Goal: Task Accomplishment & Management: Manage account settings

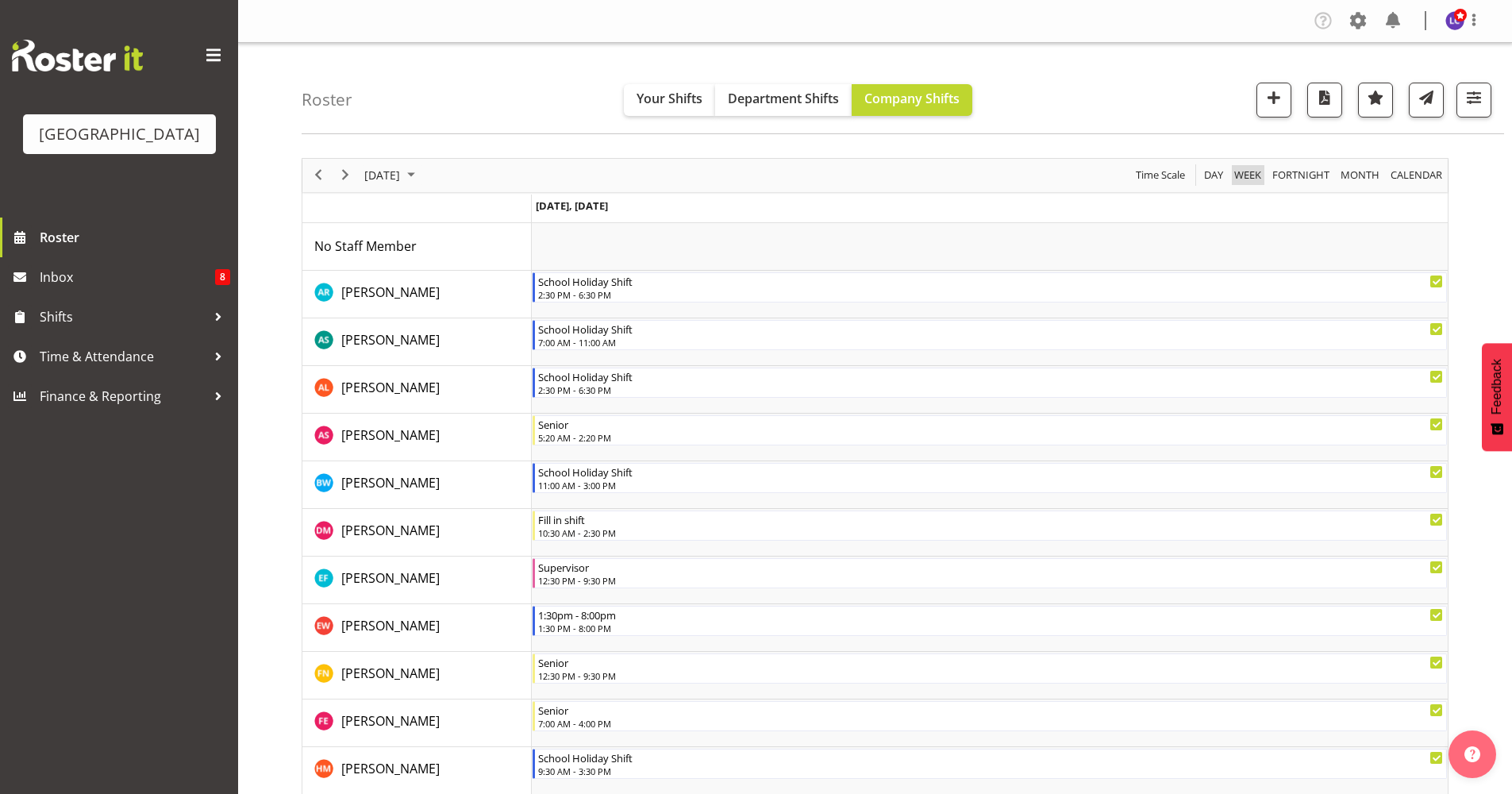
click at [1263, 172] on span "Week" at bounding box center [1248, 174] width 31 height 20
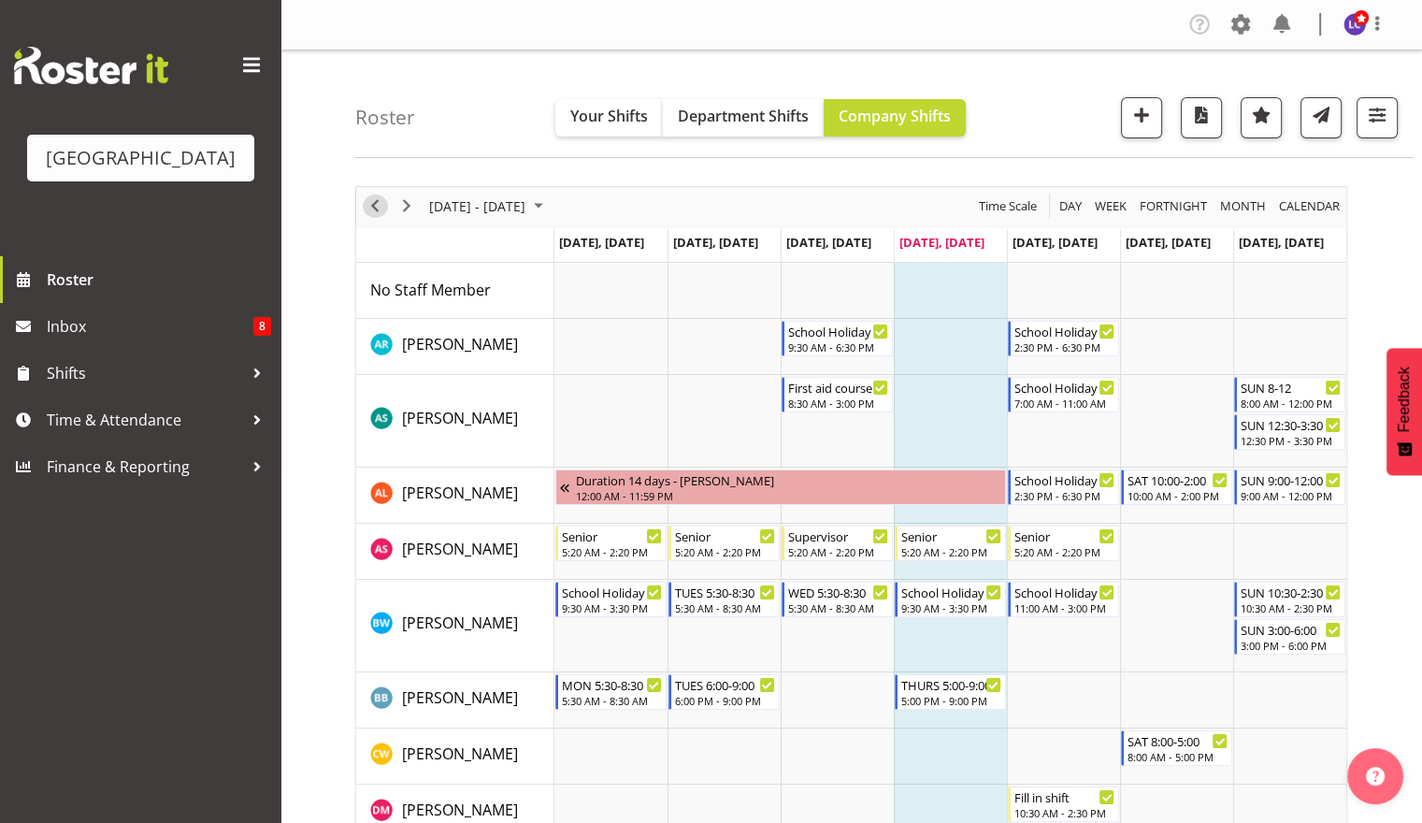
click at [376, 212] on span "Previous" at bounding box center [375, 205] width 22 height 23
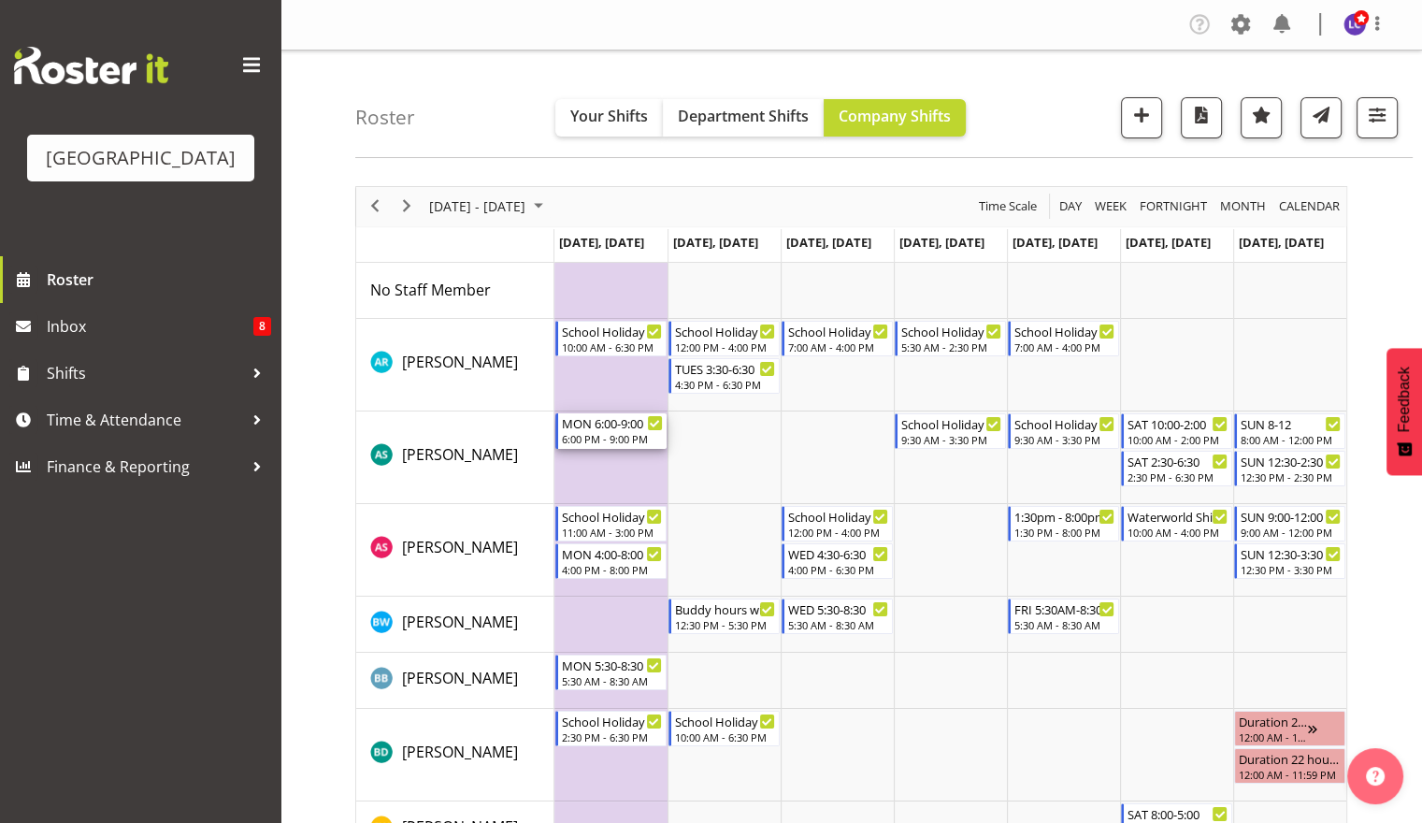
click at [609, 436] on div "6:00 PM - 9:00 PM" at bounding box center [612, 438] width 101 height 15
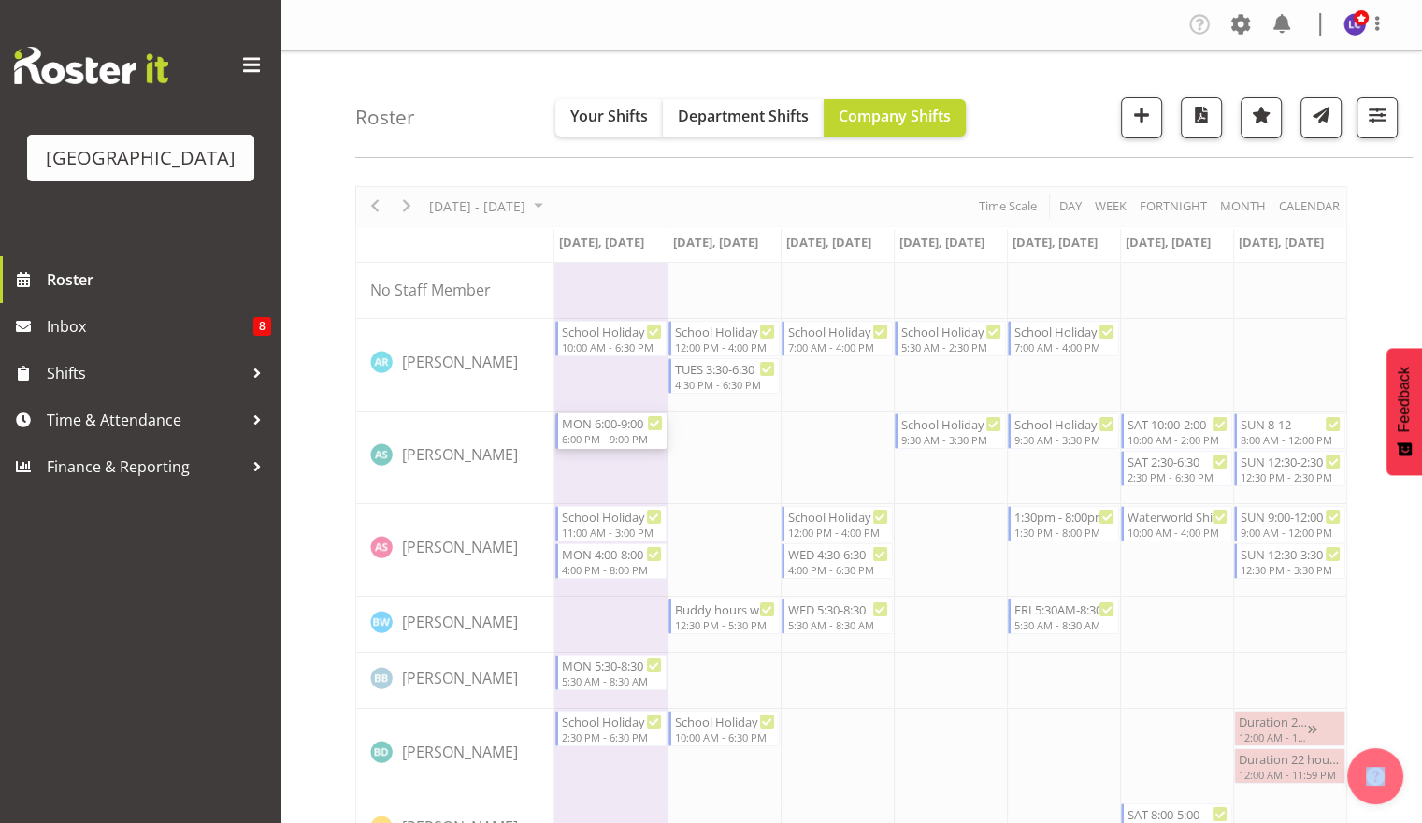
select select "8"
select select "2025"
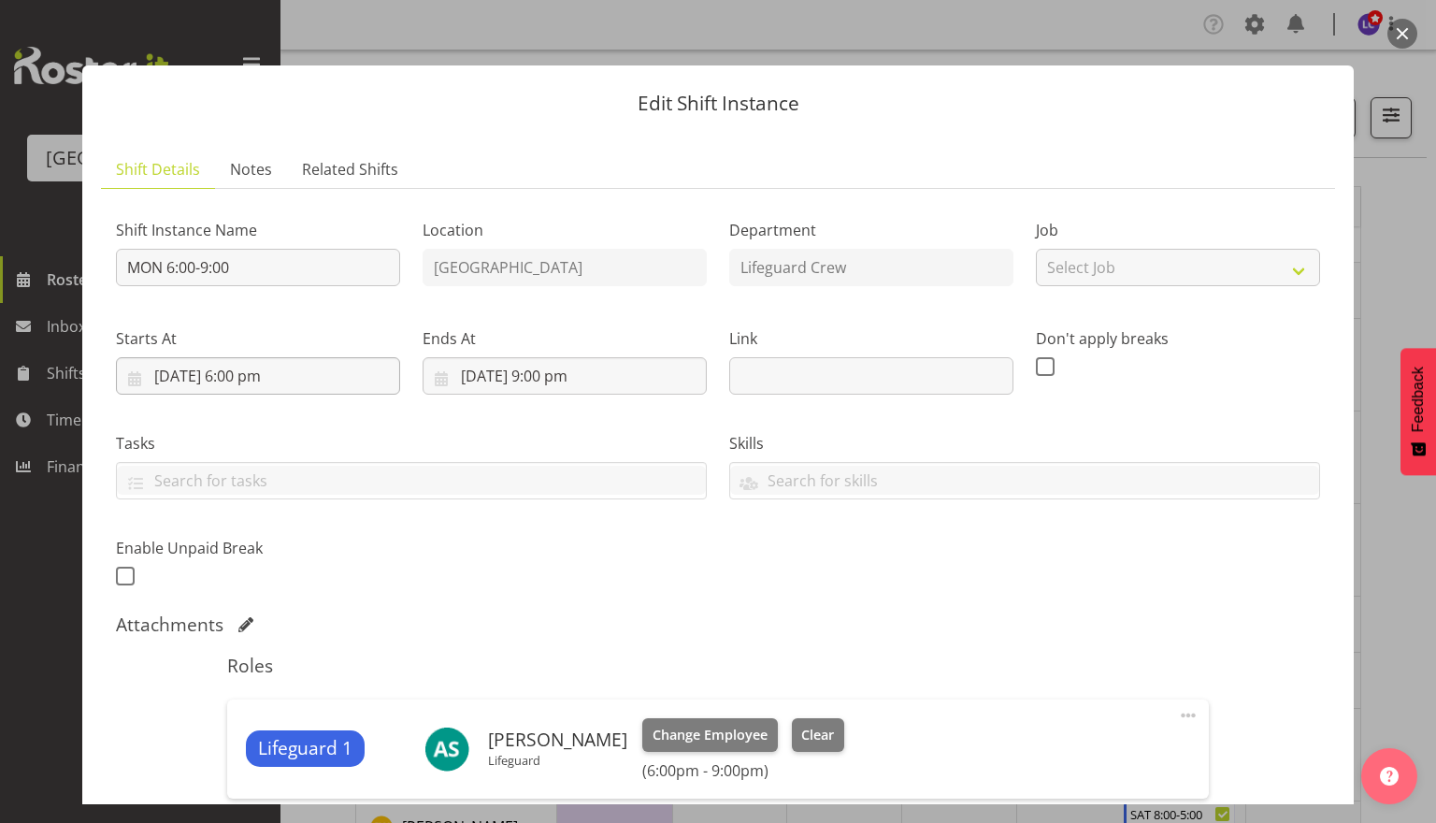
drag, startPoint x: 292, startPoint y: 395, endPoint x: 299, endPoint y: 381, distance: 15.1
click at [293, 394] on div "Starts At 22/09/2025, 6:00 pm January February March April May June July August…" at bounding box center [258, 353] width 307 height 105
click at [300, 379] on input "22/09/2025, 6:00 pm" at bounding box center [258, 375] width 284 height 37
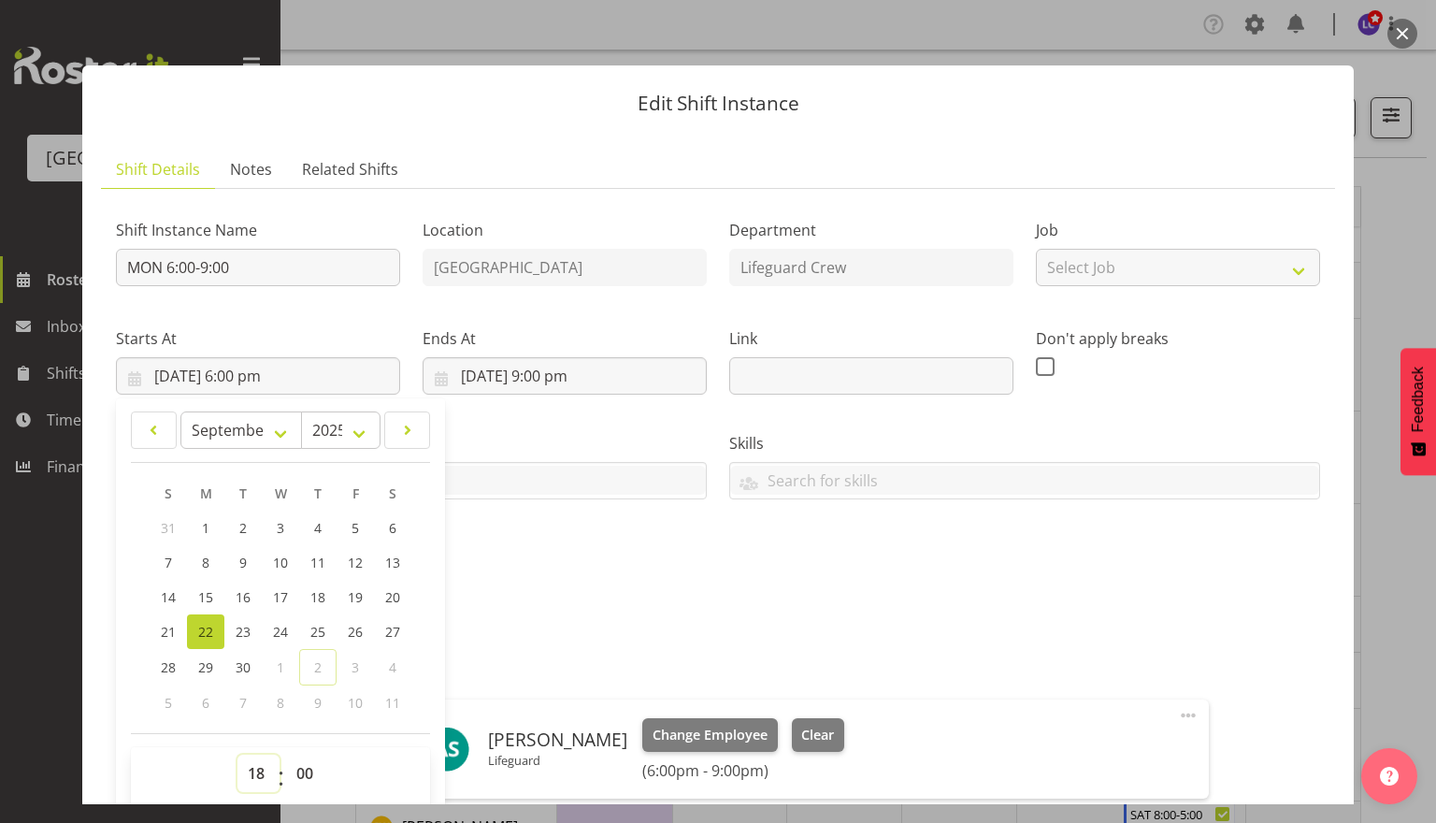
click at [262, 786] on select "00 01 02 03 04 05 06 07 08 09 10 11 12 13 14 15 16 17 18 19 20 21 22 23" at bounding box center [258, 773] width 42 height 37
select select "19"
click at [237, 755] on select "00 01 02 03 04 05 06 07 08 09 10 11 12 13 14 15 16 17 18 19 20 21 22 23" at bounding box center [258, 773] width 42 height 37
type input "22/09/2025, 7:00 pm"
click at [655, 625] on div "Attachments" at bounding box center [718, 624] width 1204 height 22
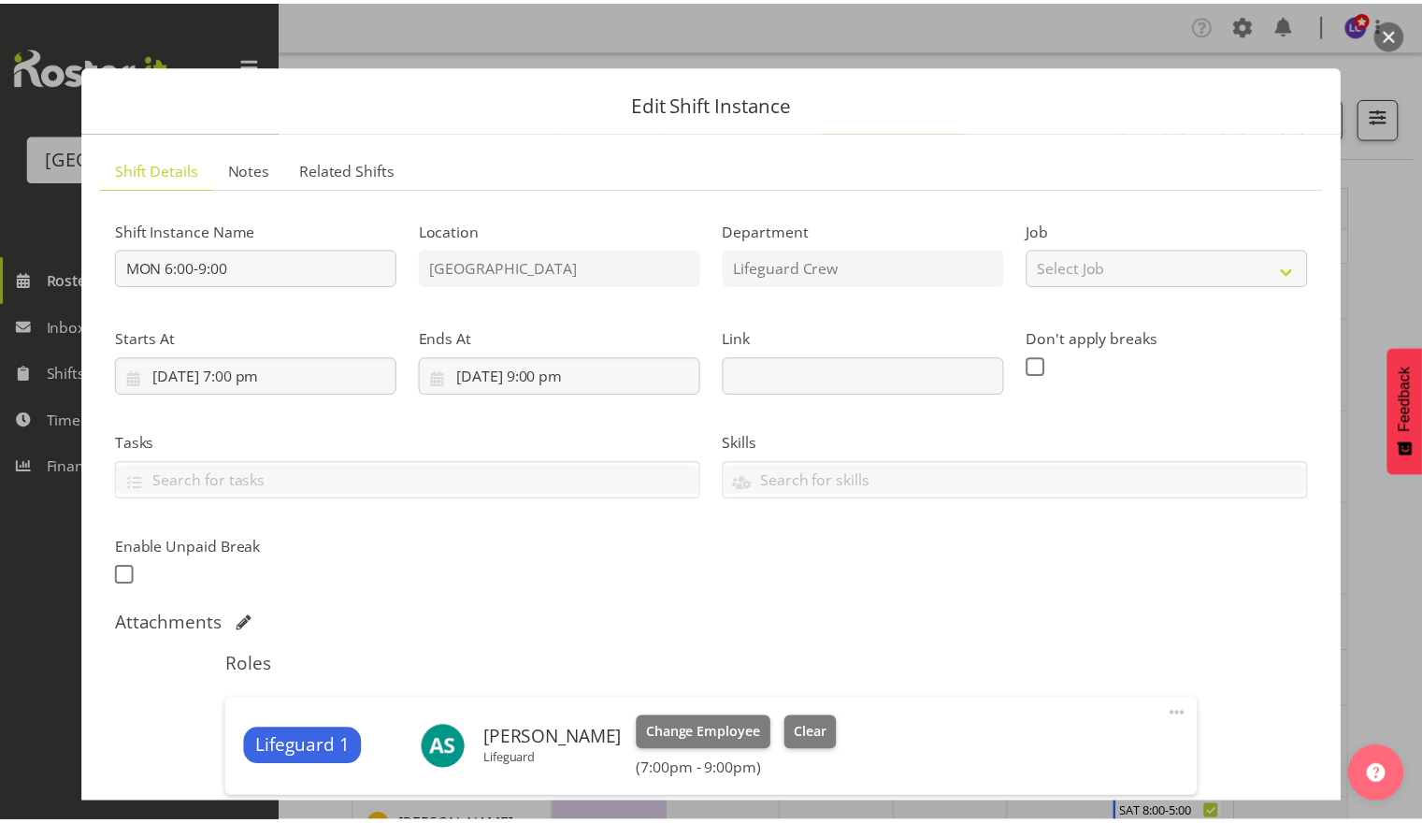
scroll to position [246, 0]
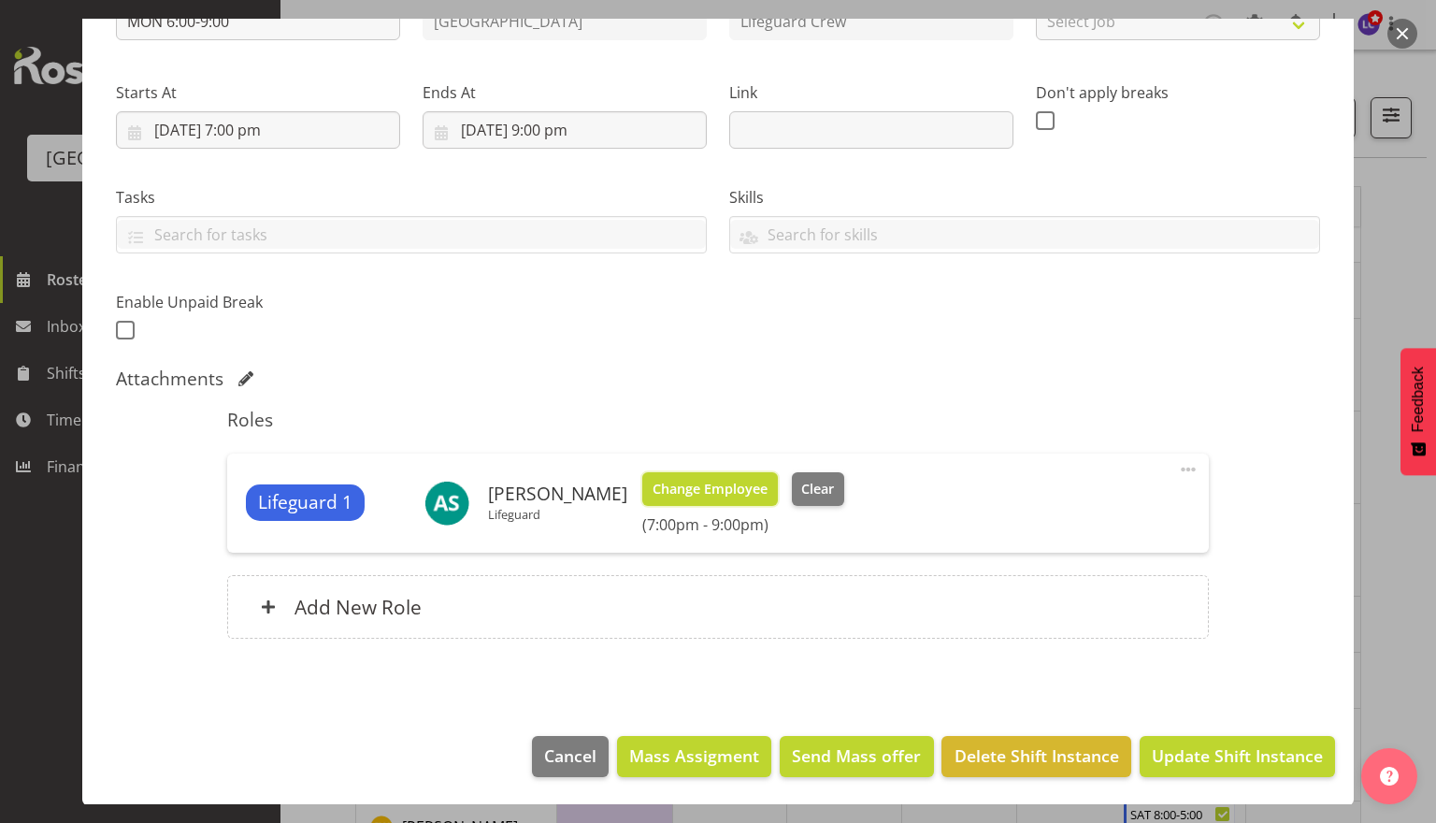
click at [713, 484] on span "Change Employee" at bounding box center [710, 489] width 115 height 21
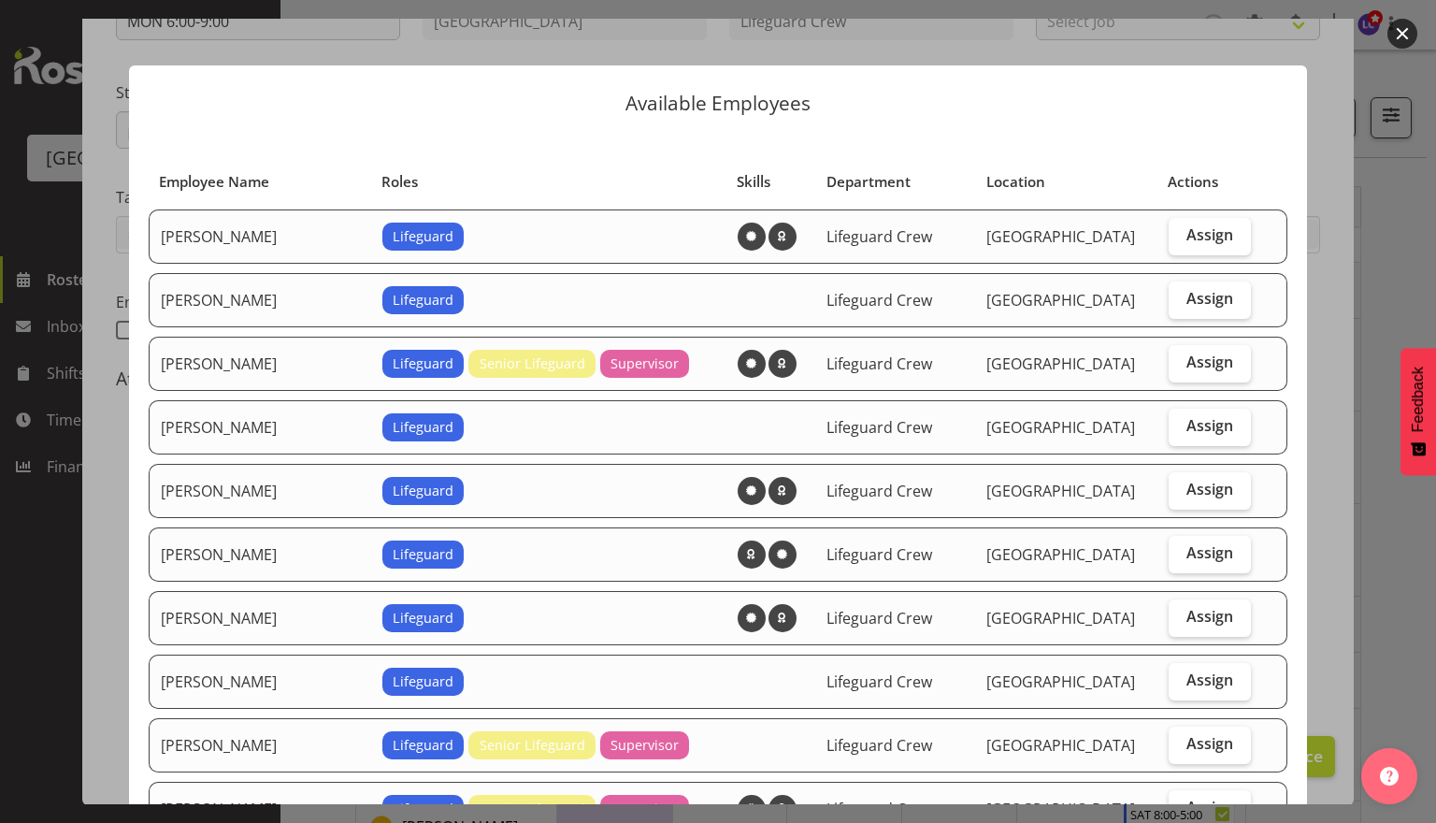
click at [1407, 41] on button "button" at bounding box center [1403, 34] width 30 height 30
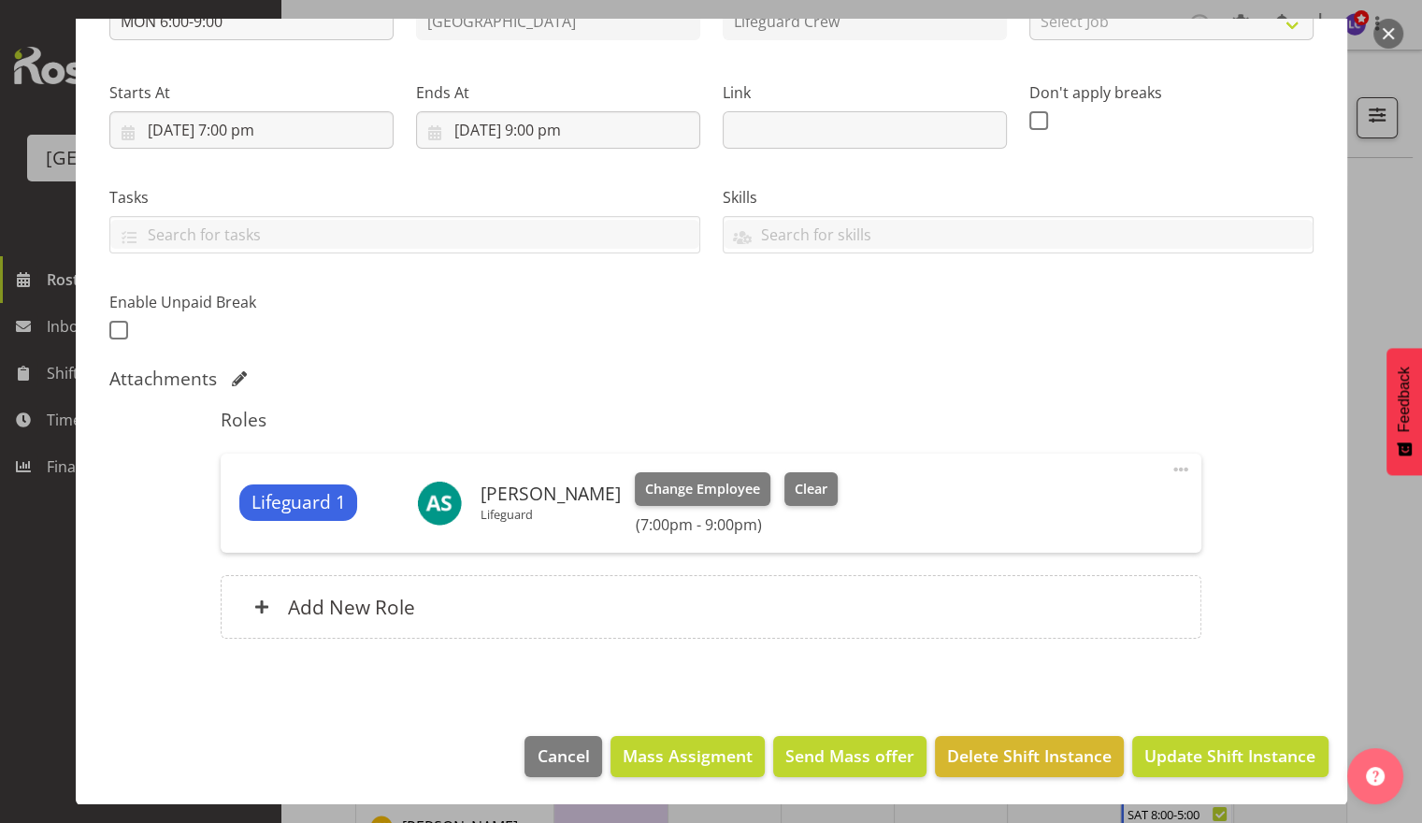
click at [1396, 41] on button "button" at bounding box center [1389, 34] width 30 height 30
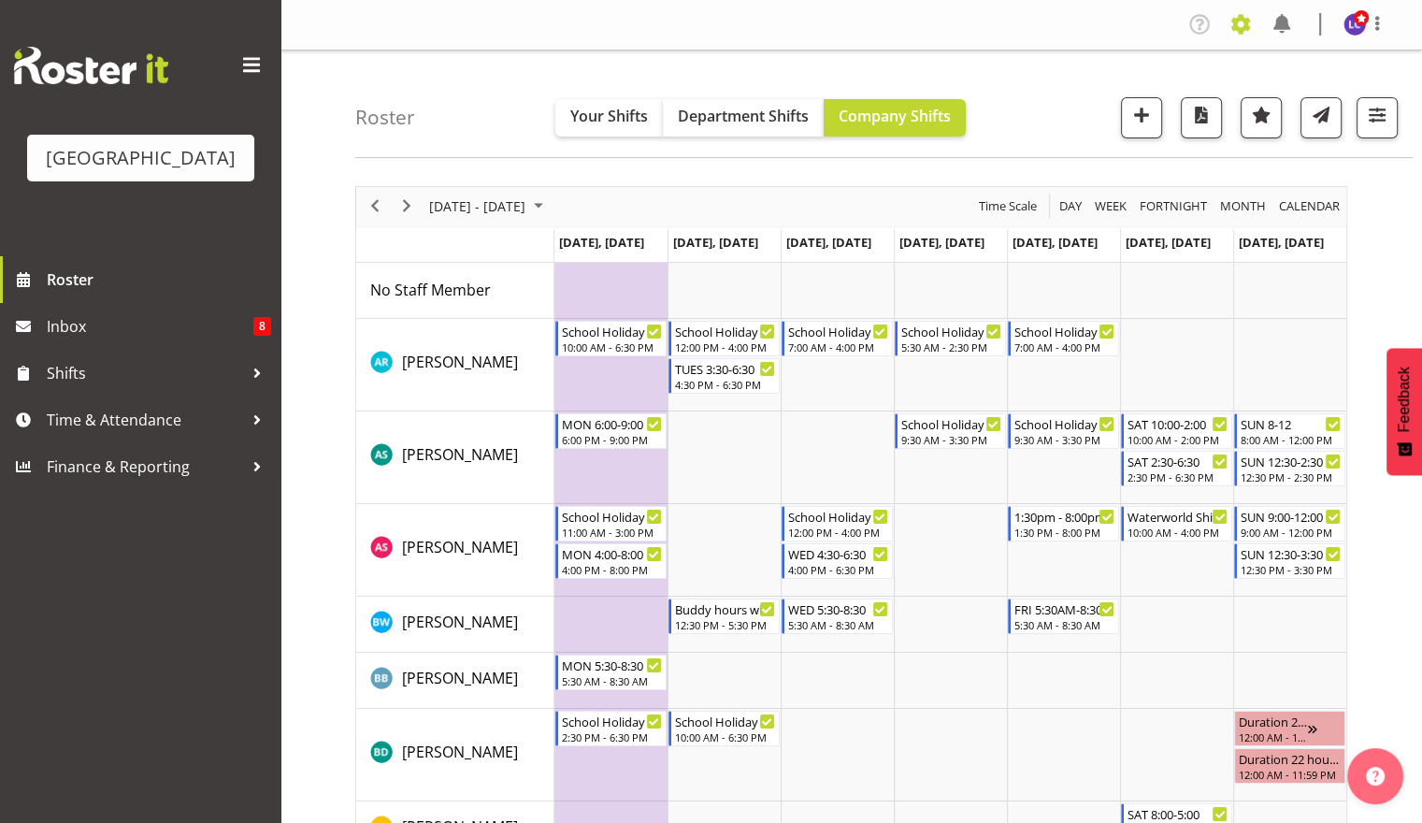
click at [1244, 32] on span at bounding box center [1241, 24] width 30 height 30
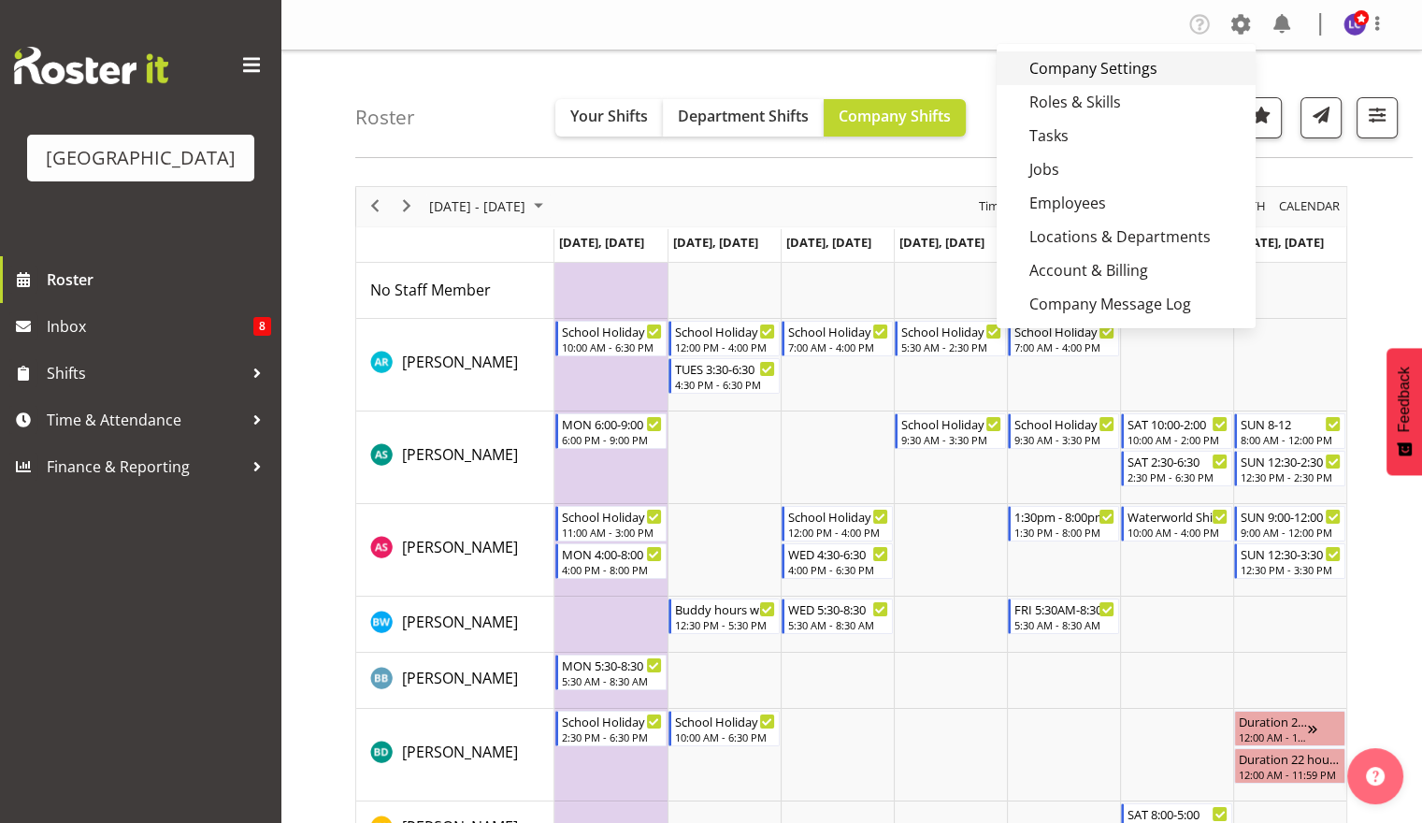
click at [1124, 75] on link "Company Settings" at bounding box center [1126, 68] width 259 height 34
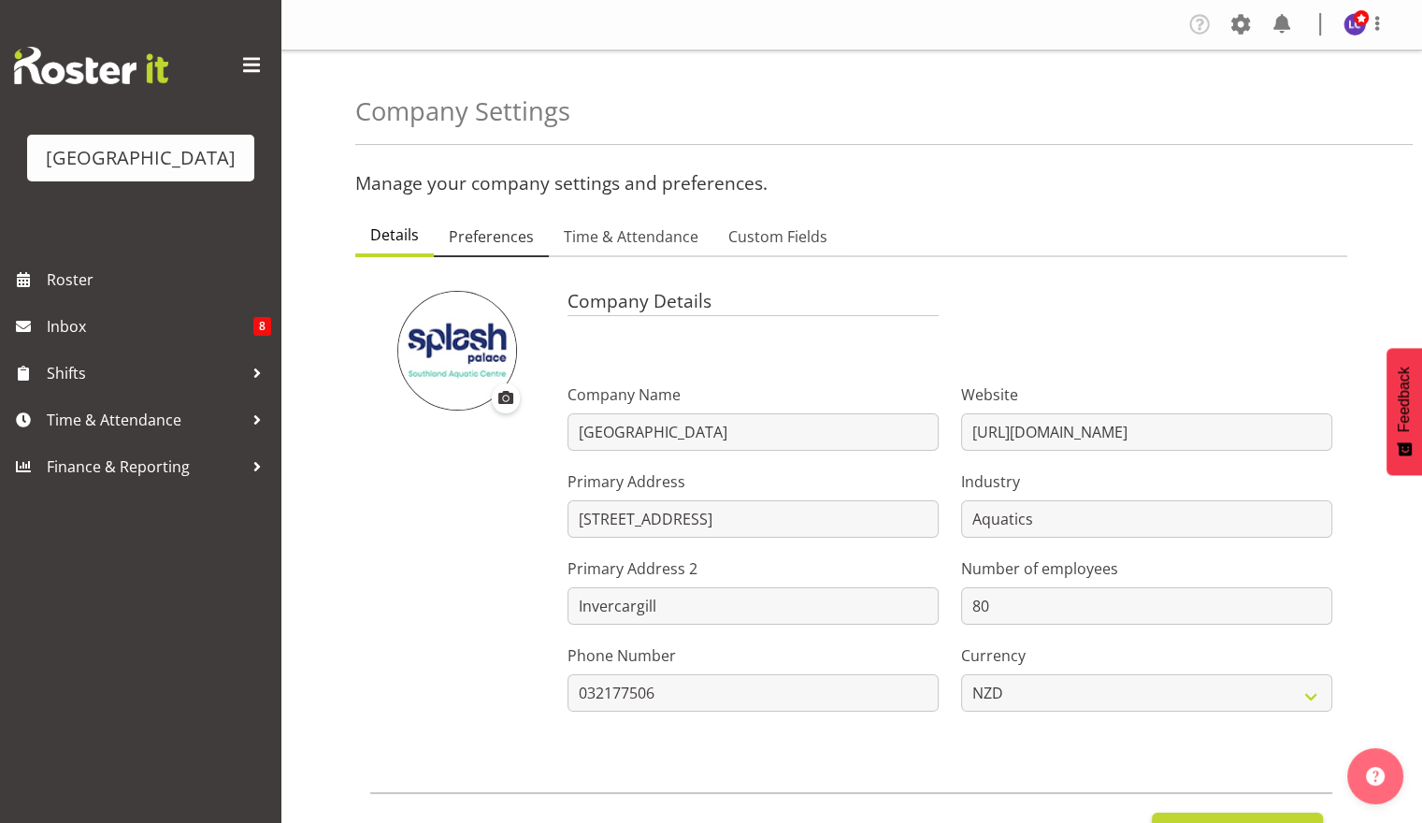
click at [515, 241] on span "Preferences" at bounding box center [491, 236] width 85 height 22
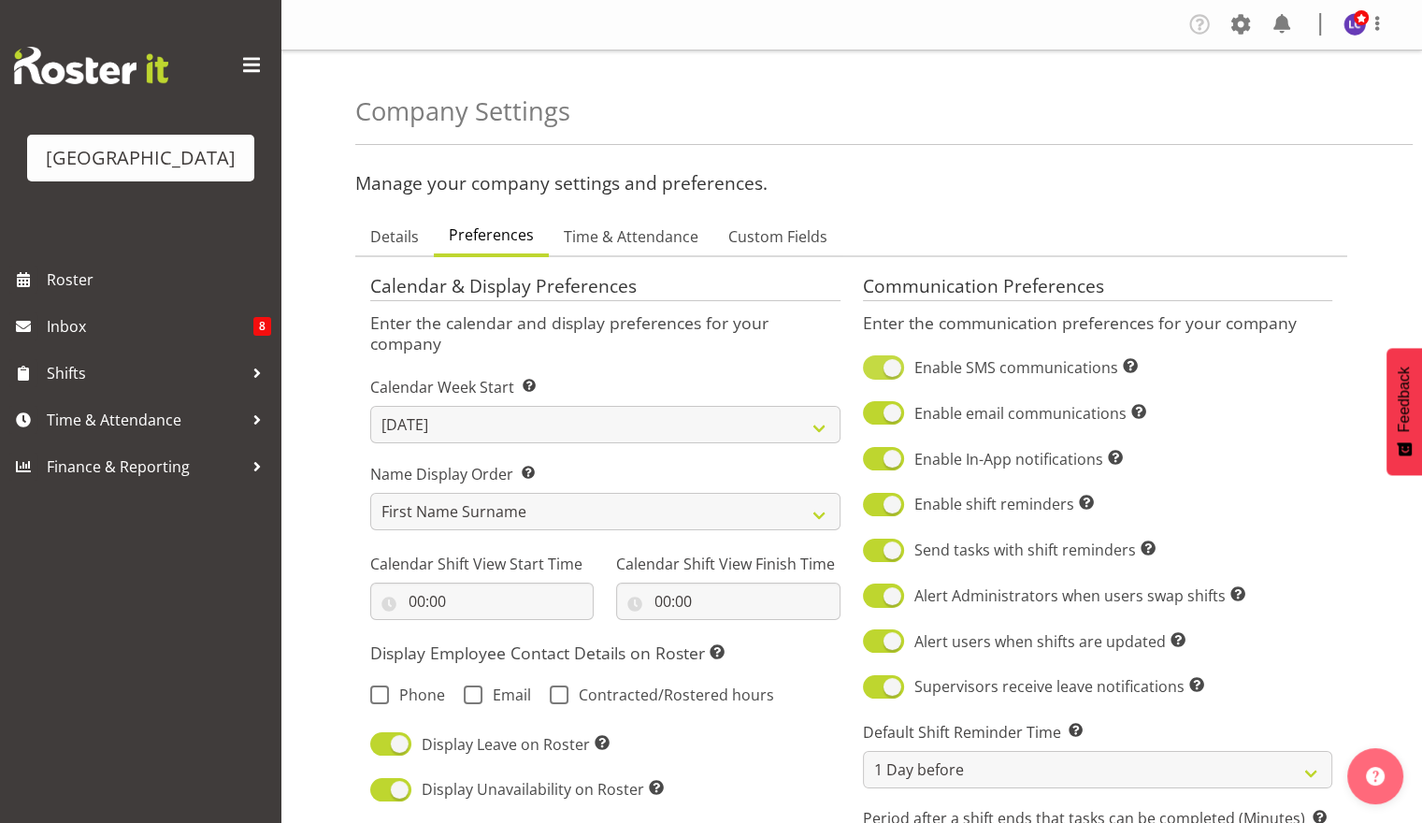
click at [872, 363] on span at bounding box center [883, 366] width 41 height 23
click at [872, 363] on input "Enable SMS communications Turn on or off SMS communications for your entire com…" at bounding box center [869, 368] width 12 height 12
checkbox input "false"
click at [871, 418] on span at bounding box center [883, 412] width 41 height 23
click at [871, 418] on input "Enable email communications Turn on or off email communications for your entire…" at bounding box center [869, 413] width 12 height 12
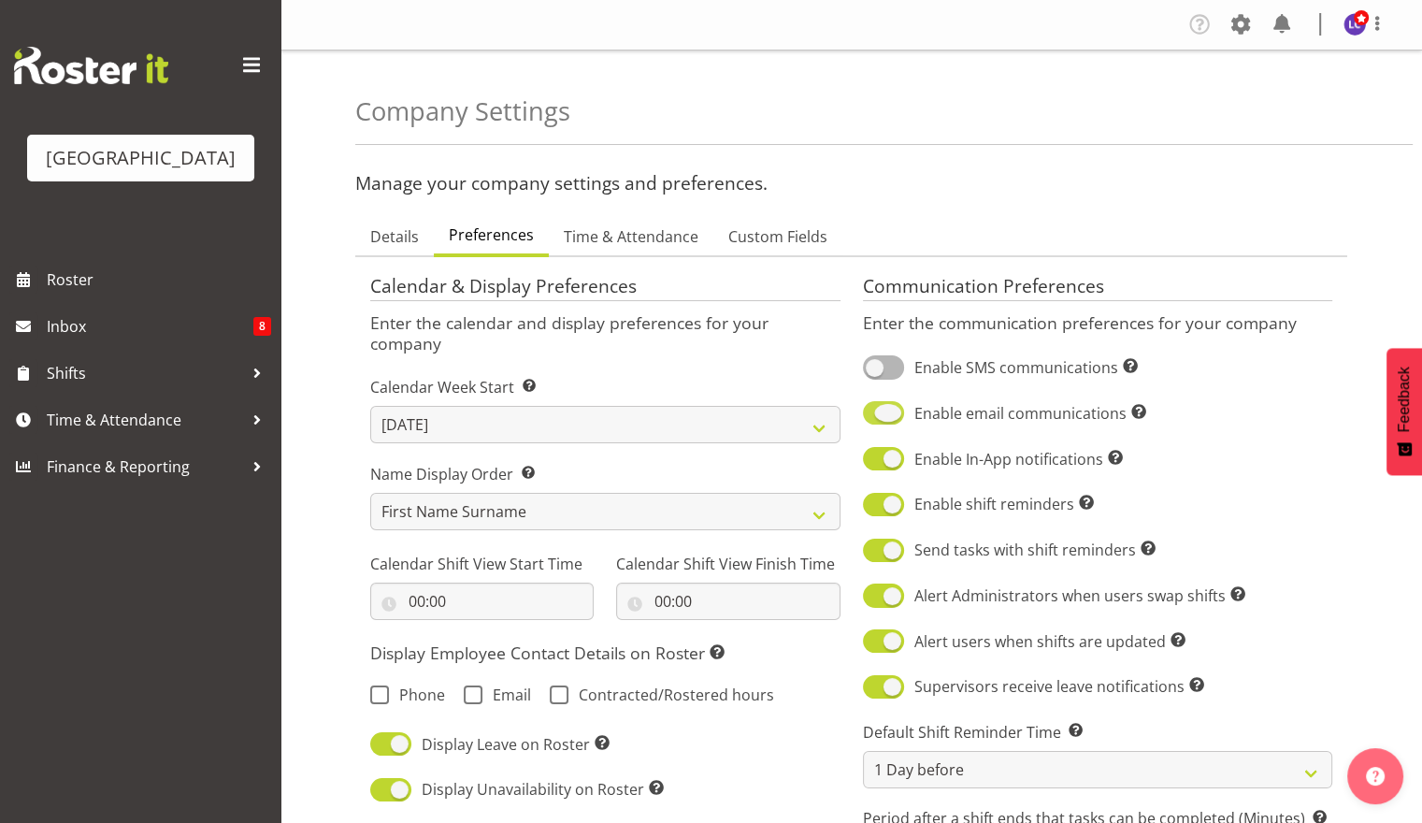
checkbox input "false"
click at [879, 645] on span at bounding box center [883, 640] width 41 height 23
click at [875, 645] on input "Alert users when shifts are updated Sends a notification to users when a shift …" at bounding box center [869, 641] width 12 height 12
checkbox input "false"
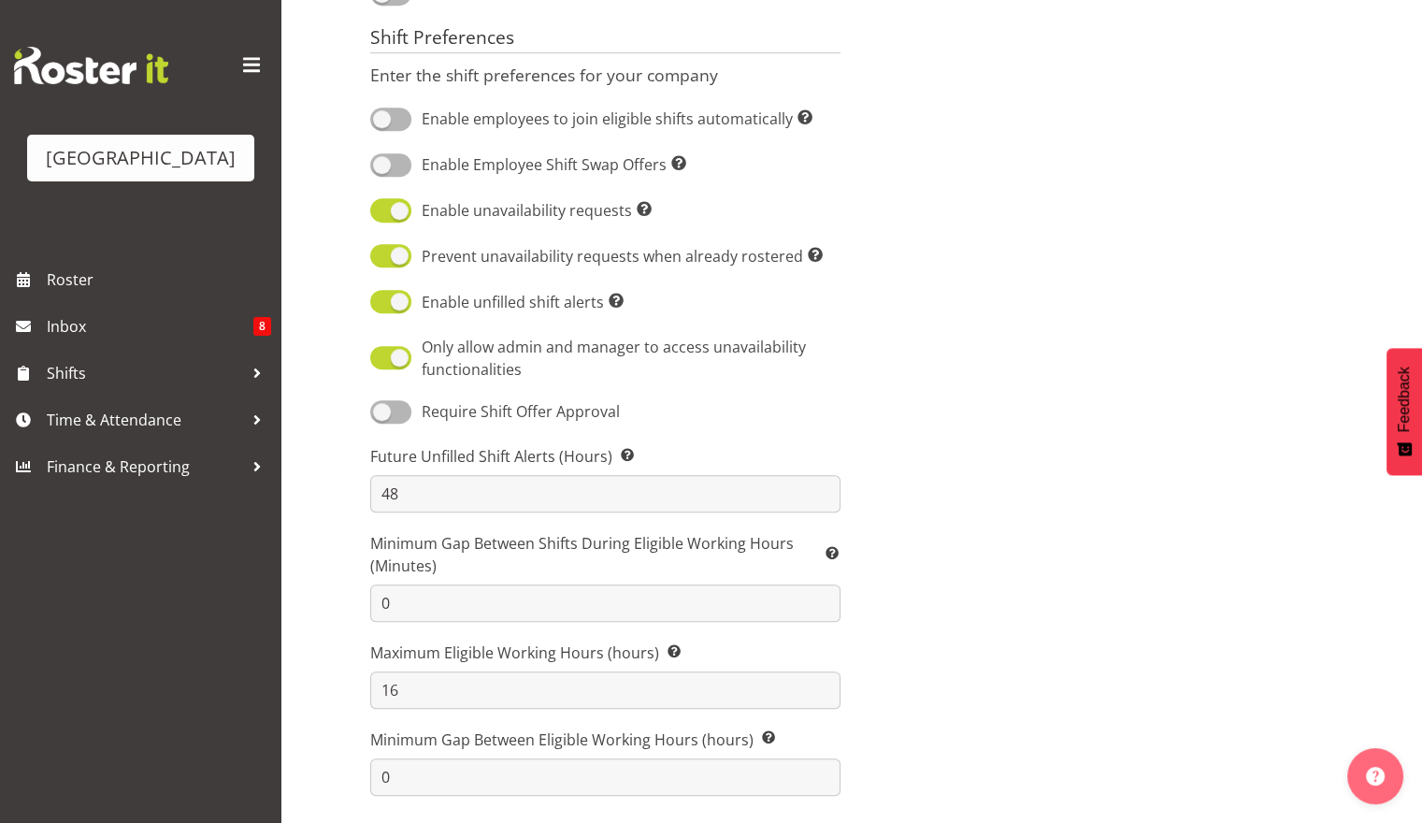
scroll to position [664, 0]
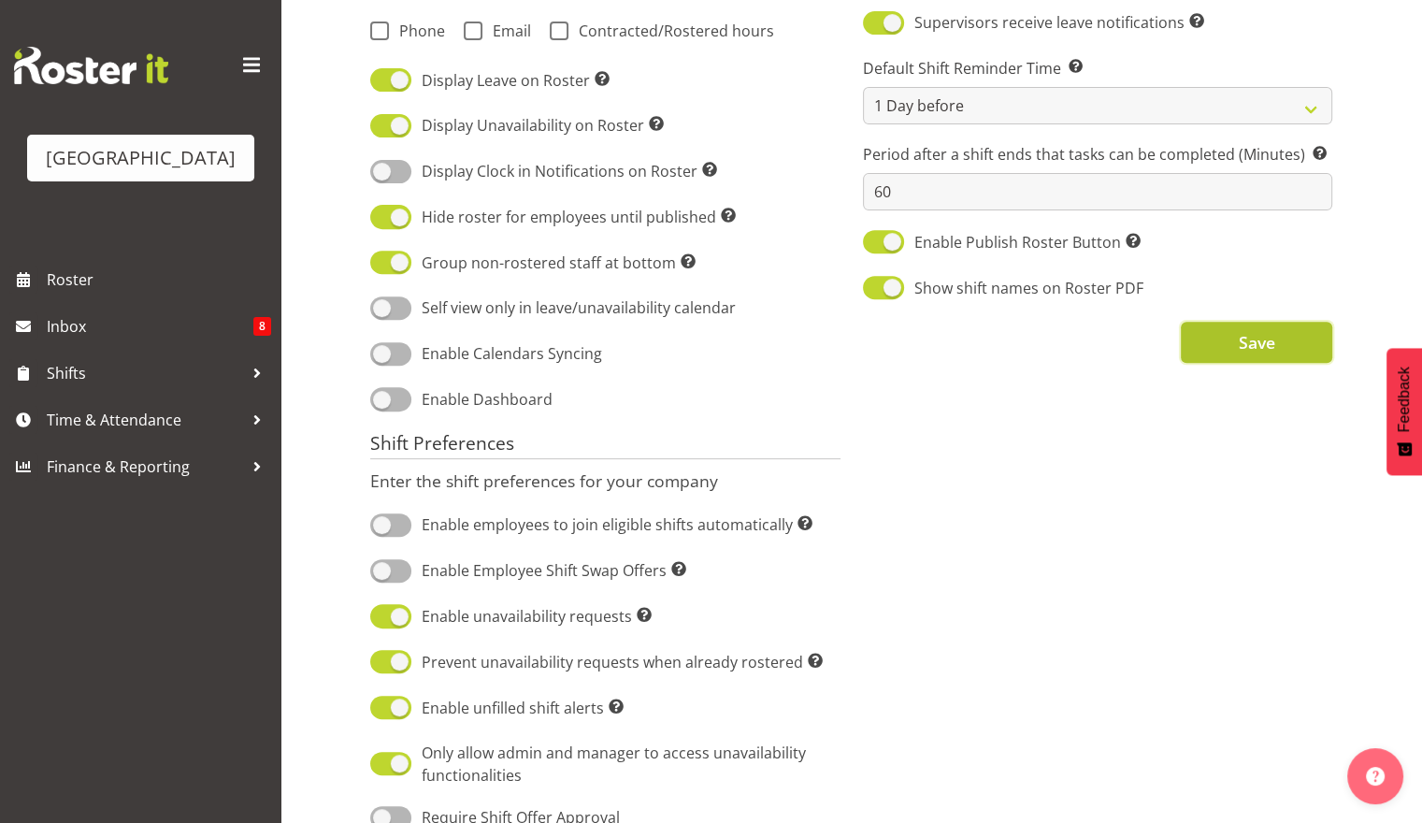
click at [1245, 351] on span "Save" at bounding box center [1256, 342] width 36 height 24
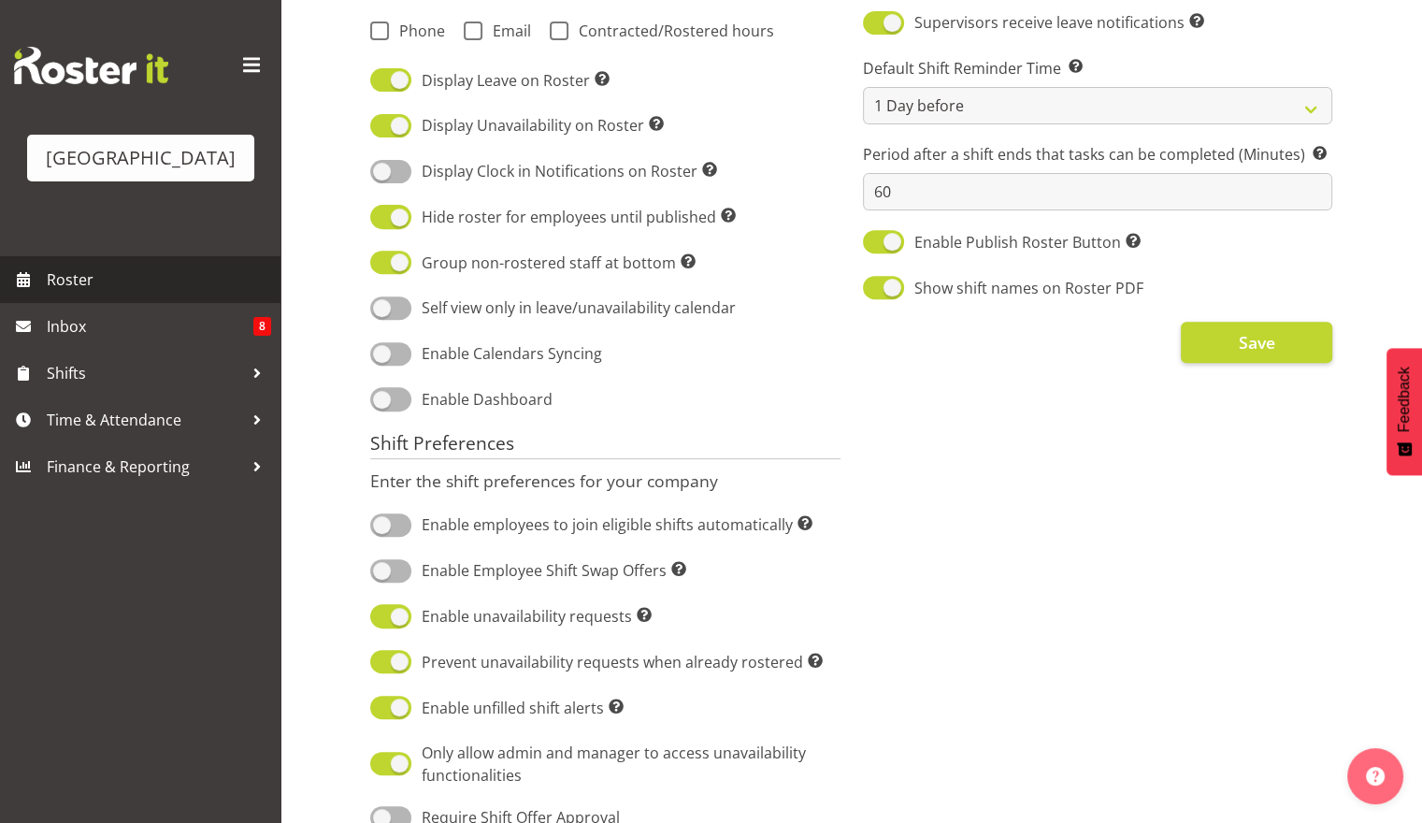
click at [151, 293] on span "Roster" at bounding box center [159, 280] width 224 height 28
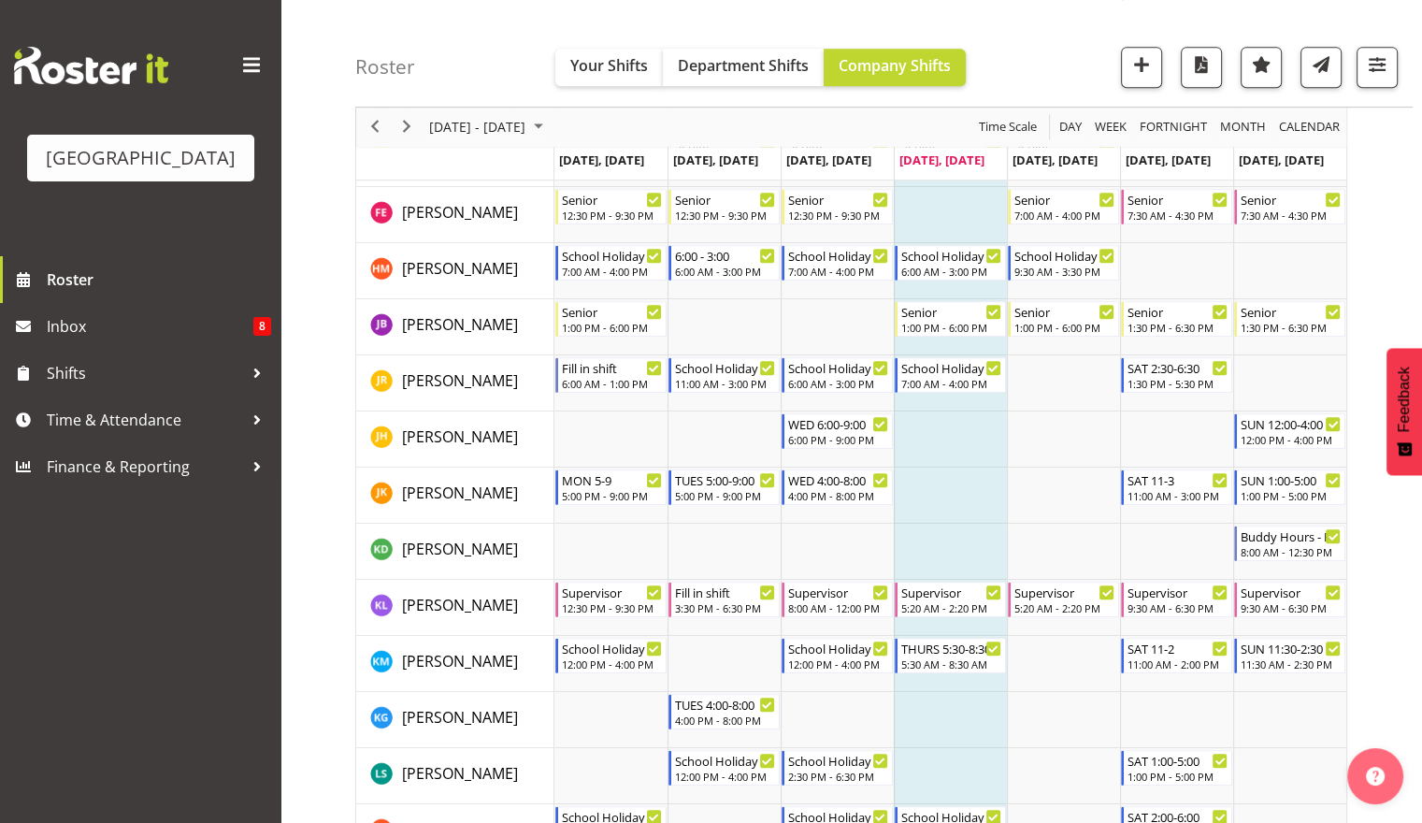
scroll to position [920, 0]
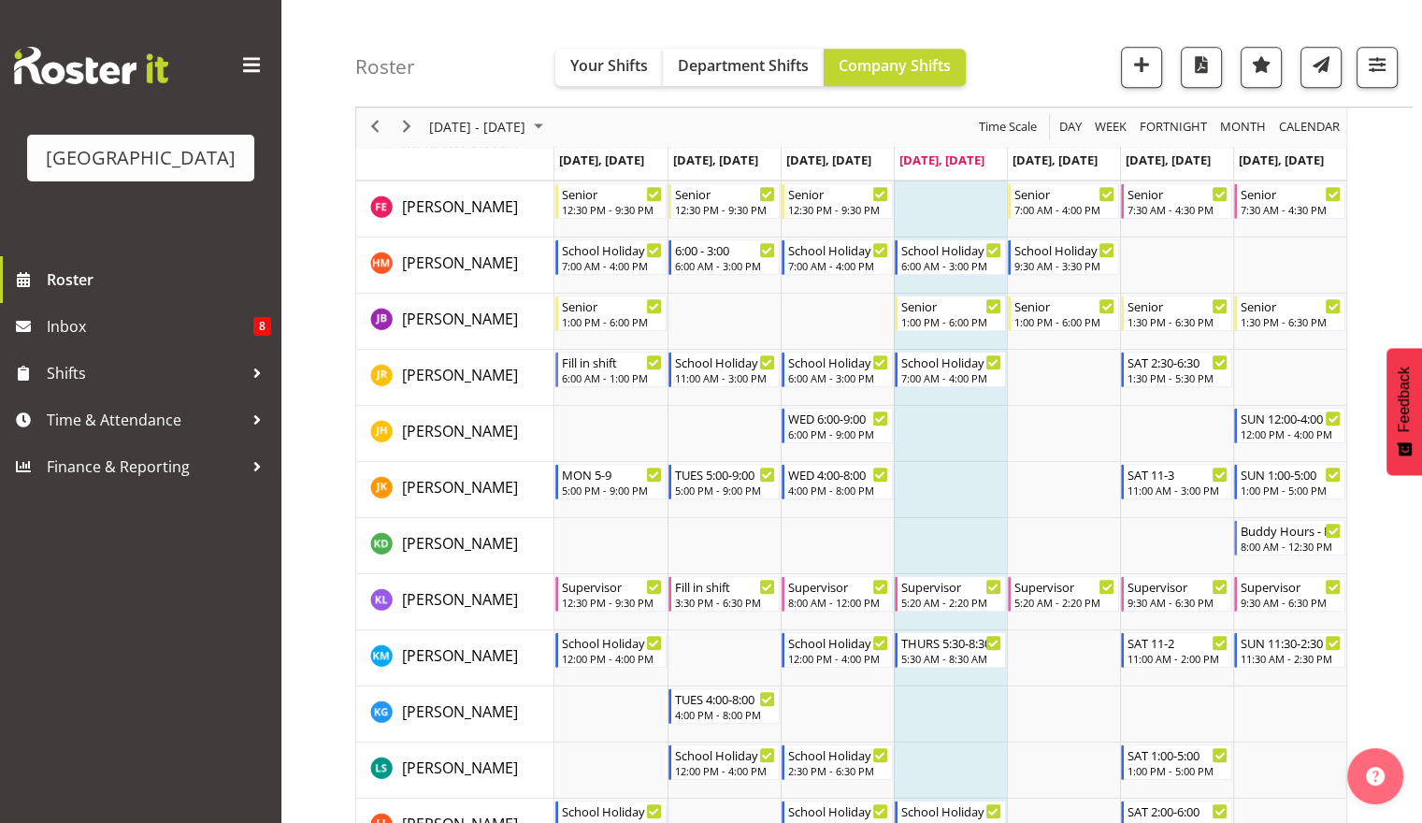
click at [388, 140] on div "previous period" at bounding box center [375, 127] width 32 height 39
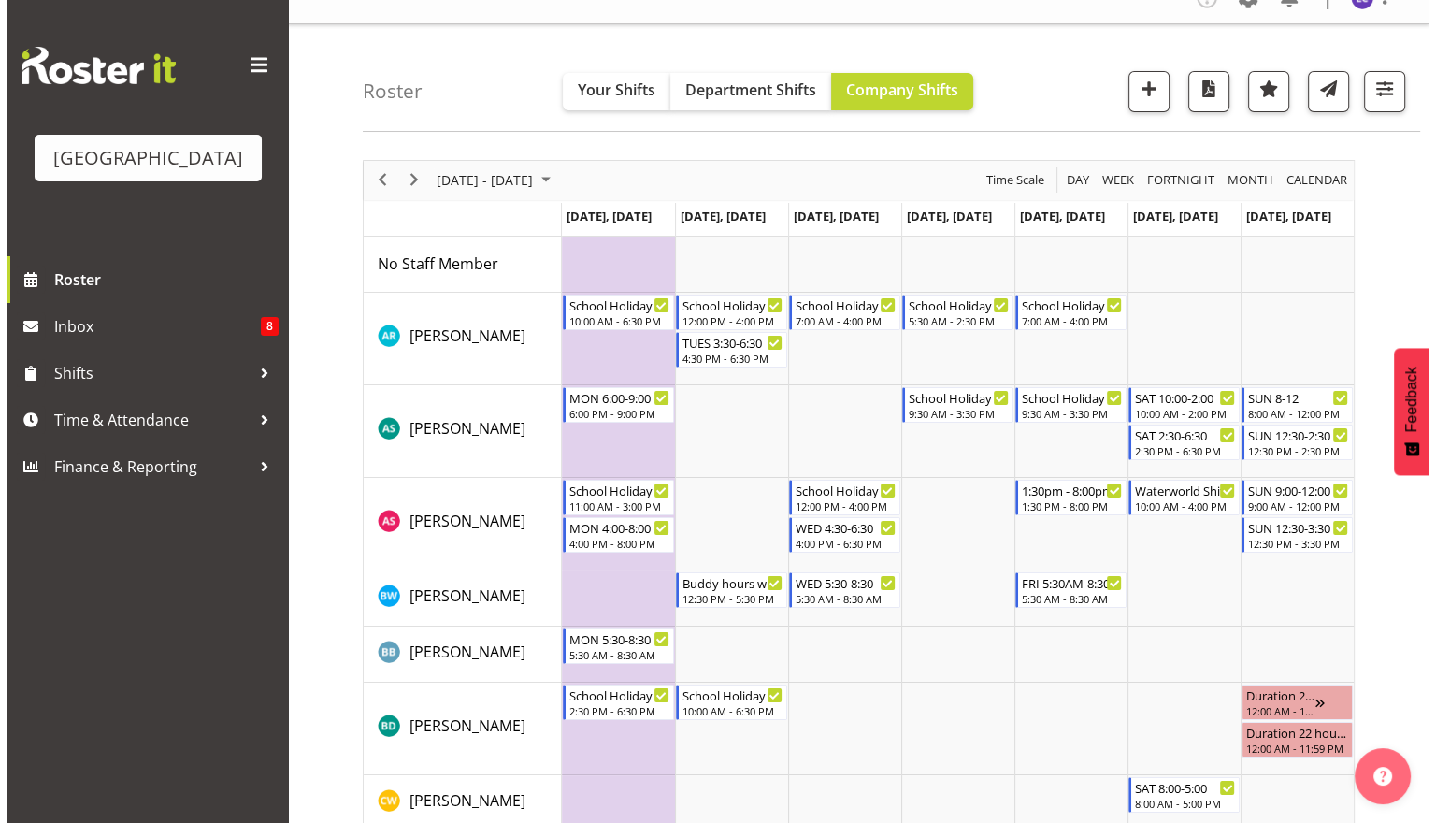
scroll to position [22, 0]
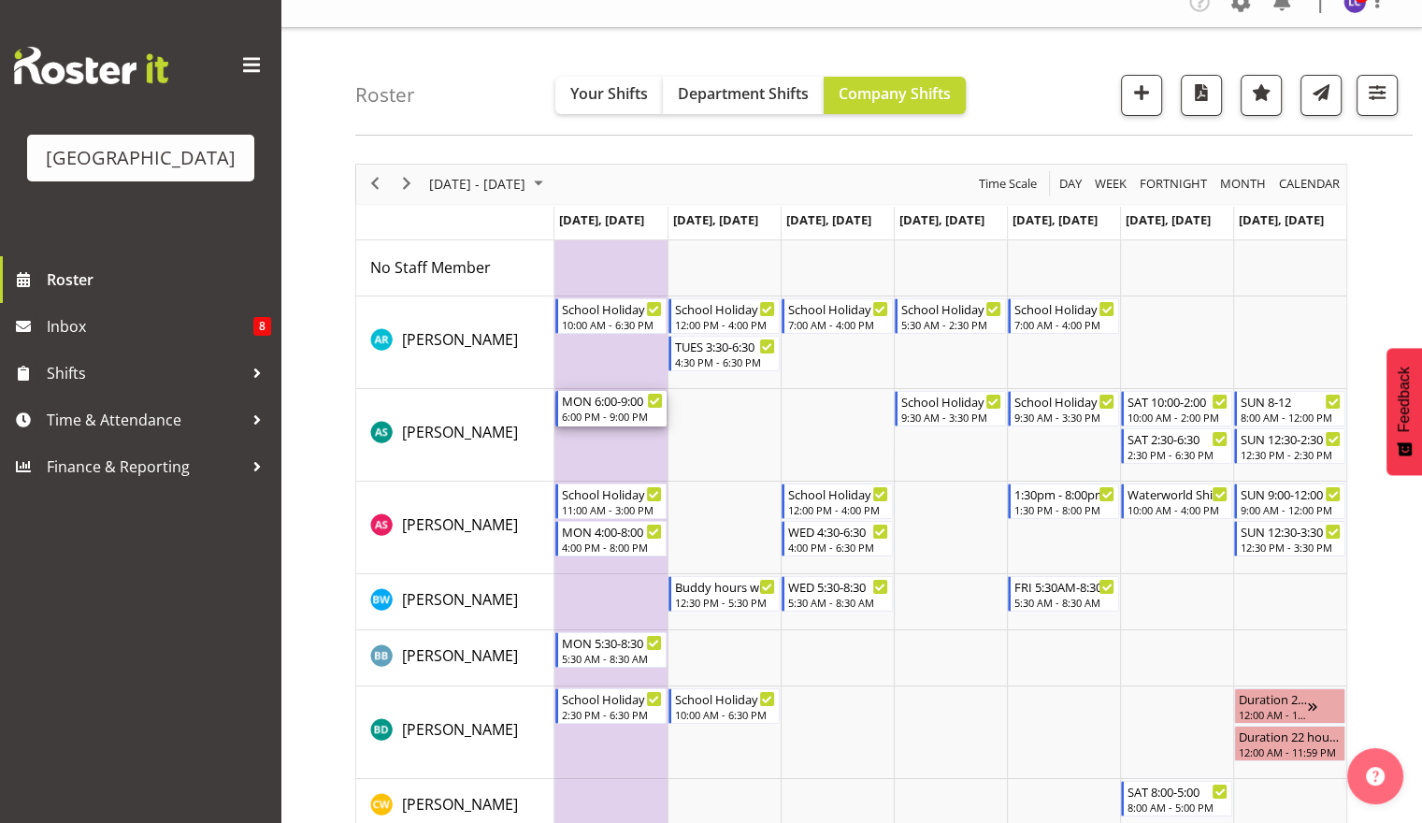
click at [633, 410] on div "6:00 PM - 9:00 PM" at bounding box center [612, 416] width 101 height 15
click at [0, 0] on div at bounding box center [0, 0] width 0 height 0
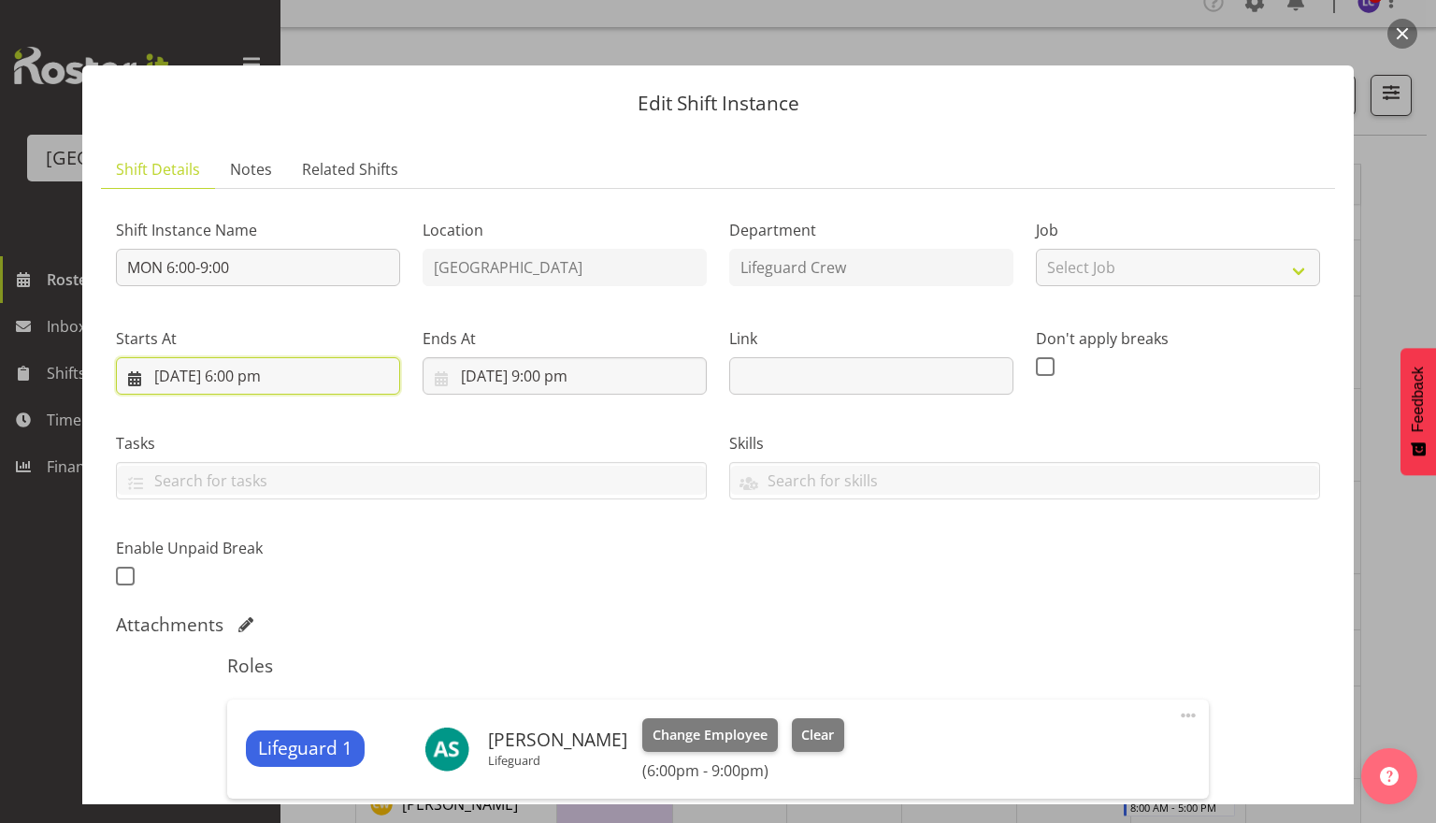
click at [318, 370] on input "22/09/2025, 6:00 pm" at bounding box center [258, 375] width 284 height 37
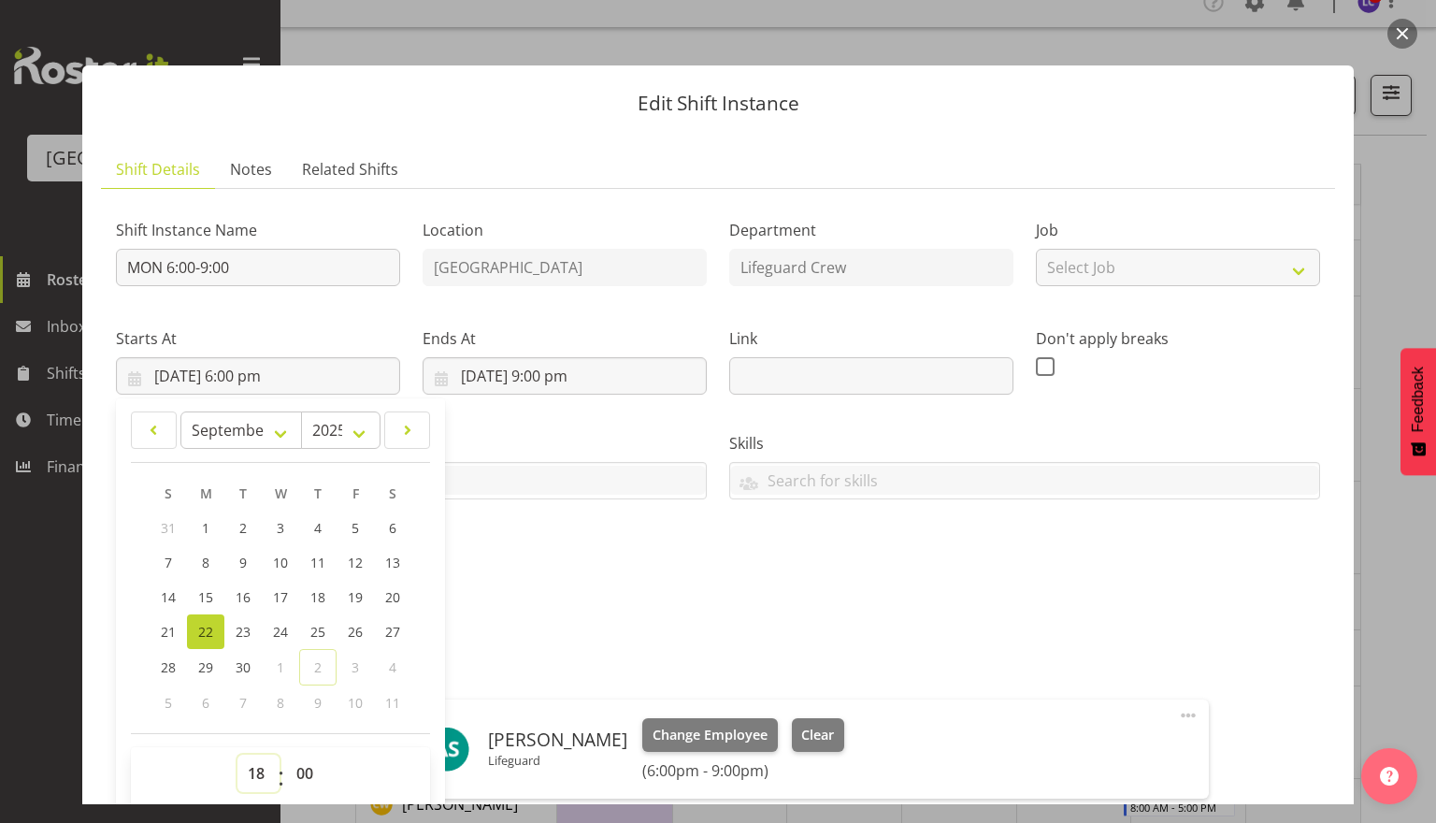
click at [266, 786] on select "00 01 02 03 04 05 06 07 08 09 10 11 12 13 14 15 16 17 18 19 20 21 22 23" at bounding box center [258, 773] width 42 height 37
select select "20"
click at [237, 755] on select "00 01 02 03 04 05 06 07 08 09 10 11 12 13 14 15 16 17 18 19 20 21 22 23" at bounding box center [258, 773] width 42 height 37
type input "22/09/2025, 8:00 pm"
click at [668, 575] on div "Shift Instance Name MON 6:00-9:00 Location Splash Palace Department Lifeguard C…" at bounding box center [718, 398] width 1227 height 410
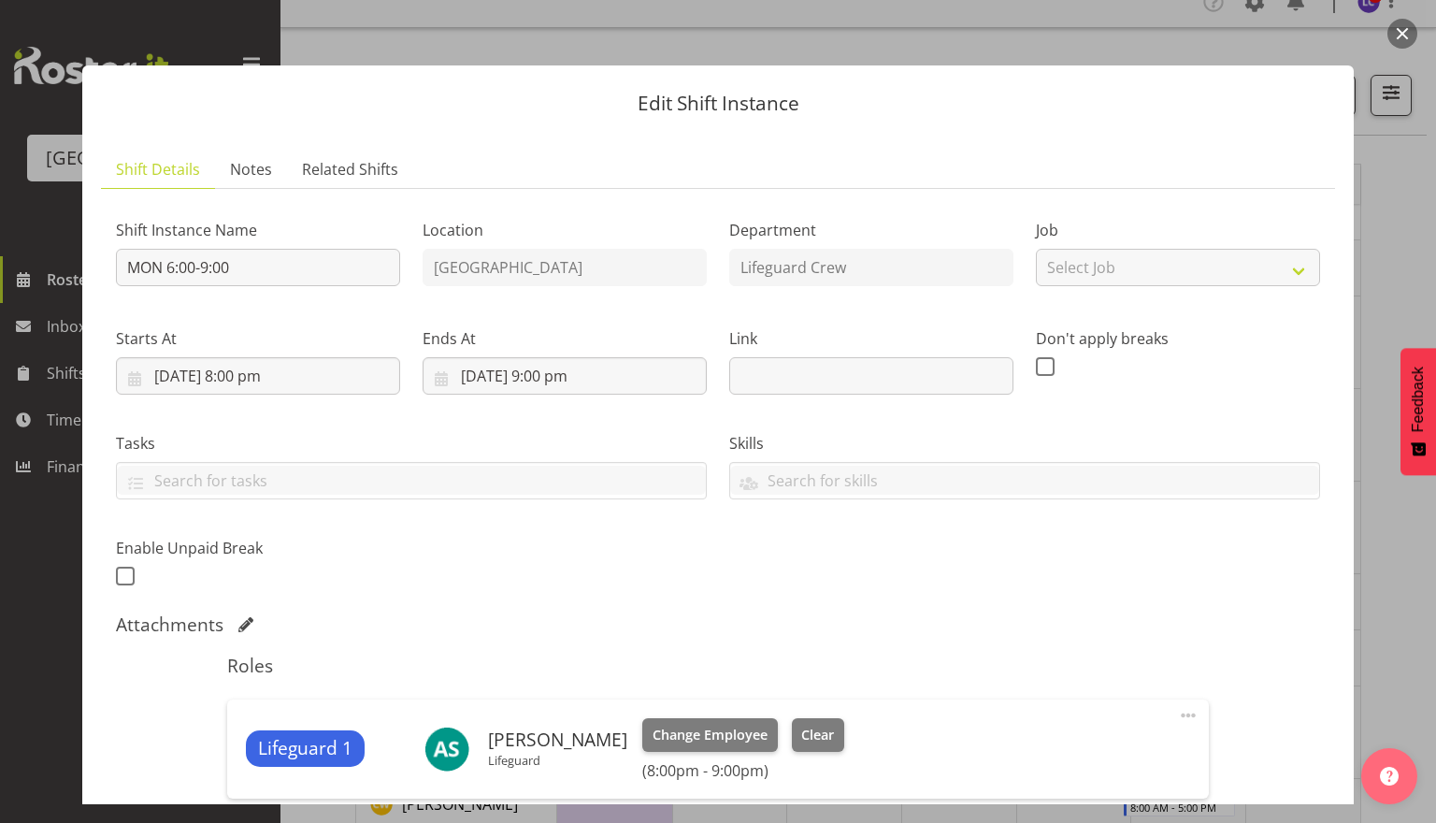
click at [243, 355] on div "Starts At 22/09/2025, 8:00 pm January February March April May June July August…" at bounding box center [258, 360] width 284 height 67
click at [249, 381] on input "22/09/2025, 8:00 pm" at bounding box center [258, 375] width 284 height 37
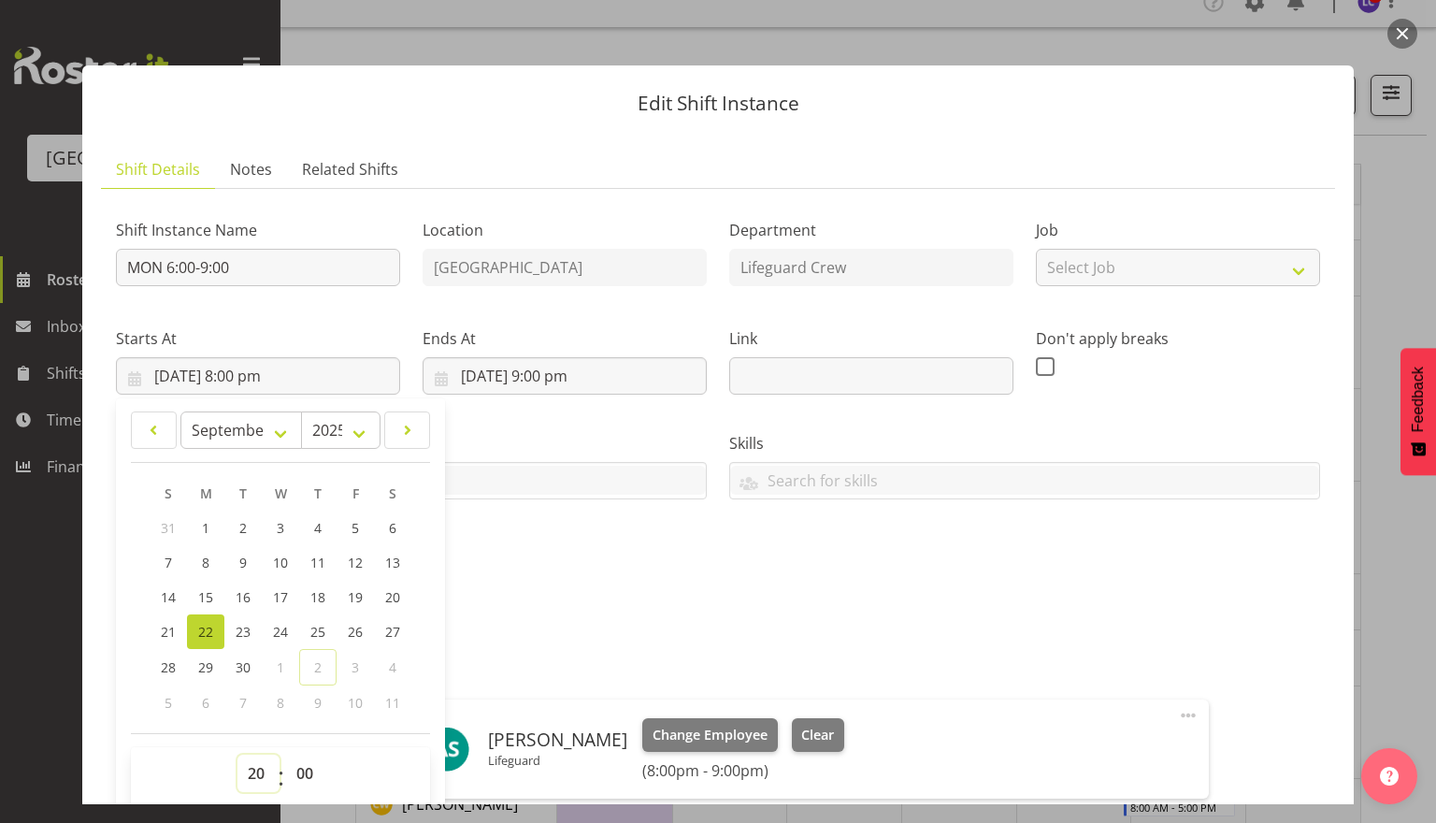
click at [252, 779] on select "00 01 02 03 04 05 06 07 08 09 10 11 12 13 14 15 16 17 18 19 20 21 22 23" at bounding box center [258, 773] width 42 height 37
select select "19"
click at [237, 755] on select "00 01 02 03 04 05 06 07 08 09 10 11 12 13 14 15 16 17 18 19 20 21 22 23" at bounding box center [258, 773] width 42 height 37
type input "22/09/2025, 7:00 pm"
click at [737, 542] on div "Shift Instance Name MON 6:00-9:00 Location Splash Palace Department Lifeguard C…" at bounding box center [718, 398] width 1227 height 410
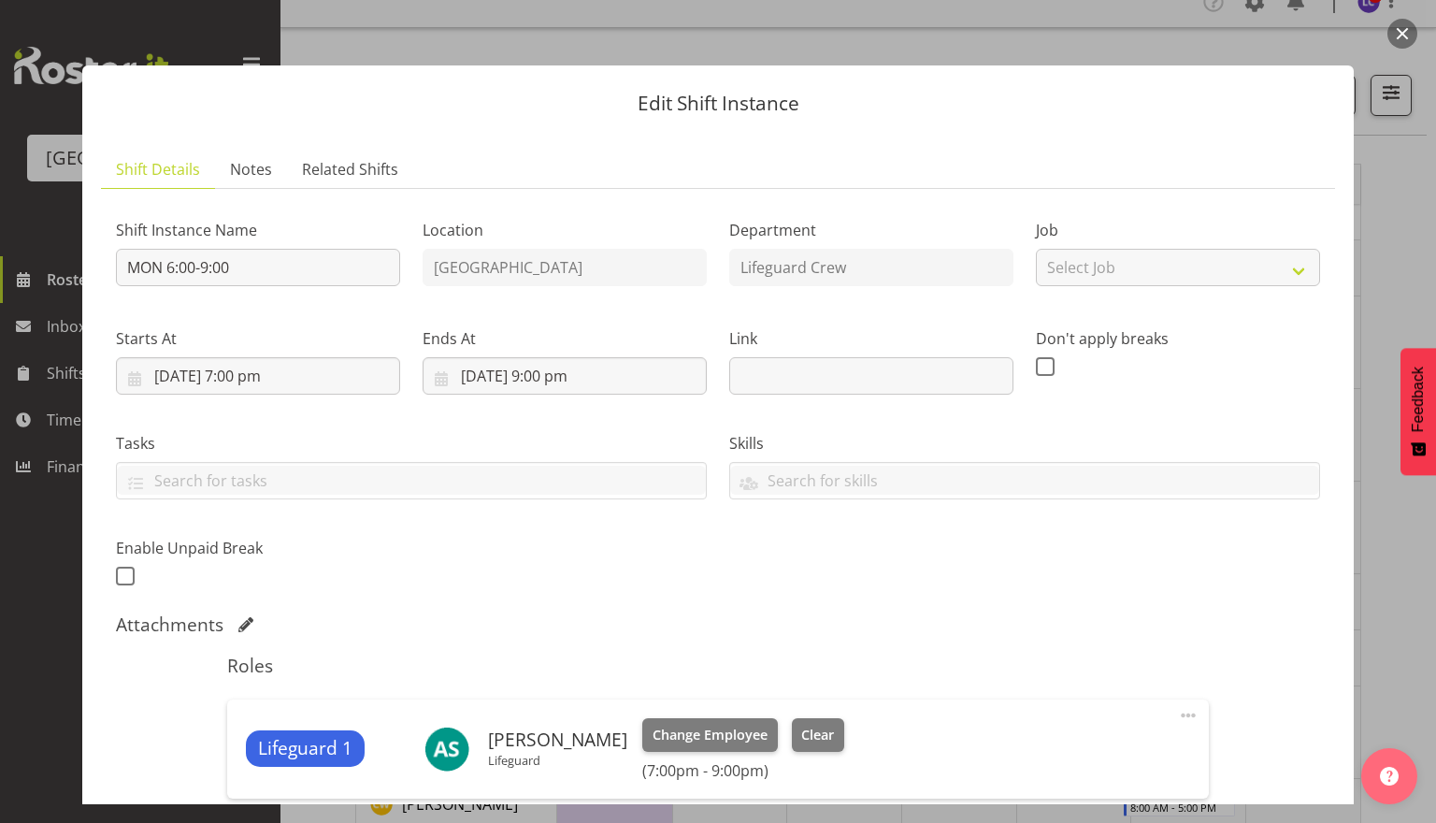
scroll to position [246, 0]
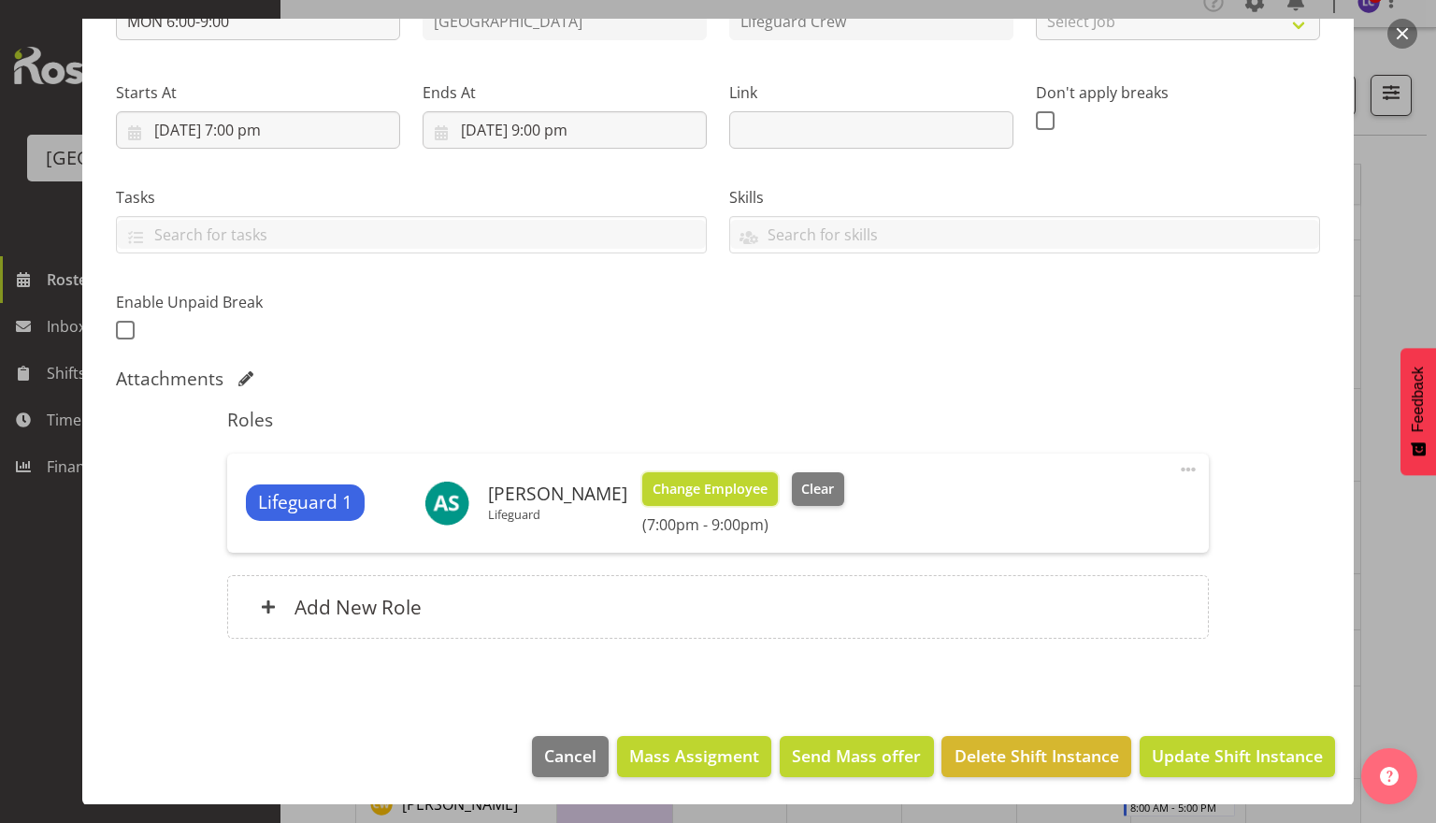
click at [705, 490] on span "Change Employee" at bounding box center [710, 489] width 115 height 21
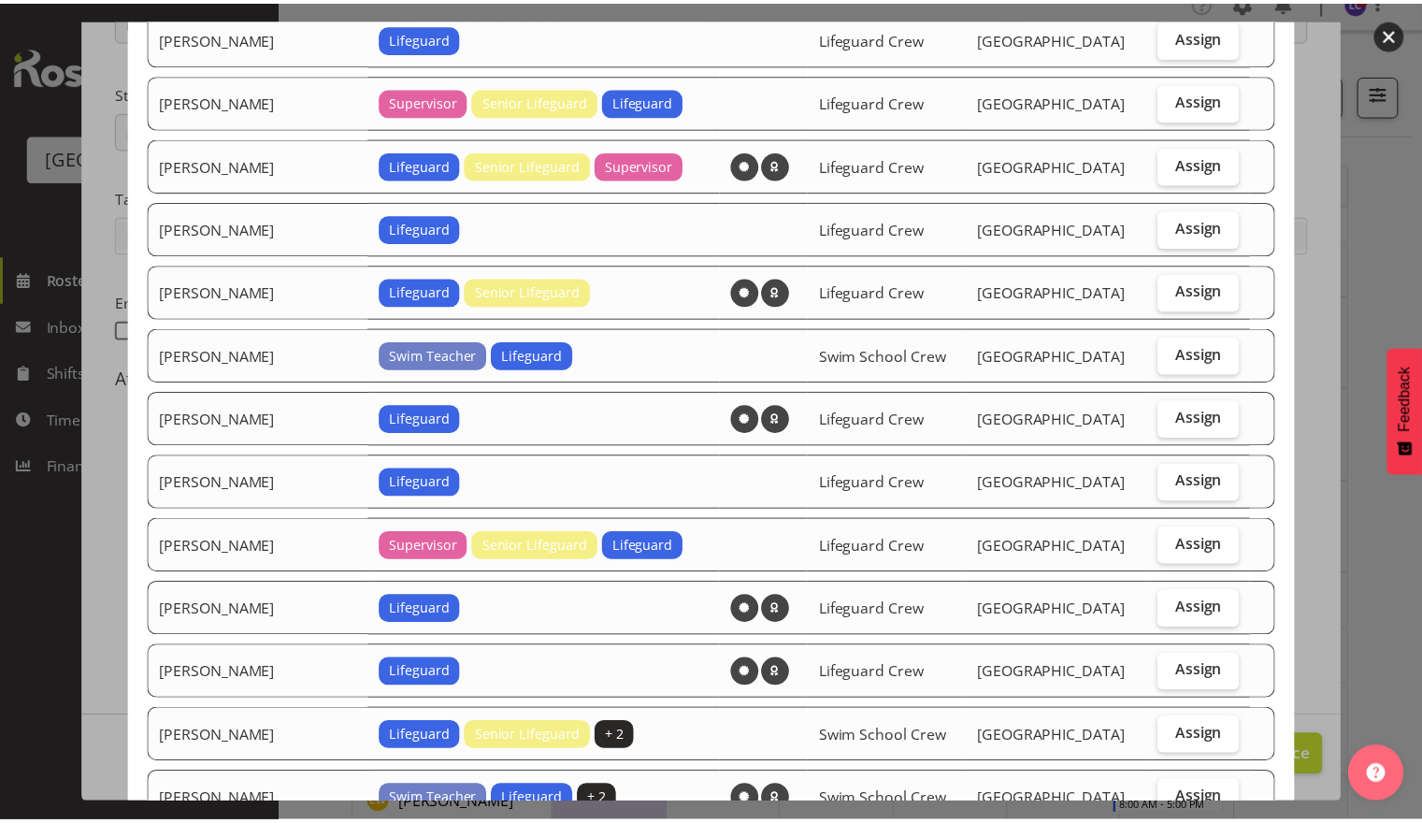
scroll to position [1836, 0]
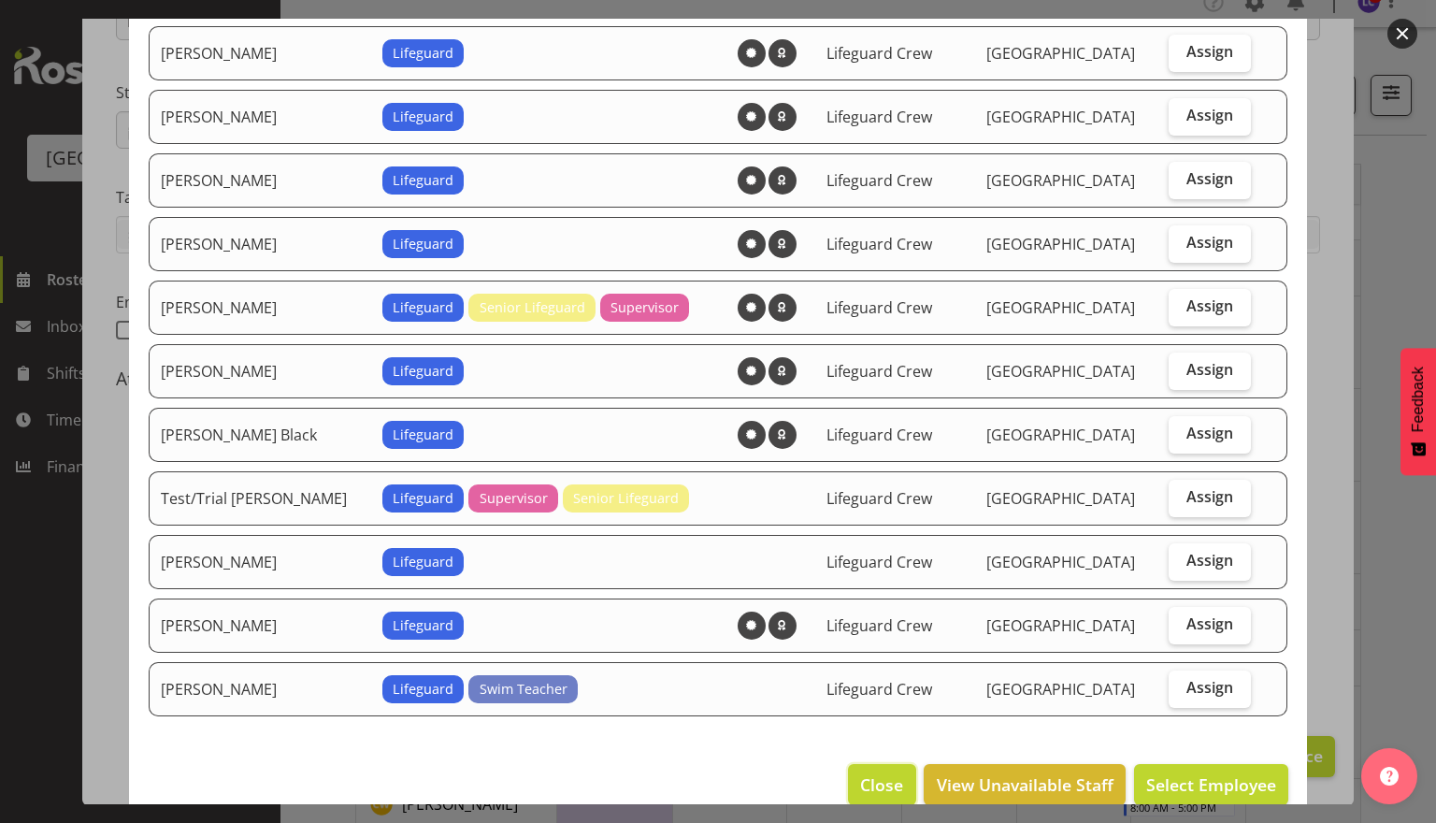
click at [866, 770] on button "Close" at bounding box center [881, 784] width 67 height 41
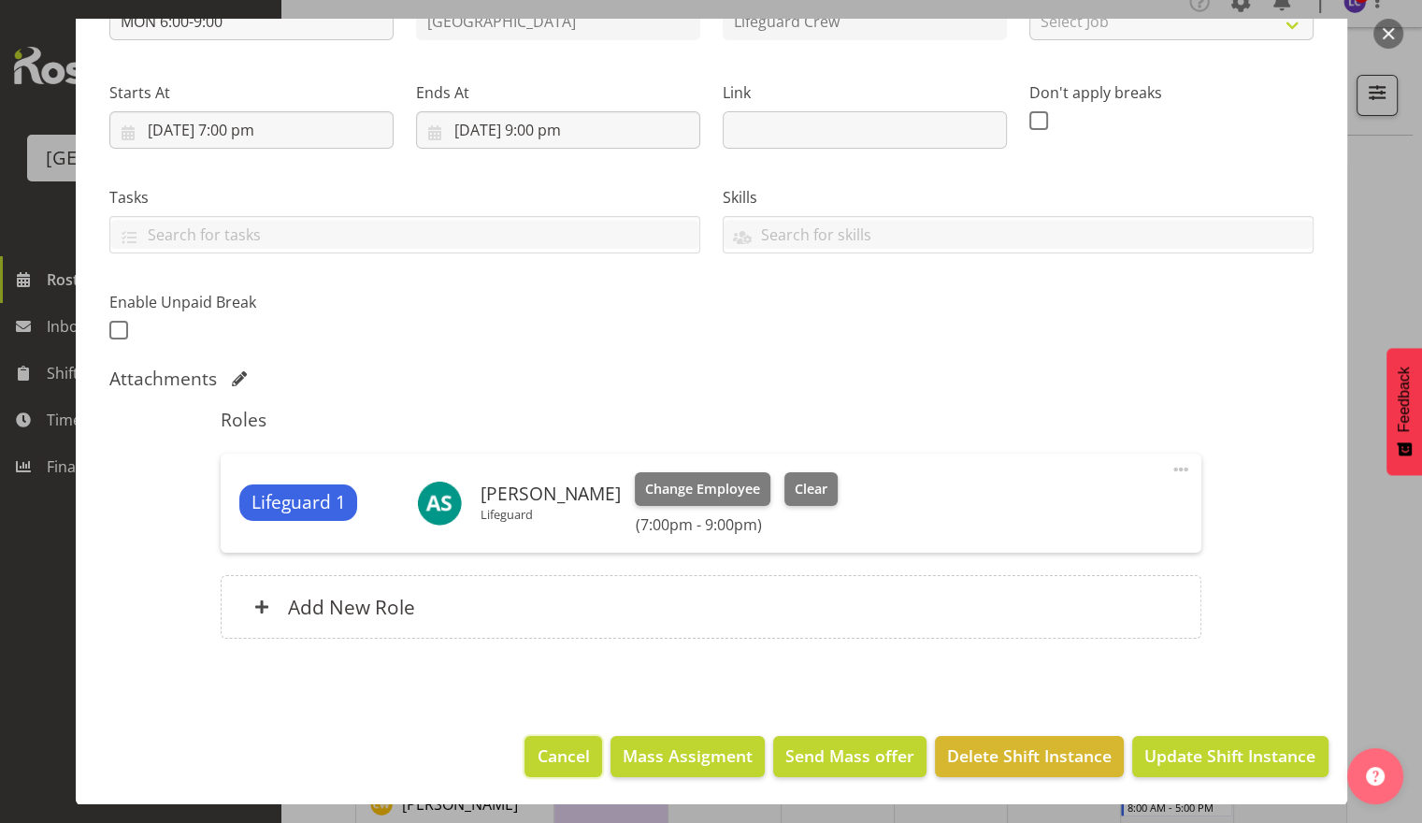
click at [567, 766] on span "Cancel" at bounding box center [564, 755] width 52 height 24
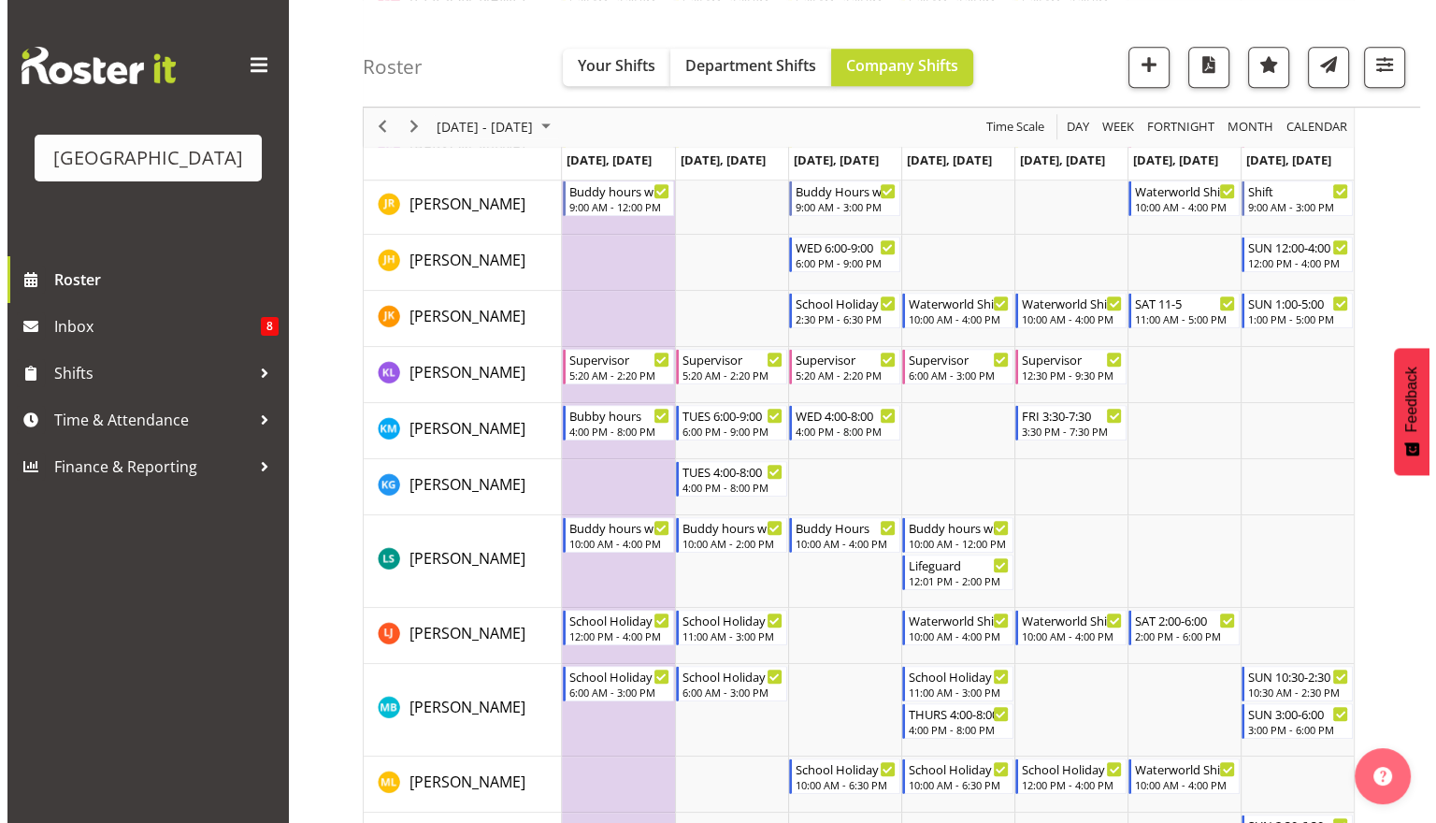
scroll to position [1194, 0]
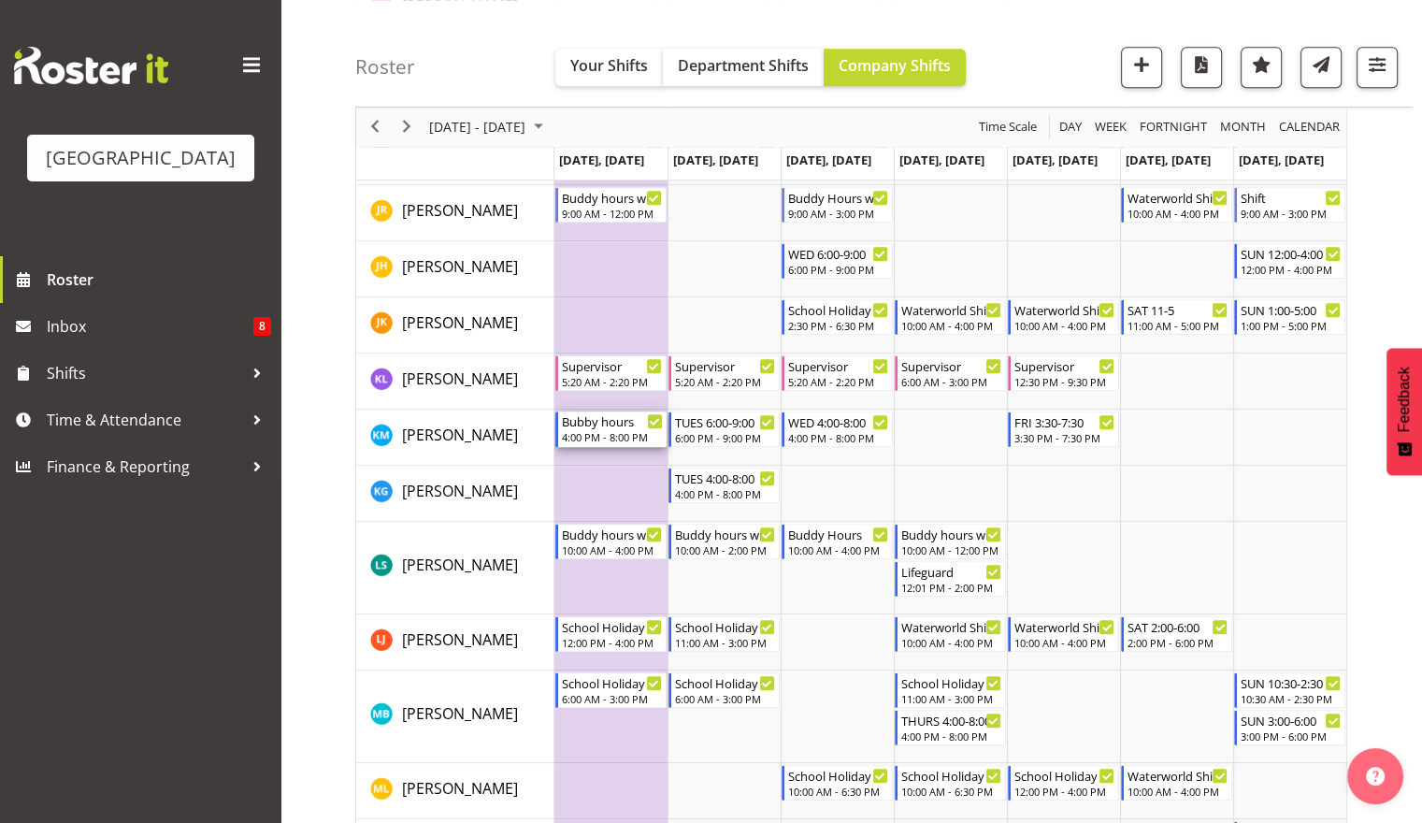
click at [627, 429] on div "Bubby hours 4:00 PM - 8:00 PM" at bounding box center [612, 429] width 101 height 36
click at [627, 429] on div at bounding box center [851, 587] width 992 height 3191
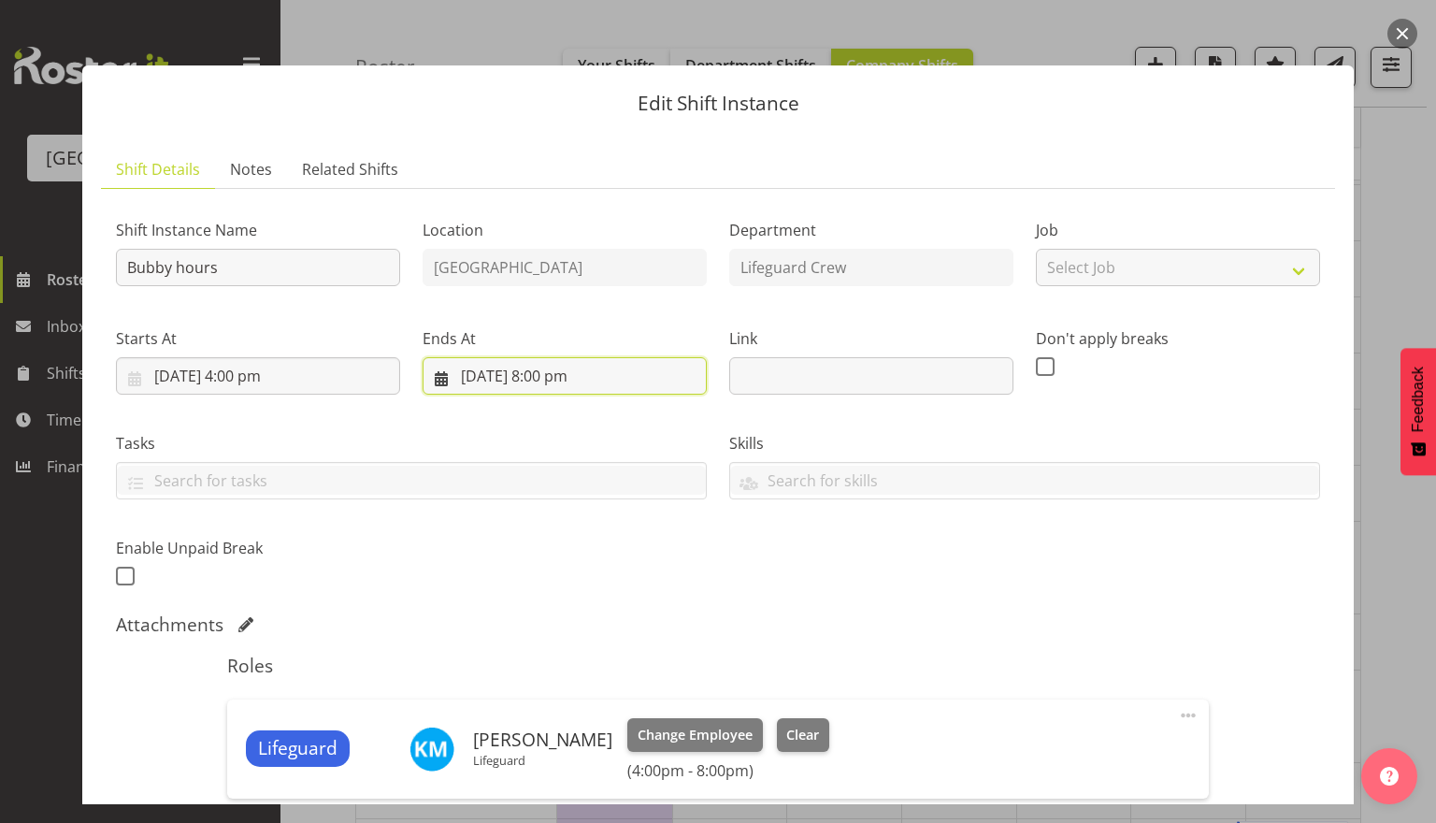
click at [525, 379] on input "22/09/2025, 8:00 pm" at bounding box center [565, 375] width 284 height 37
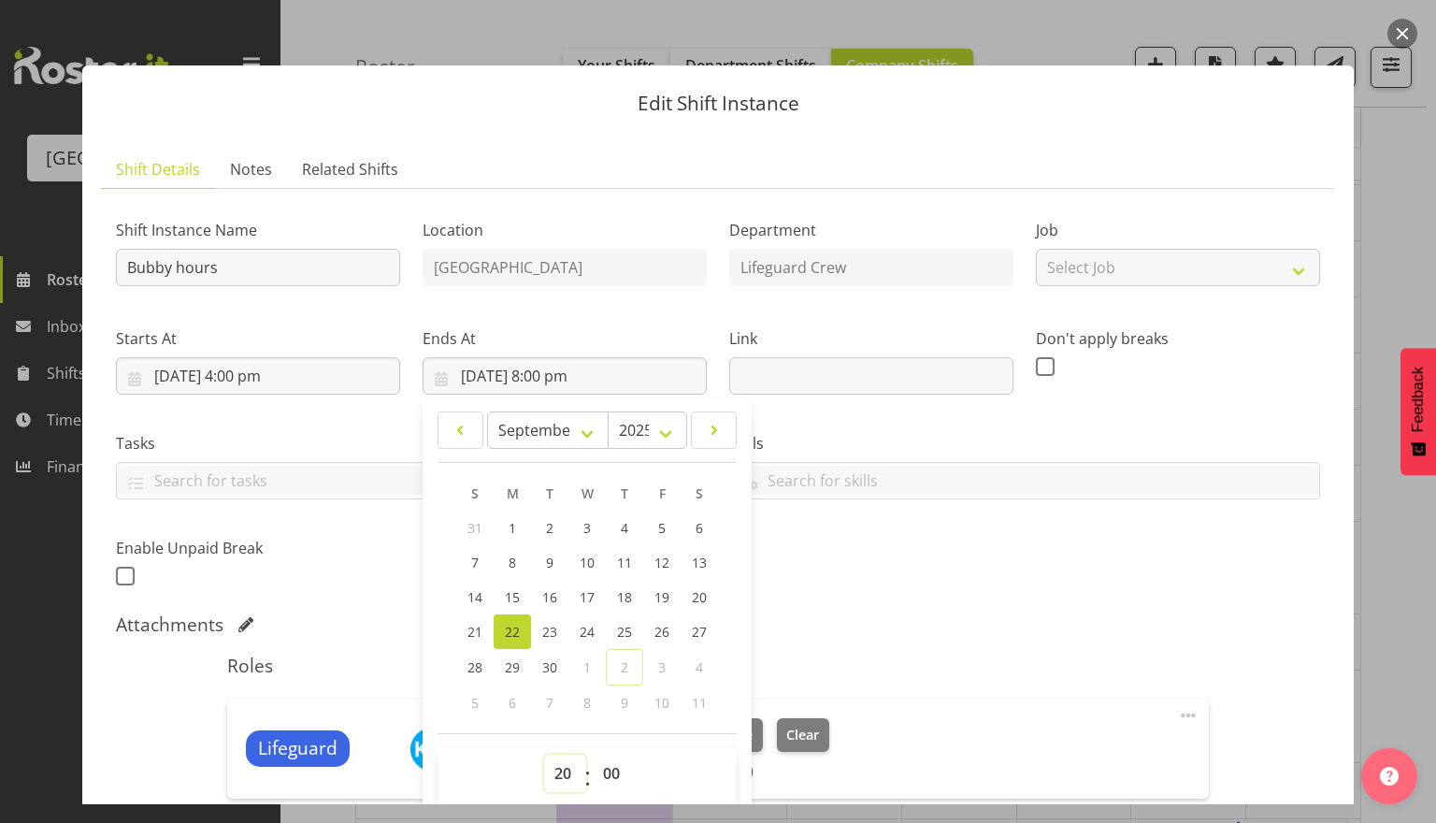
click at [554, 782] on select "00 01 02 03 04 05 06 07 08 09 10 11 12 13 14 15 16 17 18 19 20 21 22 23" at bounding box center [565, 773] width 42 height 37
click at [544, 755] on select "00 01 02 03 04 05 06 07 08 09 10 11 12 13 14 15 16 17 18 19 20 21 22 23" at bounding box center [565, 773] width 42 height 37
click at [952, 617] on div "Attachments" at bounding box center [718, 624] width 1204 height 22
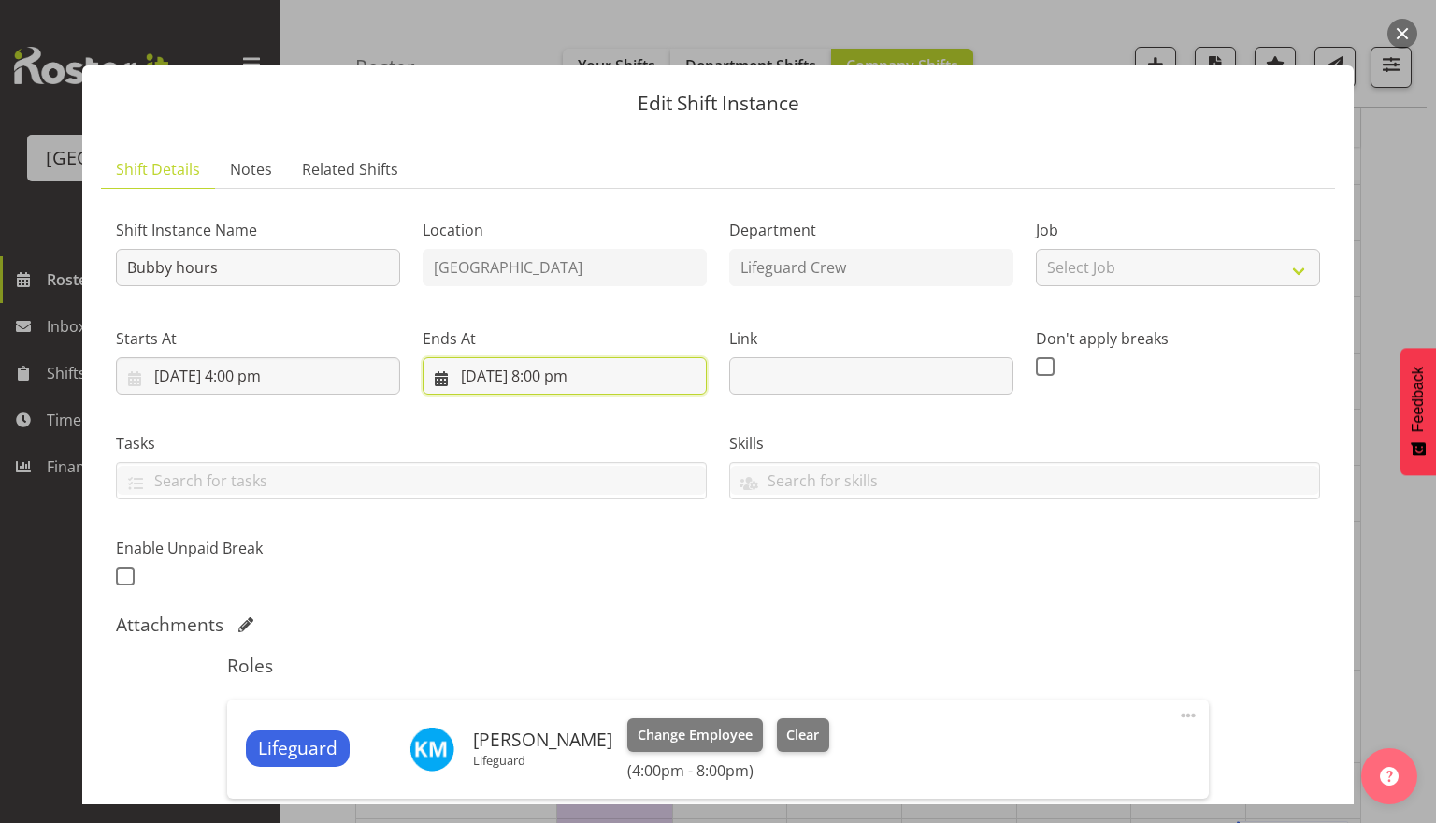
click at [552, 385] on input "22/09/2025, 8:00 pm" at bounding box center [565, 375] width 284 height 37
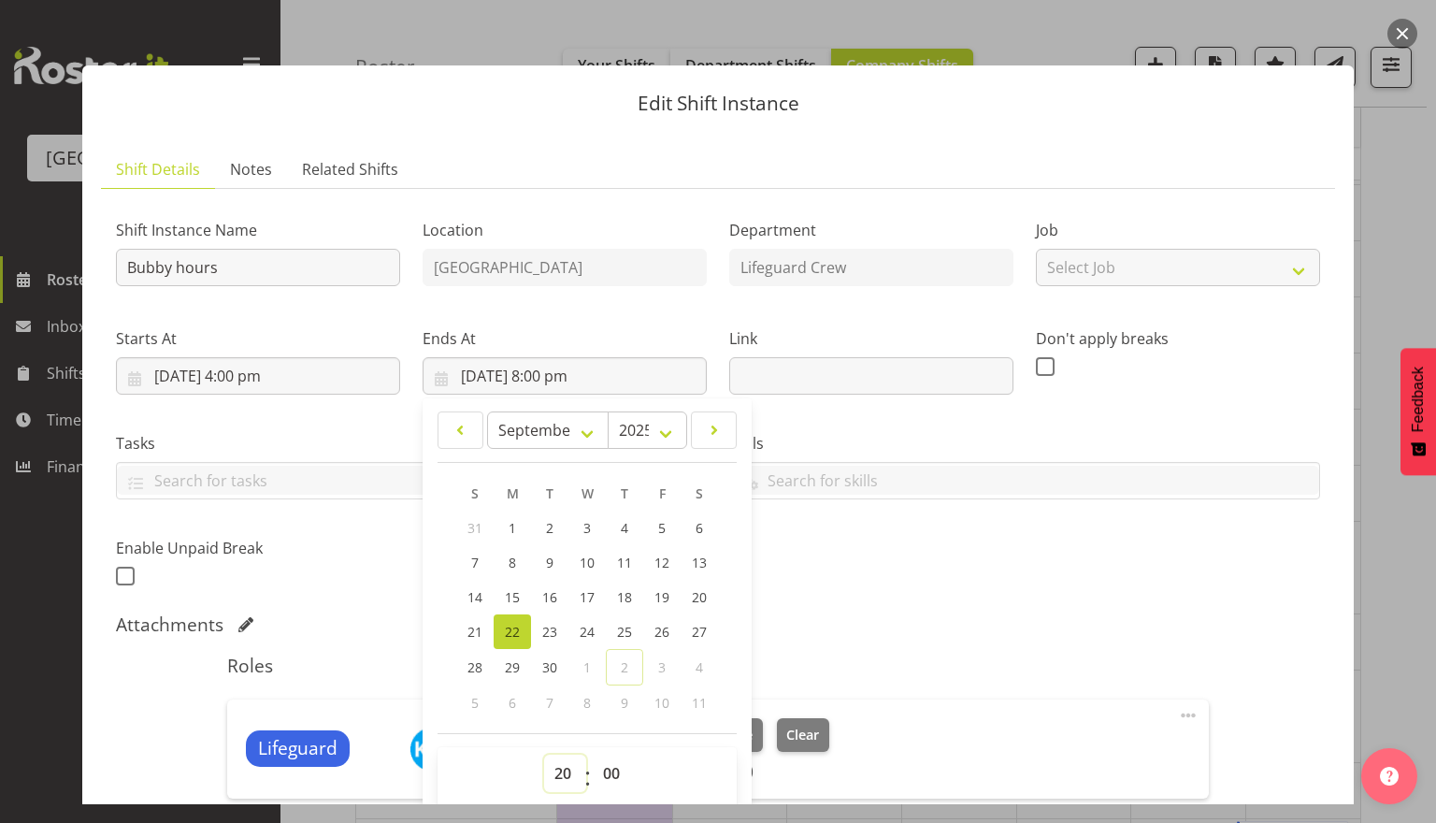
click at [562, 780] on select "00 01 02 03 04 05 06 07 08 09 10 11 12 13 14 15 16 17 18 19 20 21 22 23" at bounding box center [565, 773] width 42 height 37
select select "21"
click at [544, 755] on select "00 01 02 03 04 05 06 07 08 09 10 11 12 13 14 15 16 17 18 19 20 21 22 23" at bounding box center [565, 773] width 42 height 37
type input "22/09/2025, 9:00 pm"
click at [942, 701] on div "Lifeguard Kate Meulenbroek Lifeguard Change Employee Clear (4:00pm - 9:00pm) Ed…" at bounding box center [717, 748] width 981 height 99
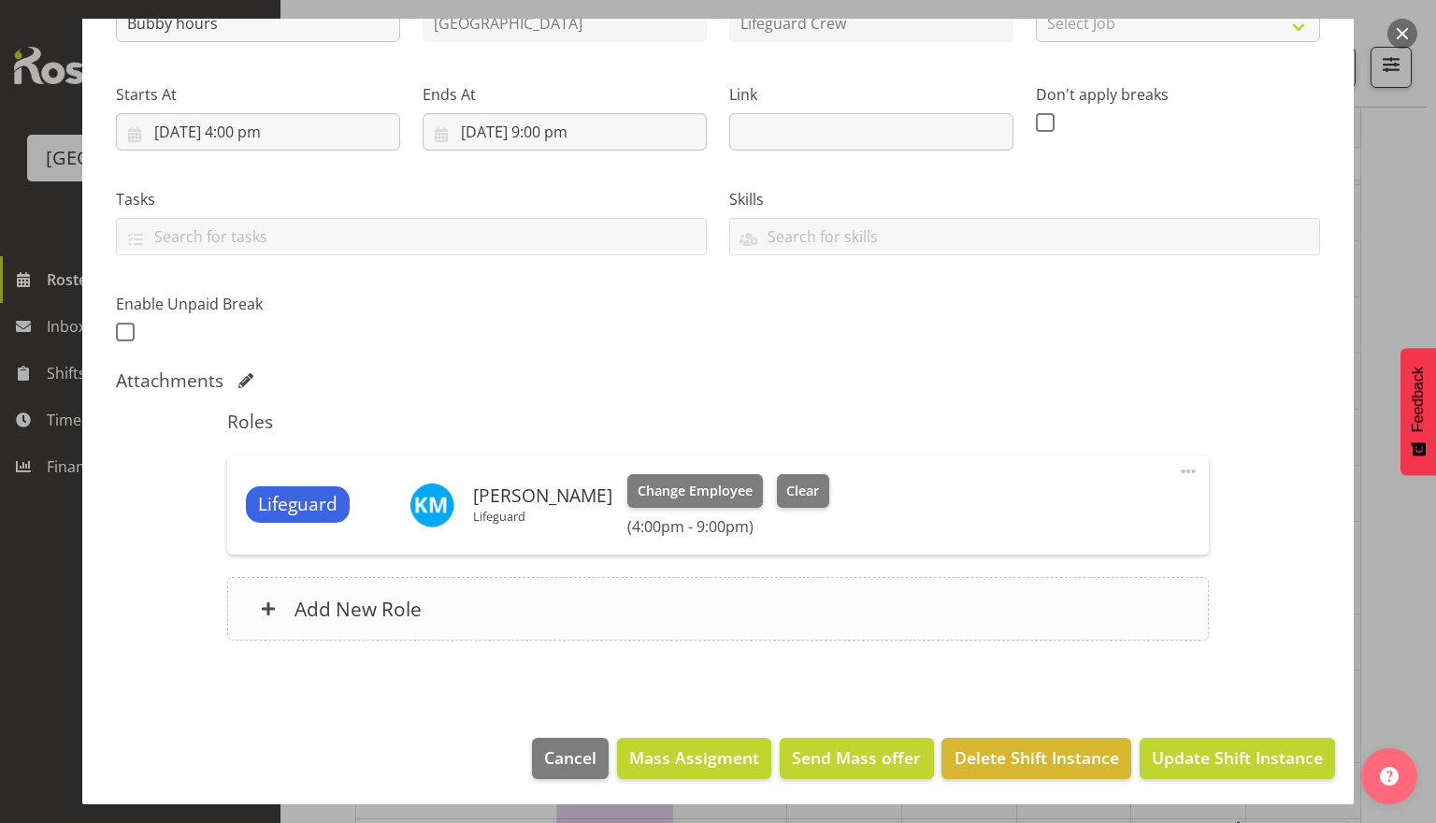
scroll to position [246, 0]
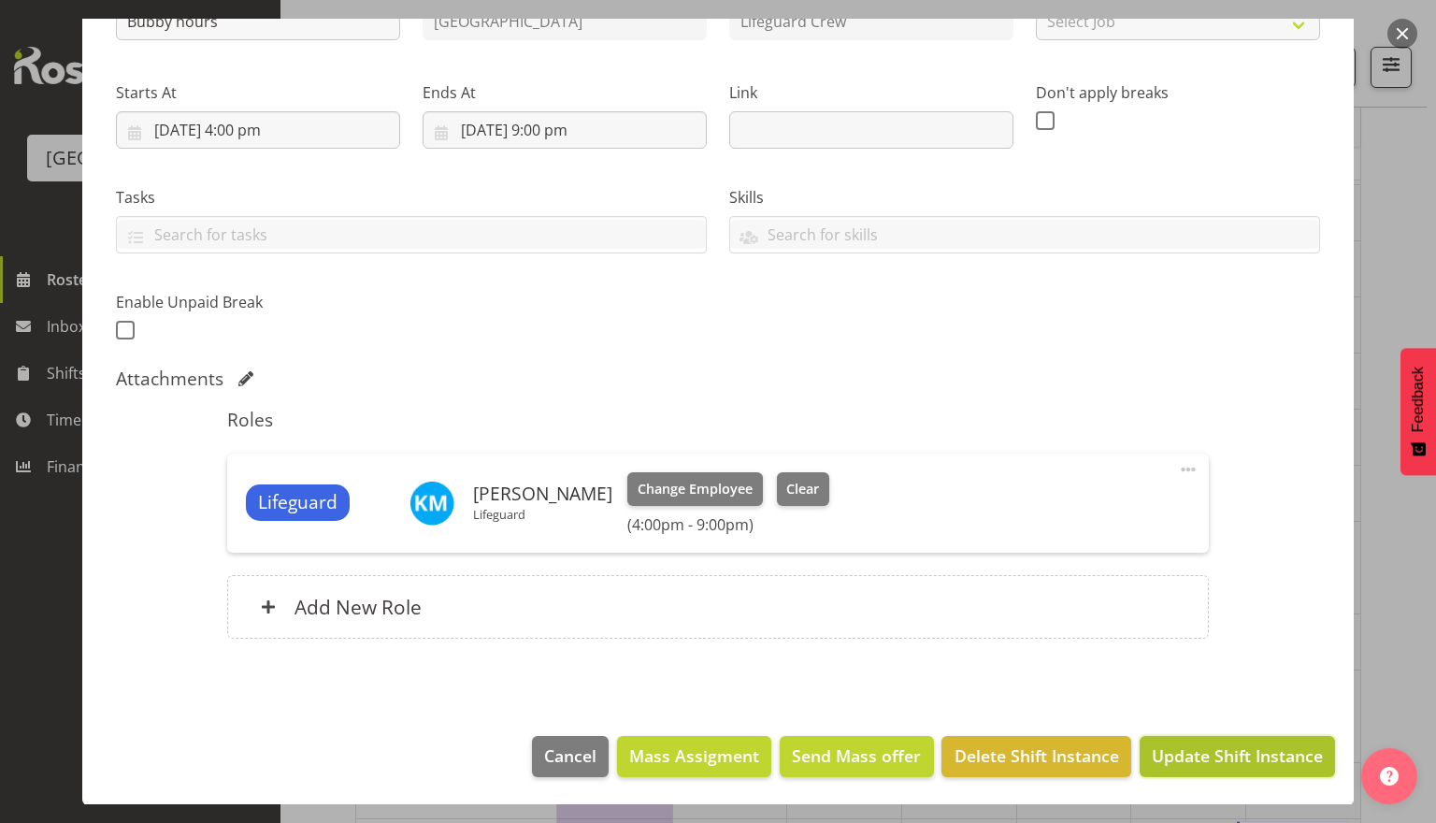
click at [1276, 759] on span "Update Shift Instance" at bounding box center [1237, 755] width 171 height 24
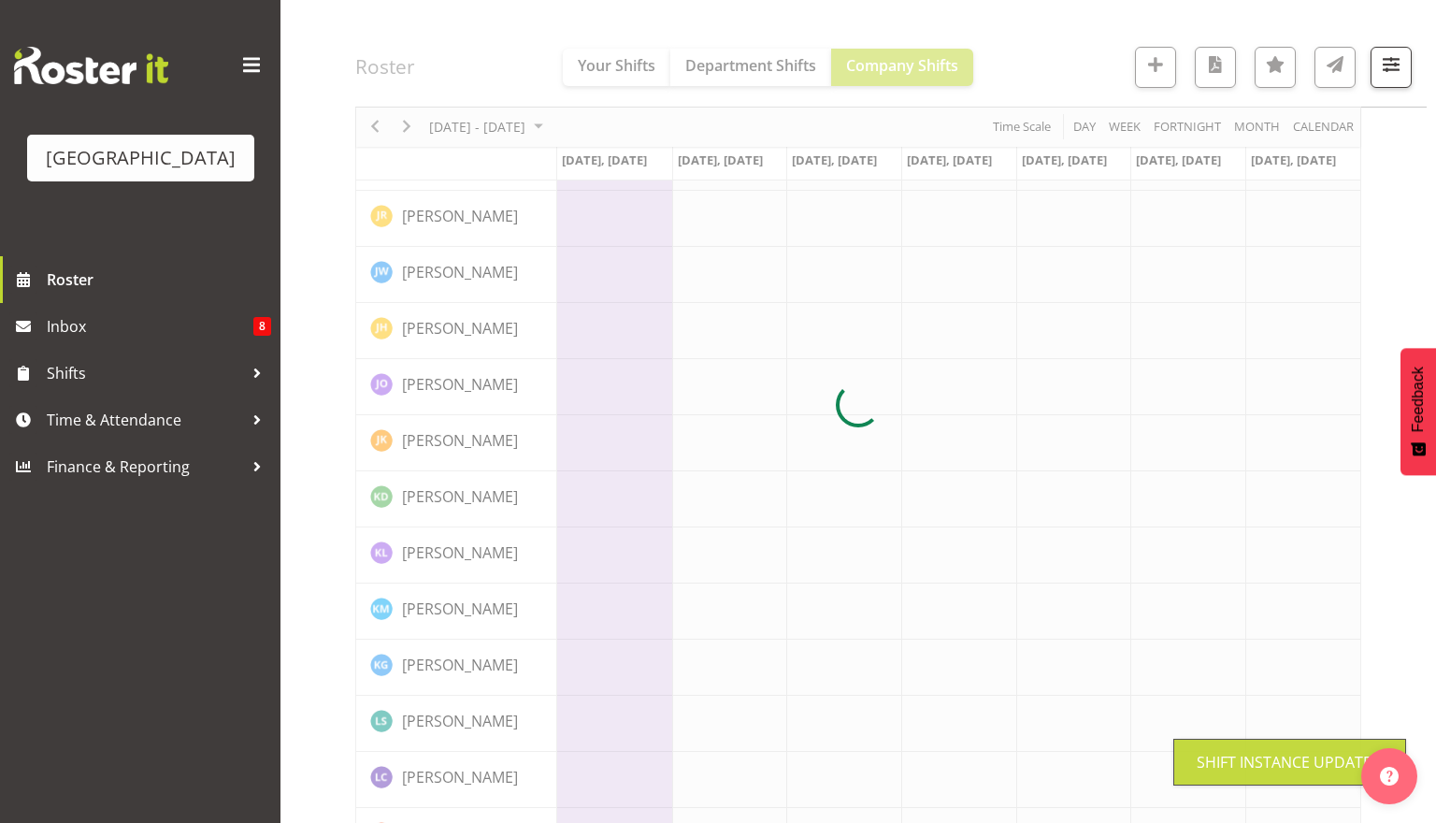
scroll to position [0, 0]
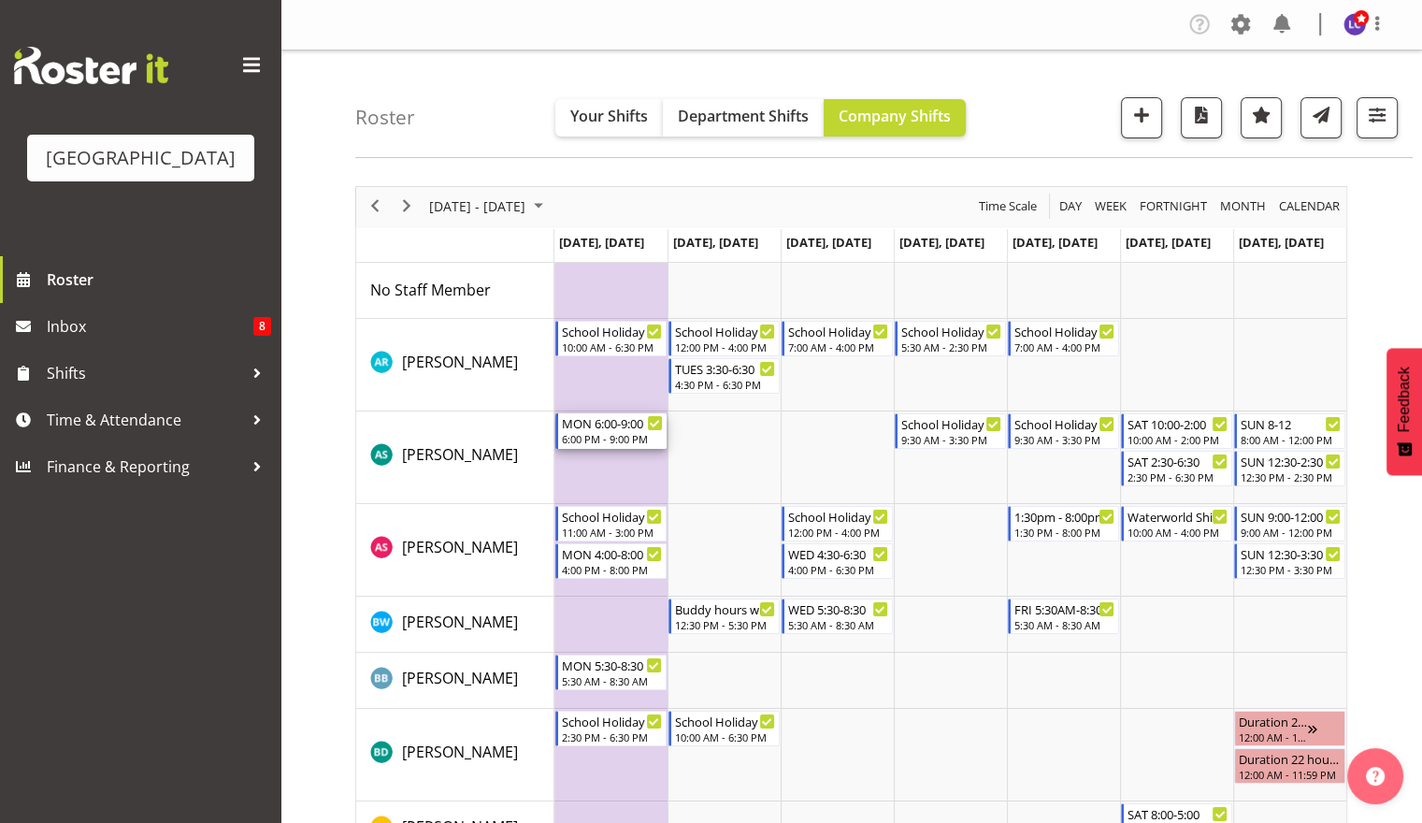
click at [597, 434] on div "6:00 PM - 9:00 PM" at bounding box center [612, 438] width 101 height 15
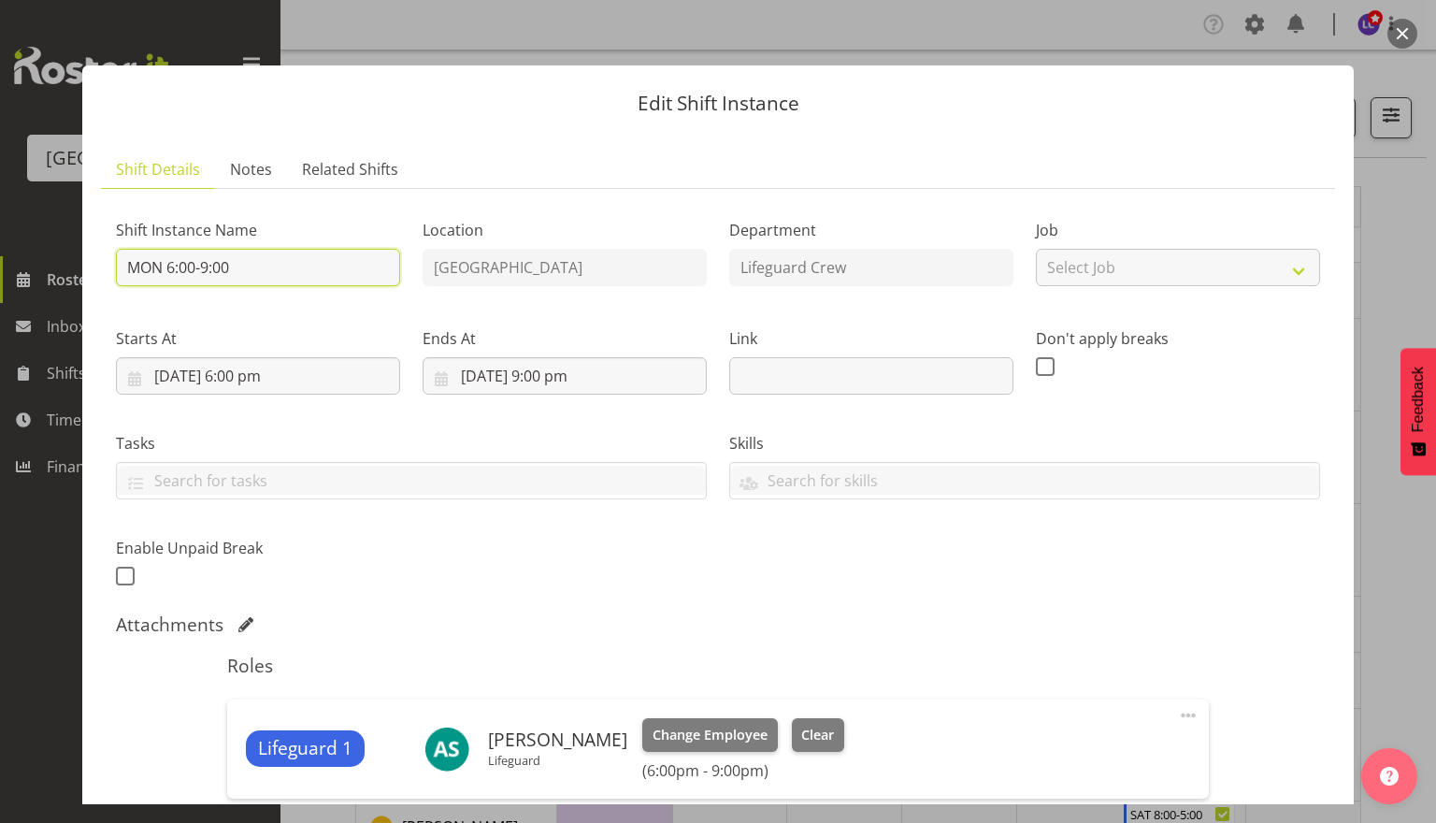
drag, startPoint x: 274, startPoint y: 260, endPoint x: 0, endPoint y: 230, distance: 275.6
click at [0, 230] on div "Edit Shift Instance Shift Details Notes Related Shifts Shift Instance Name MON …" at bounding box center [718, 411] width 1436 height 823
type input "Sick"
click at [1010, 597] on div "Shift Instance Name Sick Location Splash Palace Department Lifeguard Crew Job S…" at bounding box center [718, 398] width 1227 height 410
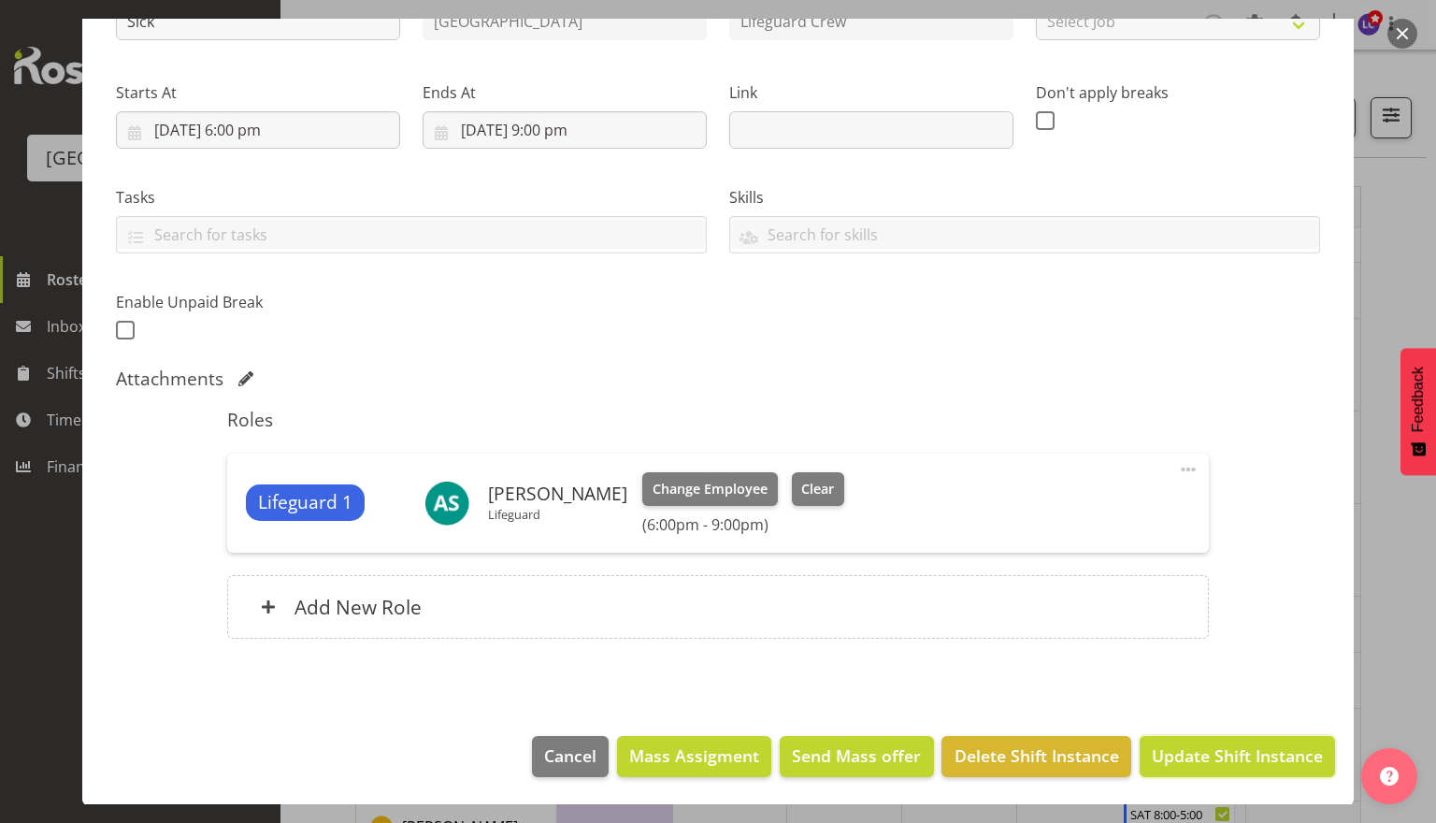
click at [1174, 757] on span "Update Shift Instance" at bounding box center [1237, 755] width 171 height 24
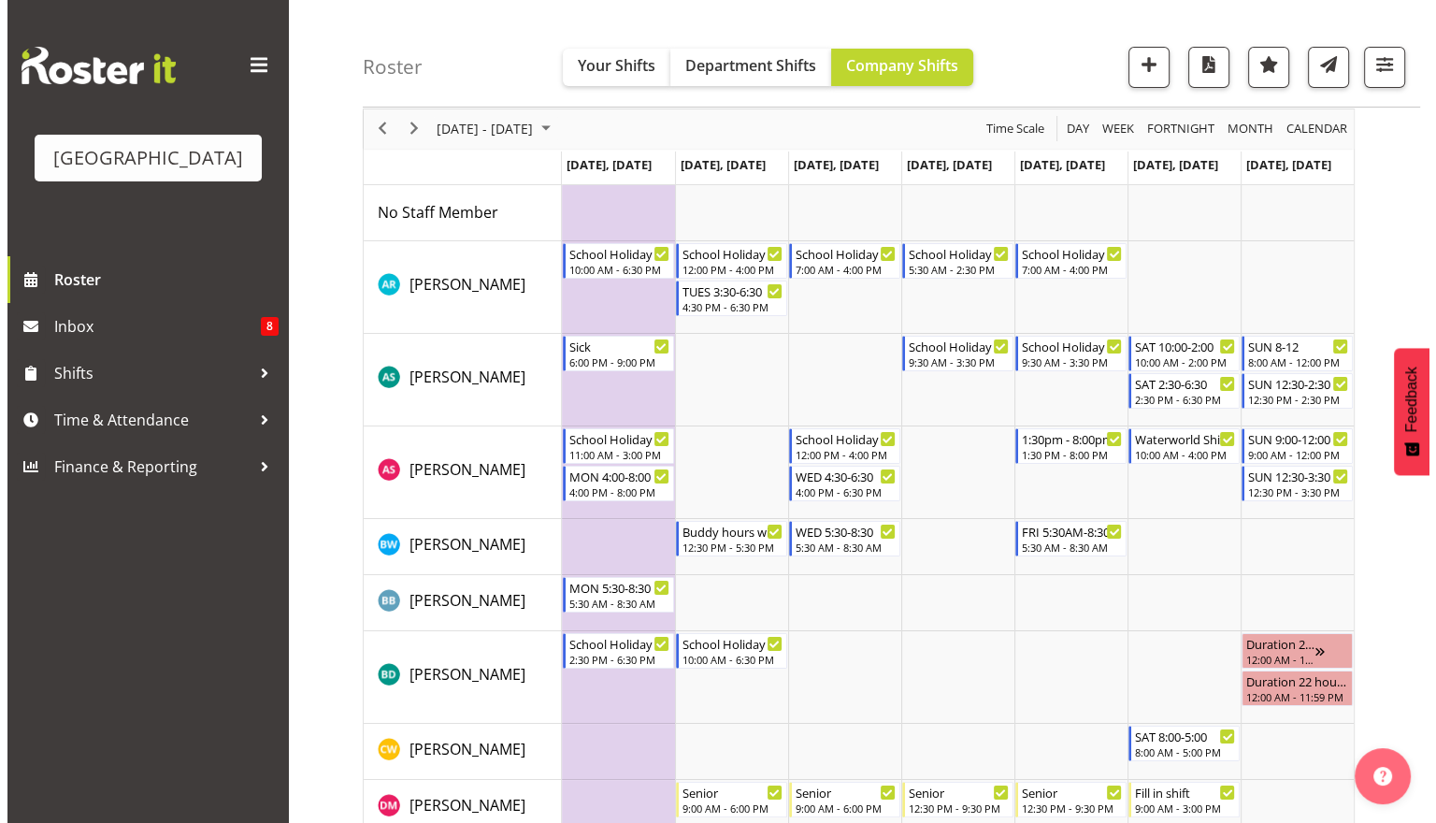
scroll to position [87, 0]
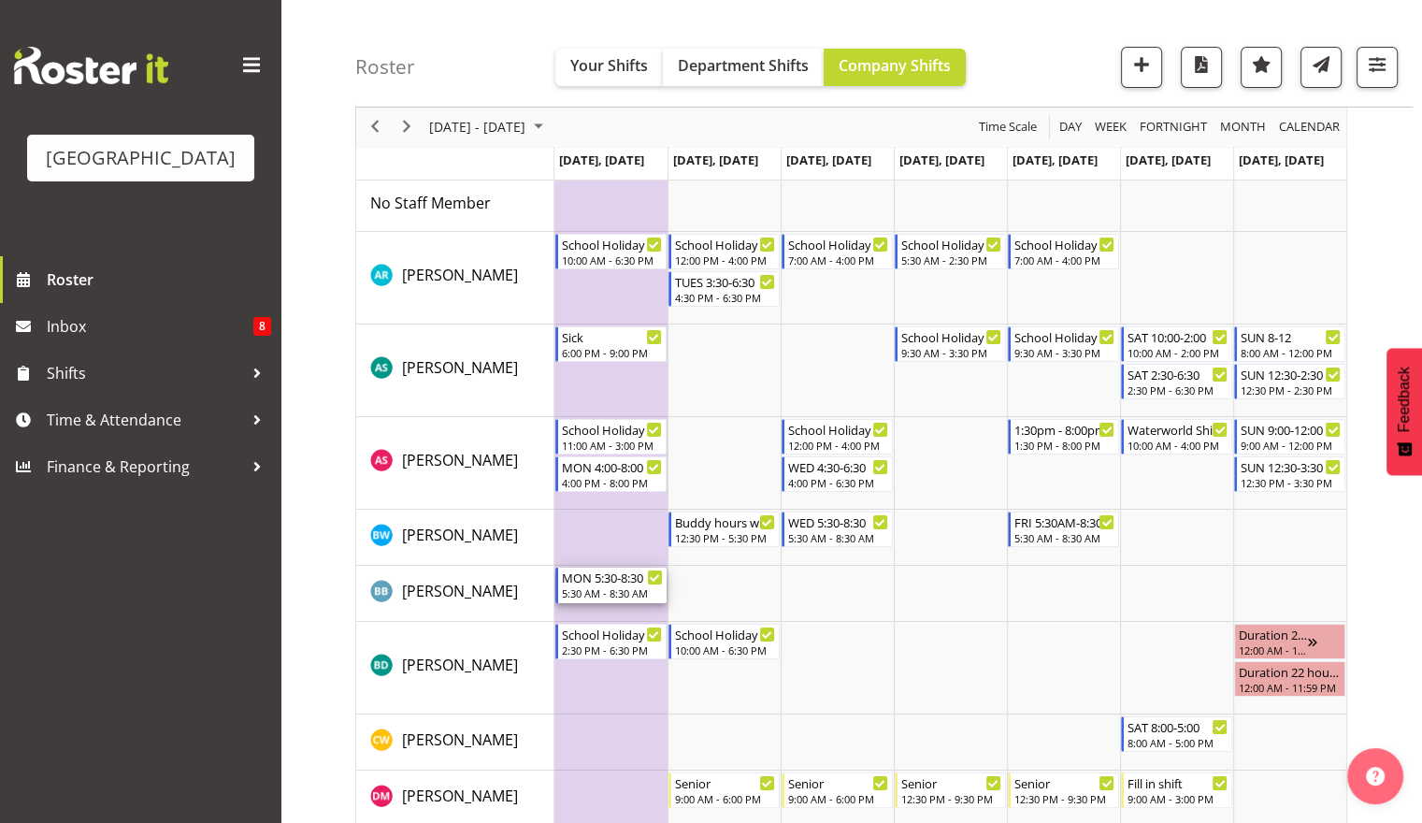
click at [583, 586] on div "5:30 AM - 8:30 AM" at bounding box center [612, 592] width 101 height 15
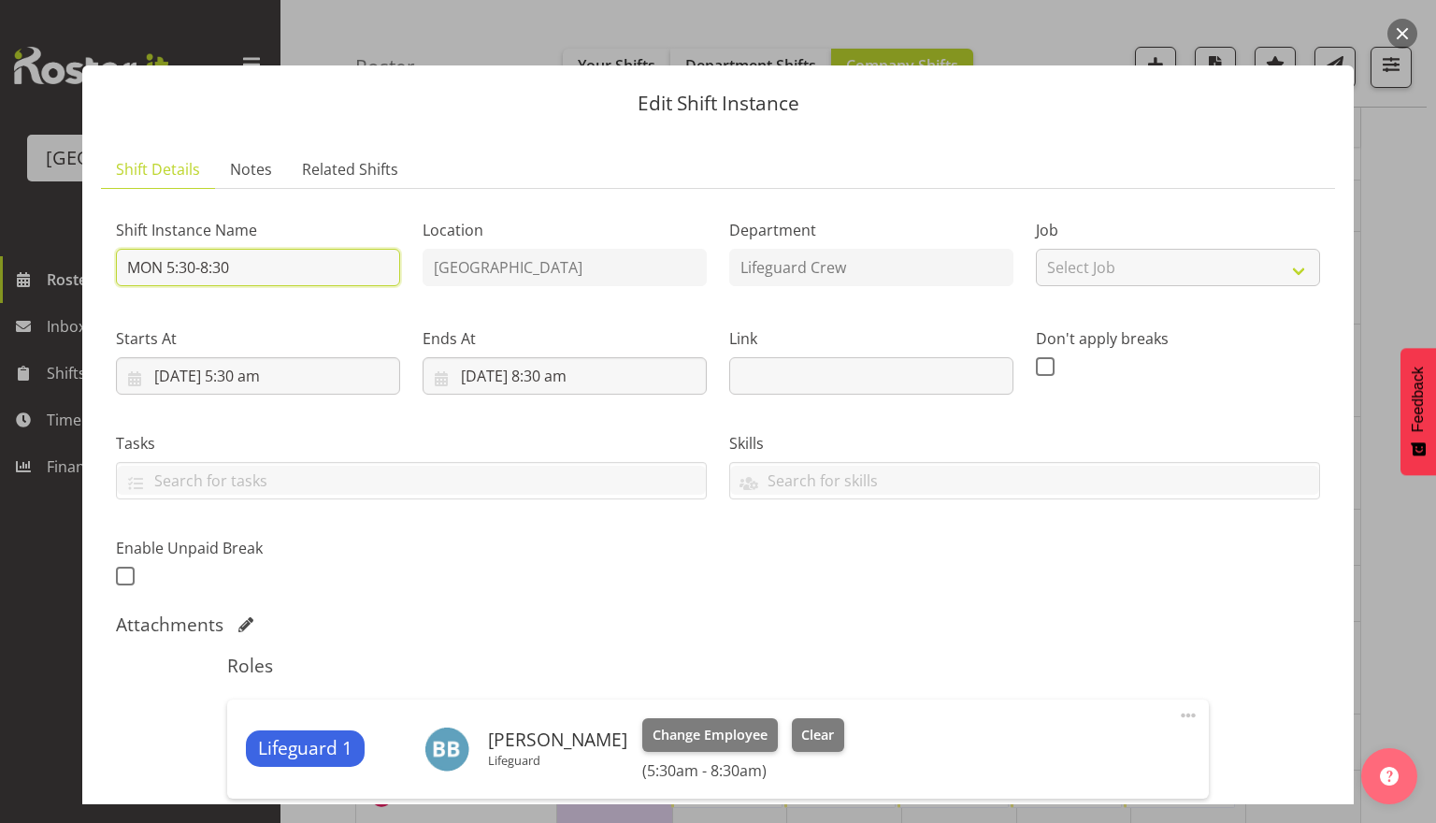
drag, startPoint x: 343, startPoint y: 284, endPoint x: 7, endPoint y: 172, distance: 354.8
click at [0, 176] on div "Edit Shift Instance Shift Details Notes Related Shifts Shift Instance Name MON …" at bounding box center [718, 411] width 1436 height 823
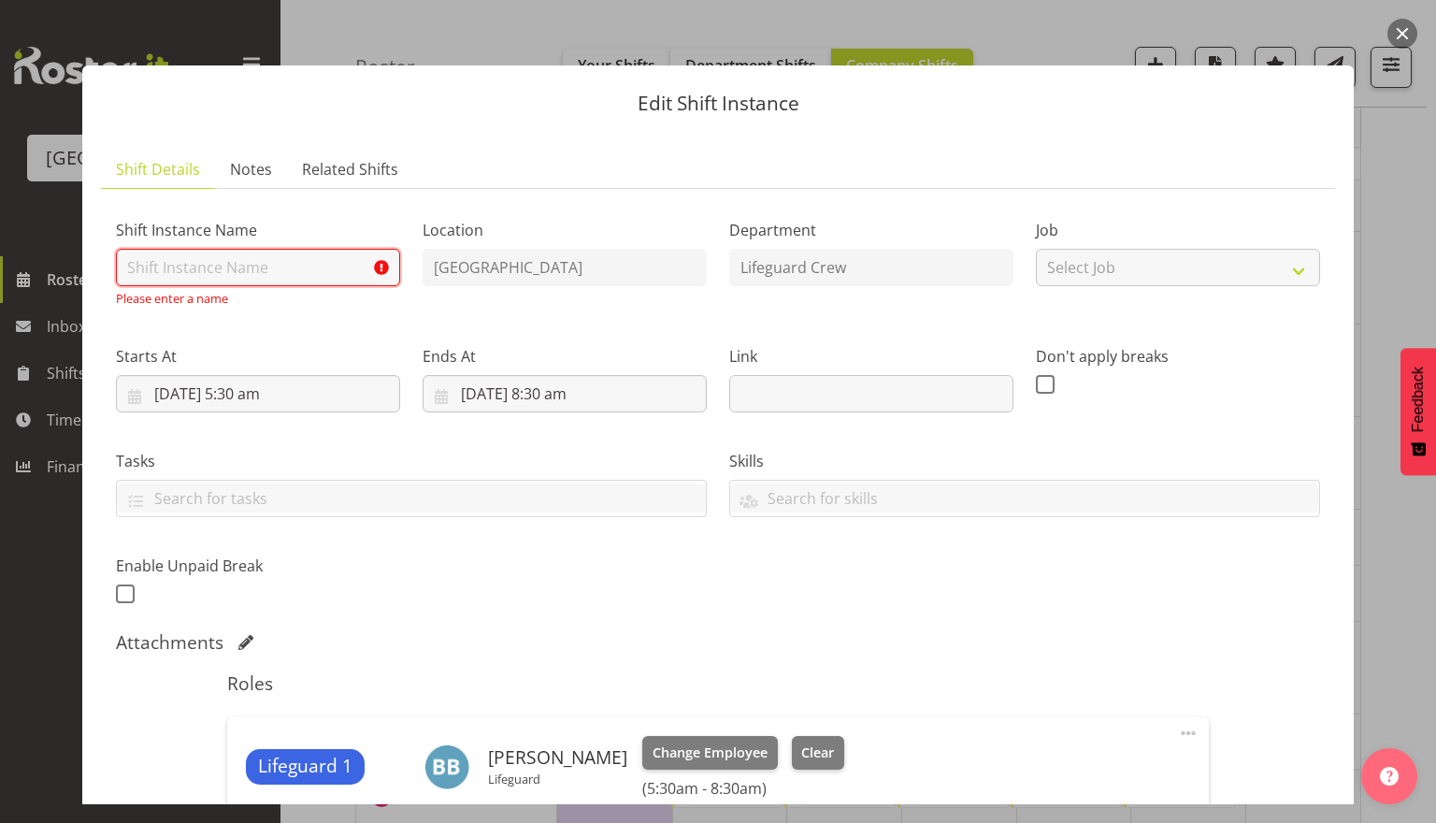
type input "s"
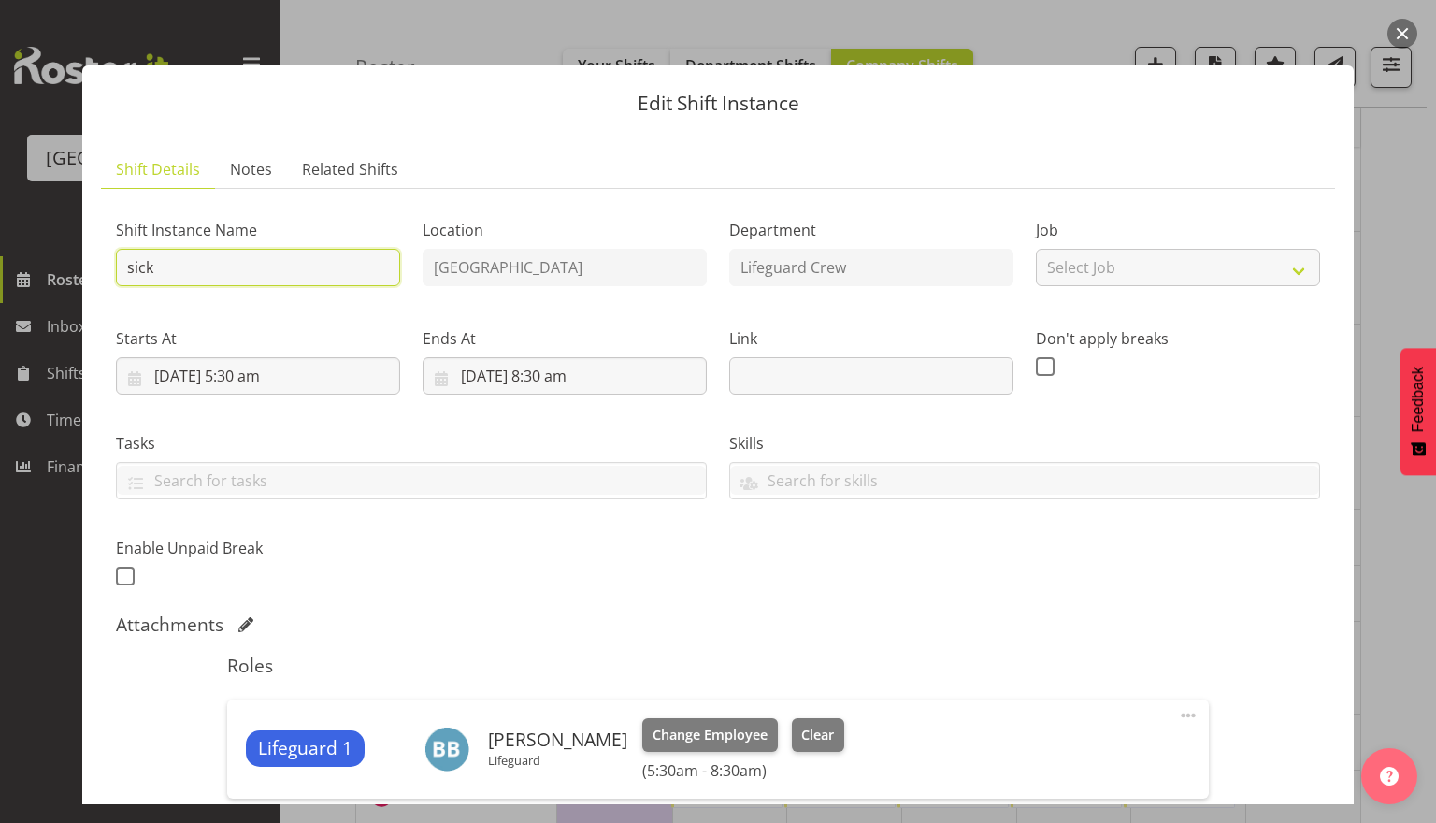
type input "sick"
click at [684, 579] on div "Shift Instance Name sick Location Splash Palace Department Lifeguard Crew Job S…" at bounding box center [718, 398] width 1227 height 410
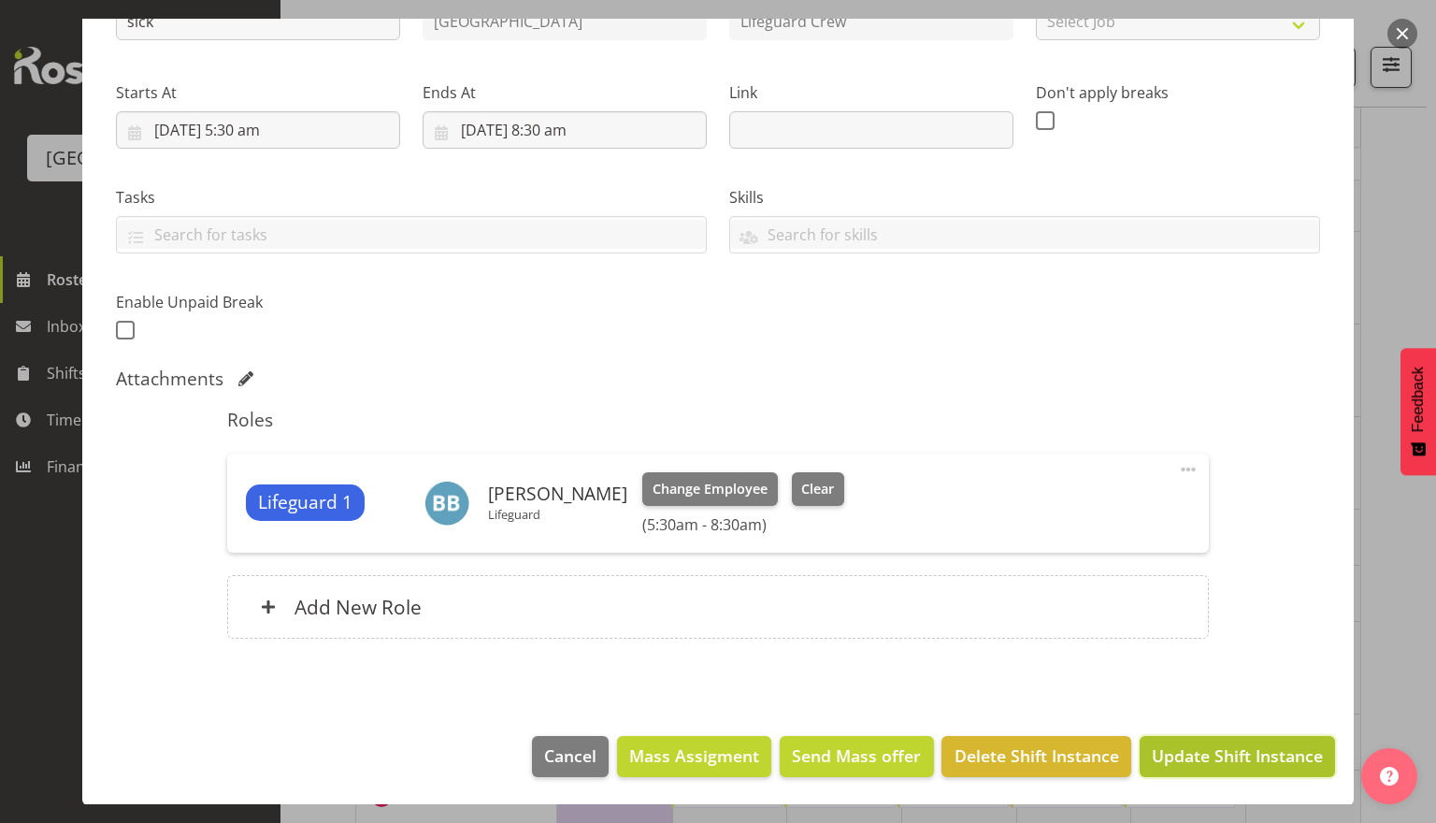
click at [1197, 755] on span "Update Shift Instance" at bounding box center [1237, 755] width 171 height 24
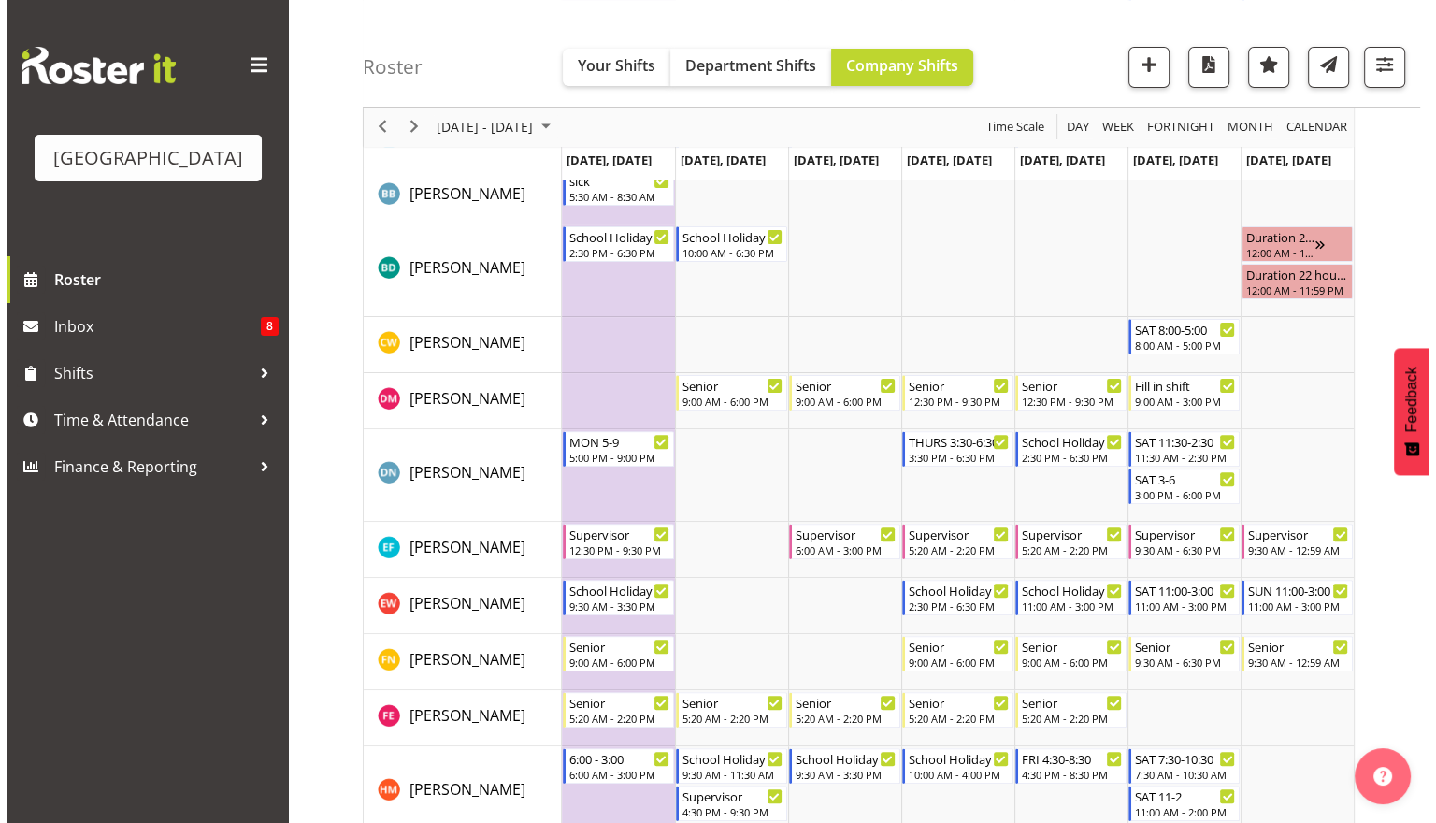
scroll to position [471, 0]
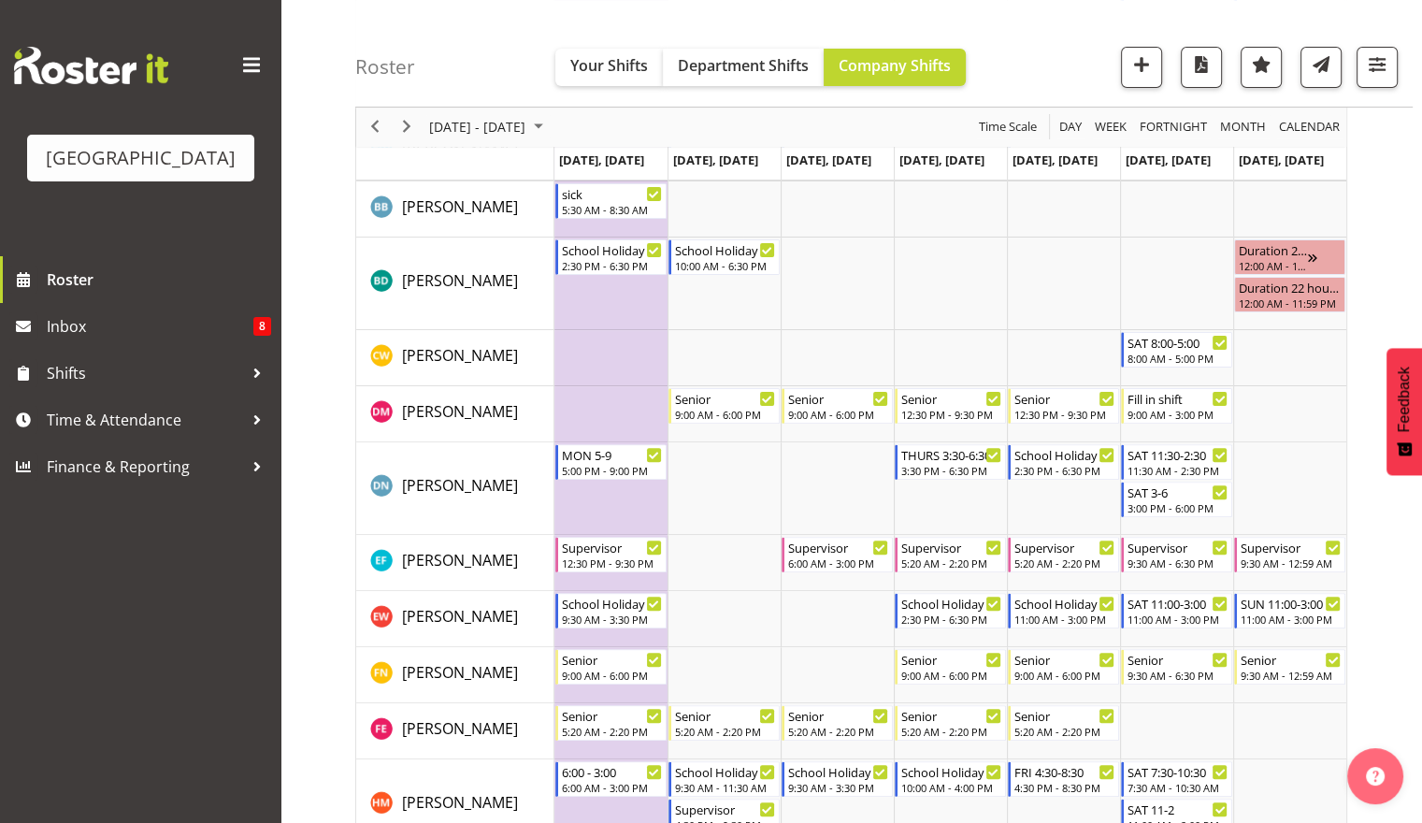
click at [613, 408] on td "Timeline Week of September 25, 2025" at bounding box center [610, 414] width 113 height 56
select select "13"
select select "3"
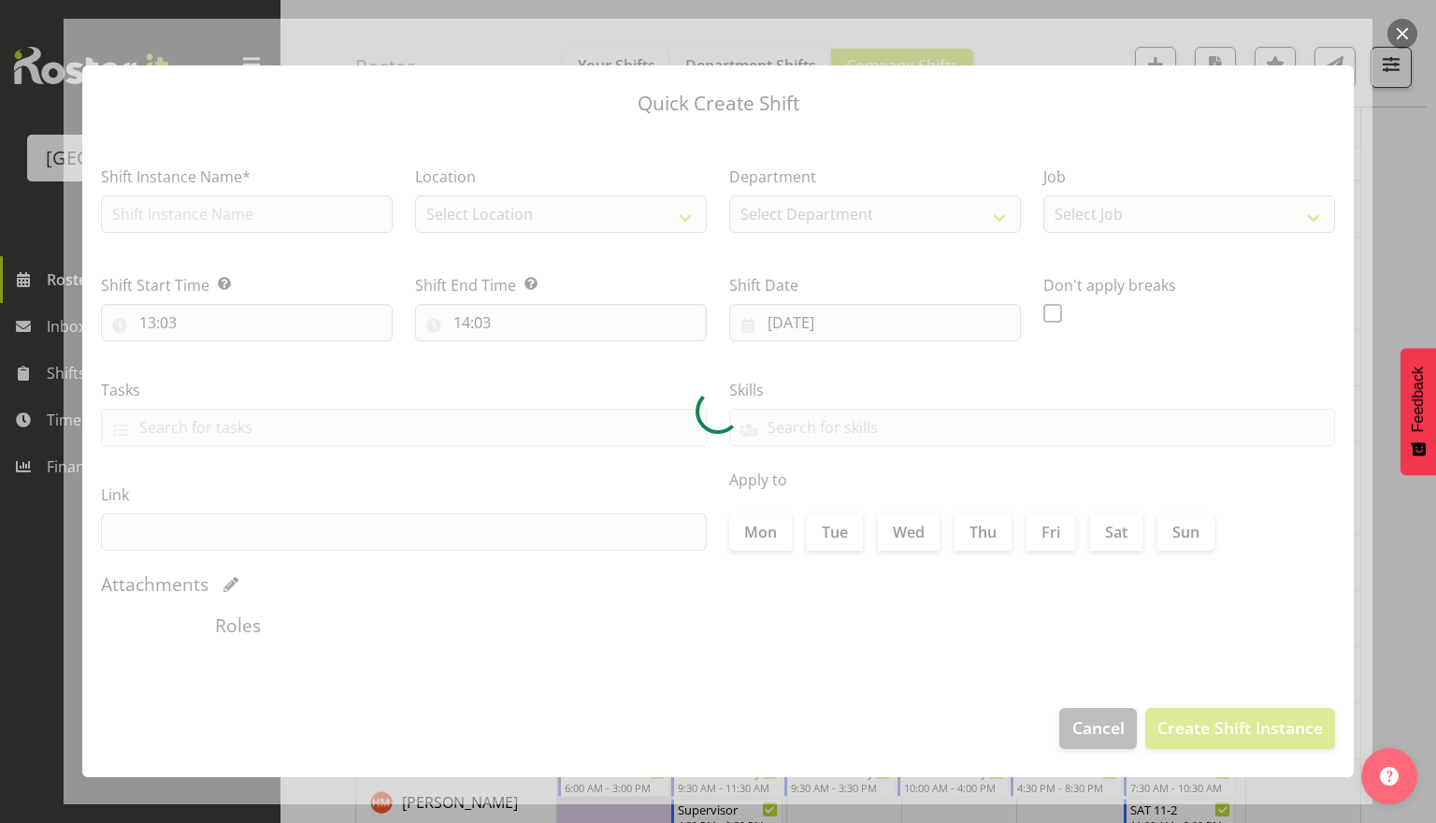
type input "22/09/2025"
checkbox input "true"
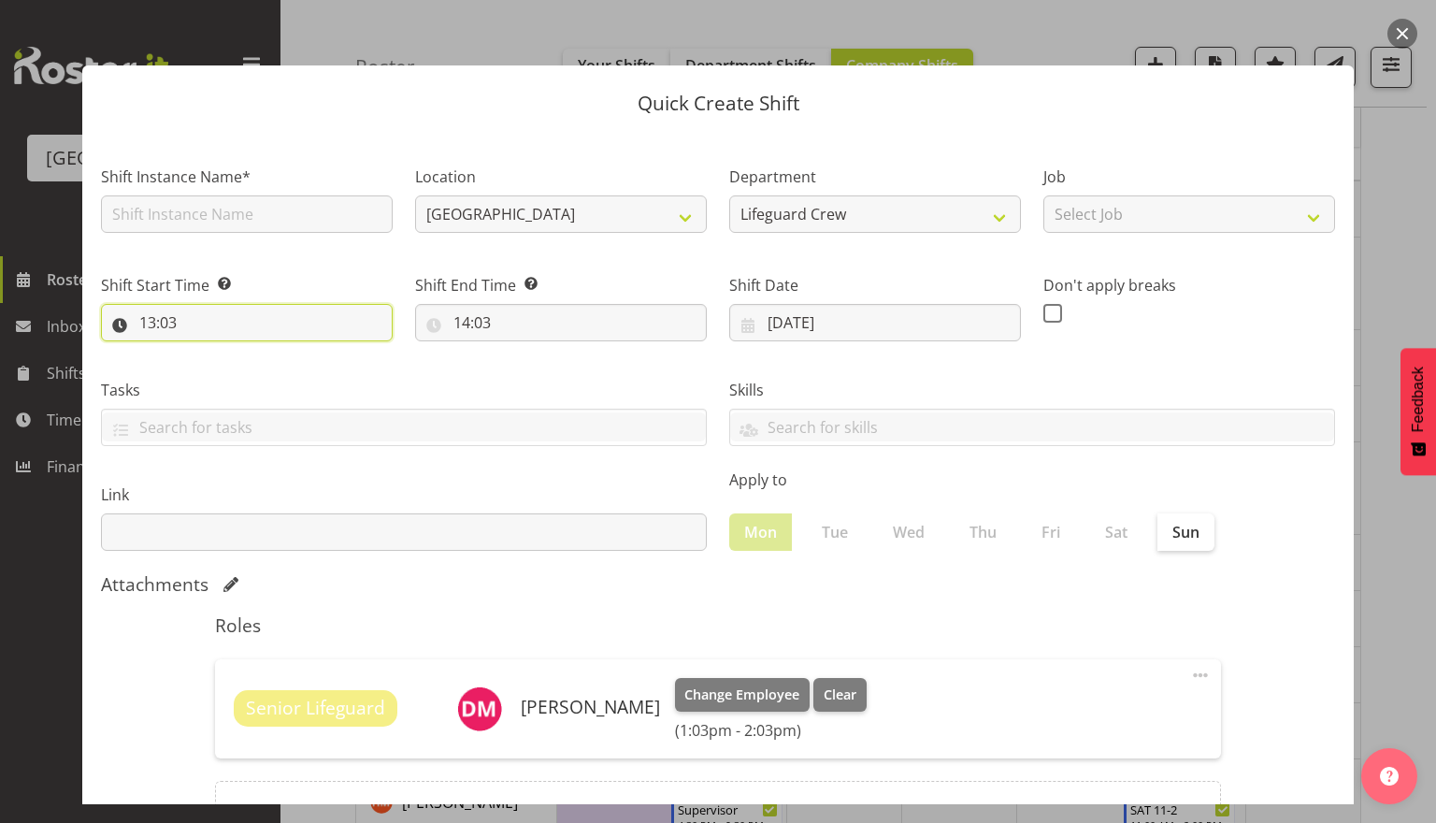
click at [284, 329] on input "13:03" at bounding box center [247, 322] width 292 height 37
click at [238, 367] on select "00 01 02 03 04 05 06 07 08 09 10 11 12 13 14 15 16 17 18 19 20 21 22 23" at bounding box center [229, 371] width 42 height 37
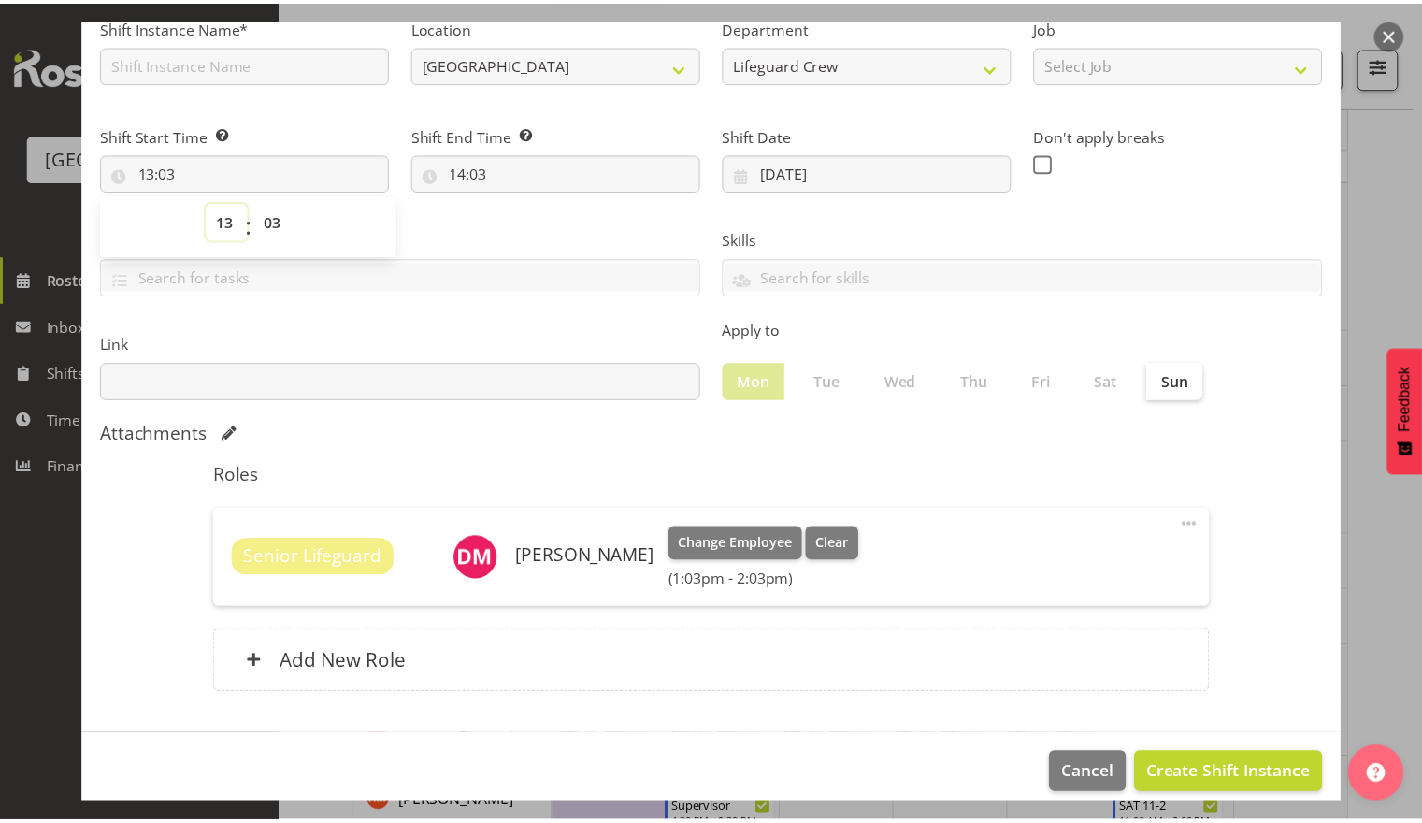
scroll to position [168, 0]
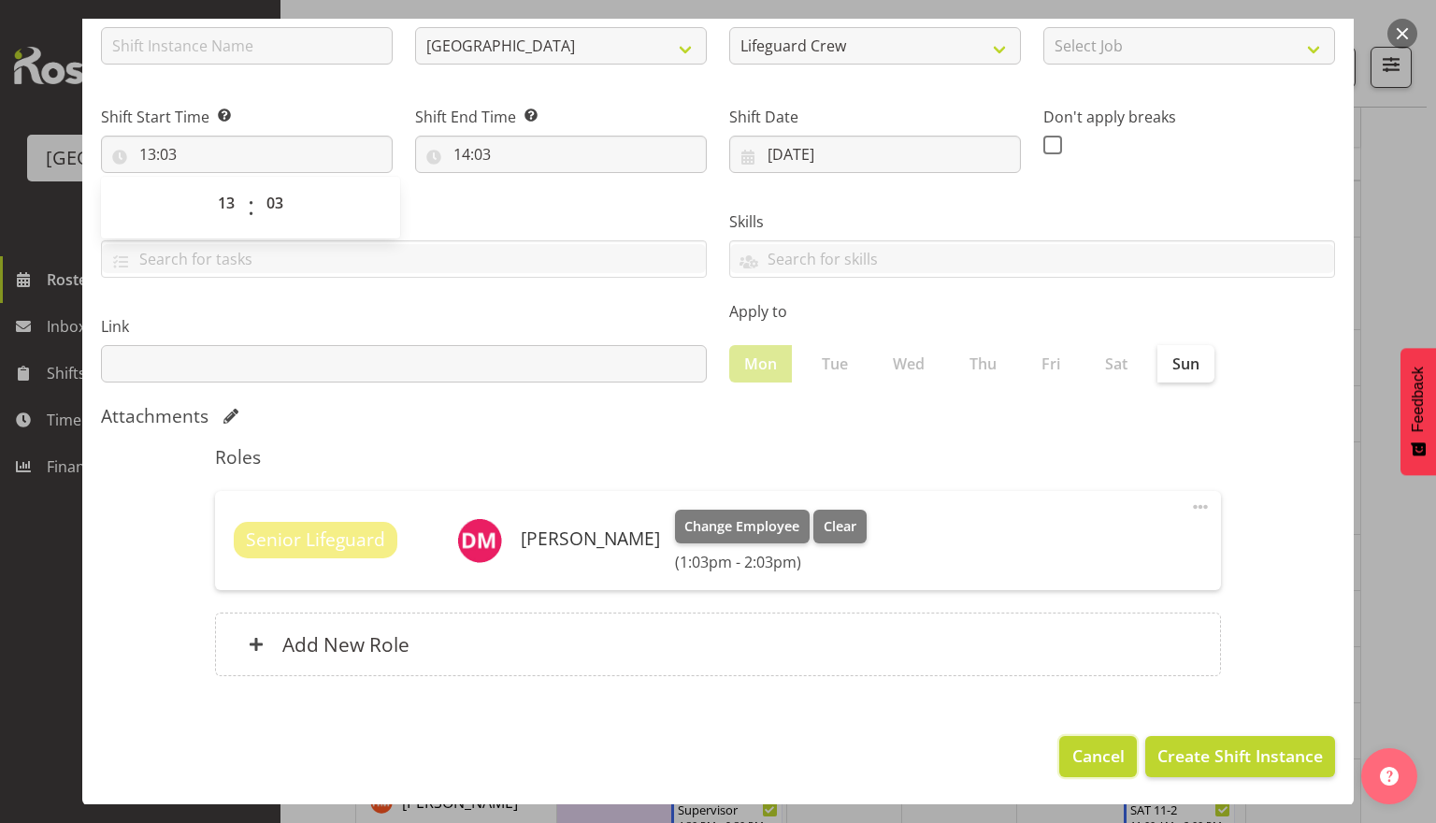
click at [1085, 768] on button "Cancel" at bounding box center [1097, 756] width 77 height 41
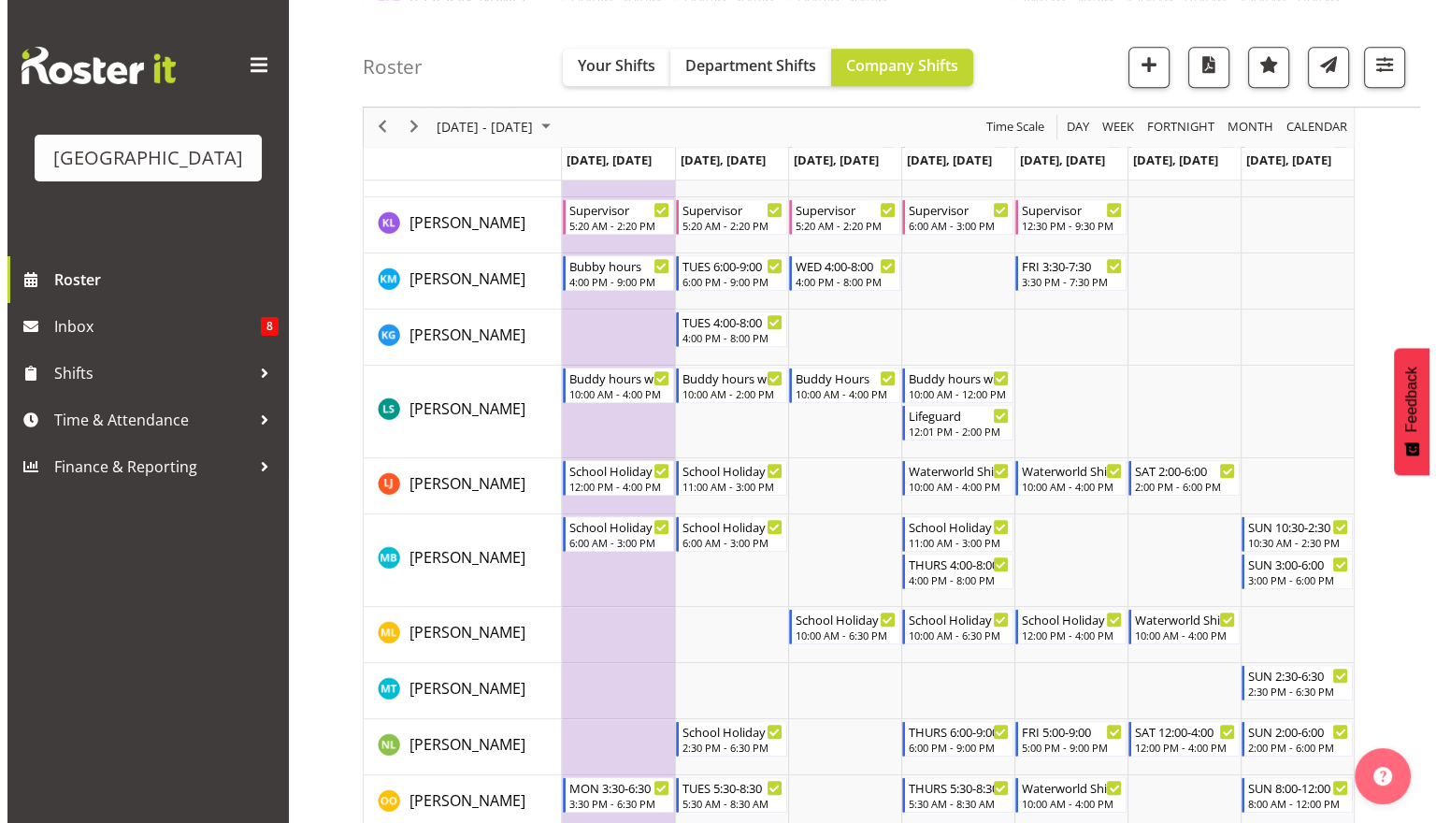
scroll to position [1341, 0]
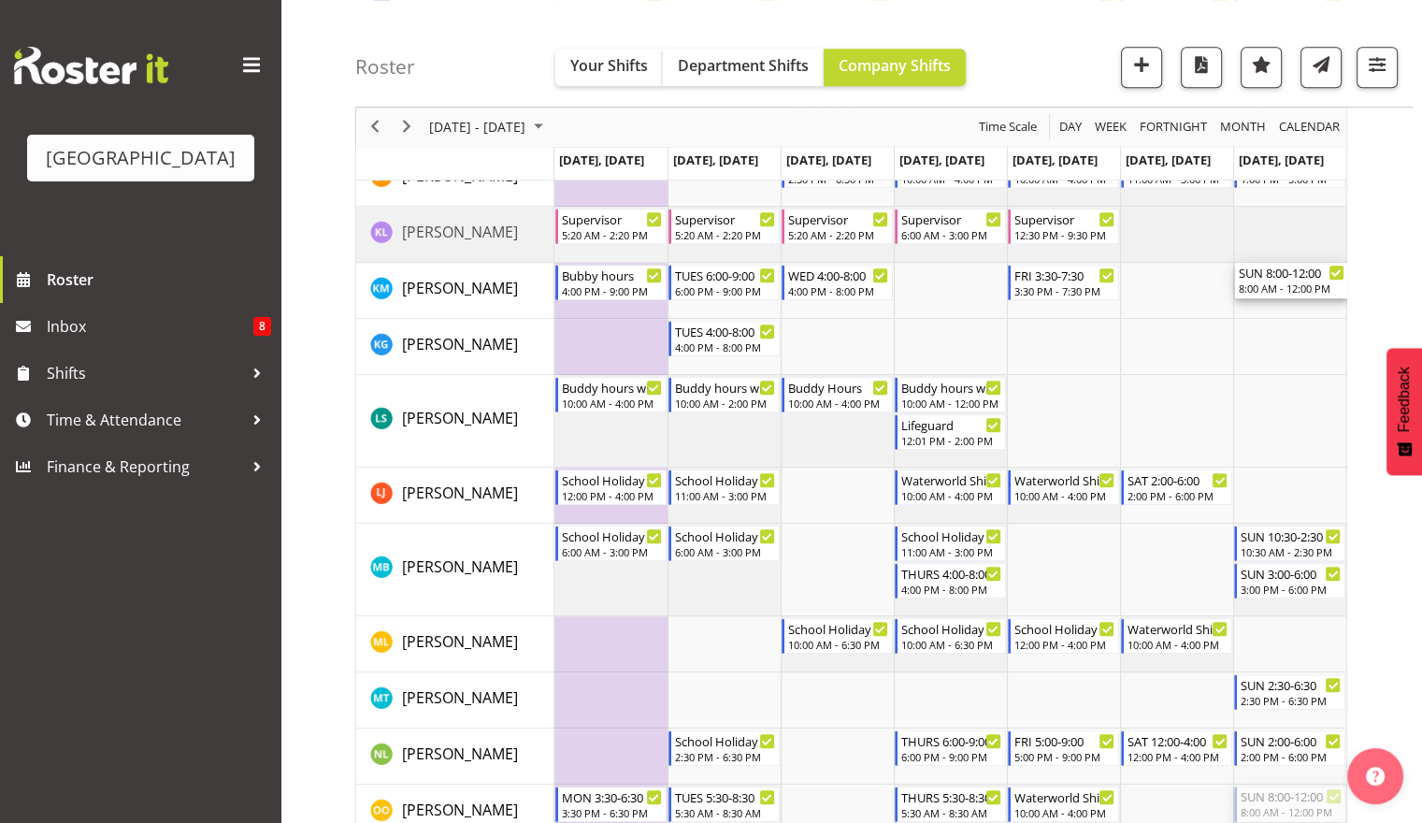
drag, startPoint x: 1283, startPoint y: 799, endPoint x: 1295, endPoint y: 287, distance: 512.5
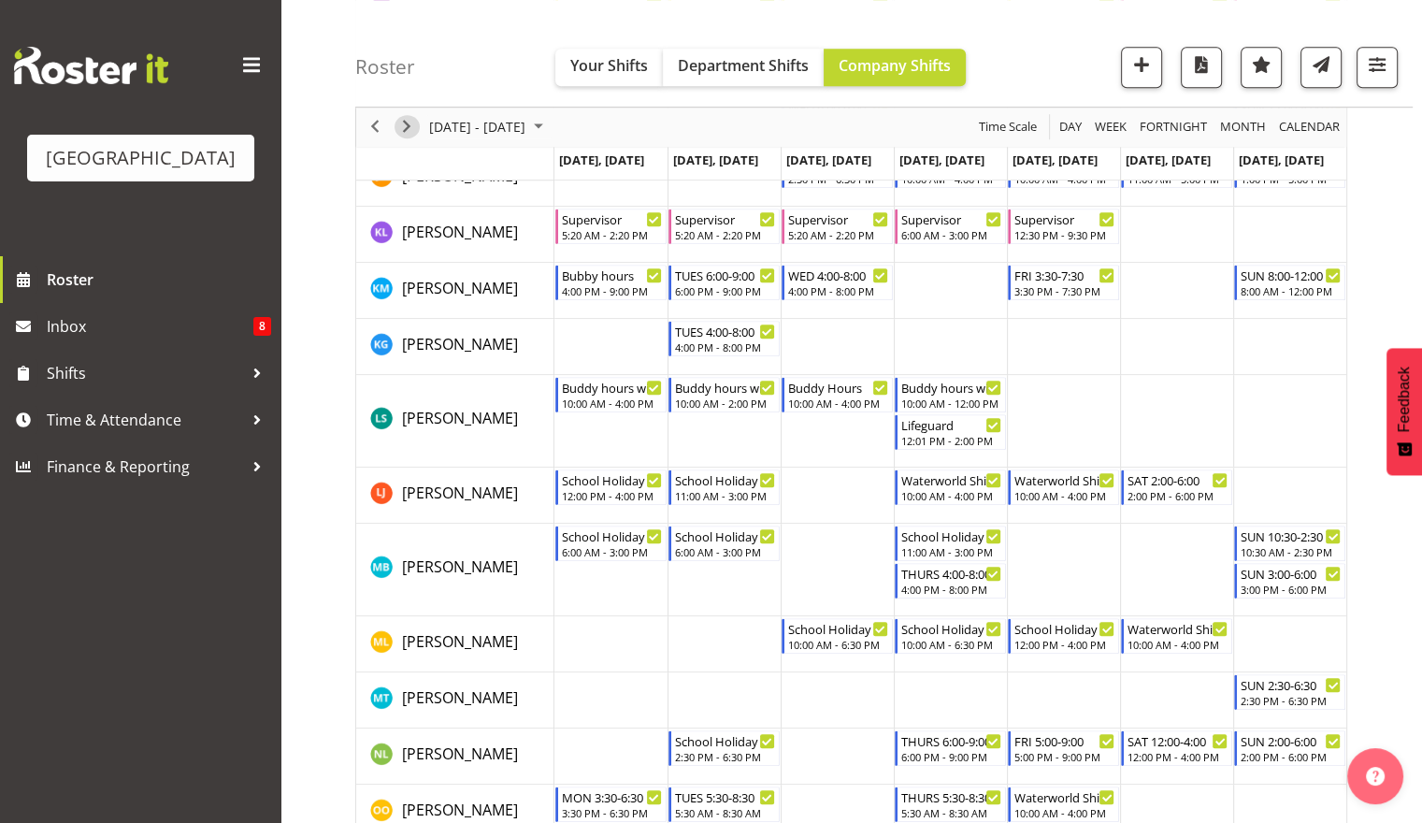
click at [400, 131] on span "Next" at bounding box center [407, 127] width 22 height 23
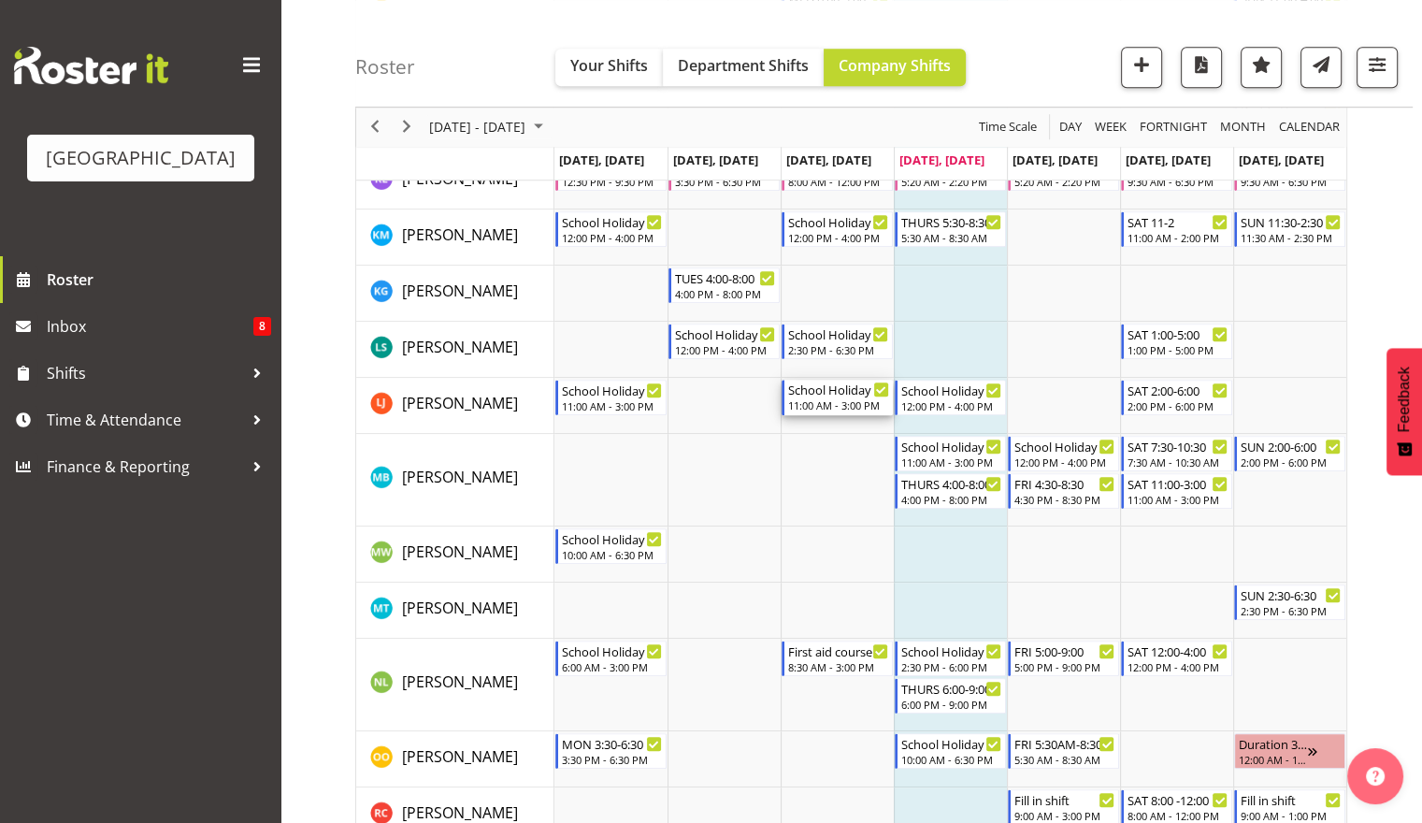
click at [856, 405] on div "11:00 AM - 3:00 PM" at bounding box center [838, 404] width 101 height 15
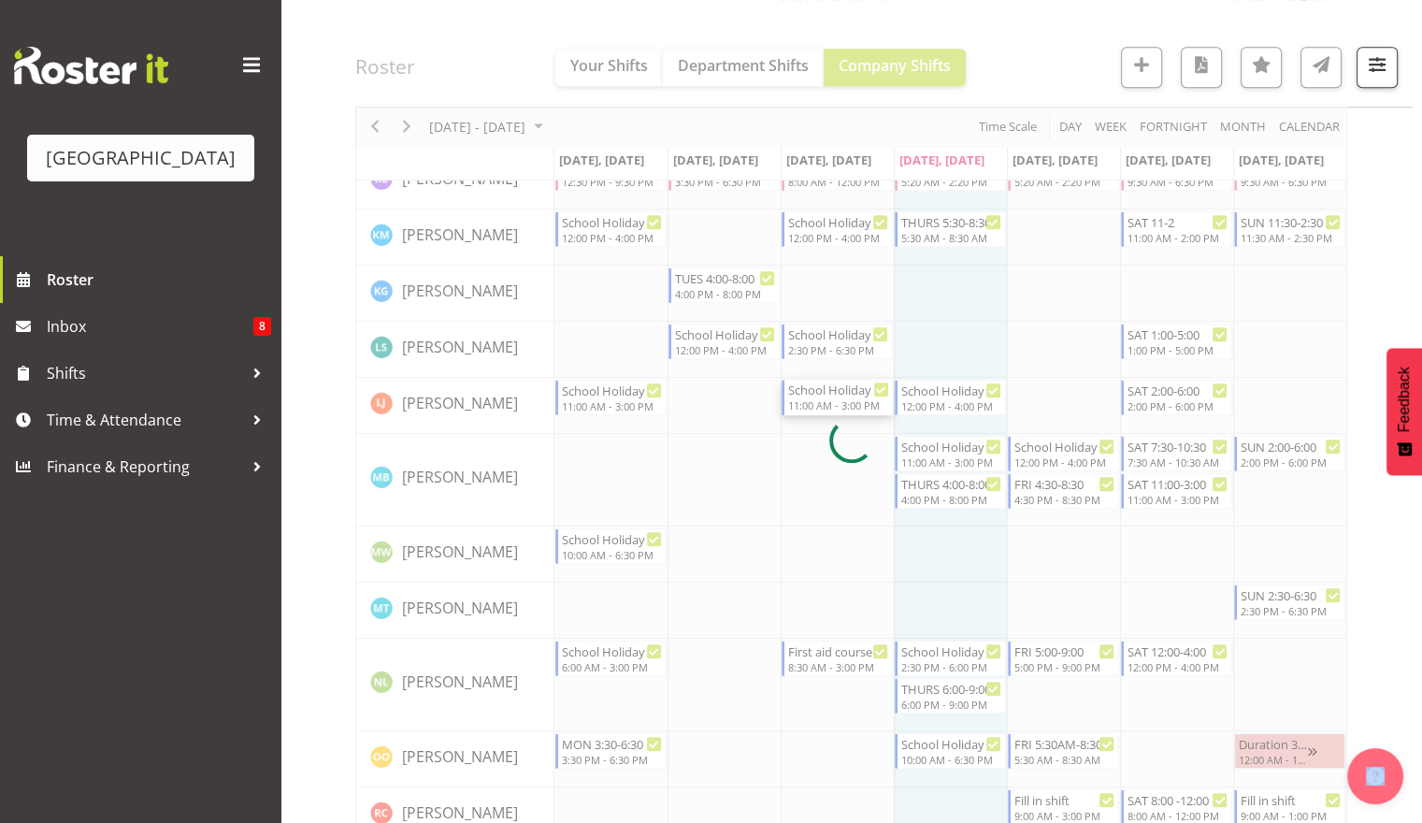
click at [856, 405] on div at bounding box center [851, 440] width 992 height 3191
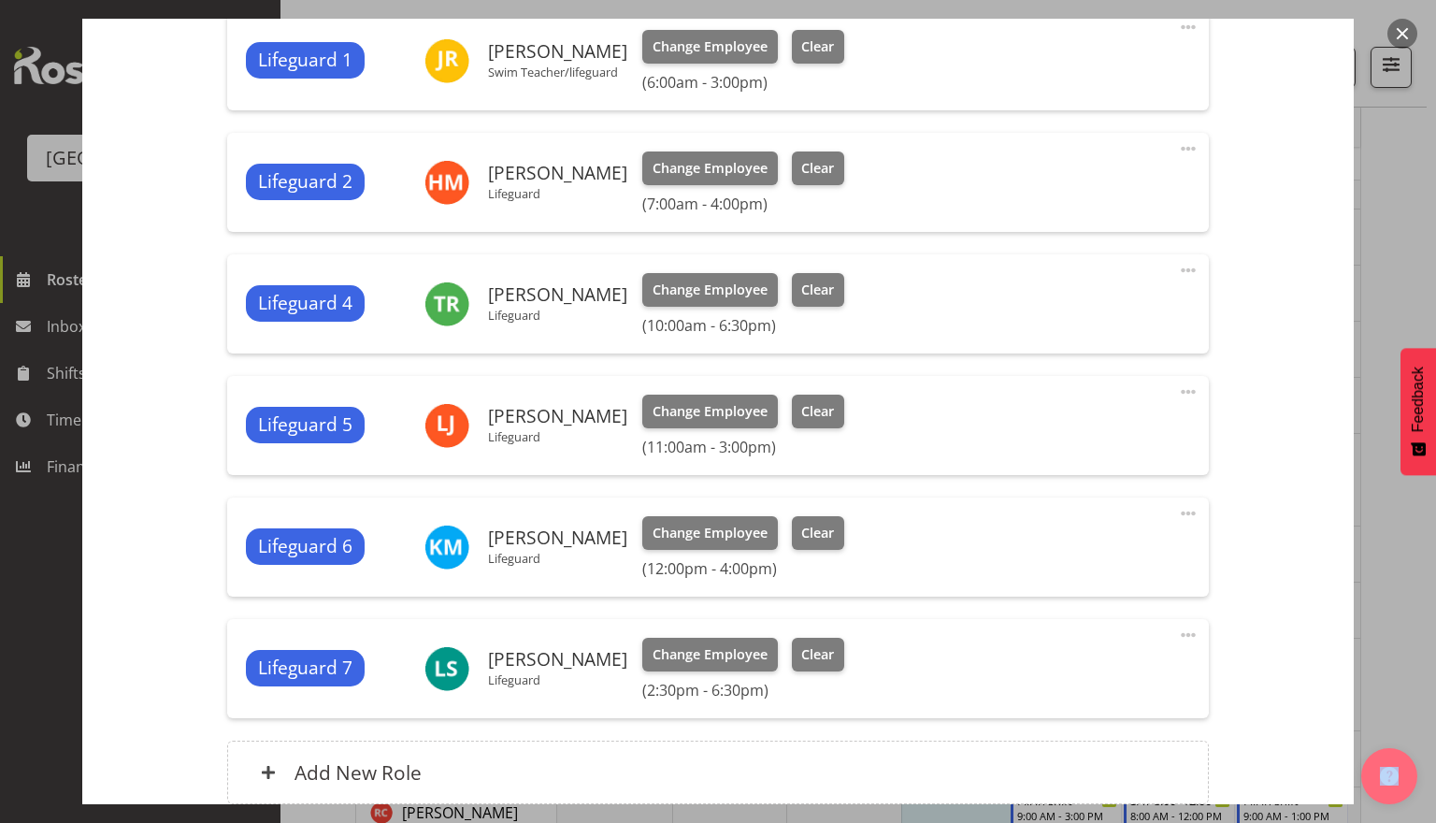
scroll to position [702, 0]
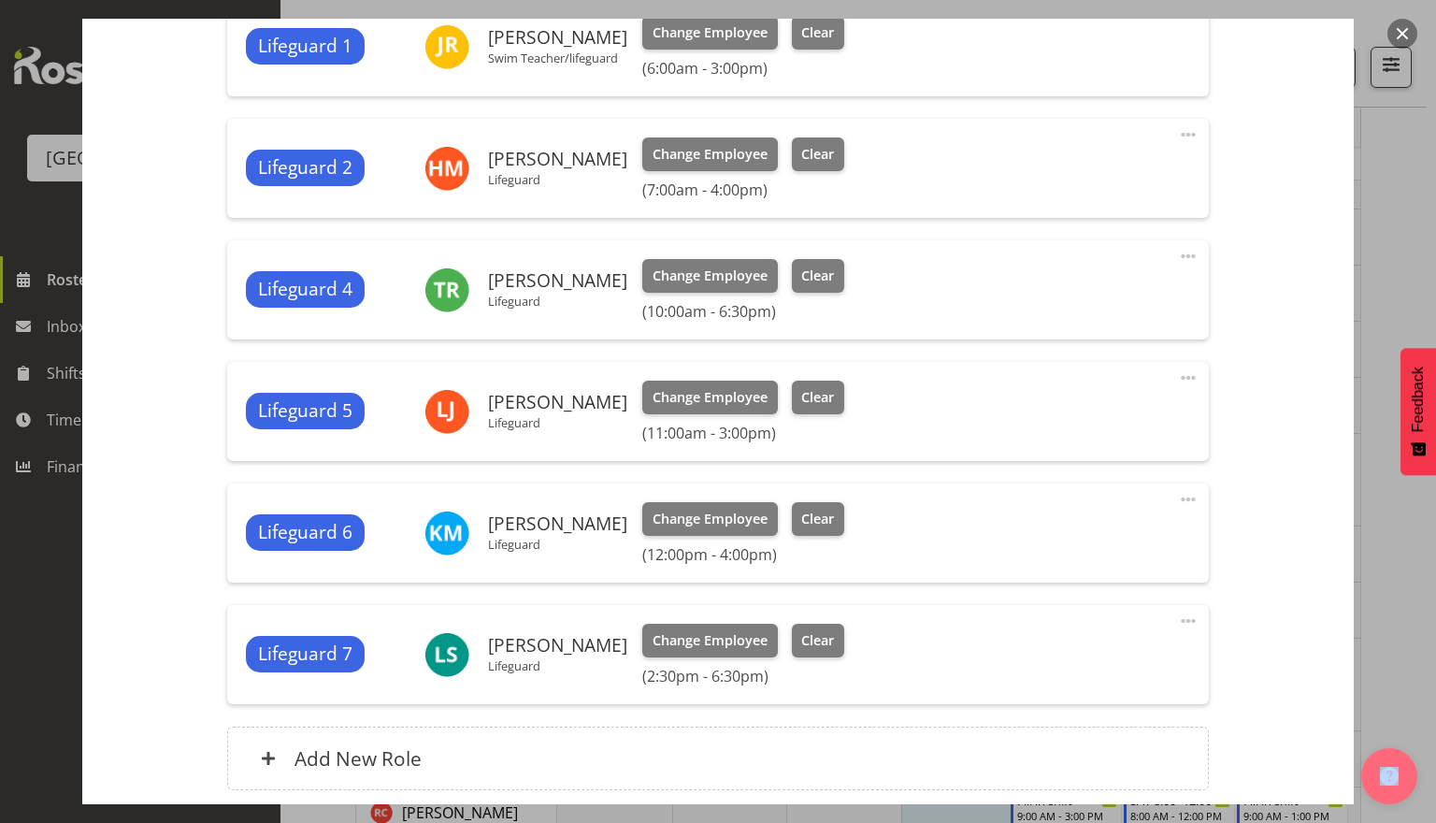
click at [1178, 387] on span at bounding box center [1188, 378] width 22 height 22
click at [1093, 486] on link "Delete" at bounding box center [1110, 486] width 180 height 34
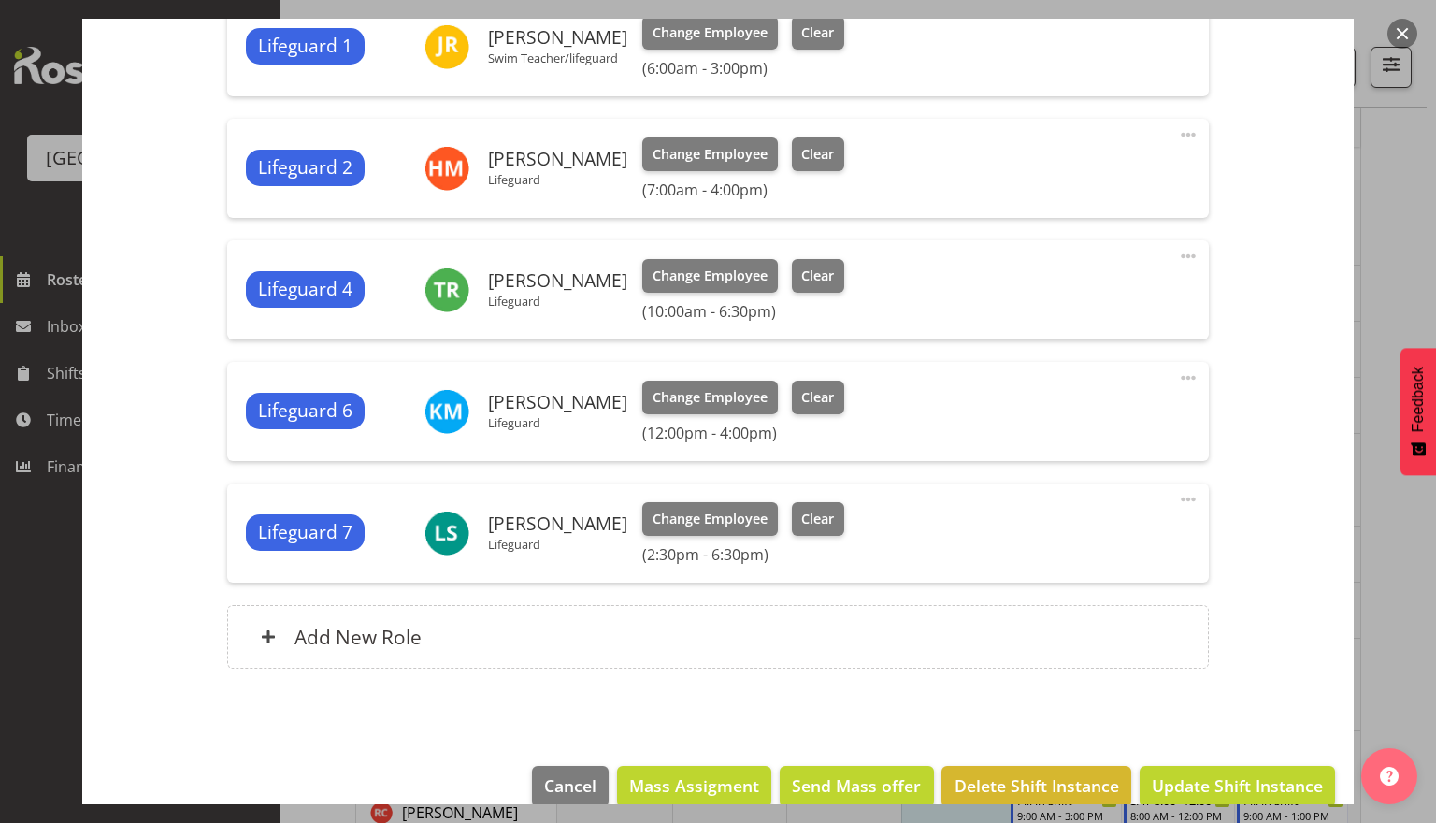
scroll to position [296, 0]
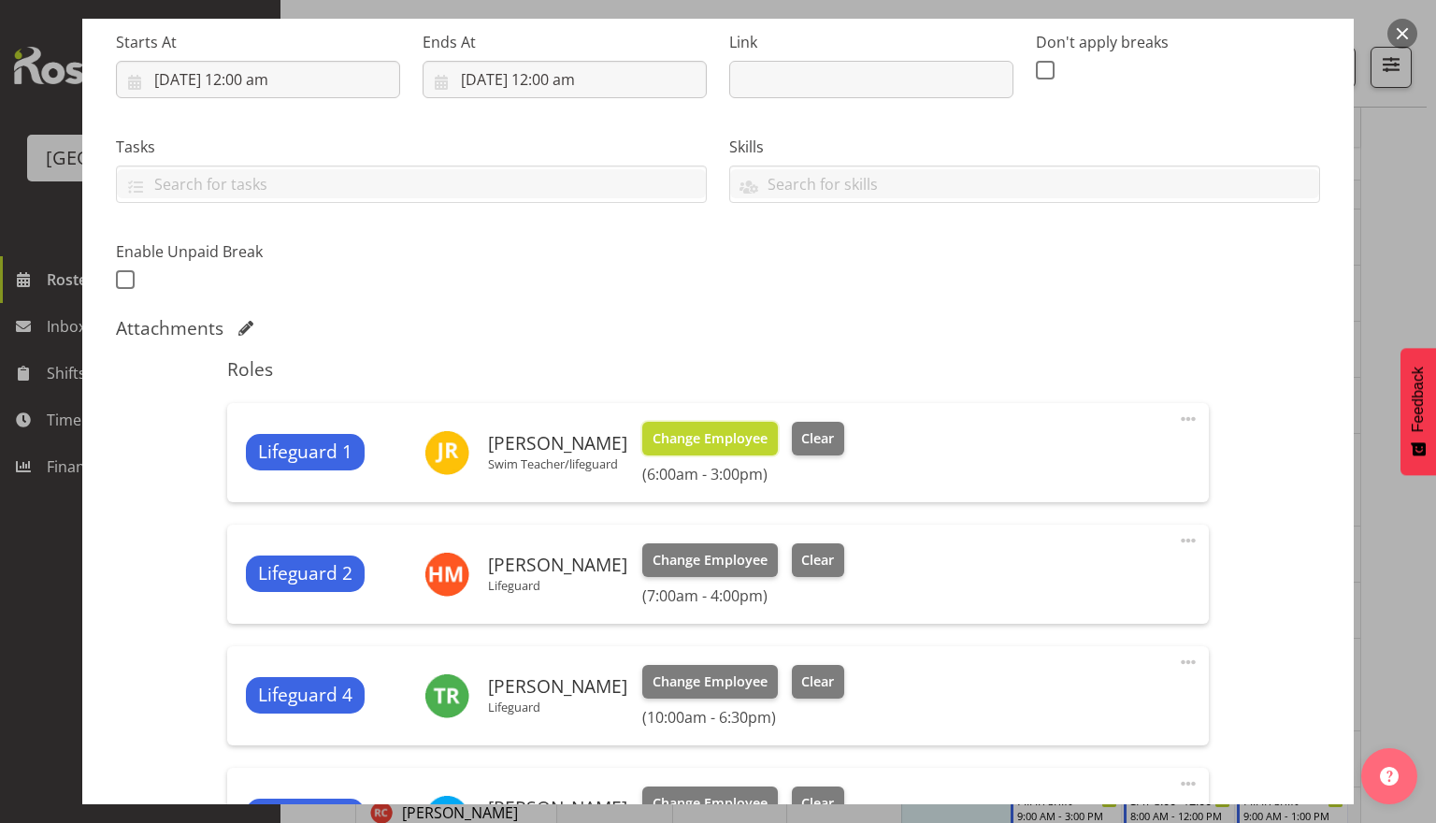
click at [719, 445] on span "Change Employee" at bounding box center [710, 438] width 115 height 21
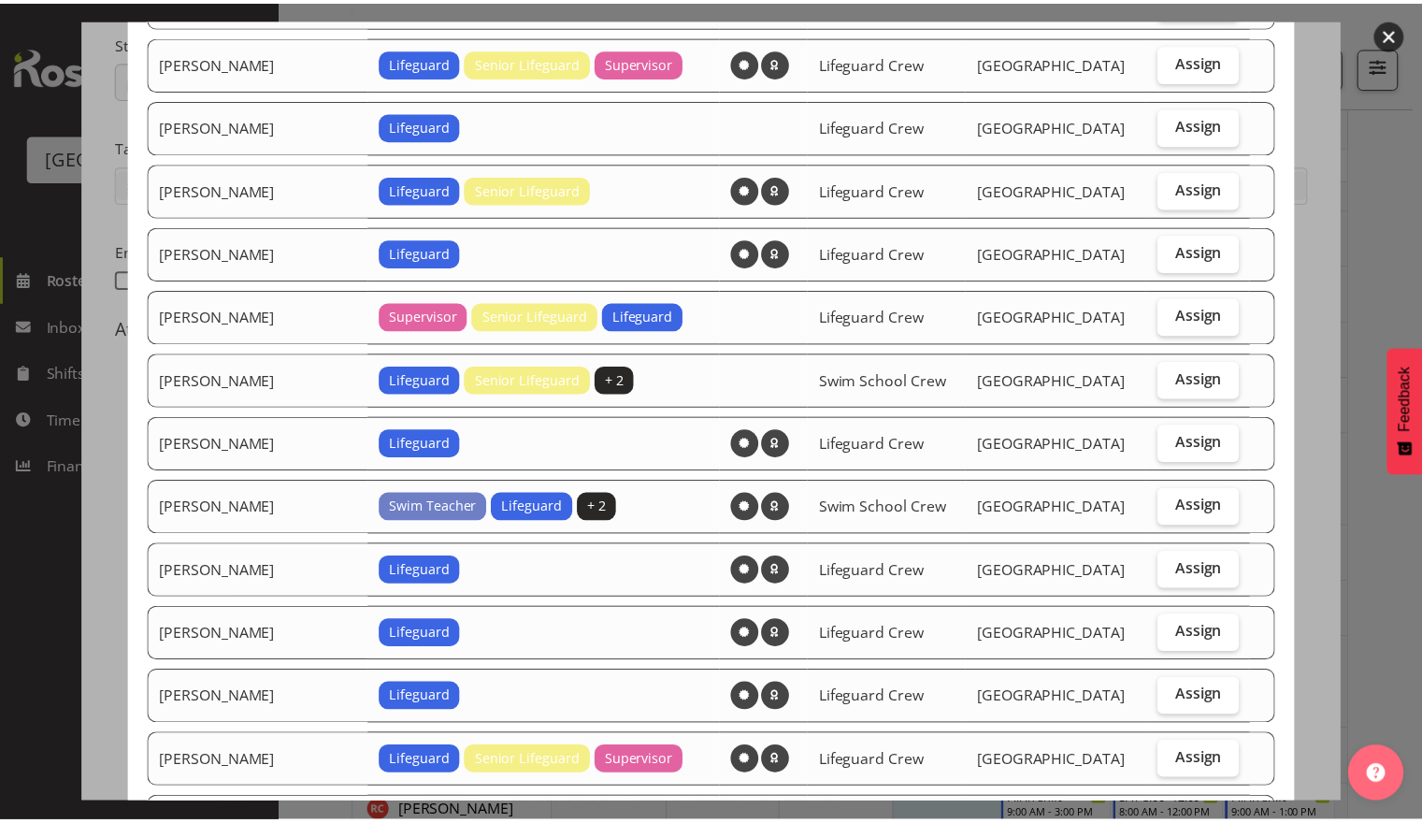
scroll to position [1144, 0]
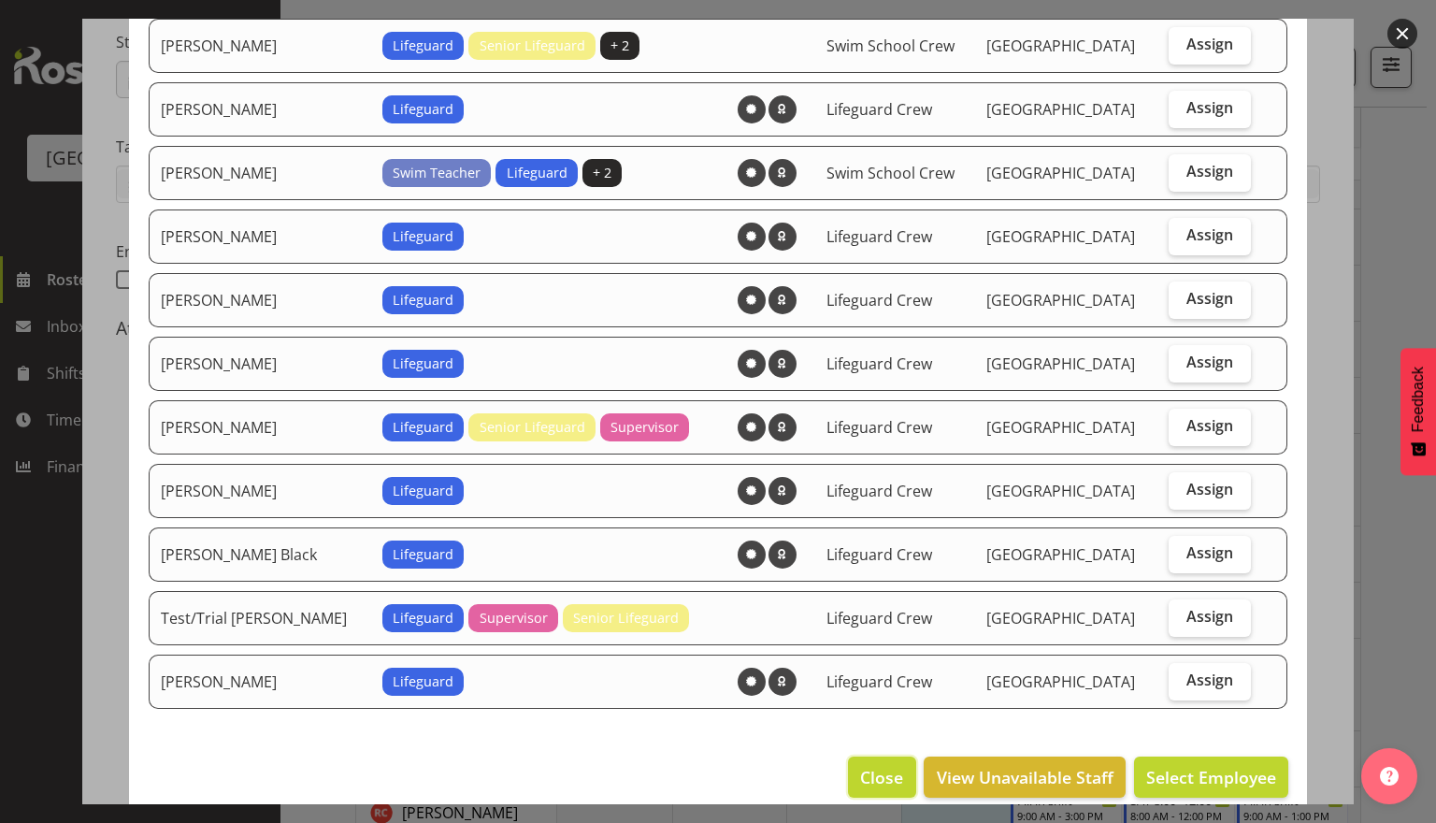
drag, startPoint x: 875, startPoint y: 753, endPoint x: 888, endPoint y: 752, distance: 13.1
click at [875, 765] on span "Close" at bounding box center [881, 777] width 43 height 24
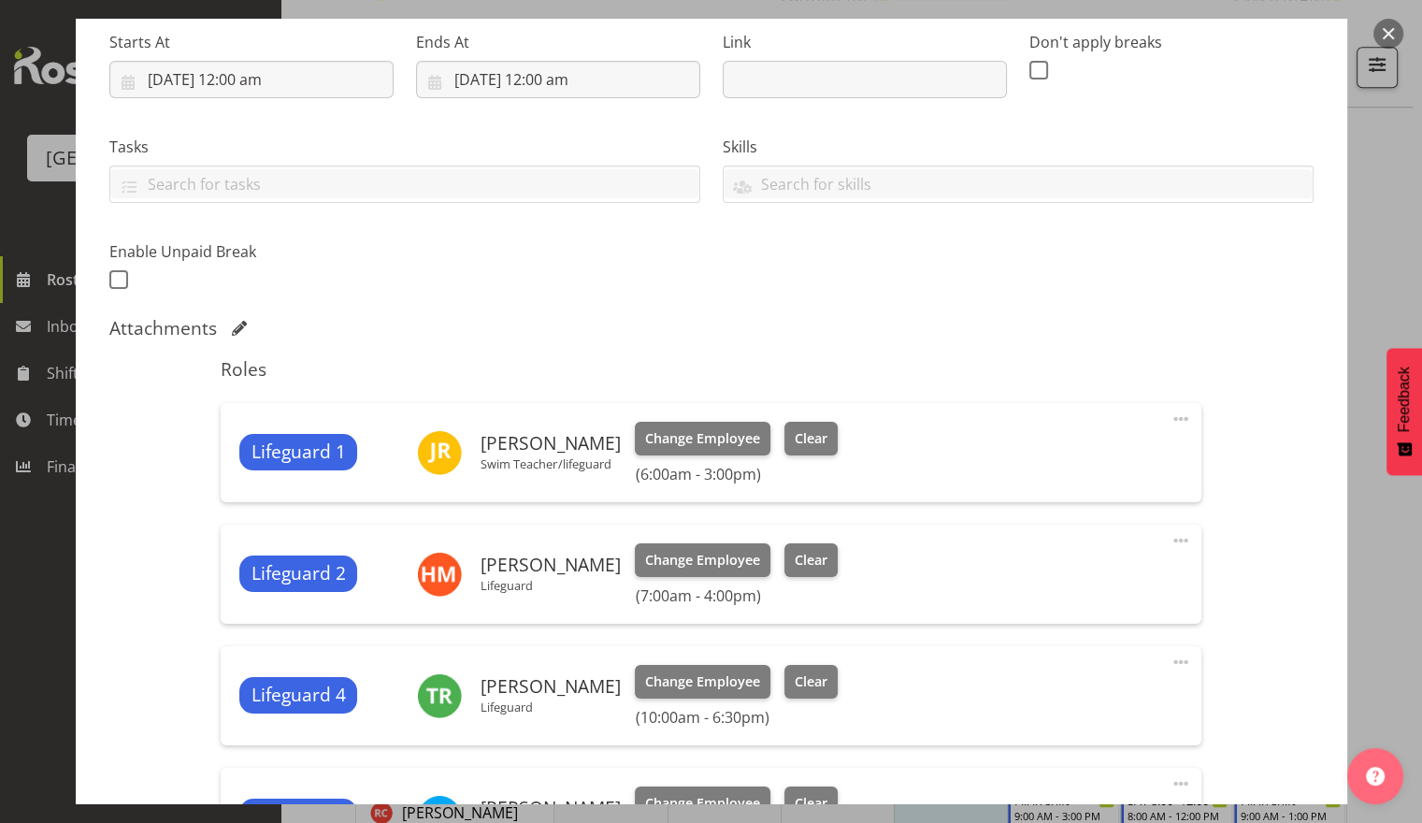
scroll to position [732, 0]
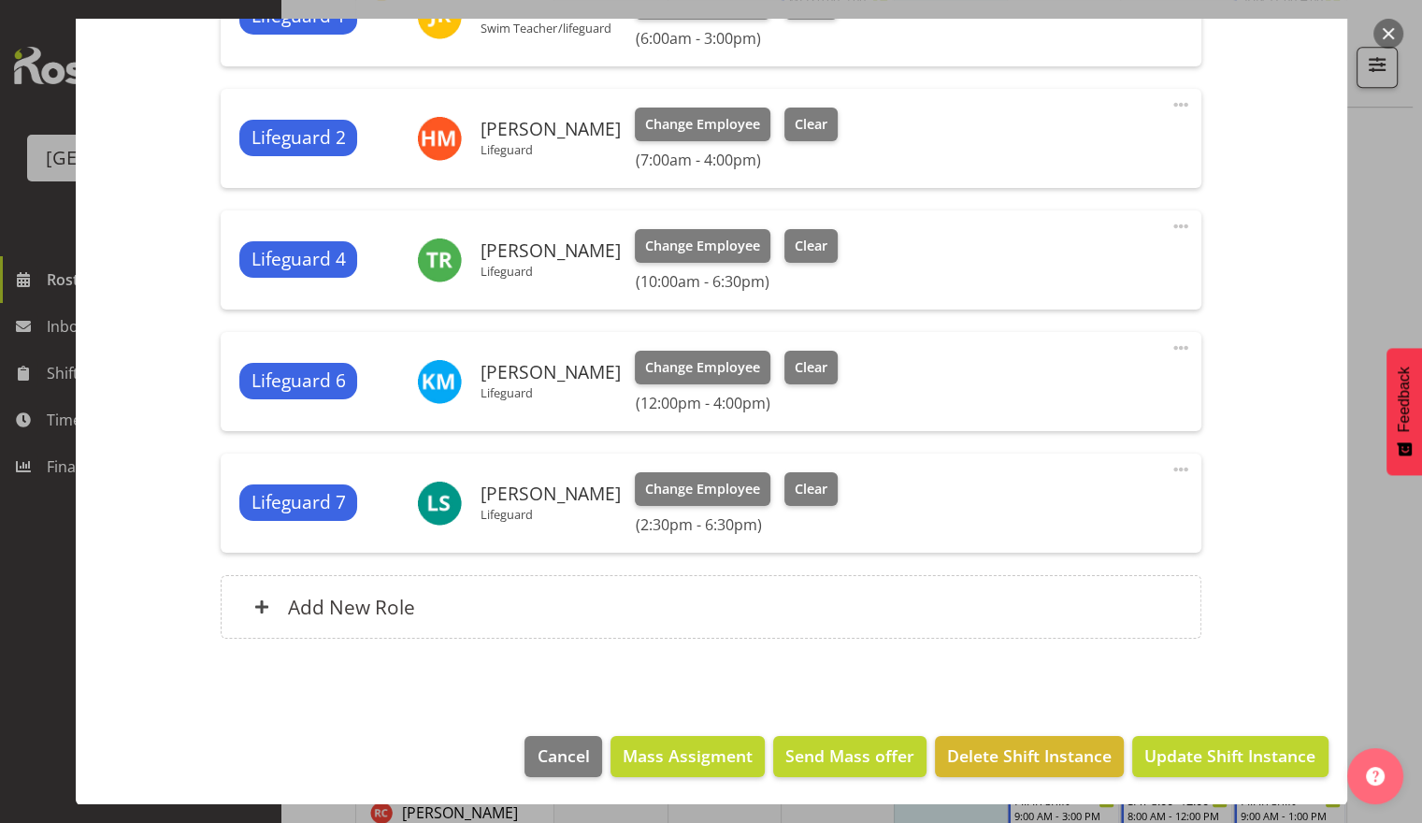
click at [1211, 778] on footer "Cancel Mass Assigment Send Mass offer Delete Shift Instance Update Shift Instan…" at bounding box center [712, 761] width 1272 height 88
click at [1213, 763] on span "Update Shift Instance" at bounding box center [1229, 755] width 171 height 24
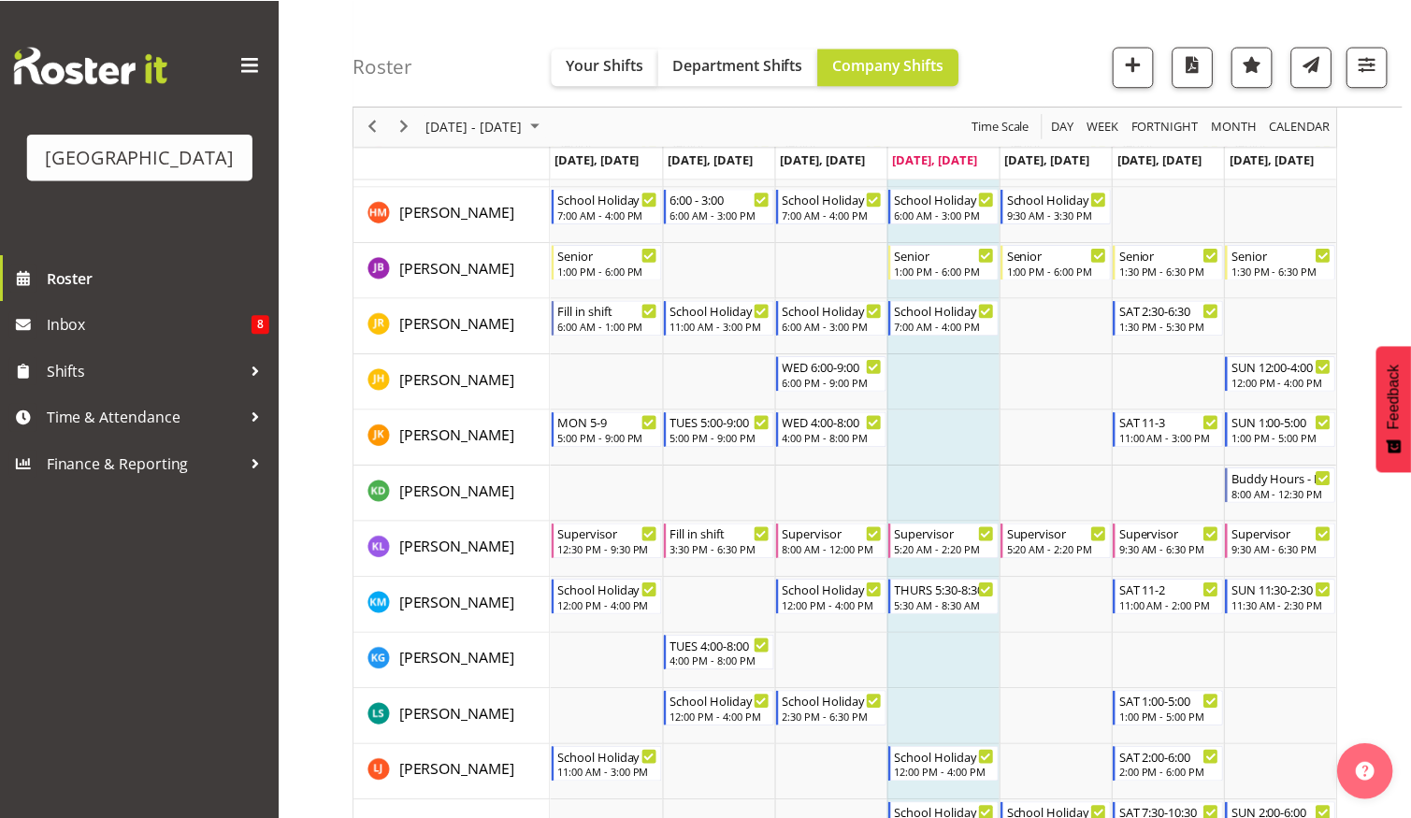
scroll to position [999, 0]
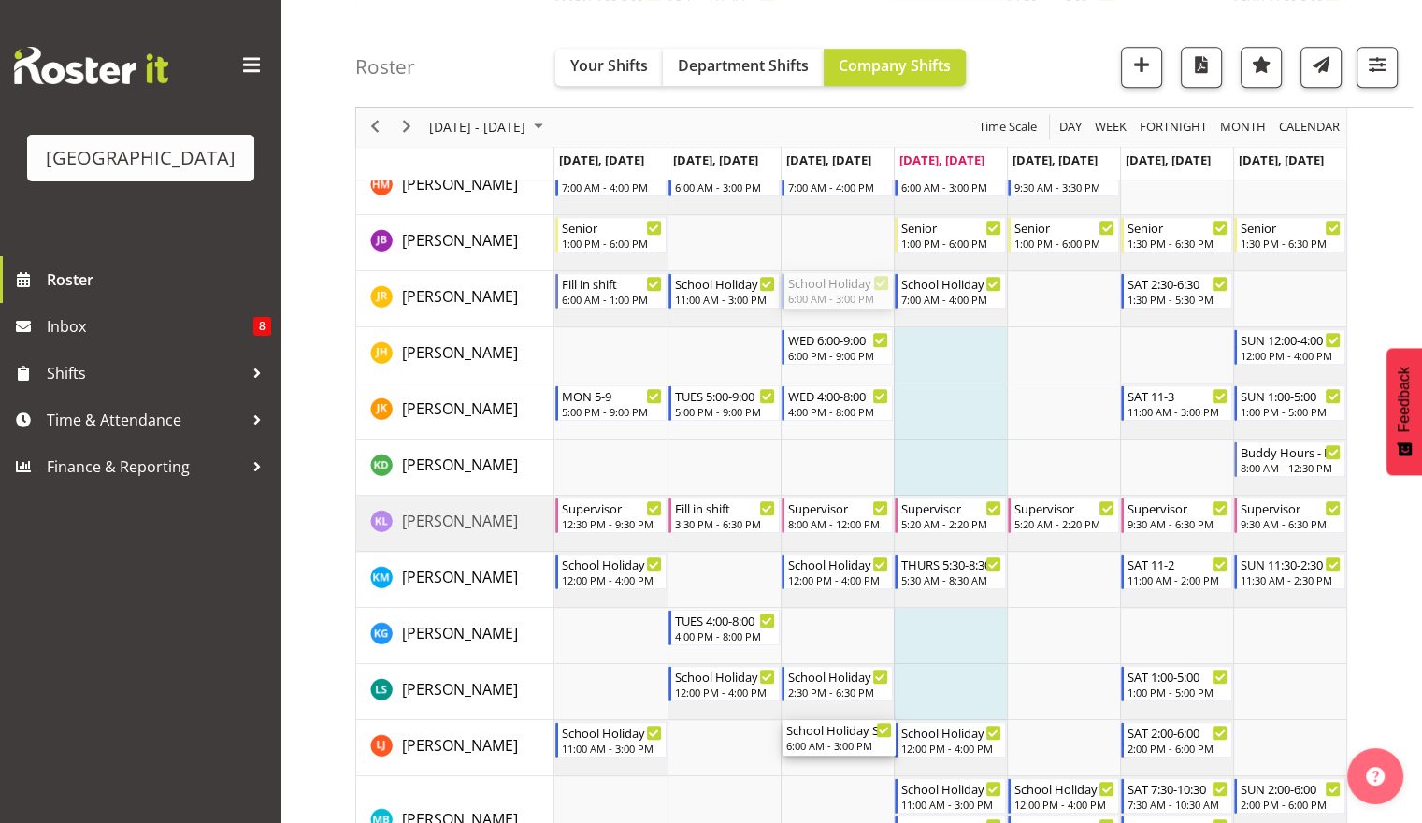
drag, startPoint x: 834, startPoint y: 286, endPoint x: 857, endPoint y: 734, distance: 448.5
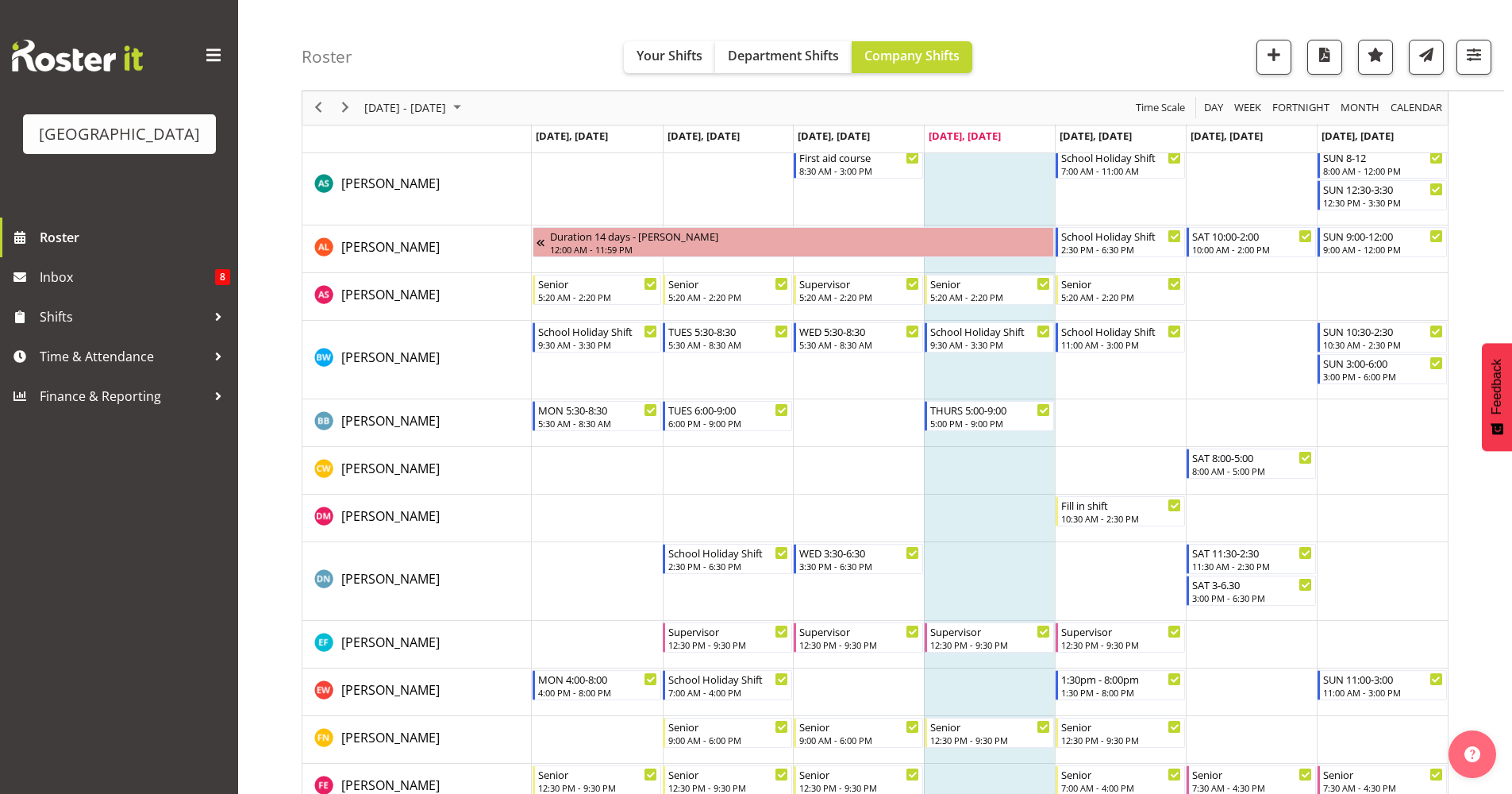
scroll to position [0, 0]
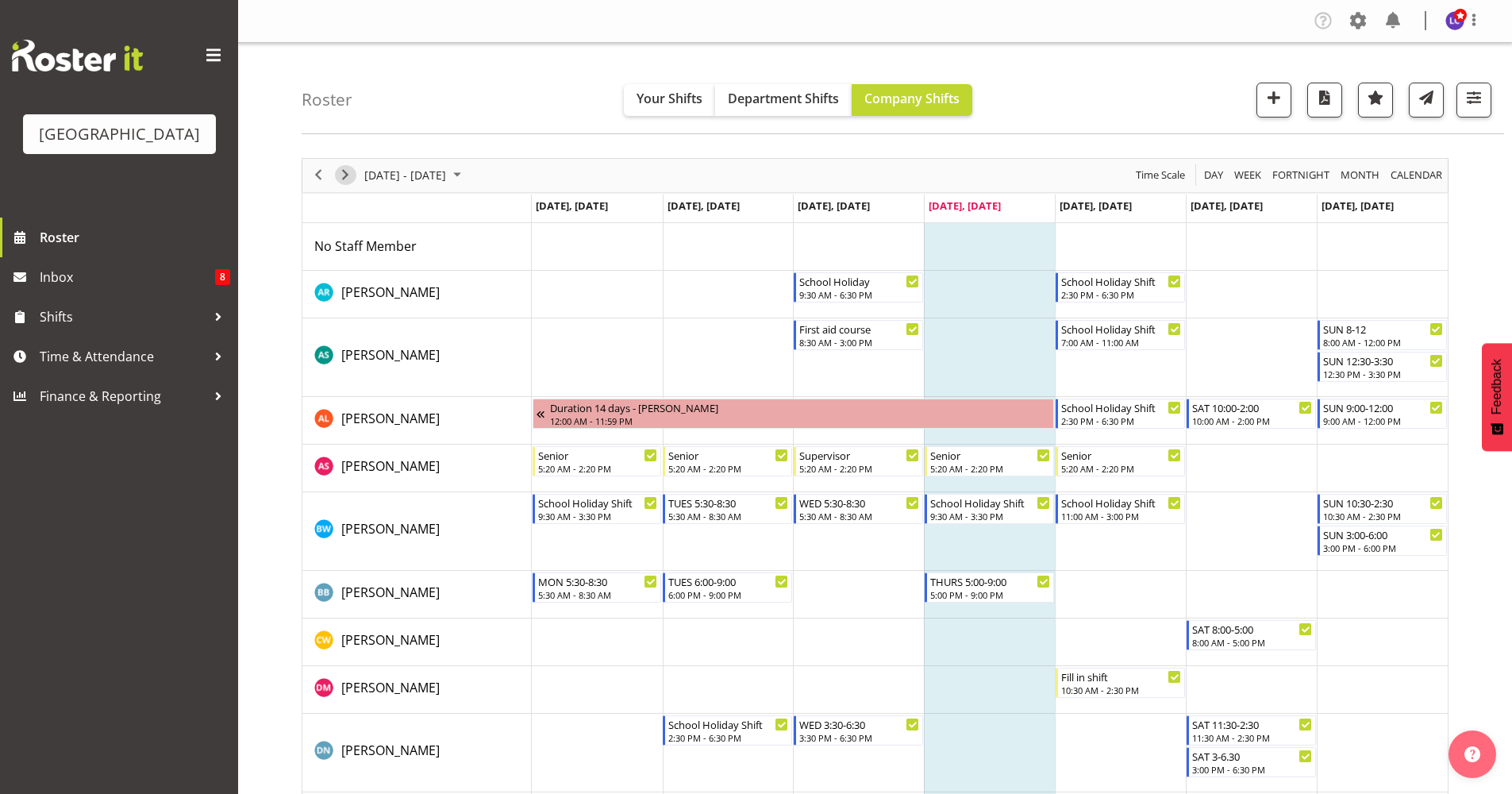
click at [348, 179] on span "Next" at bounding box center [346, 174] width 19 height 20
click at [0, 0] on div "Timeline Week of October 2, 2025" at bounding box center [0, 0] width 0 height 0
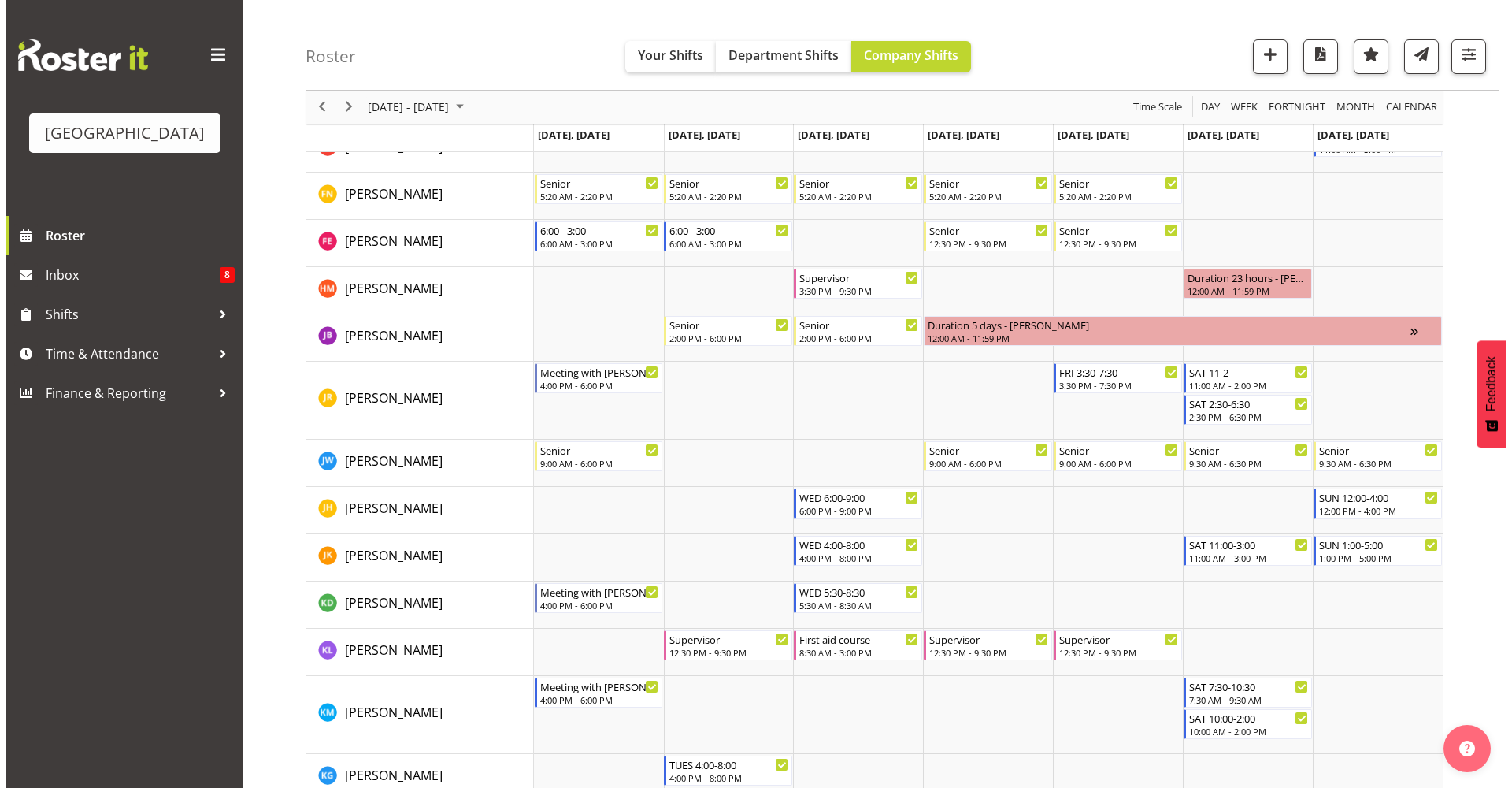
scroll to position [680, 0]
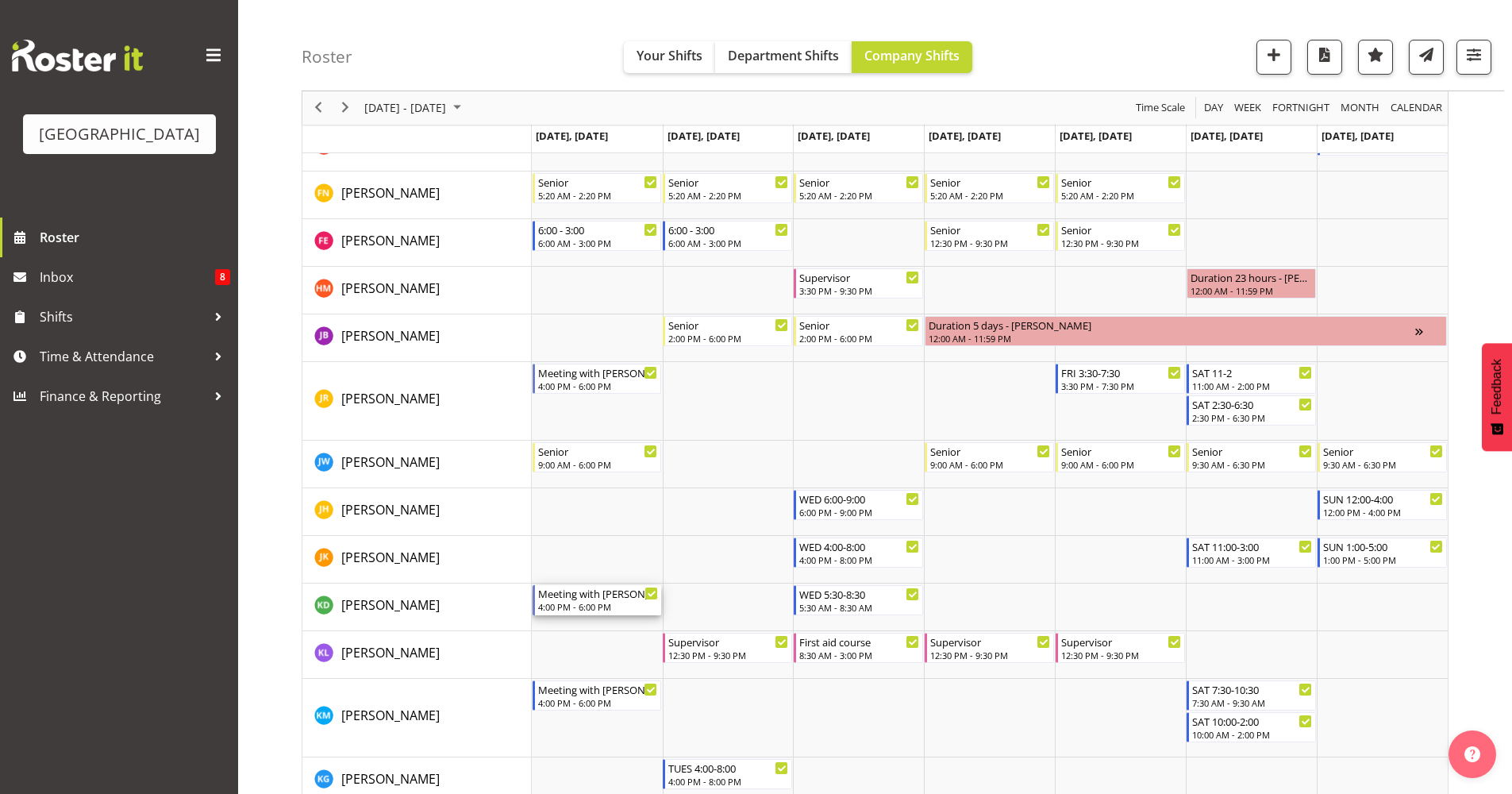
click at [602, 611] on div "4:00 PM - 6:00 PM" at bounding box center [599, 606] width 121 height 13
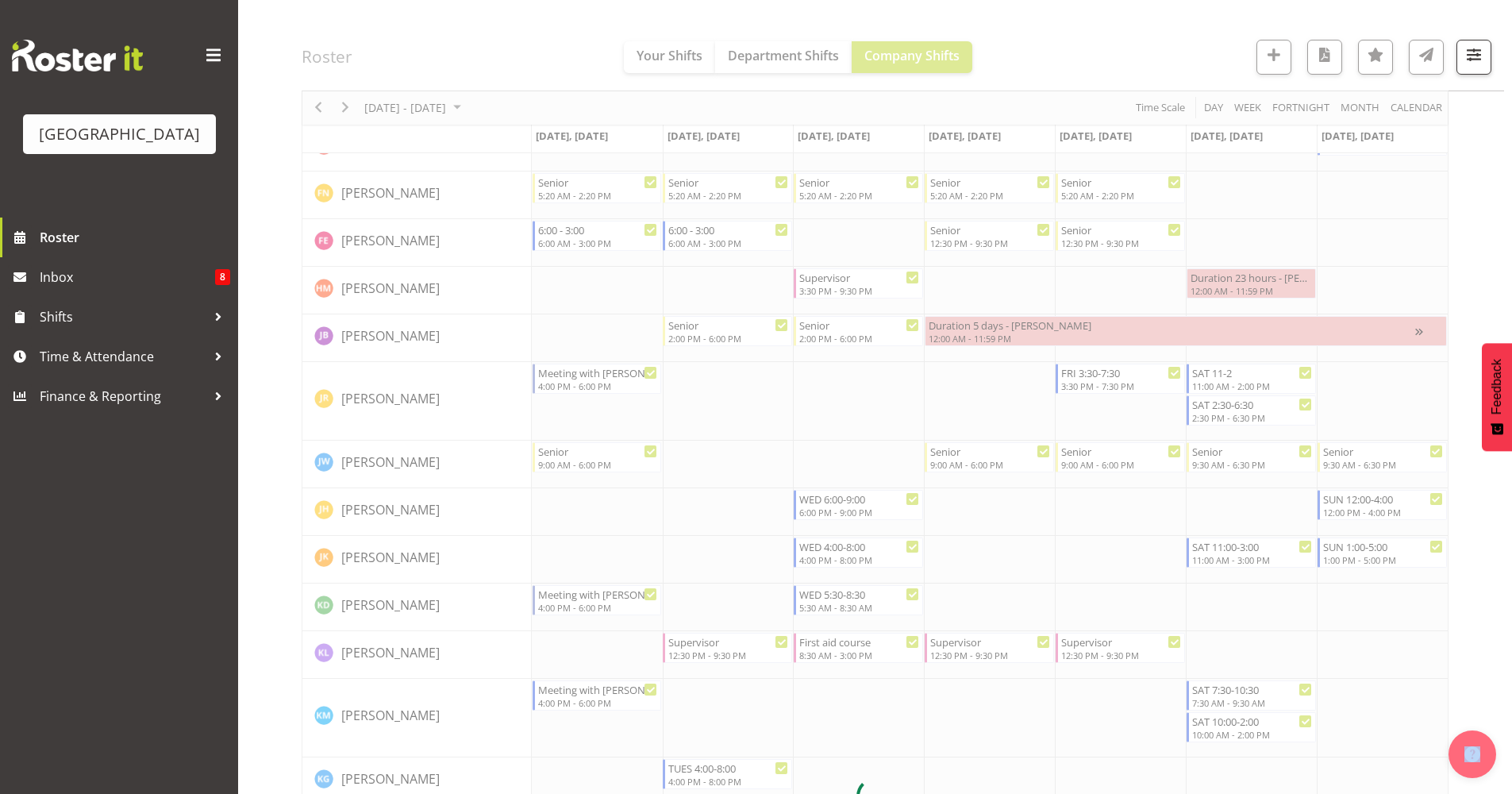
click at [602, 611] on div at bounding box center [874, 797] width 1147 height 2648
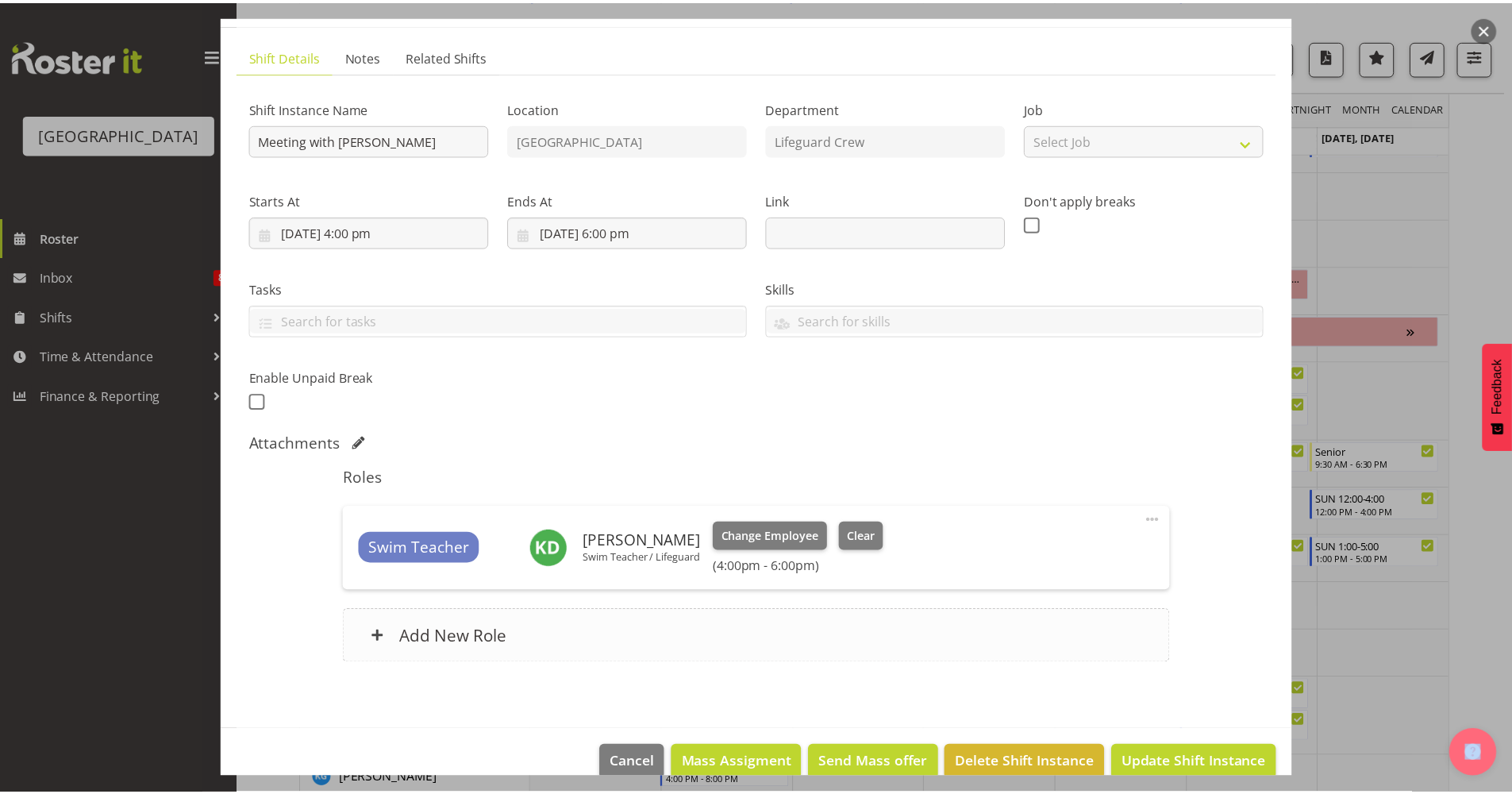
scroll to position [115, 0]
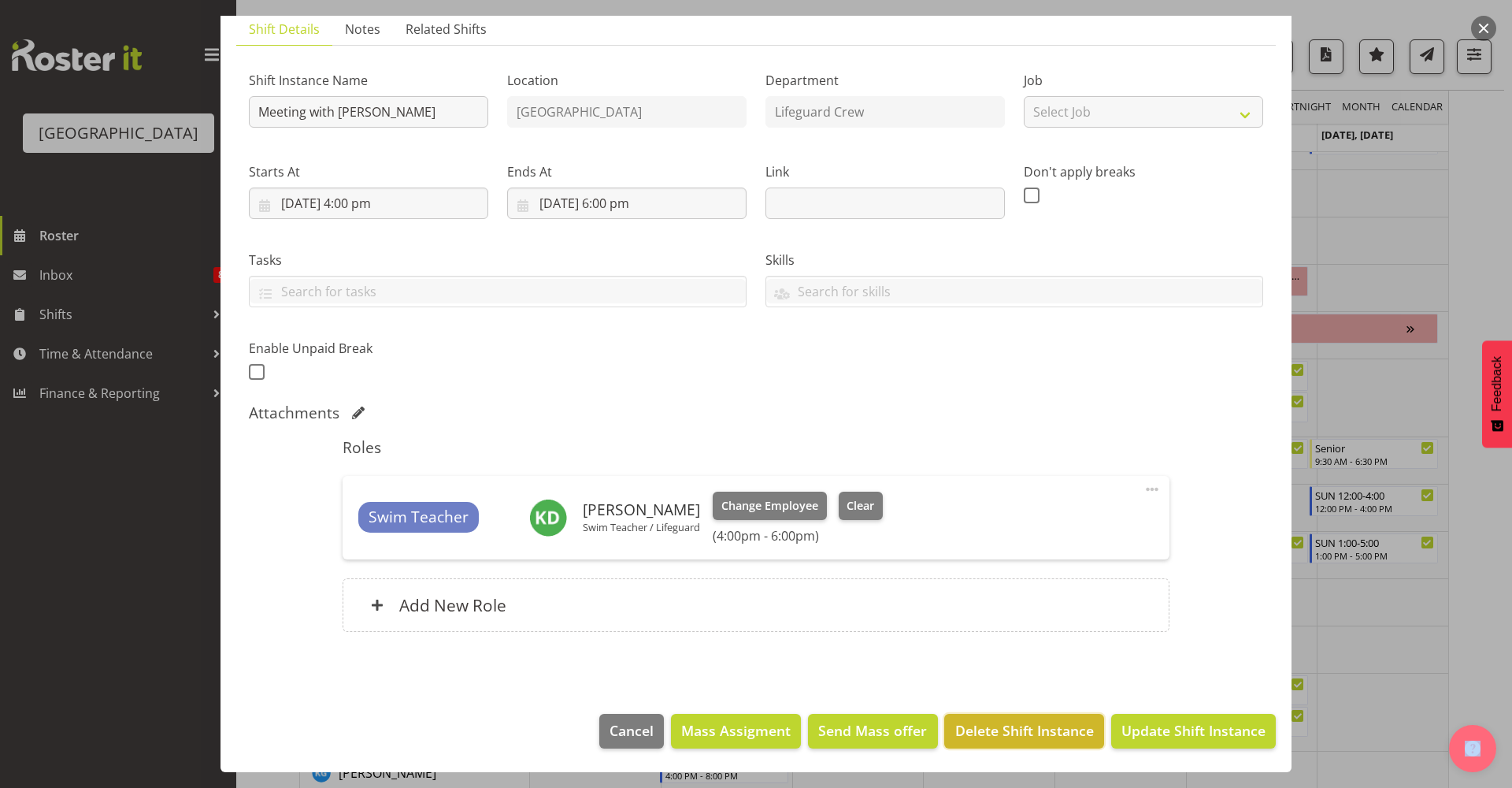
click at [985, 693] on span "Delete Shift Instance" at bounding box center [1024, 731] width 139 height 20
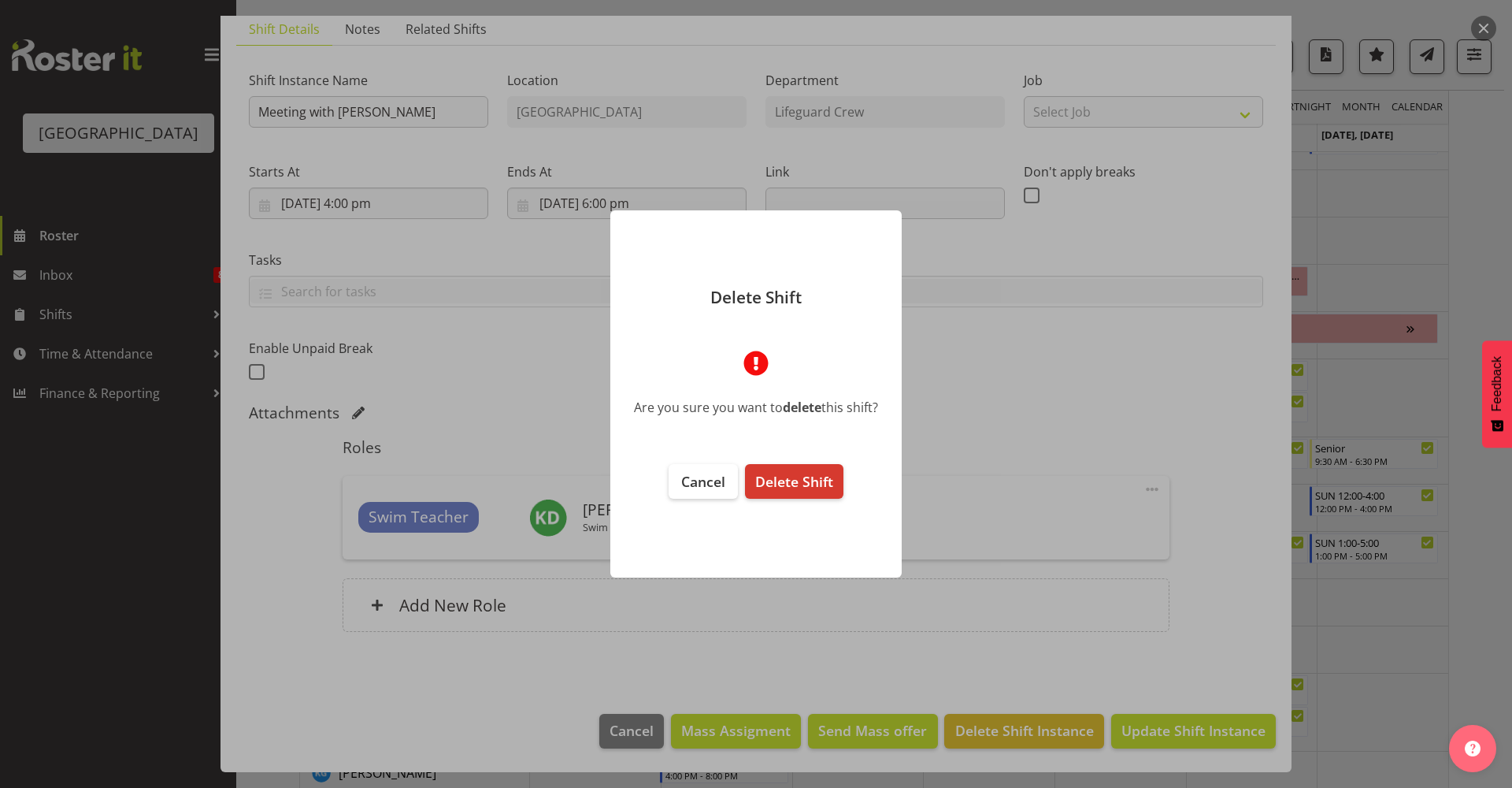
click at [799, 448] on div "Delete Shift Are you sure you want to delete this shift? Cancel Delete Shift" at bounding box center [756, 394] width 323 height 447
drag, startPoint x: 799, startPoint y: 448, endPoint x: 911, endPoint y: 470, distance: 114.1
click at [941, 476] on div at bounding box center [756, 394] width 1512 height 788
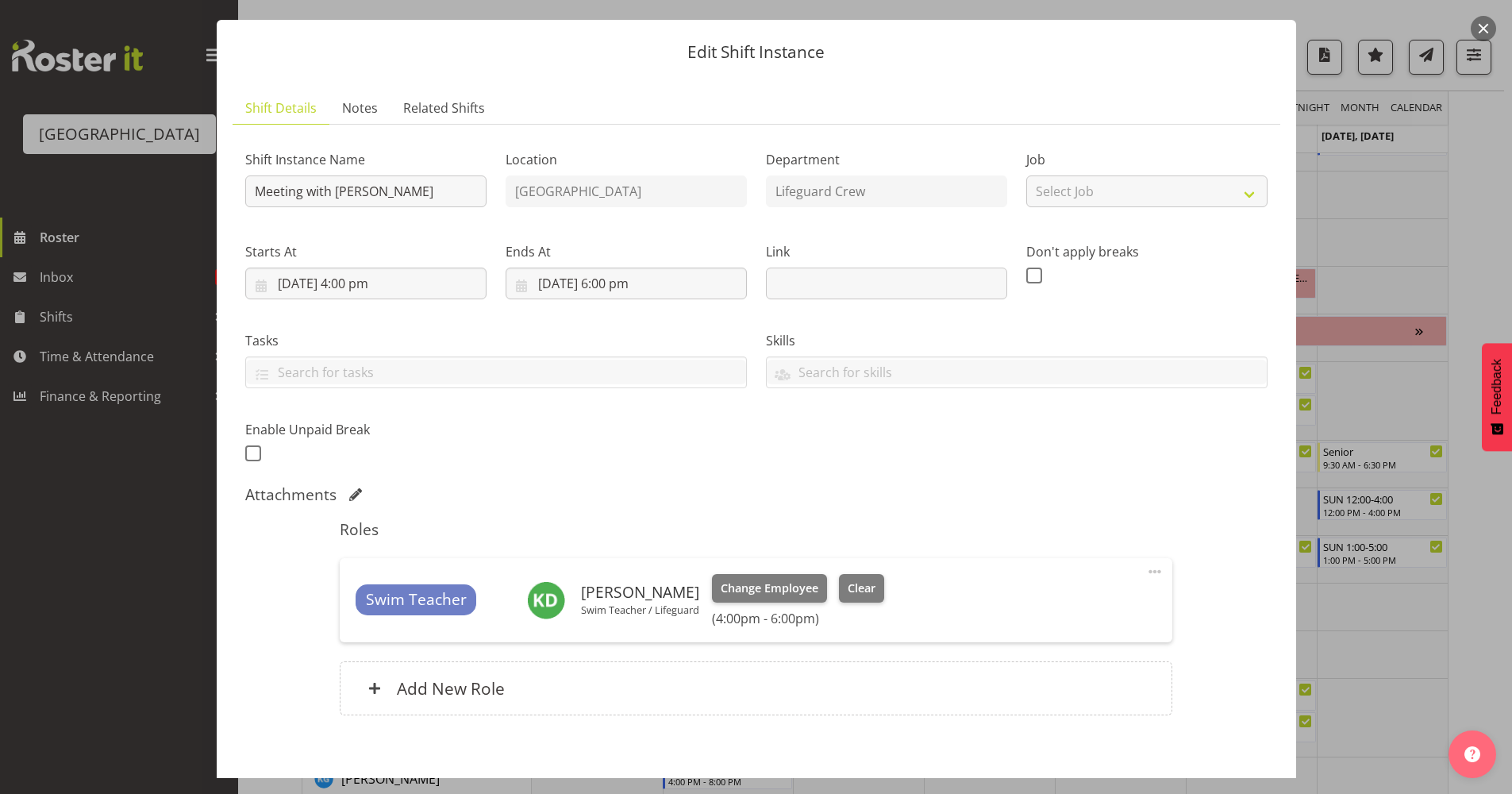
scroll to position [0, 0]
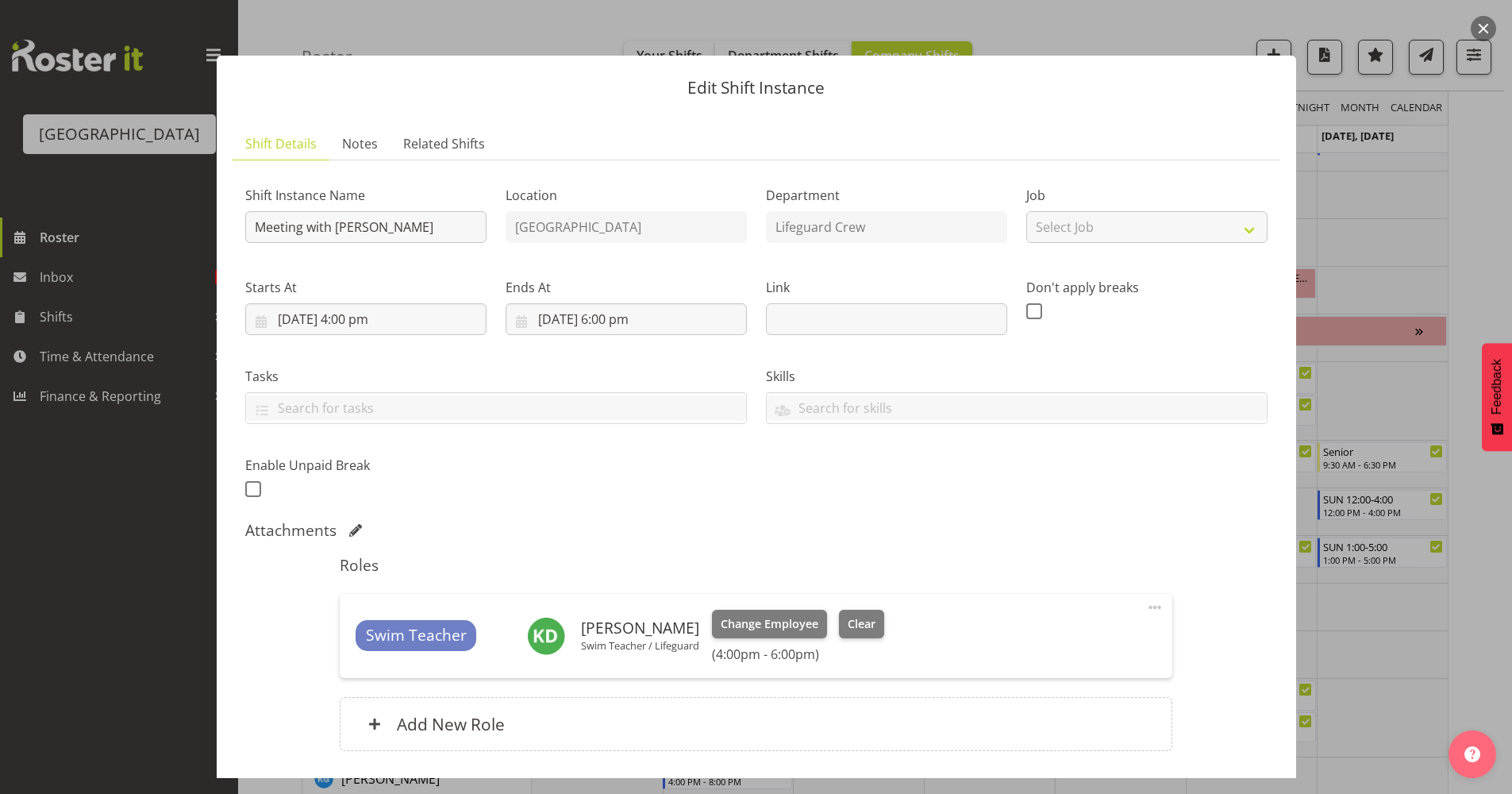
click at [1206, 37] on button "button" at bounding box center [1484, 29] width 25 height 25
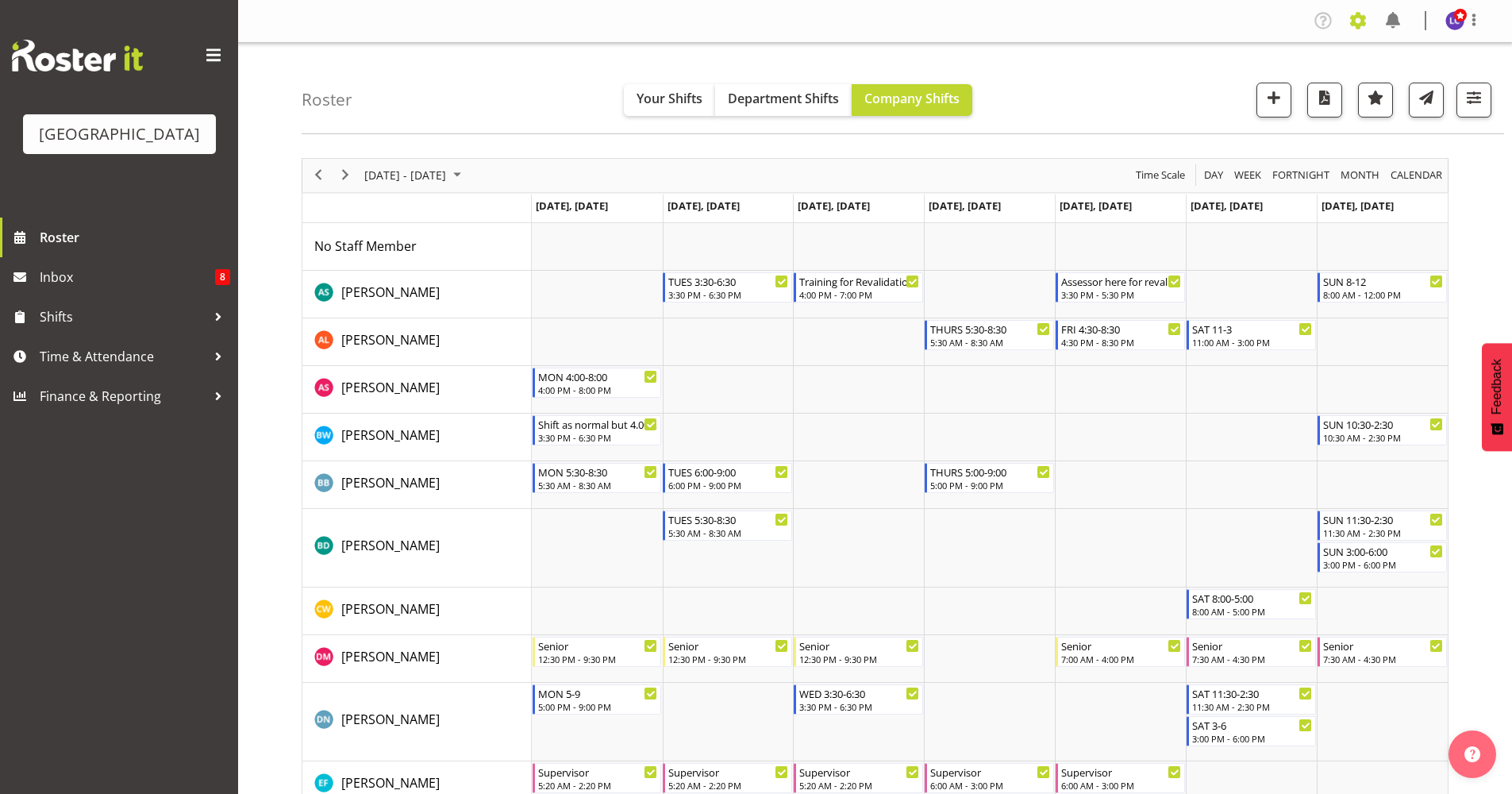
drag, startPoint x: 1362, startPoint y: 20, endPoint x: 1357, endPoint y: 28, distance: 9.4
click at [1206, 22] on span at bounding box center [1358, 20] width 25 height 25
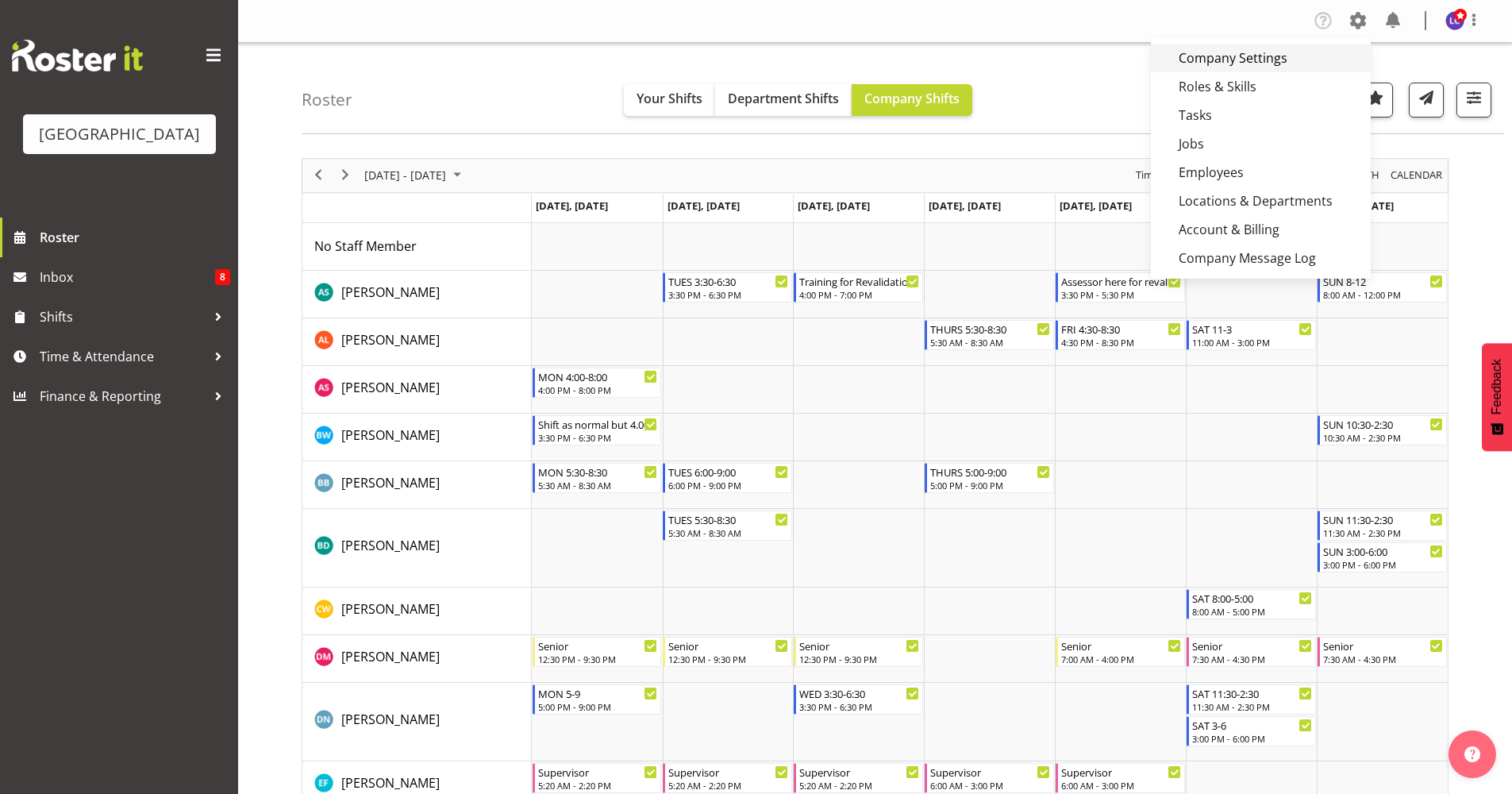
click at [1206, 59] on link "Company Settings" at bounding box center [1261, 58] width 220 height 29
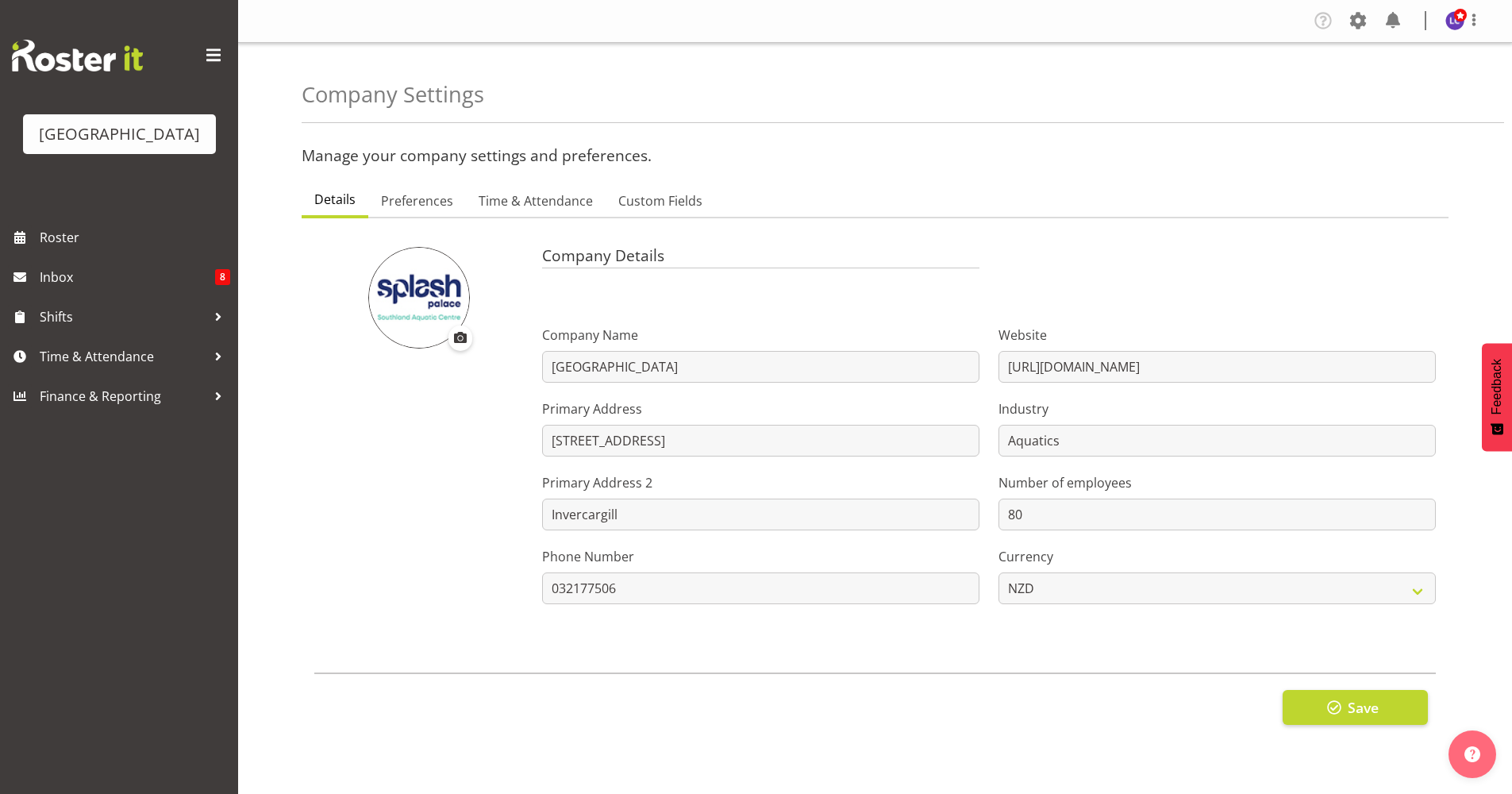
select select "monday"
select select "1_day_before"
click at [391, 196] on span "Preferences" at bounding box center [417, 200] width 72 height 19
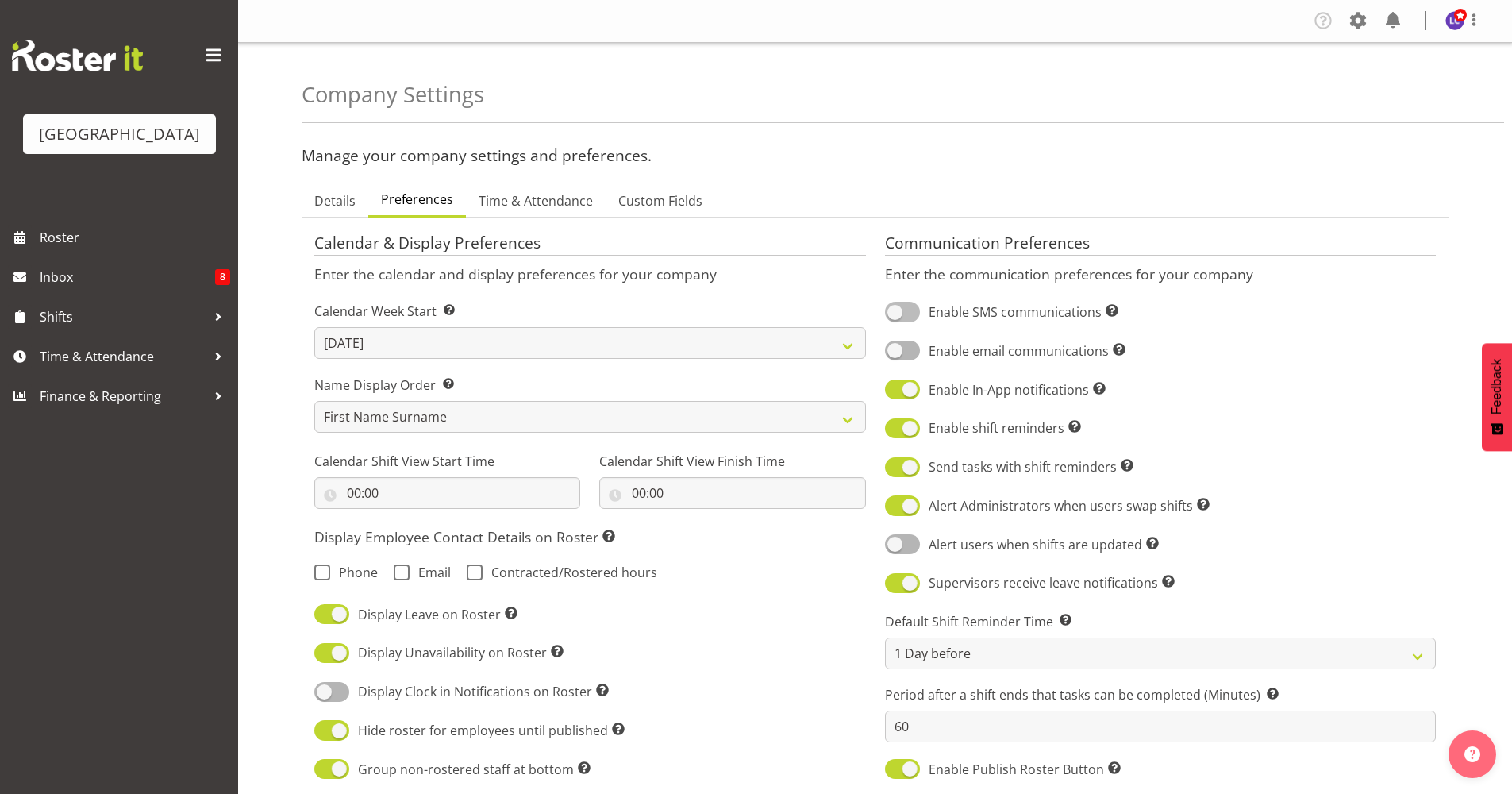
click at [901, 314] on span at bounding box center [902, 311] width 35 height 20
click at [896, 314] on input "Enable SMS communications Turn on or off SMS communications for your entire com…" at bounding box center [891, 313] width 10 height 10
checkbox input "true"
drag, startPoint x: 891, startPoint y: 348, endPoint x: 922, endPoint y: 374, distance: 40.5
click at [891, 349] on span at bounding box center [902, 350] width 35 height 20
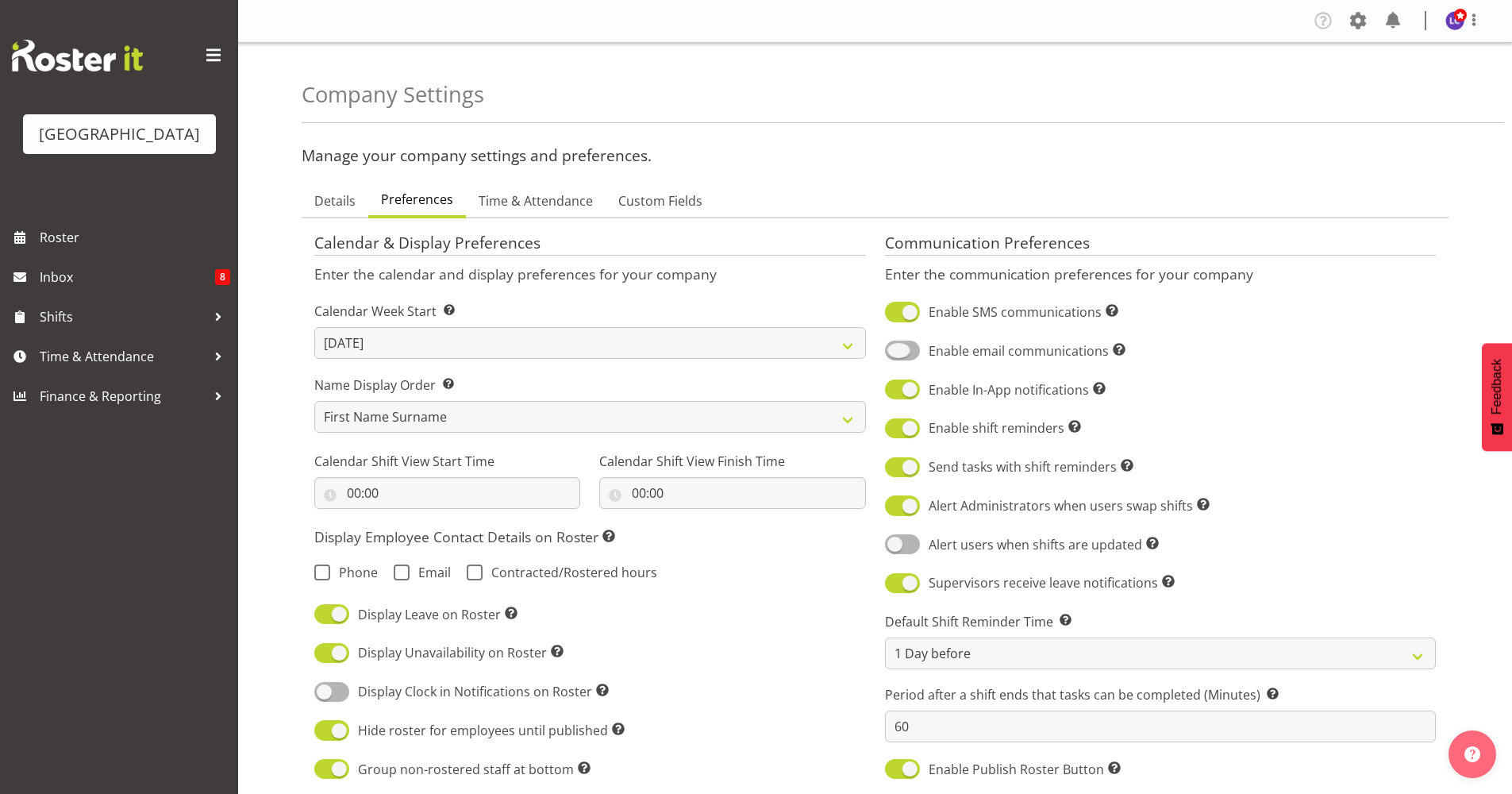
click at [891, 349] on input "Enable email communications Turn on or off email communications for your entire…" at bounding box center [891, 351] width 10 height 10
checkbox input "true"
click at [898, 556] on div "Alert users when shifts are updated Sends a notification to users when a shift …" at bounding box center [1161, 545] width 552 height 22
click at [907, 549] on span at bounding box center [902, 543] width 35 height 20
click at [896, 549] on input "Alert users when shifts are updated Sends a notification to users when a shift …" at bounding box center [891, 544] width 10 height 10
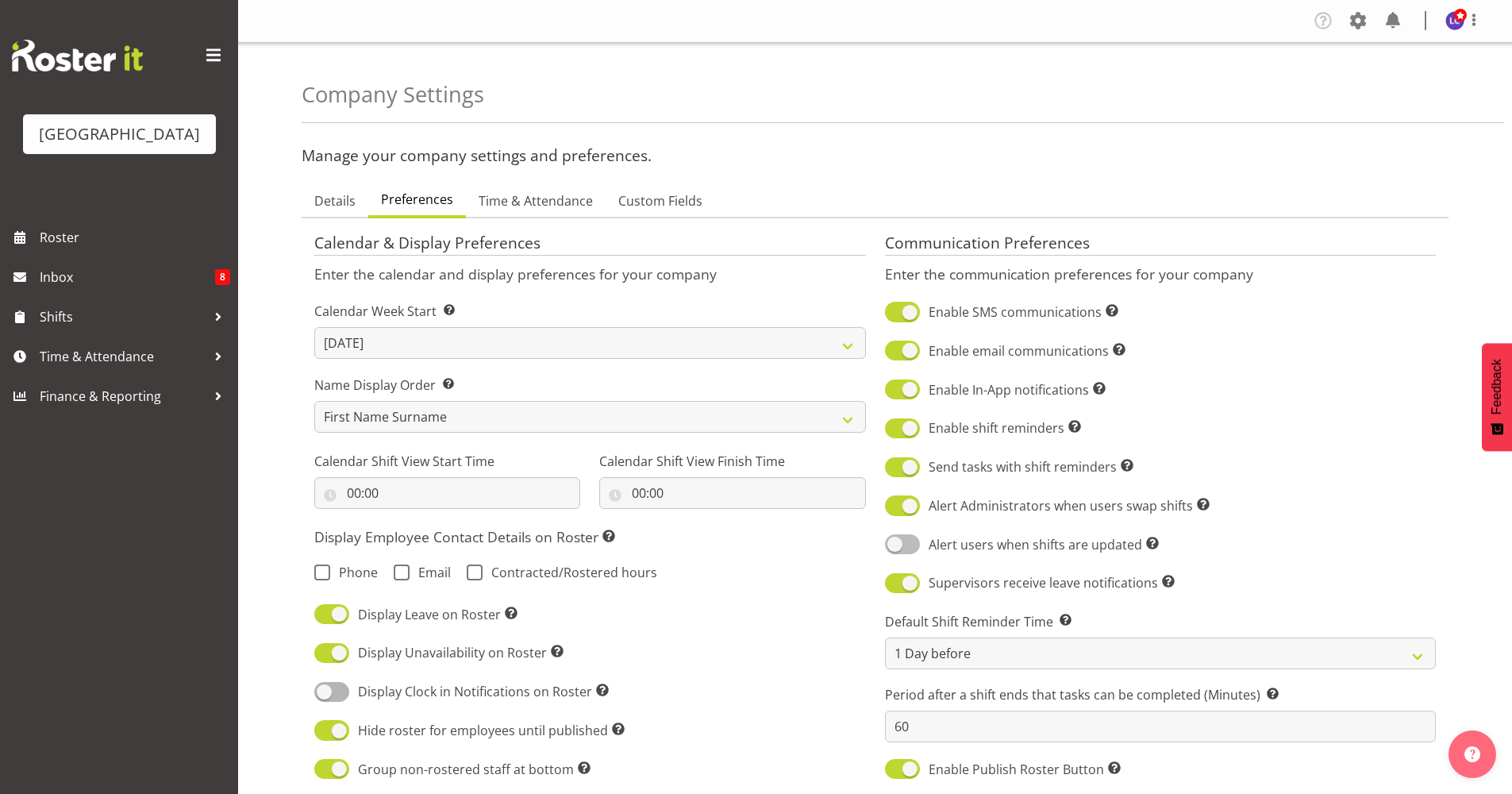
checkbox input "true"
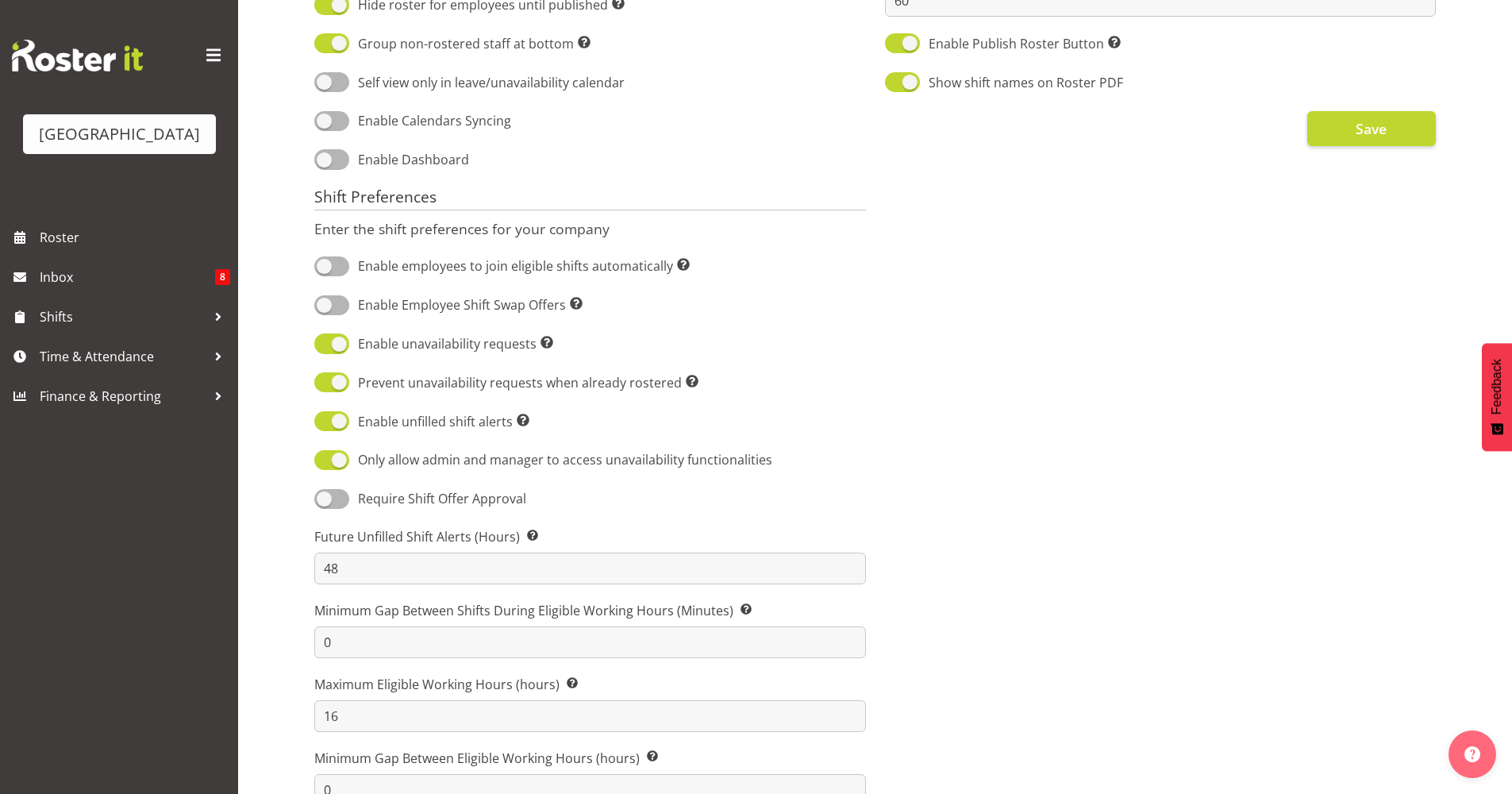
scroll to position [774, 0]
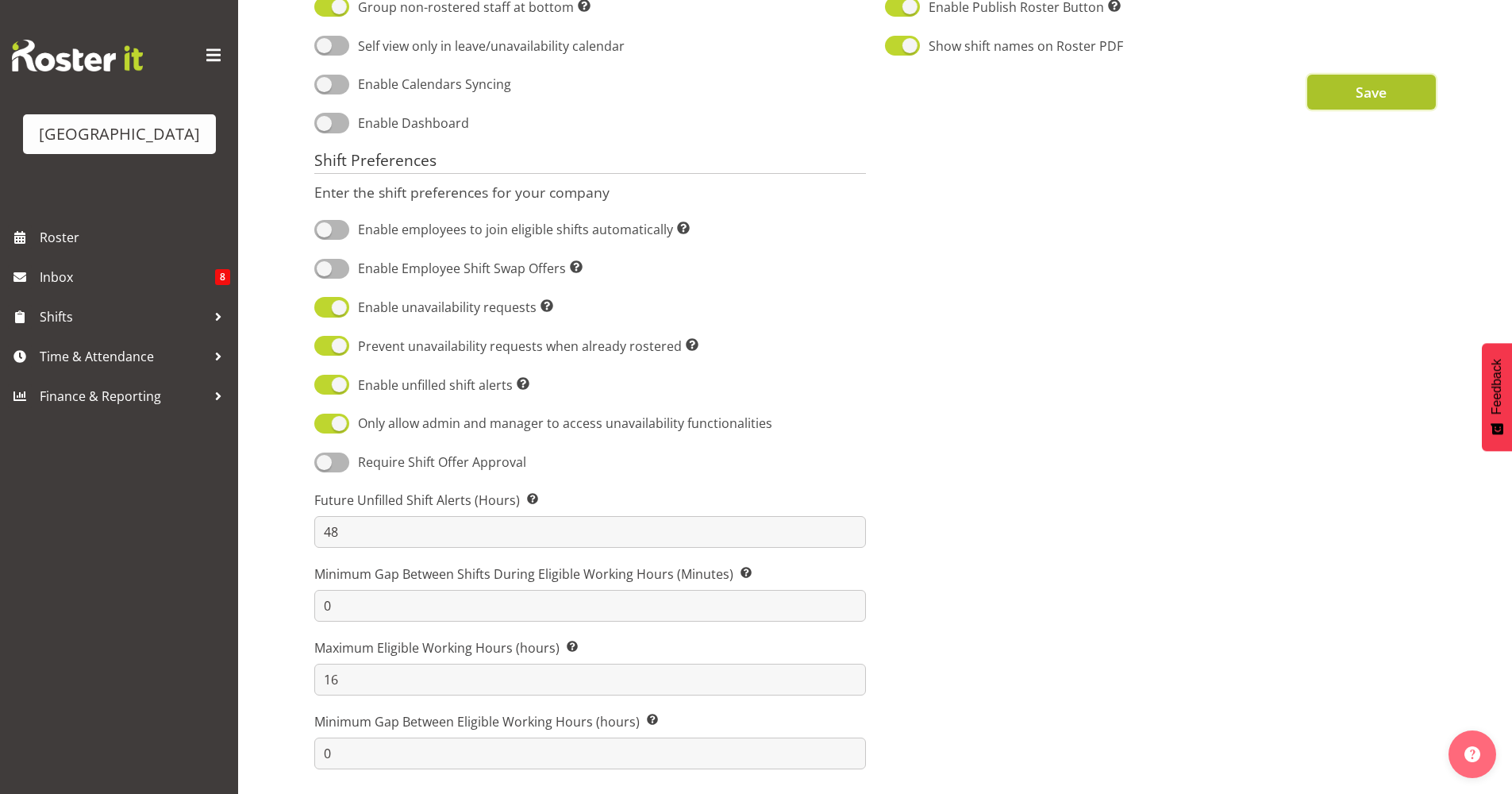
click at [1363, 82] on span "Save" at bounding box center [1371, 92] width 31 height 20
click at [97, 249] on span "Roster" at bounding box center [135, 238] width 190 height 24
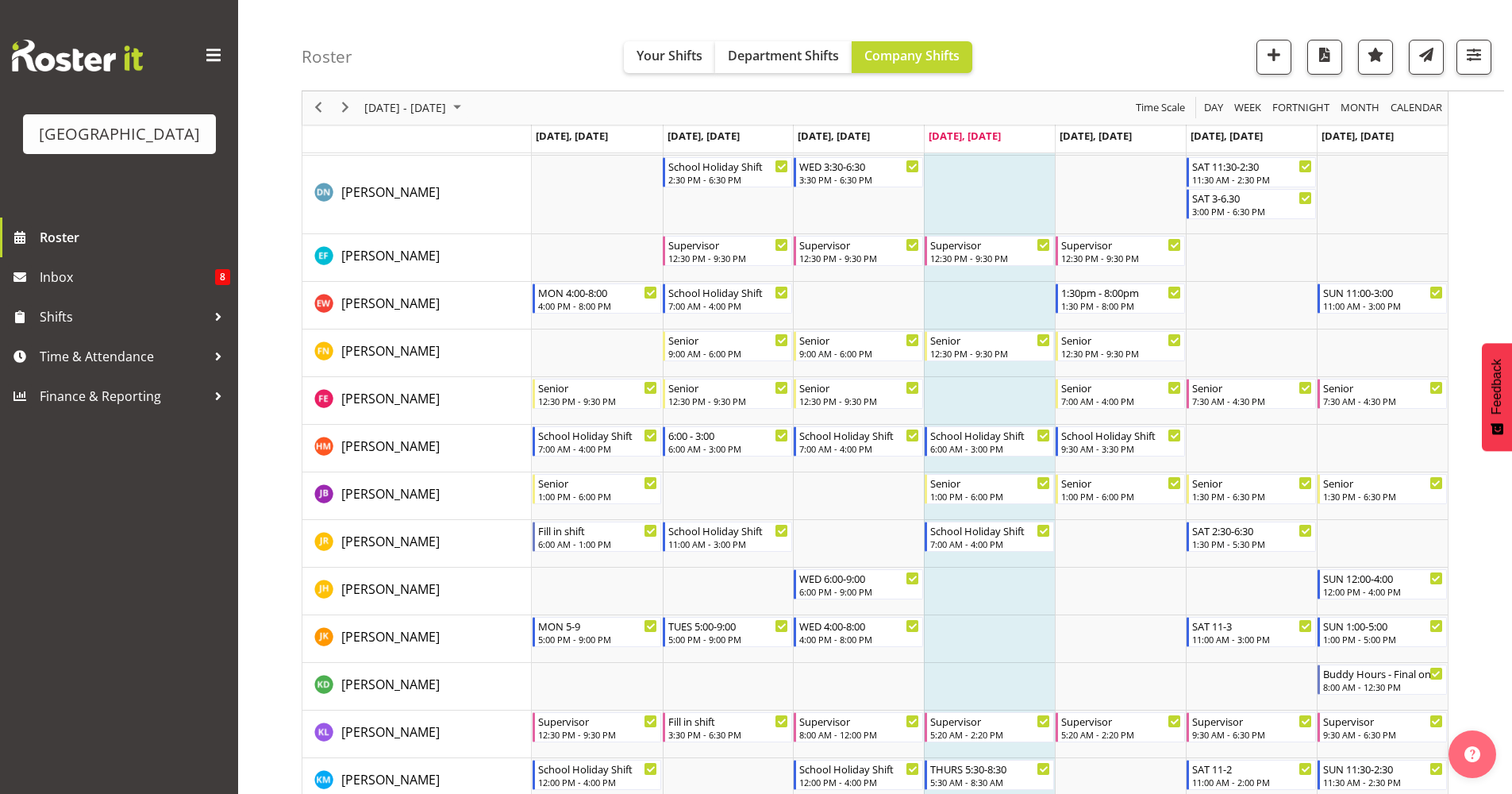
scroll to position [556, 0]
click at [346, 107] on span "Next" at bounding box center [346, 108] width 19 height 20
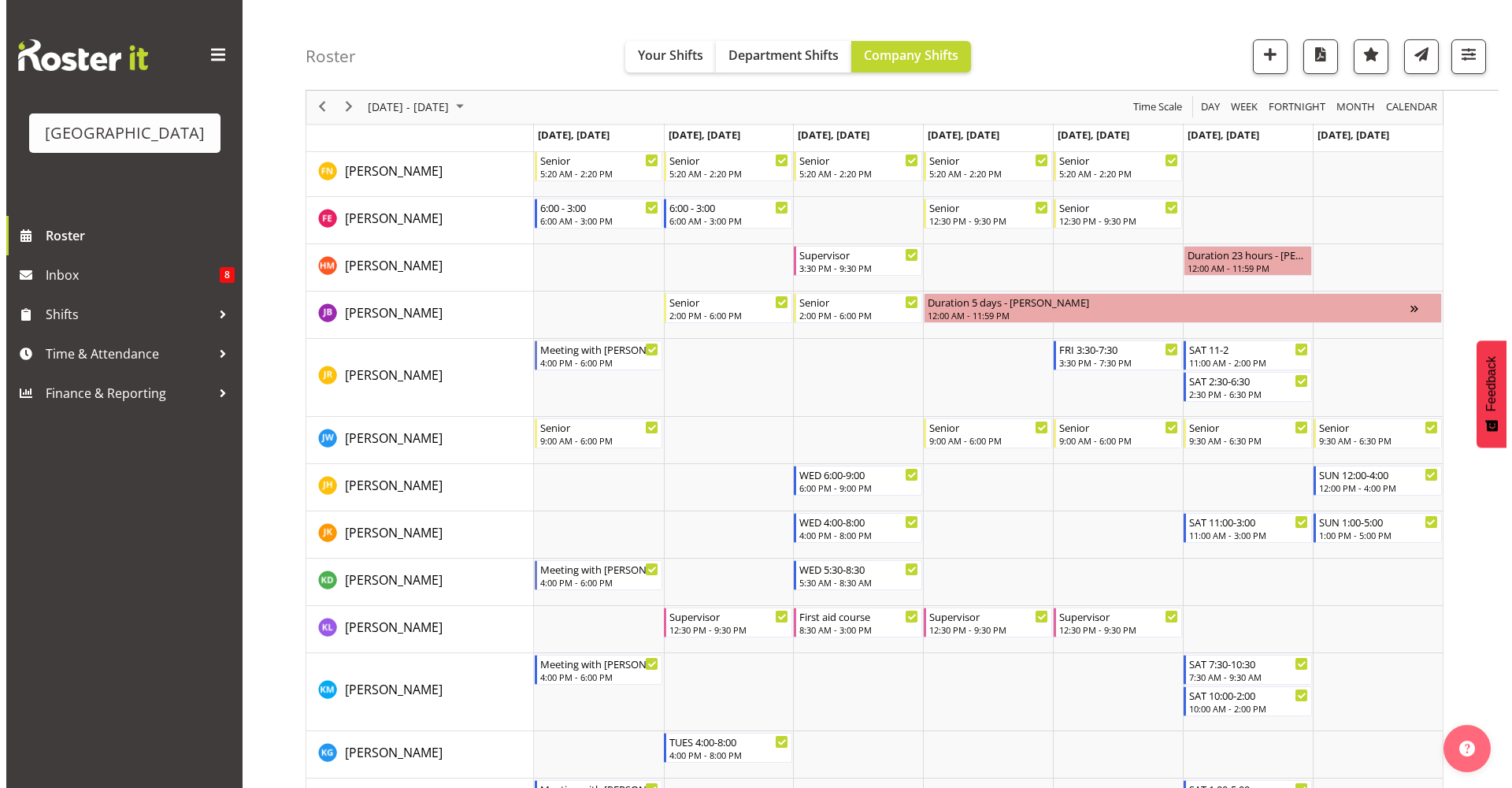
scroll to position [707, 0]
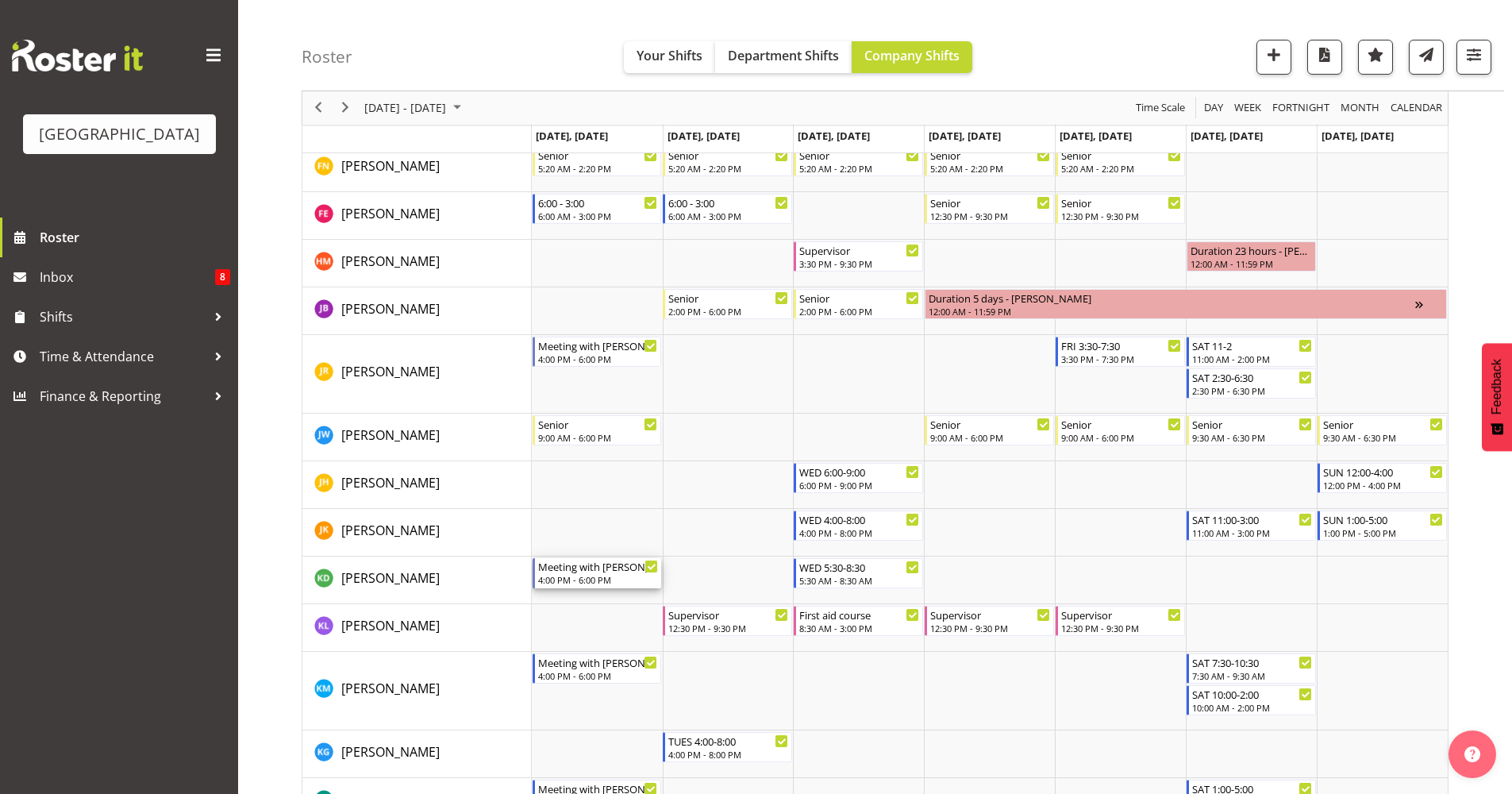
click at [559, 583] on div "4:00 PM - 6:00 PM" at bounding box center [599, 579] width 121 height 13
click at [559, 584] on div at bounding box center [874, 769] width 1147 height 2648
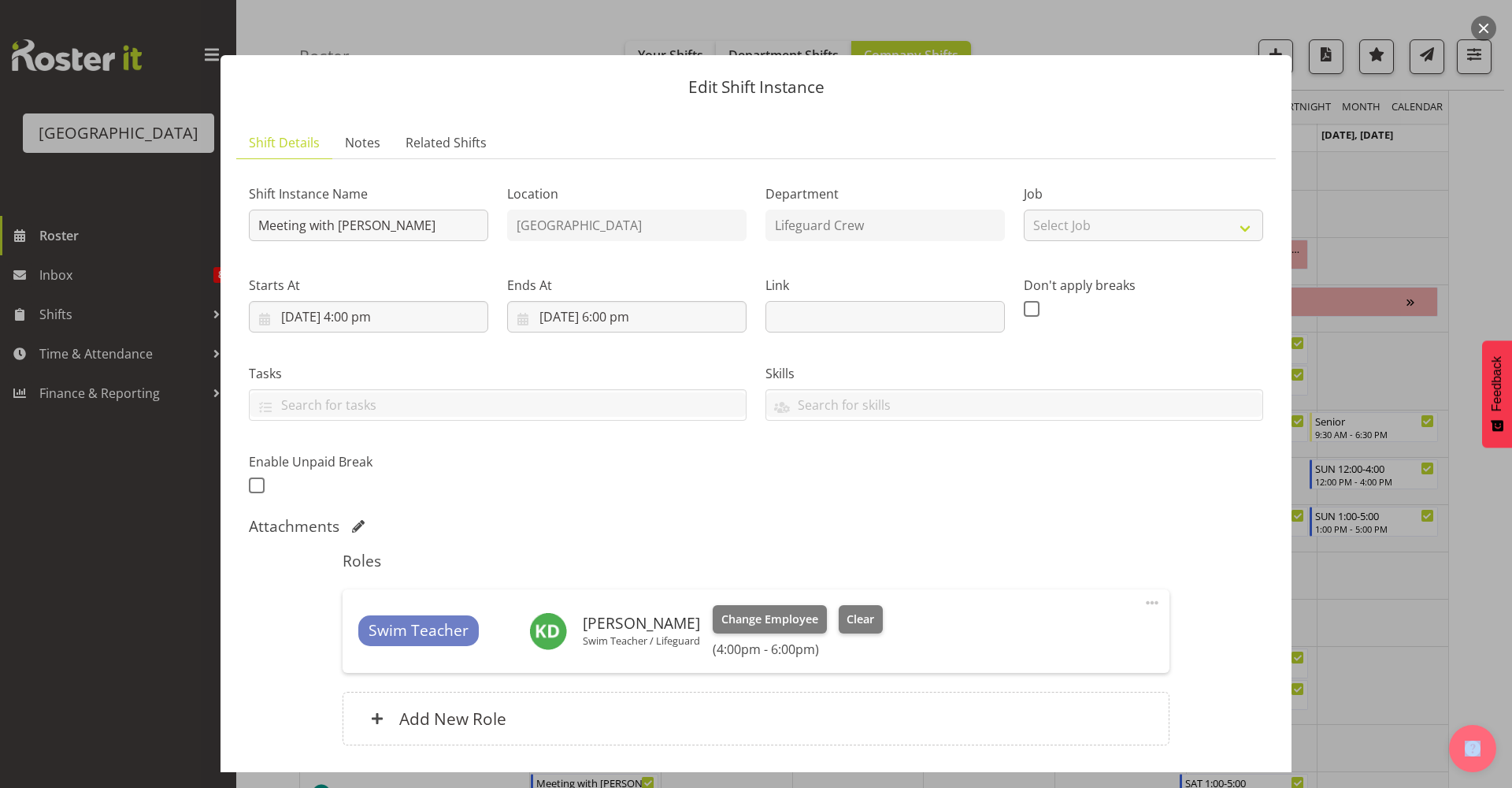
scroll to position [114, 0]
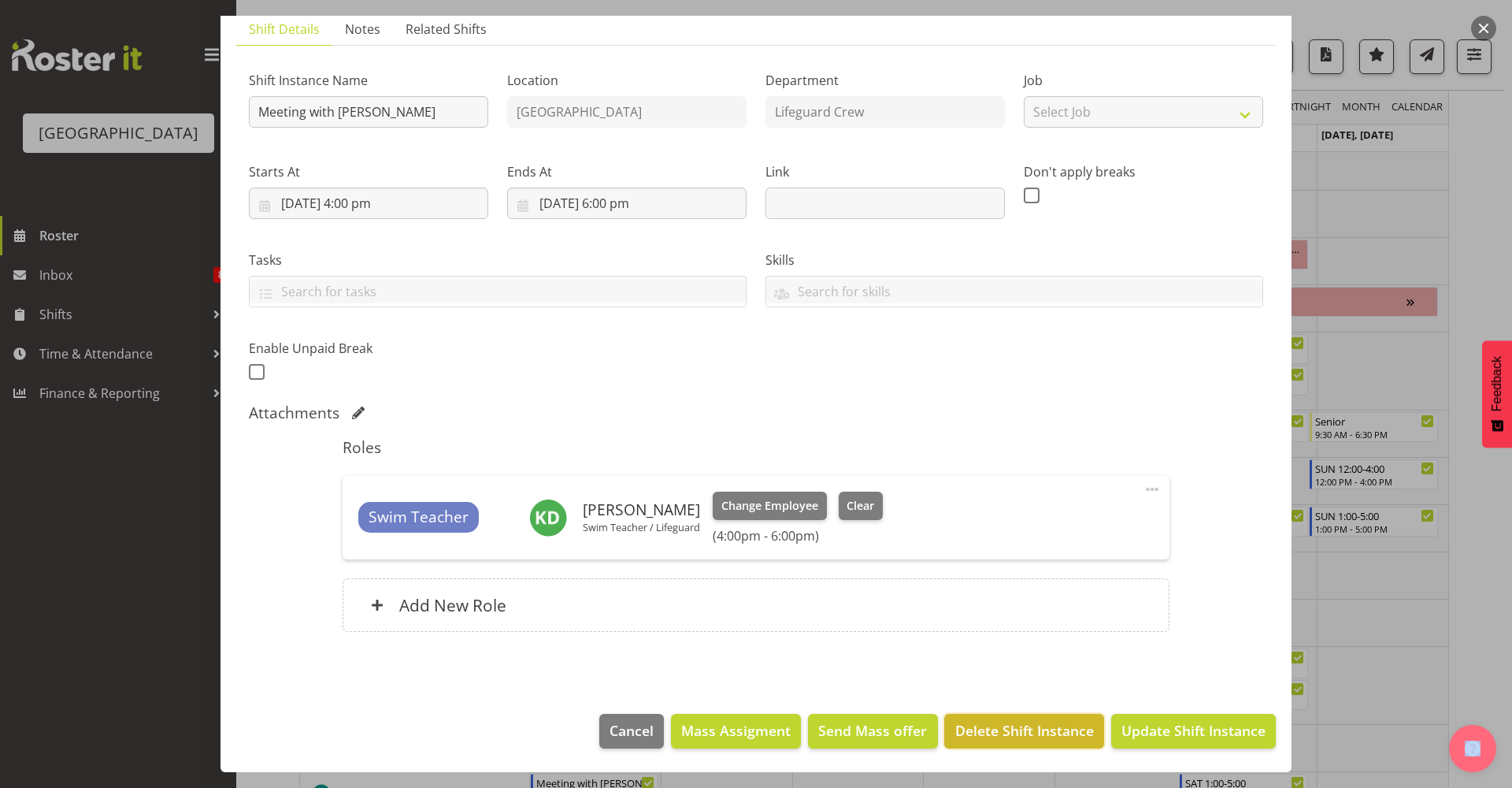
click at [975, 727] on span "Delete Shift Instance" at bounding box center [1024, 731] width 139 height 20
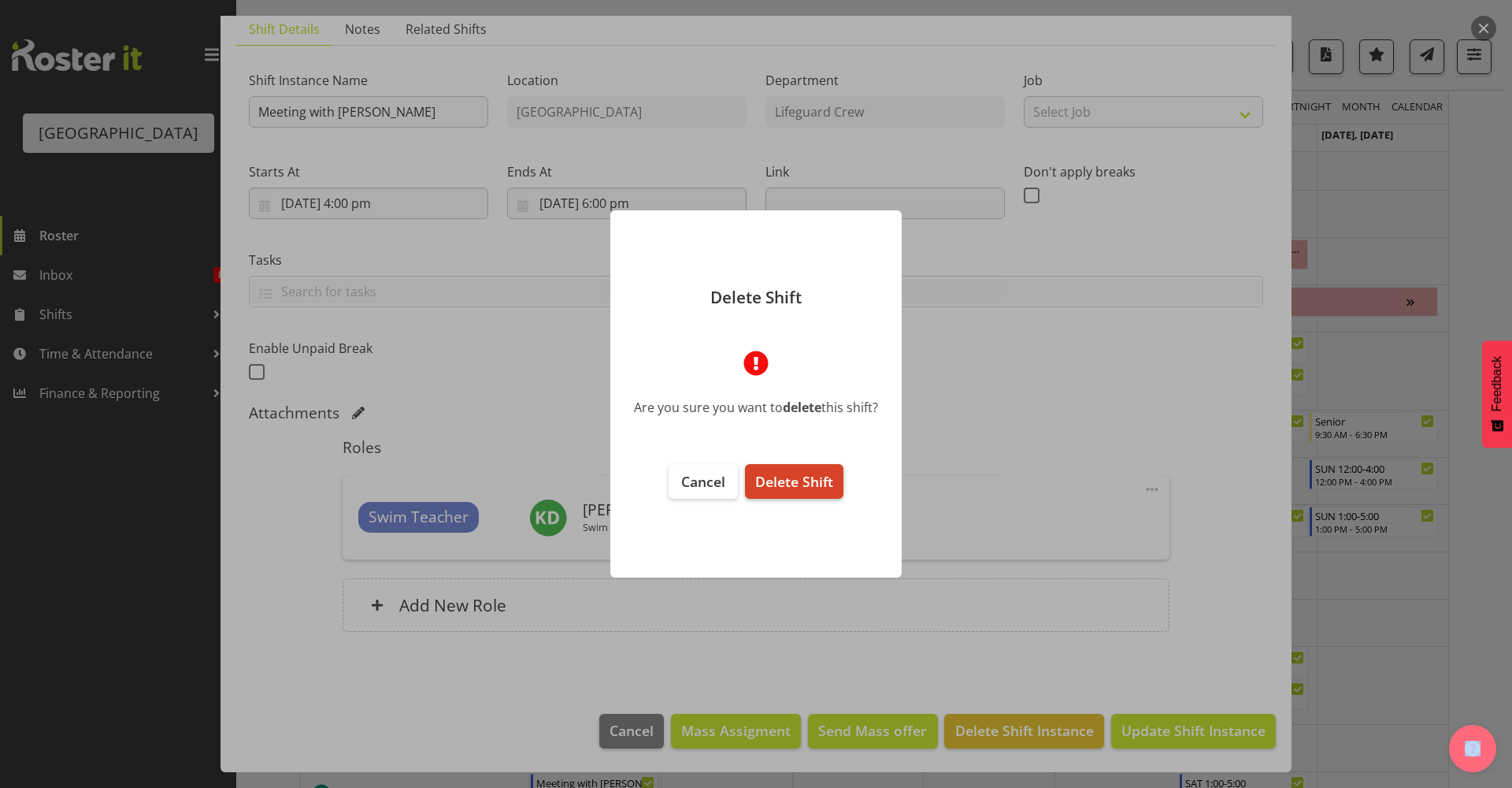
click at [772, 468] on button "Delete Shift" at bounding box center [794, 481] width 99 height 35
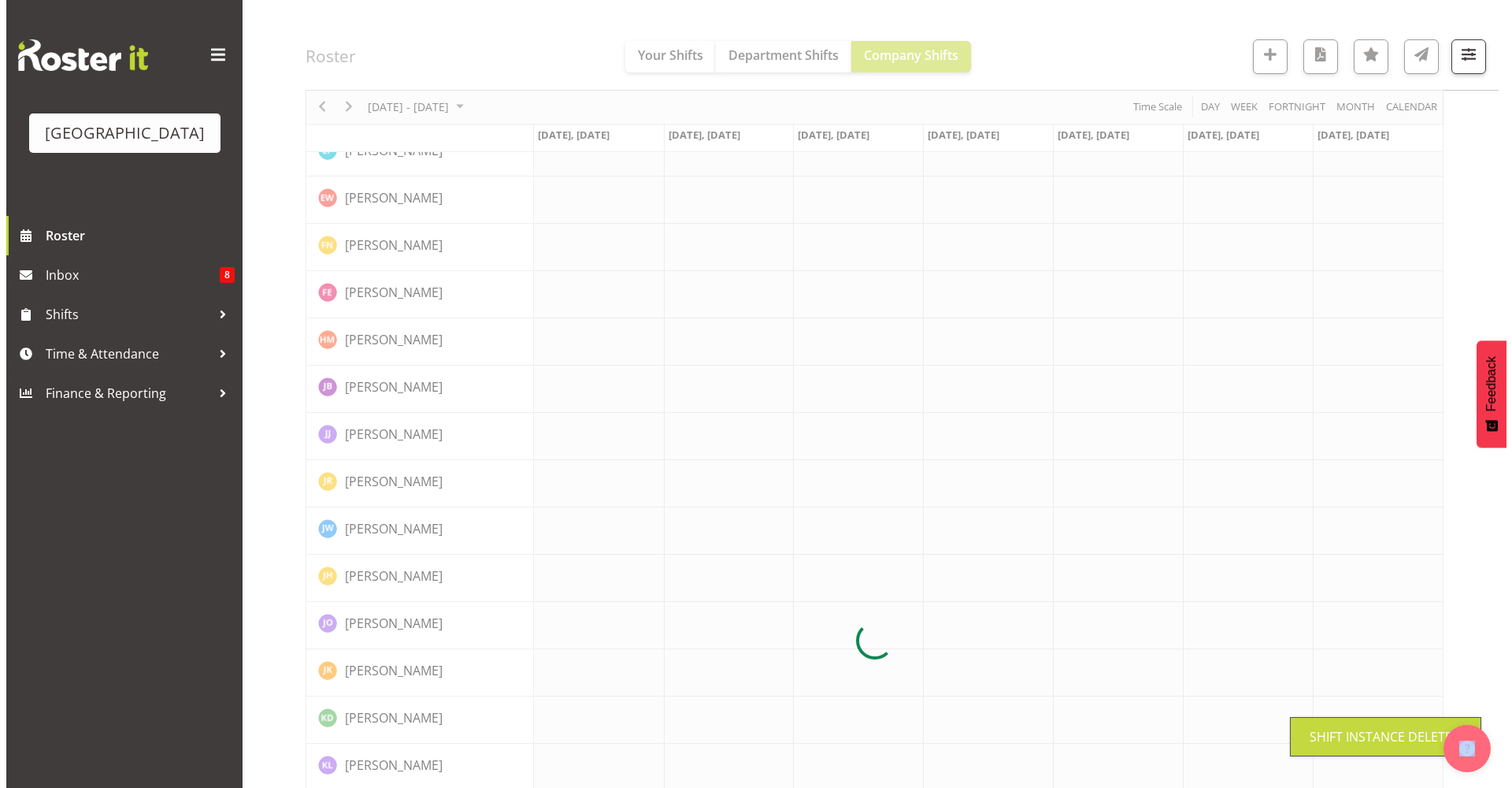
scroll to position [0, 0]
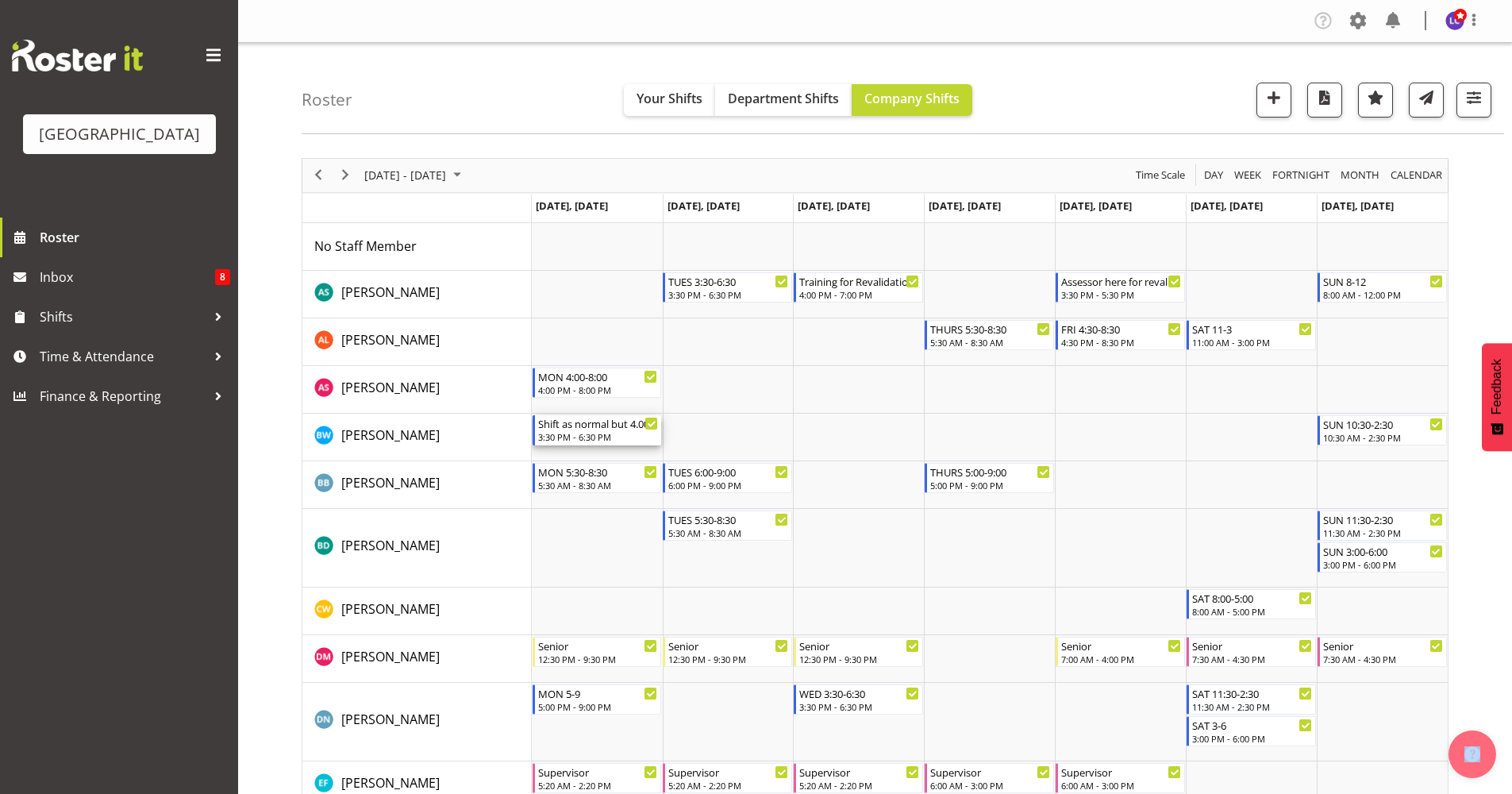
click at [587, 438] on div "3:30 PM - 6:30 PM" at bounding box center [599, 436] width 121 height 13
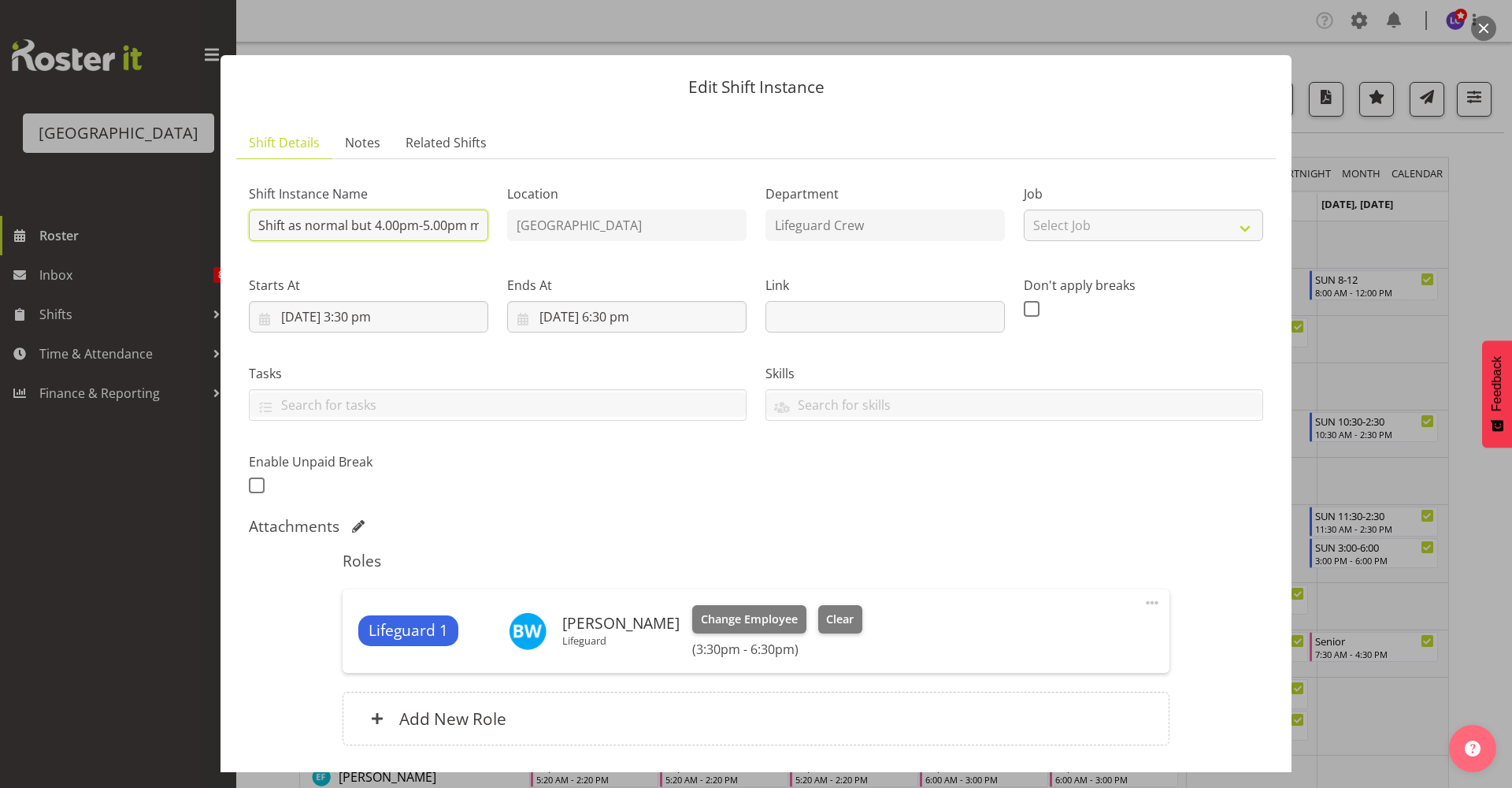
click at [438, 232] on input "Shift as normal but 4.00pm-5.00pm meeting" at bounding box center [368, 225] width 239 height 31
drag, startPoint x: 254, startPoint y: 226, endPoint x: 587, endPoint y: 253, distance: 334.1
click at [587, 253] on div "Shift Instance Name Shift as normal but 4.00pm-5.00pm meeting Location [GEOGRAP…" at bounding box center [756, 335] width 1034 height 346
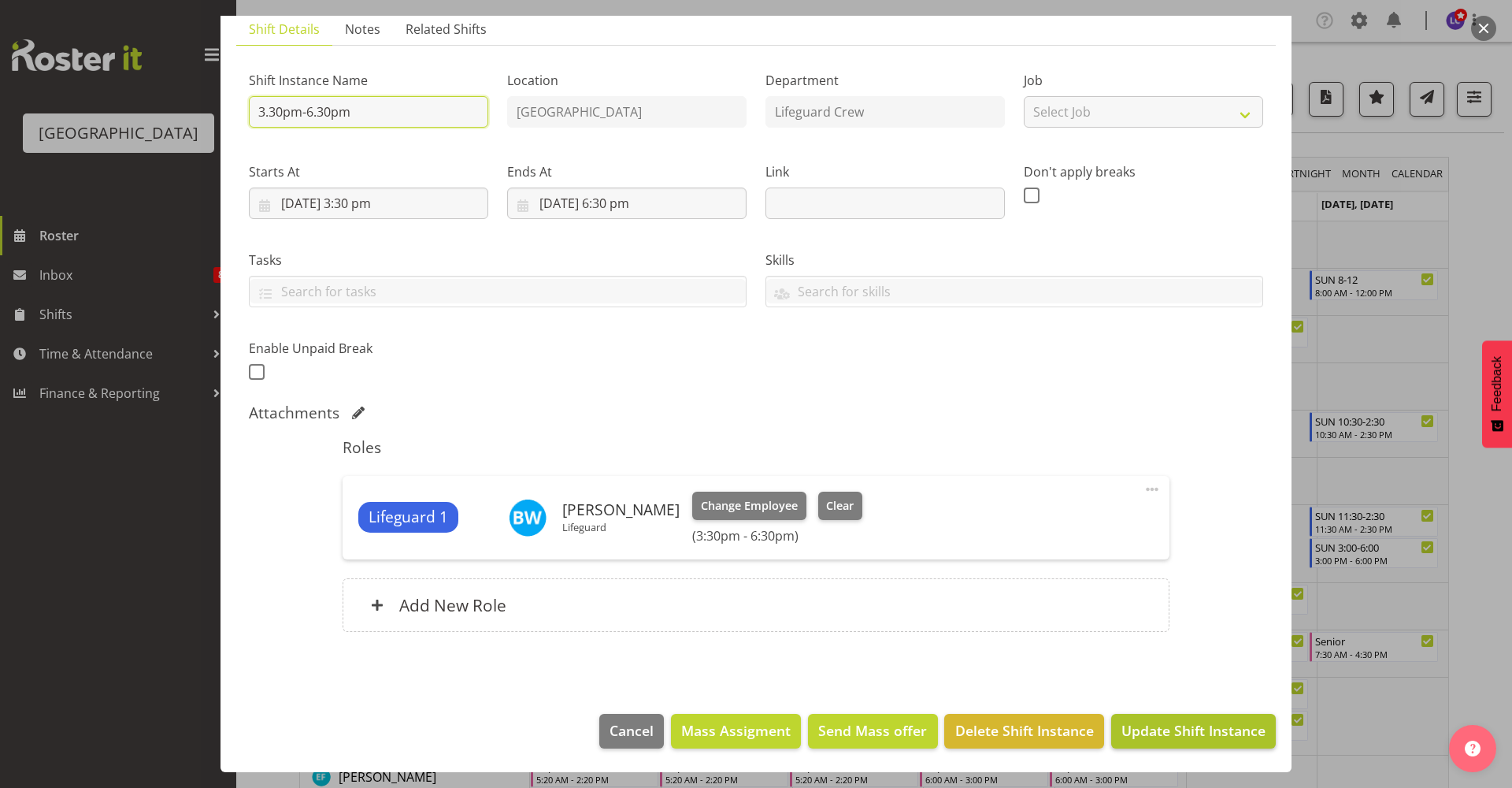
type input "3.30pm-6.30pm"
click at [1146, 742] on button "Update Shift Instance" at bounding box center [1193, 731] width 164 height 35
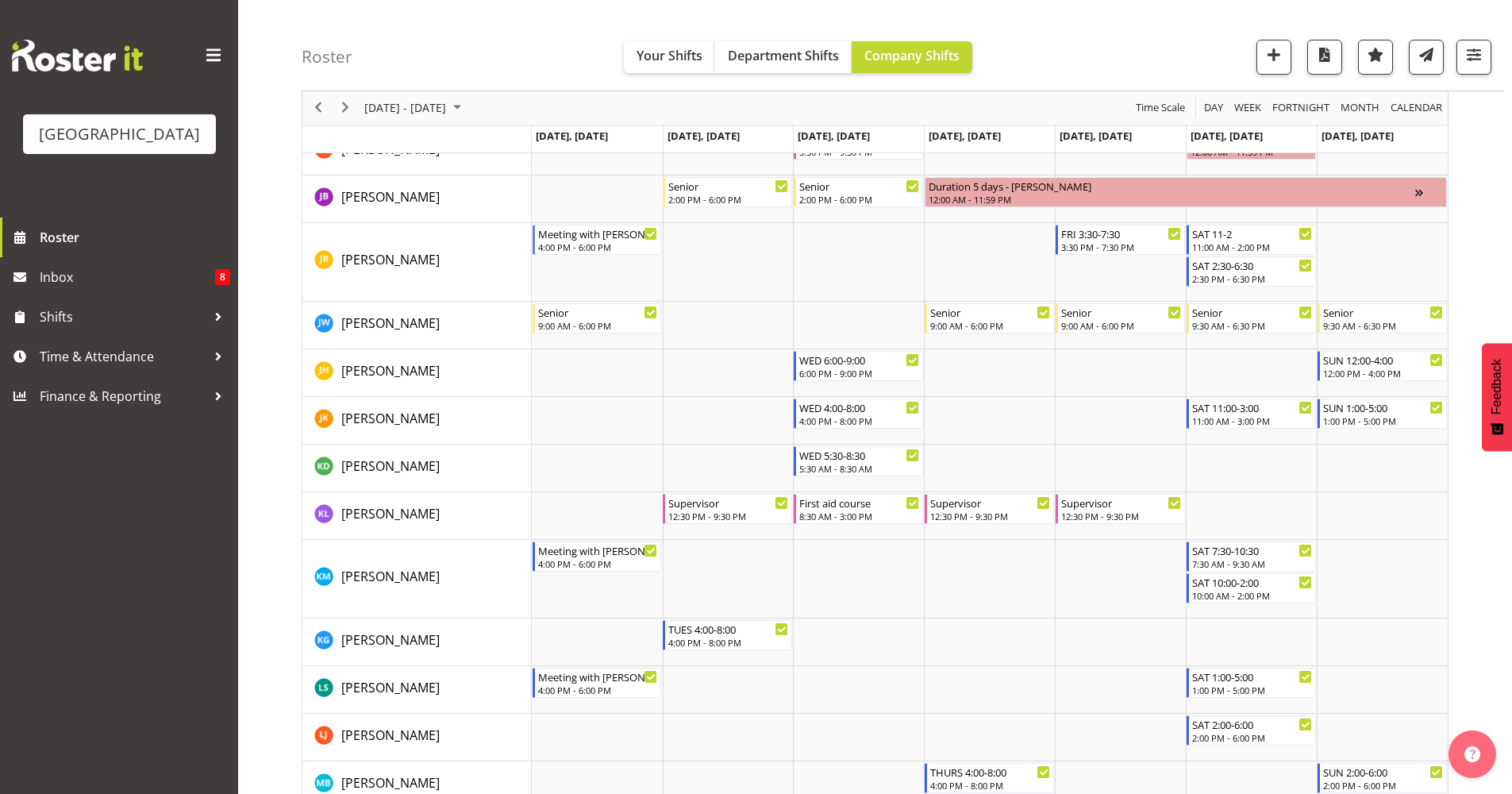
scroll to position [827, 0]
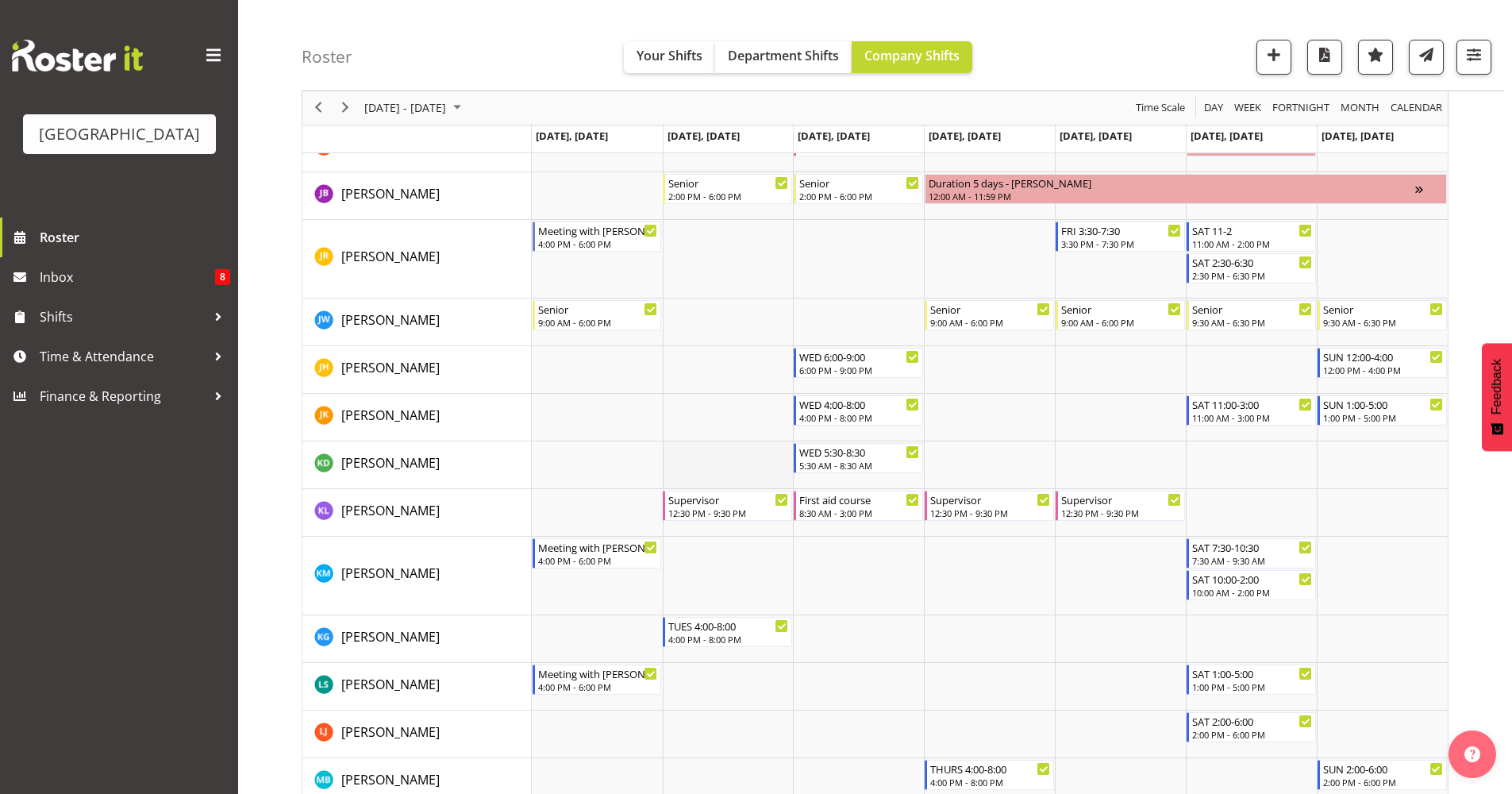
click at [727, 469] on td "Timeline Week of October 9, 2025" at bounding box center [728, 465] width 131 height 48
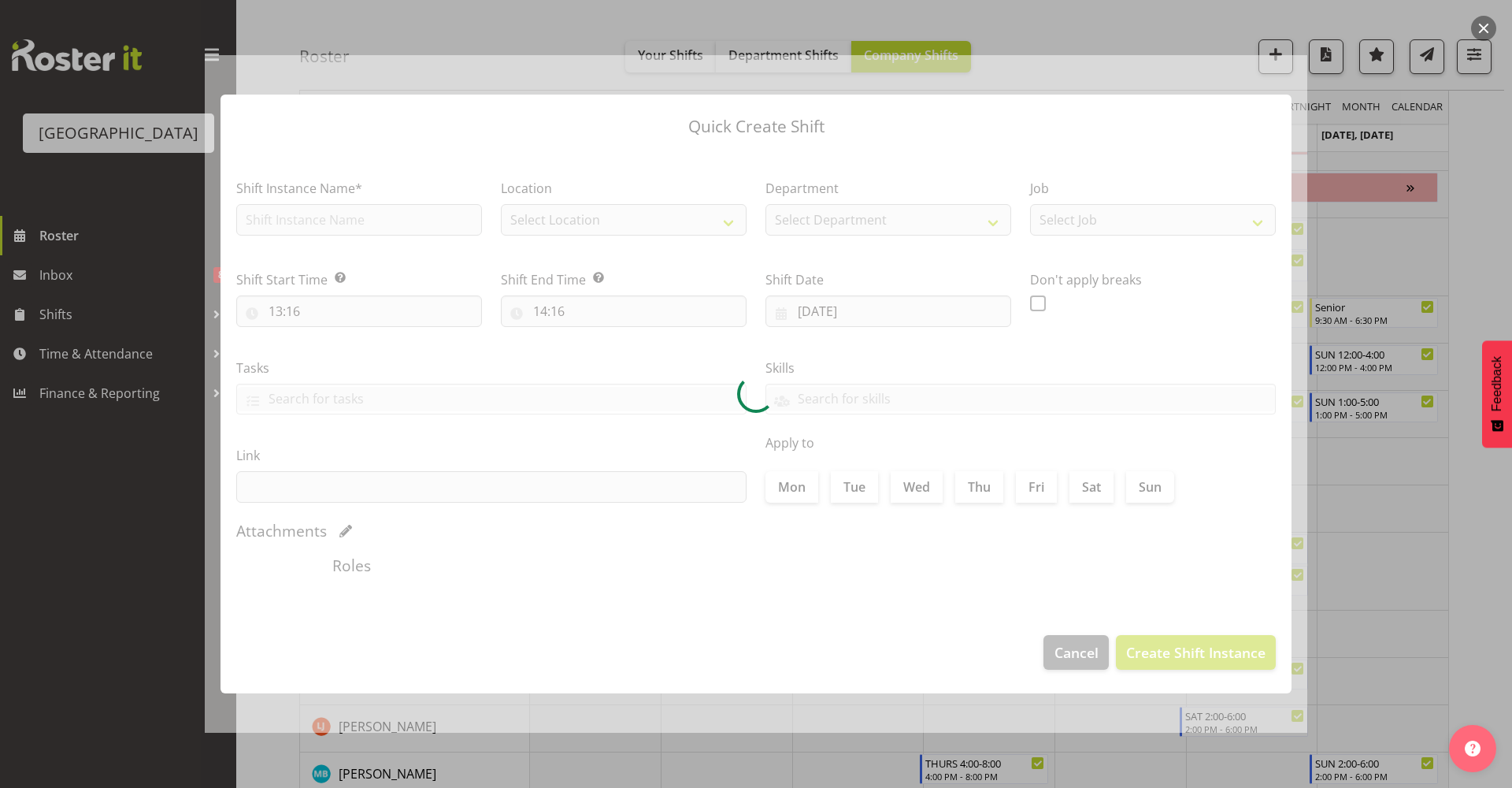
type input "[DATE]"
checkbox input "true"
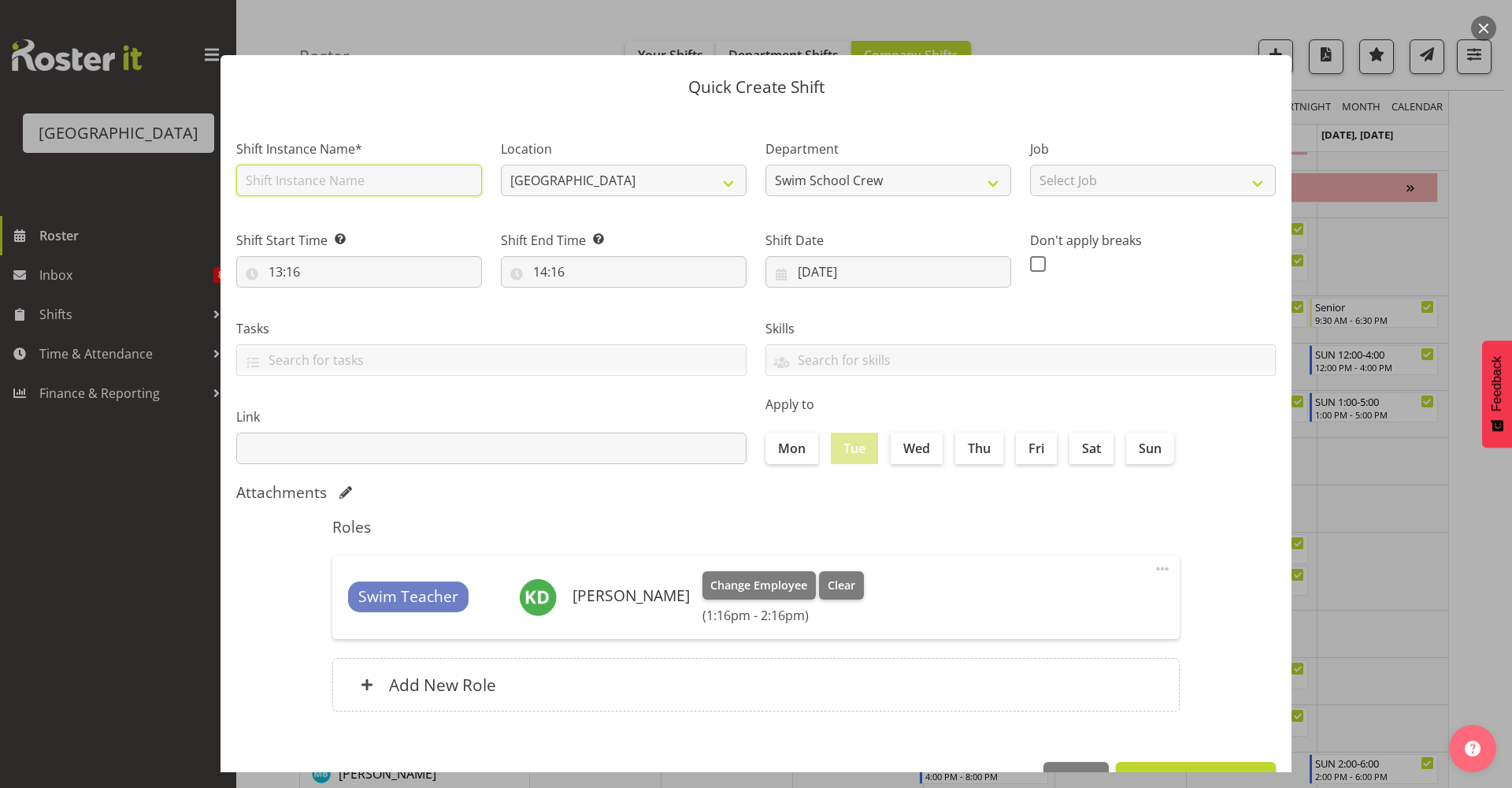
click at [409, 187] on input "text" at bounding box center [360, 180] width 246 height 31
click at [836, 184] on select "Swim School Crew Swim School Crew Lifeguard Crew" at bounding box center [889, 180] width 246 height 31
click at [766, 164] on select "Swim School Crew Swim School Crew Lifeguard Crew" at bounding box center [889, 180] width 246 height 31
select select "113"
click at [1153, 576] on span at bounding box center [1162, 569] width 19 height 19
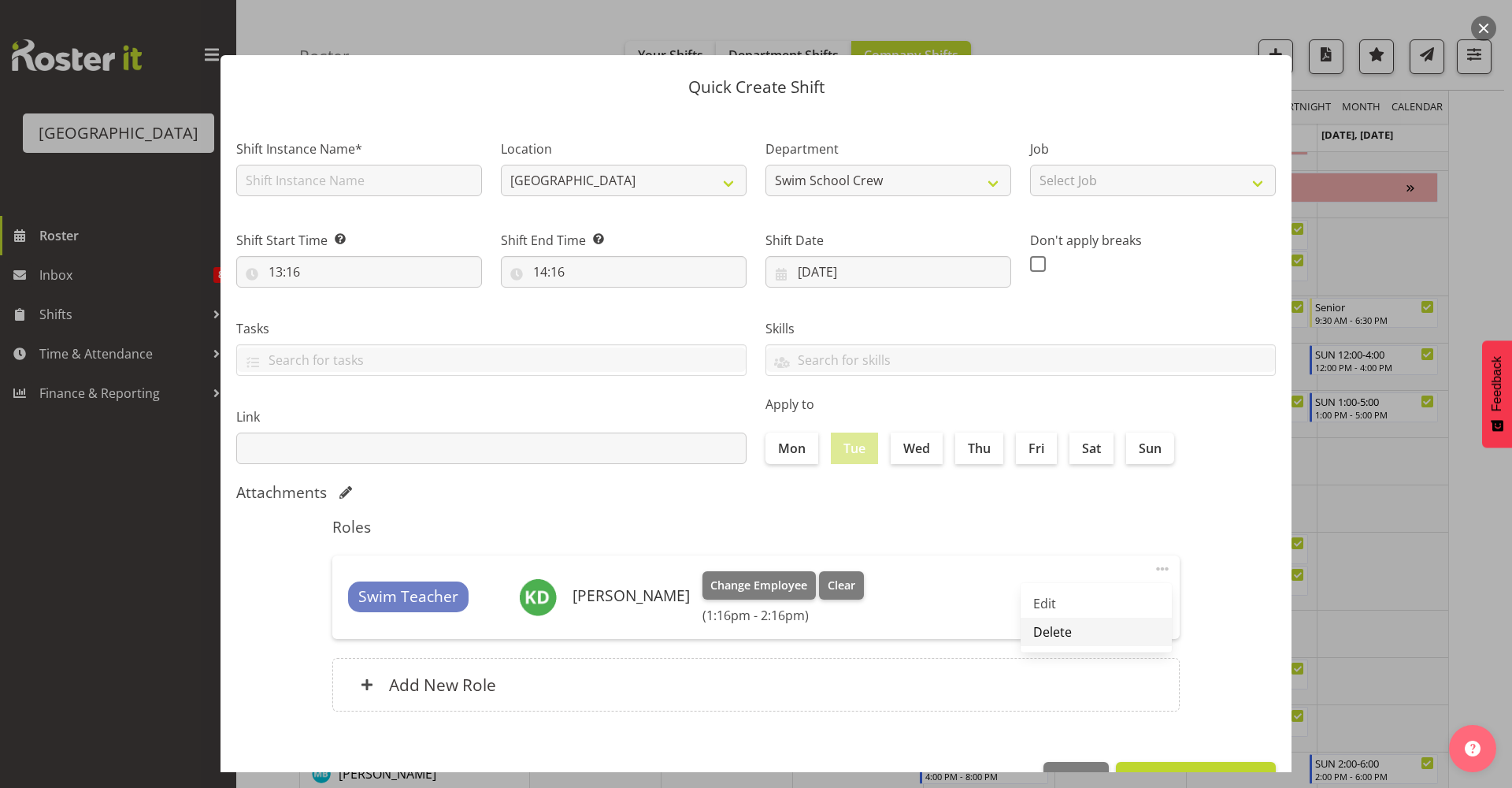
click at [1115, 626] on link "Delete" at bounding box center [1097, 632] width 152 height 29
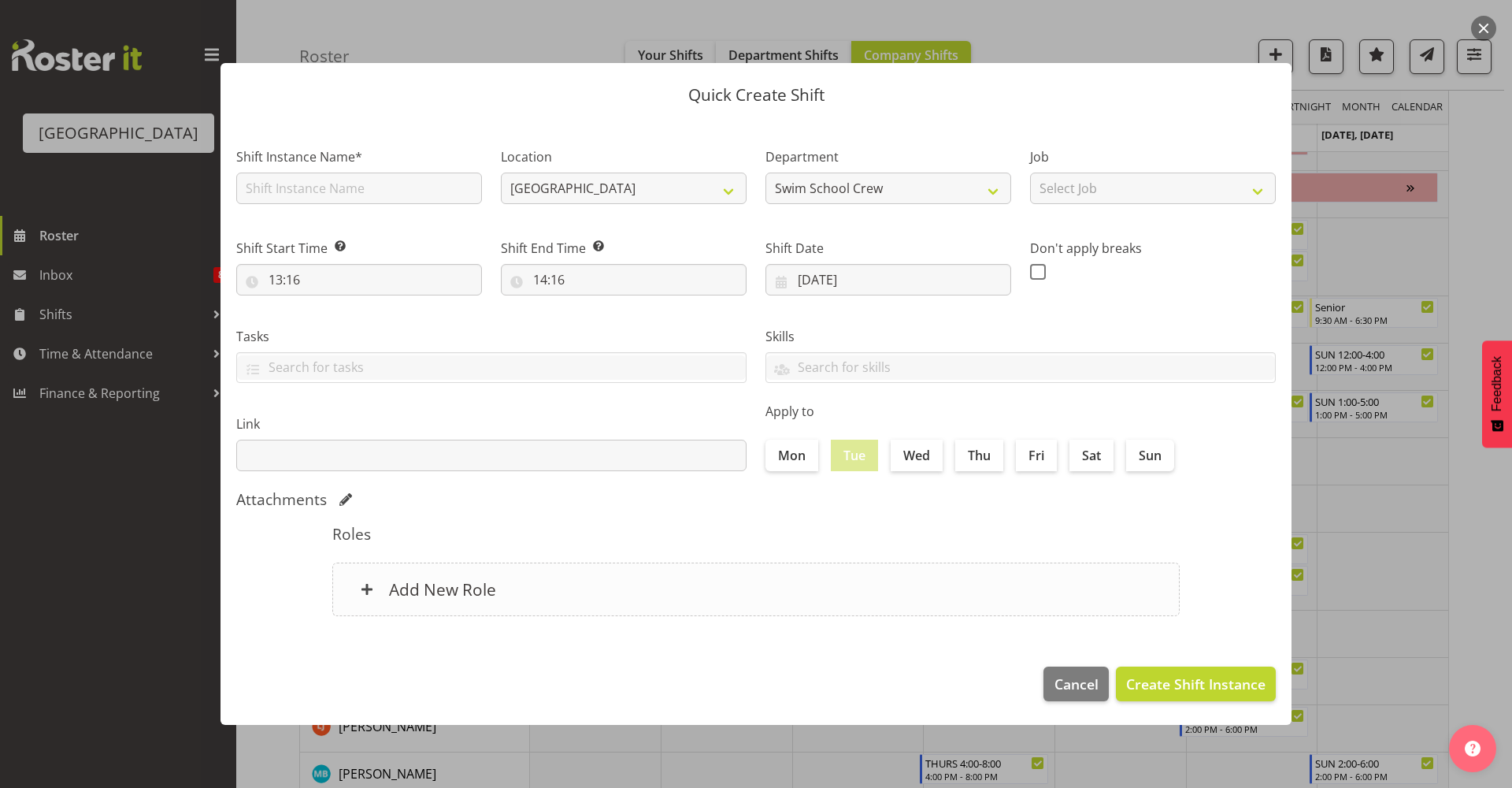
click at [639, 587] on div "Add New Role" at bounding box center [756, 590] width 847 height 54
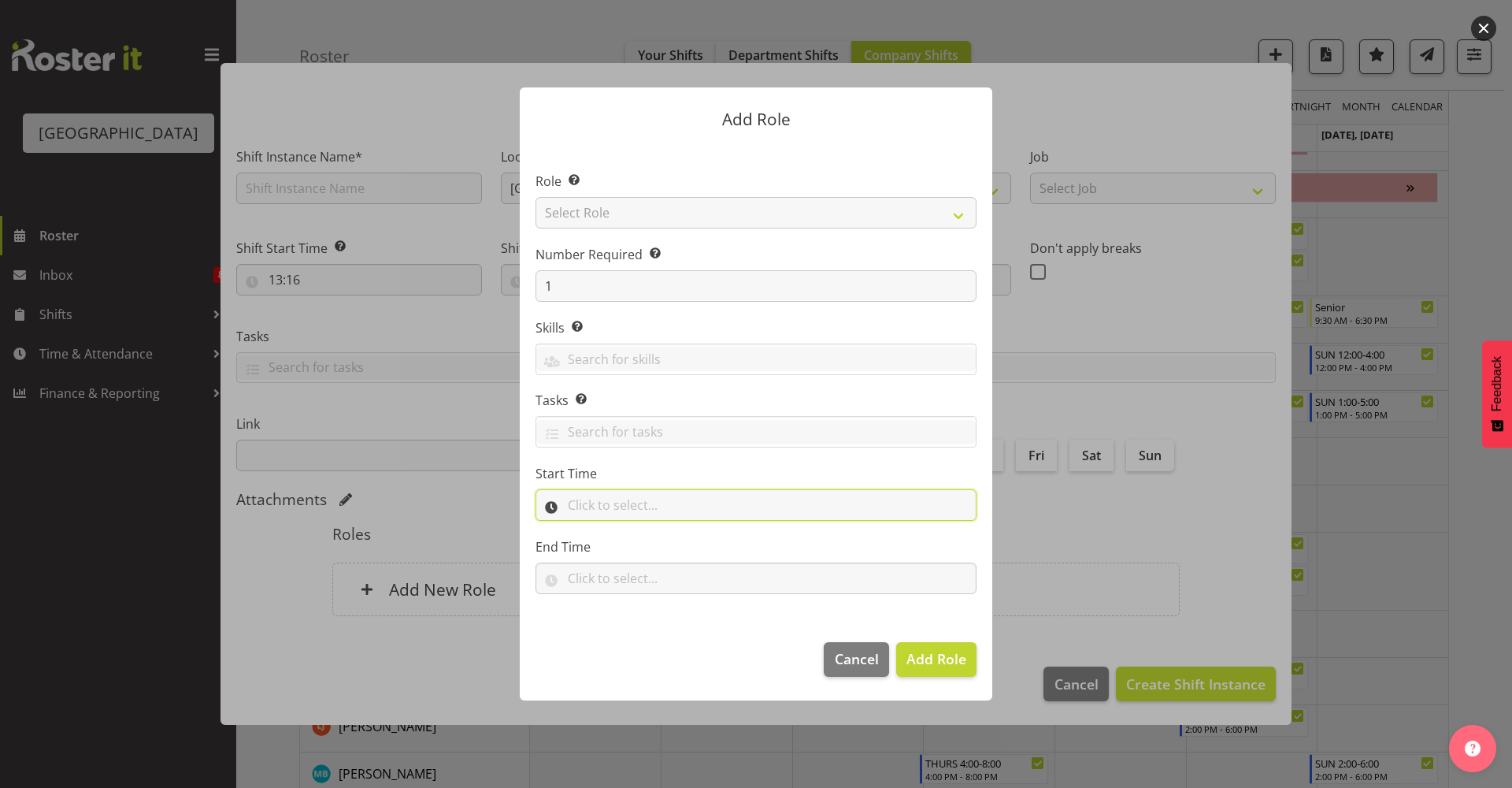
click at [634, 502] on input "text" at bounding box center [756, 505] width 441 height 31
click at [636, 539] on select "00 00 01 02 03 04 05 06 07 08 09 10 11 12 13 14 15 16 17 18 19 20 21 22 23" at bounding box center [643, 545] width 35 height 31
select select "9"
click at [625, 530] on select "00 00 01 02 03 04 05 06 07 08 09 10 11 12 13 14 15 16 17 18 19 20 21 22 23" at bounding box center [643, 545] width 35 height 31
click at [695, 549] on select "00 00 01 02 03 04 05 06 07 08 09 10 11 12 13 14 15 16 17 18 19 20 21 22 23 24 2…" at bounding box center [684, 545] width 35 height 31
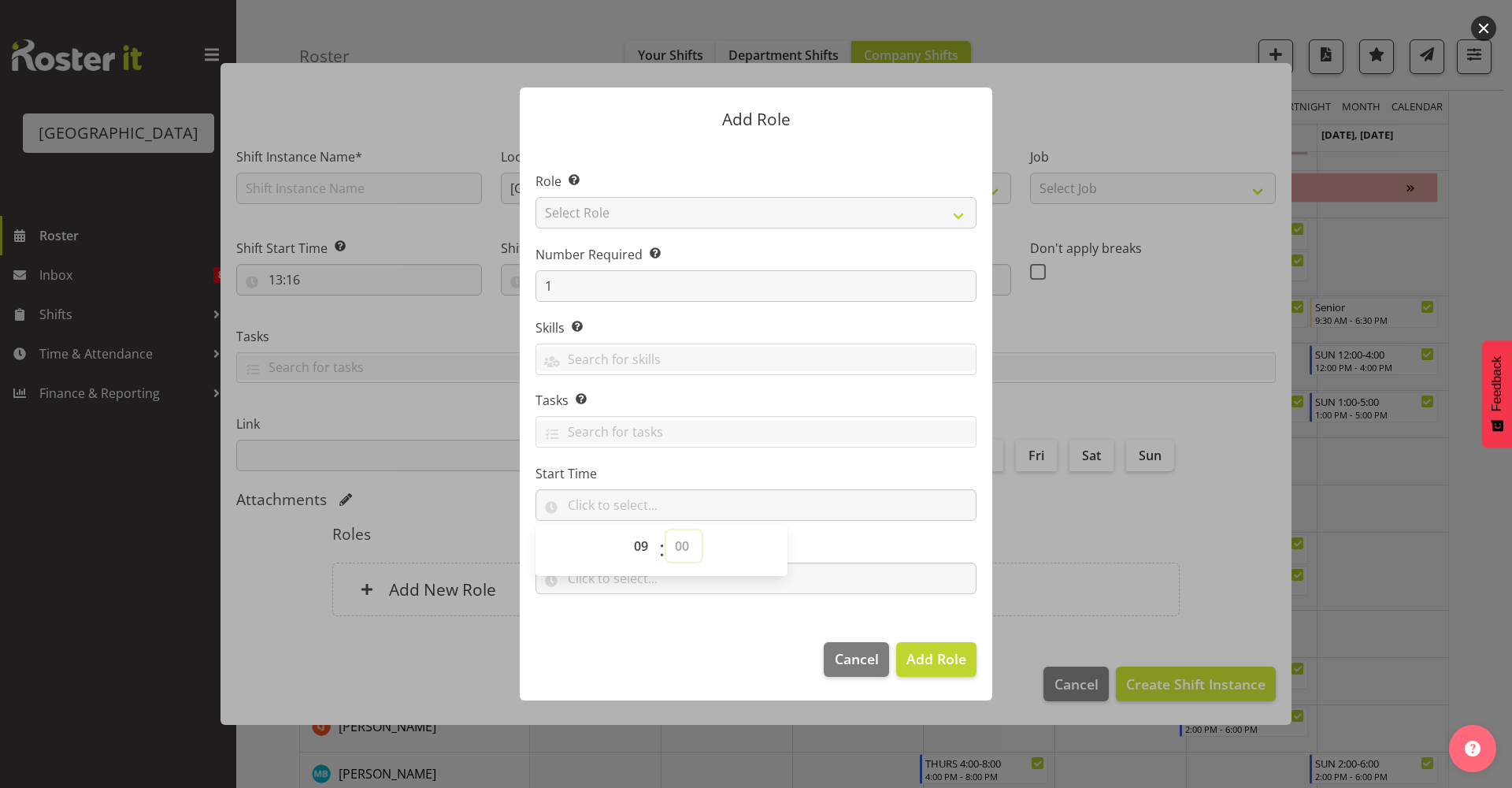
select select "0"
click at [666, 530] on select "00 00 01 02 03 04 05 06 07 08 09 10 11 12 13 14 15 16 17 18 19 20 21 22 23 24 2…" at bounding box center [684, 545] width 35 height 31
type input "09:00"
click at [868, 478] on label "Start Time" at bounding box center [756, 474] width 441 height 19
click at [761, 581] on input "text" at bounding box center [756, 578] width 441 height 31
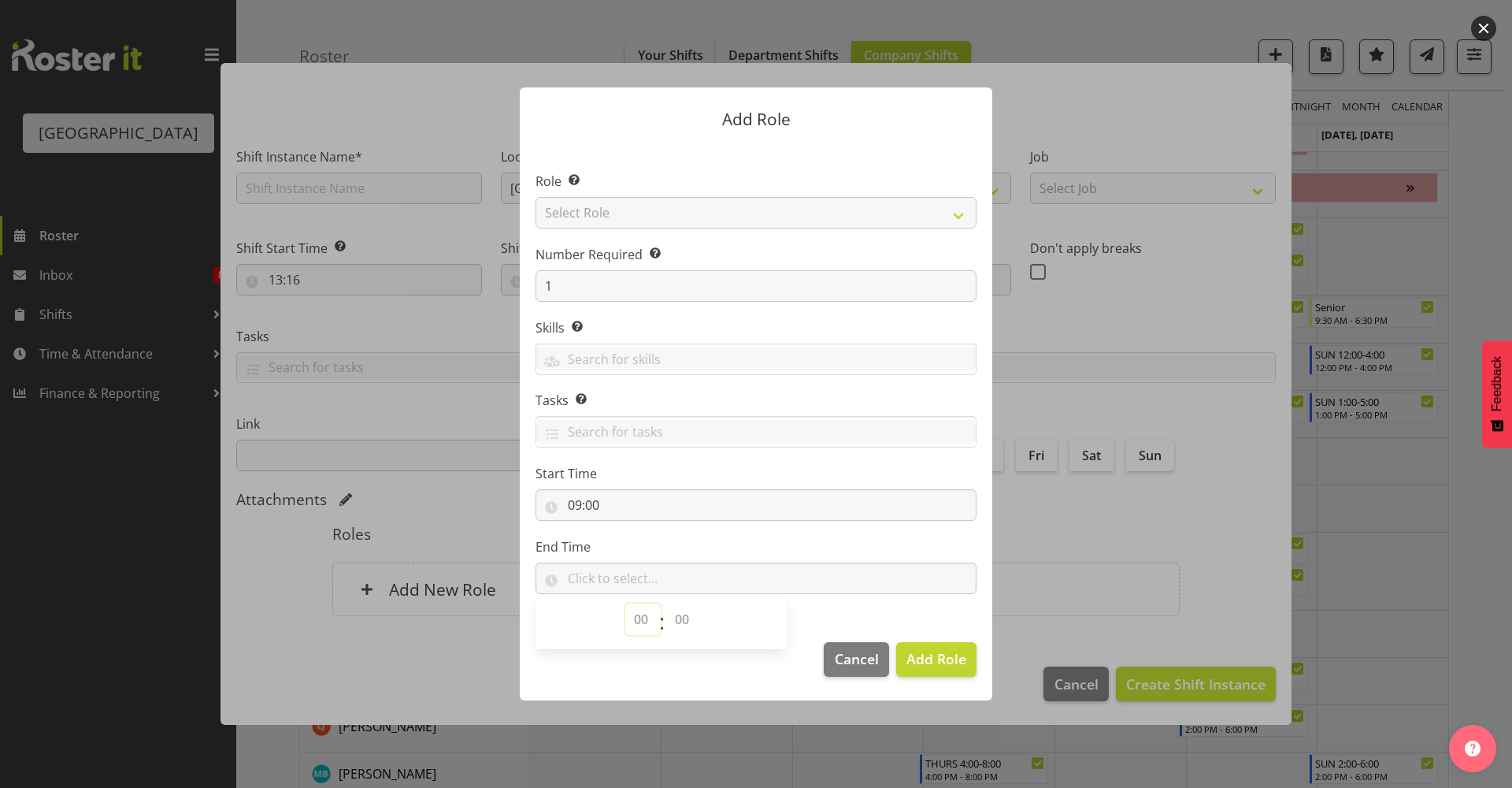
click at [643, 622] on select "00 00 01 02 03 04 05 06 07 08 09 10 11 12 13 14 15 16 17 18 19 20 21 22 23" at bounding box center [643, 619] width 35 height 31
select select "16"
click at [625, 603] on select "00 00 01 02 03 04 05 06 07 08 09 10 11 12 13 14 15 16 17 18 19 20 21 22 23" at bounding box center [643, 619] width 35 height 31
drag, startPoint x: 682, startPoint y: 619, endPoint x: 684, endPoint y: 603, distance: 16.1
click at [682, 619] on select "00 00 01 02 03 04 05 06 07 08 09 10 11 12 13 14 15 16 17 18 19 20 21 22 23 24 2…" at bounding box center [684, 619] width 35 height 31
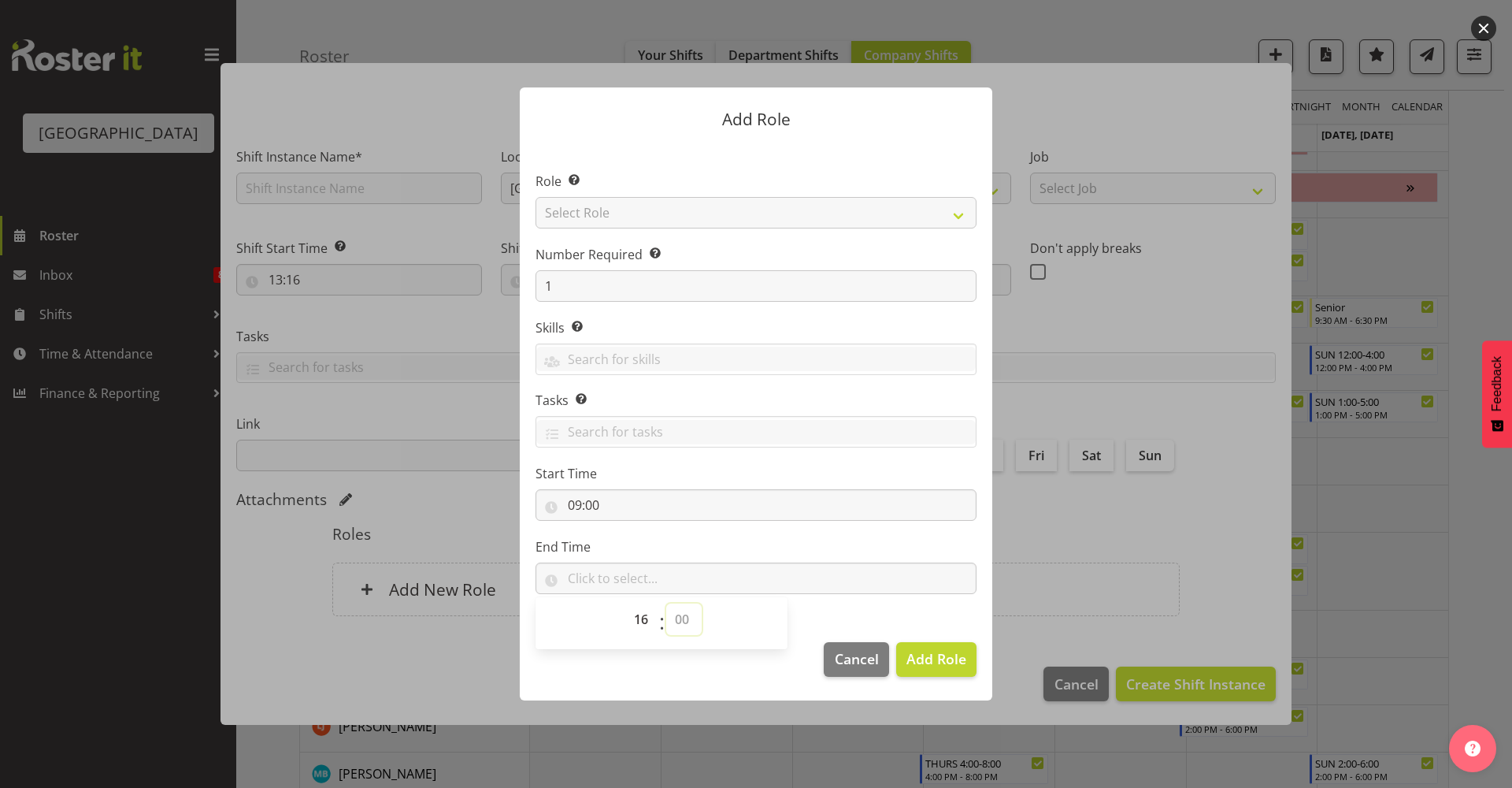
select select "0"
click at [666, 603] on select "00 00 01 02 03 04 05 06 07 08 09 10 11 12 13 14 15 16 17 18 19 20 21 22 23 24 2…" at bounding box center [684, 619] width 35 height 31
type input "16:00"
click at [638, 635] on span "00 01 02 03 04 05 06 07 08 09 10 11 12 13 14 15 16 17 18 19 20 21 22 23" at bounding box center [643, 623] width 35 height 40
click at [638, 610] on select "00 01 02 03 04 05 06 07 08 09 10 11 12 13 14 15 16 17 18 19 20 21 22 23" at bounding box center [643, 619] width 35 height 31
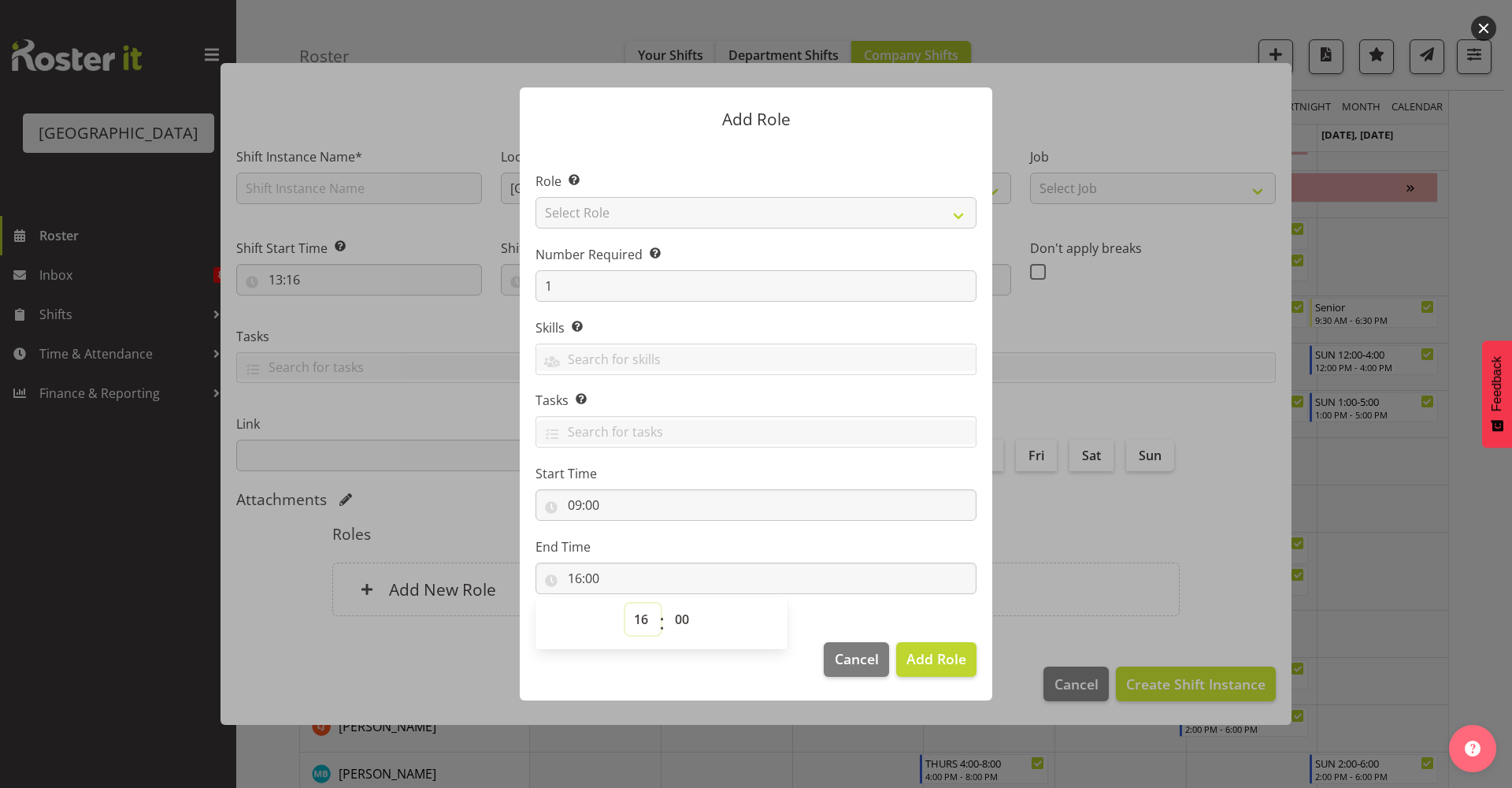
select select "15"
click at [625, 603] on select "00 01 02 03 04 05 06 07 08 09 10 11 12 13 14 15 16 17 18 19 20 21 22 23" at bounding box center [643, 619] width 35 height 31
type input "15:00"
click at [826, 613] on section "Role Select the role you wish to add to the shift. Select Role Aquatic Customer…" at bounding box center [756, 384] width 473 height 482
click at [931, 661] on span "Add Role" at bounding box center [936, 658] width 60 height 19
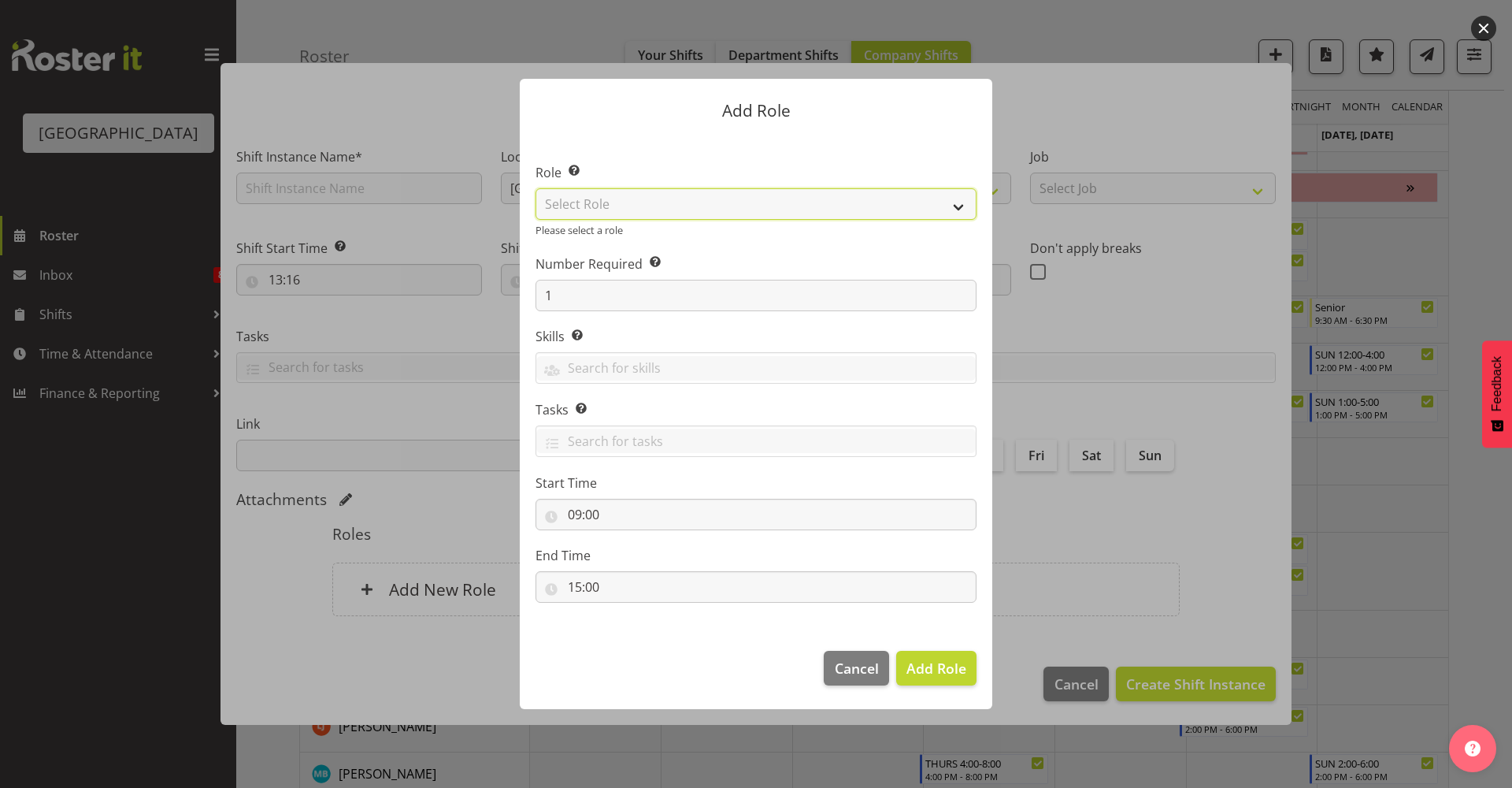
click at [716, 209] on select "Select Role Aquatic Customer Services Officer Cleaner - Splash Palace Facilties…" at bounding box center [756, 203] width 441 height 31
click at [536, 197] on select "Select Role Aquatic Customer Services Officer Cleaner - Splash Palace Facilties…" at bounding box center [756, 203] width 441 height 31
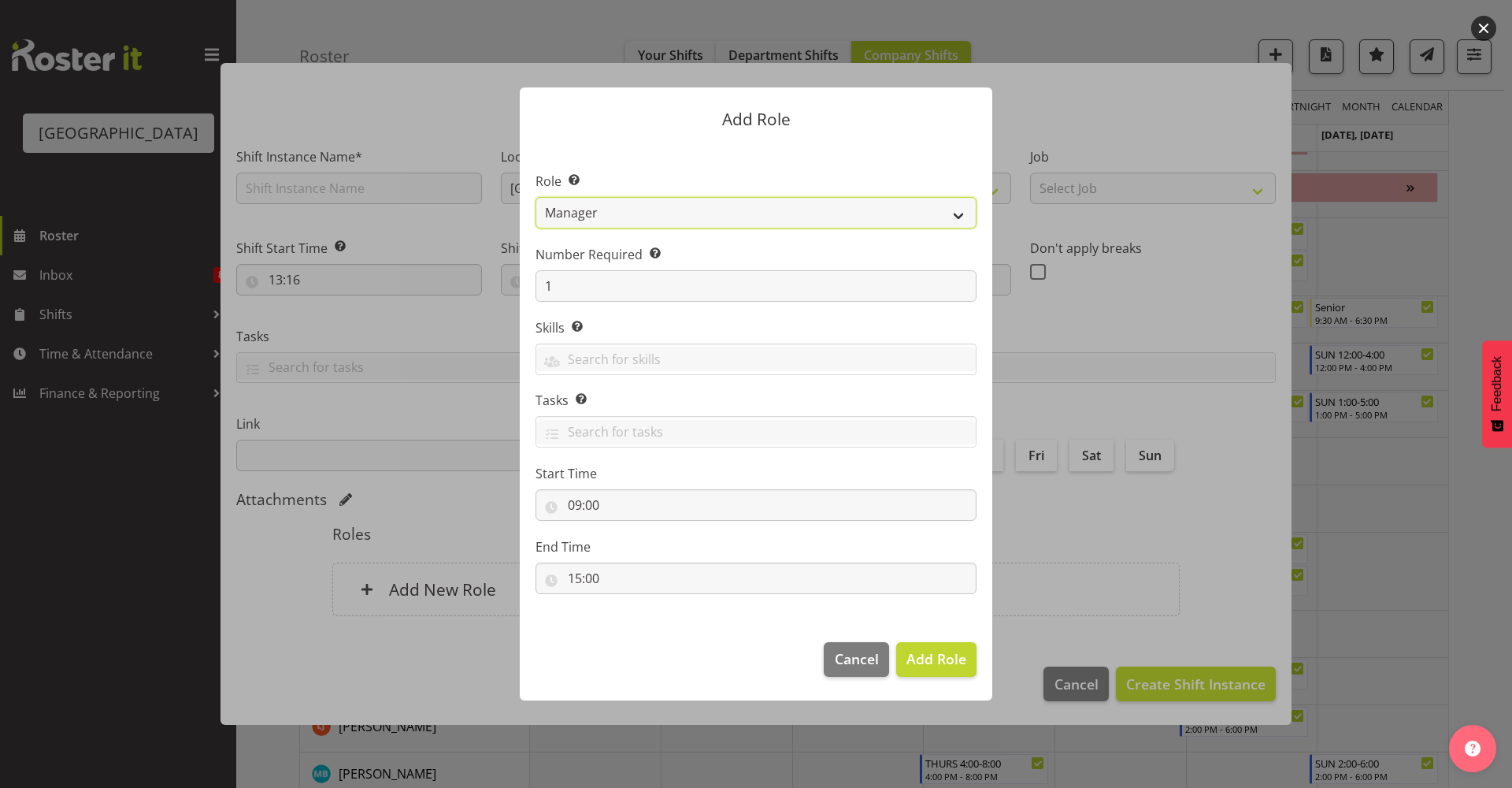
click at [687, 222] on select "Aquatic Customer Services Officer Cleaner - Splash Palace Facilties Maintenance…" at bounding box center [756, 212] width 441 height 31
select select "96"
click at [536, 197] on select "Aquatic Customer Services Officer Cleaner - Splash Palace Facilties Maintenance…" at bounding box center [756, 212] width 441 height 31
click at [951, 671] on button "Add Role" at bounding box center [936, 659] width 80 height 35
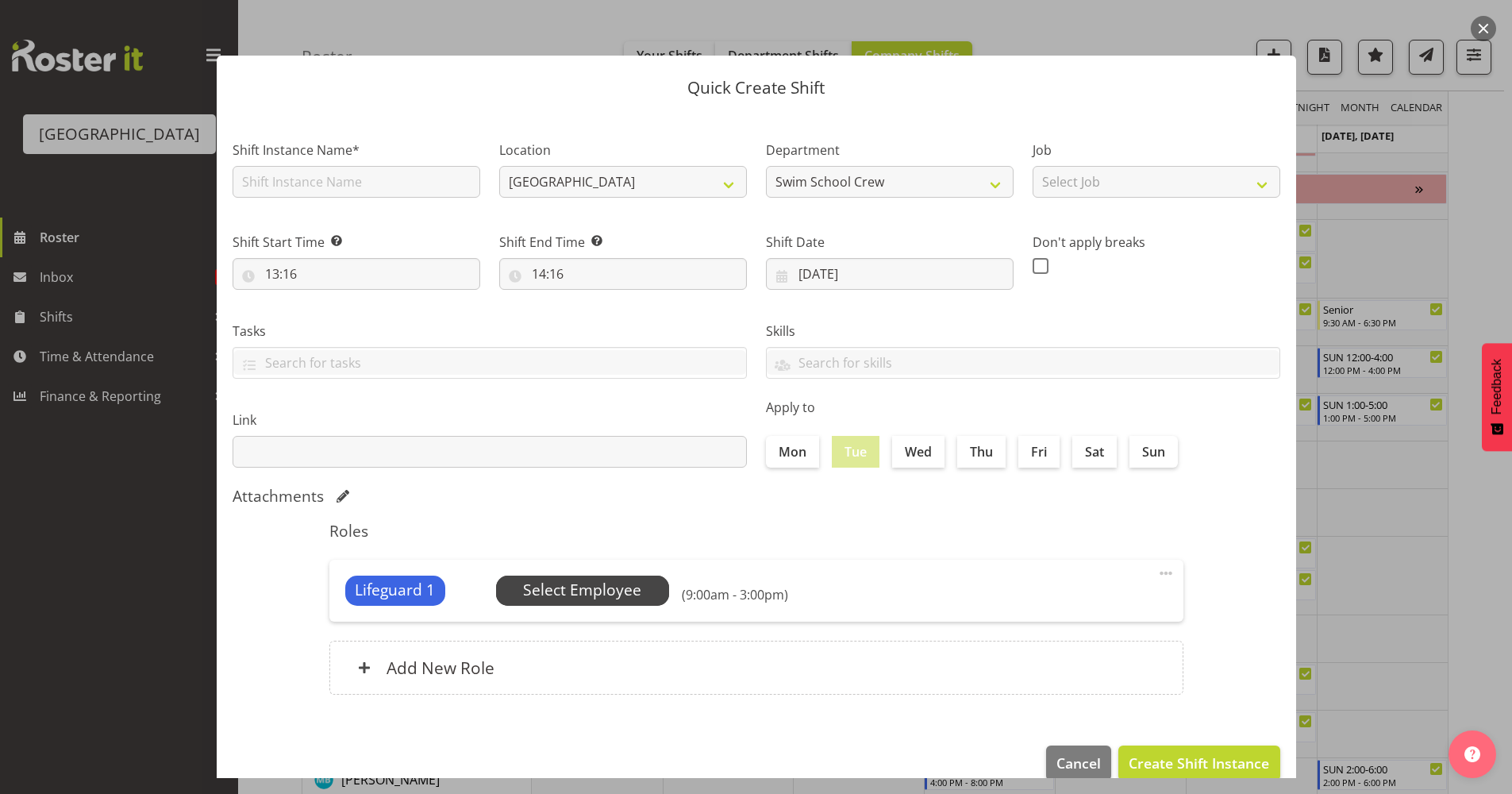
click at [599, 592] on span "Select Employee" at bounding box center [582, 590] width 118 height 23
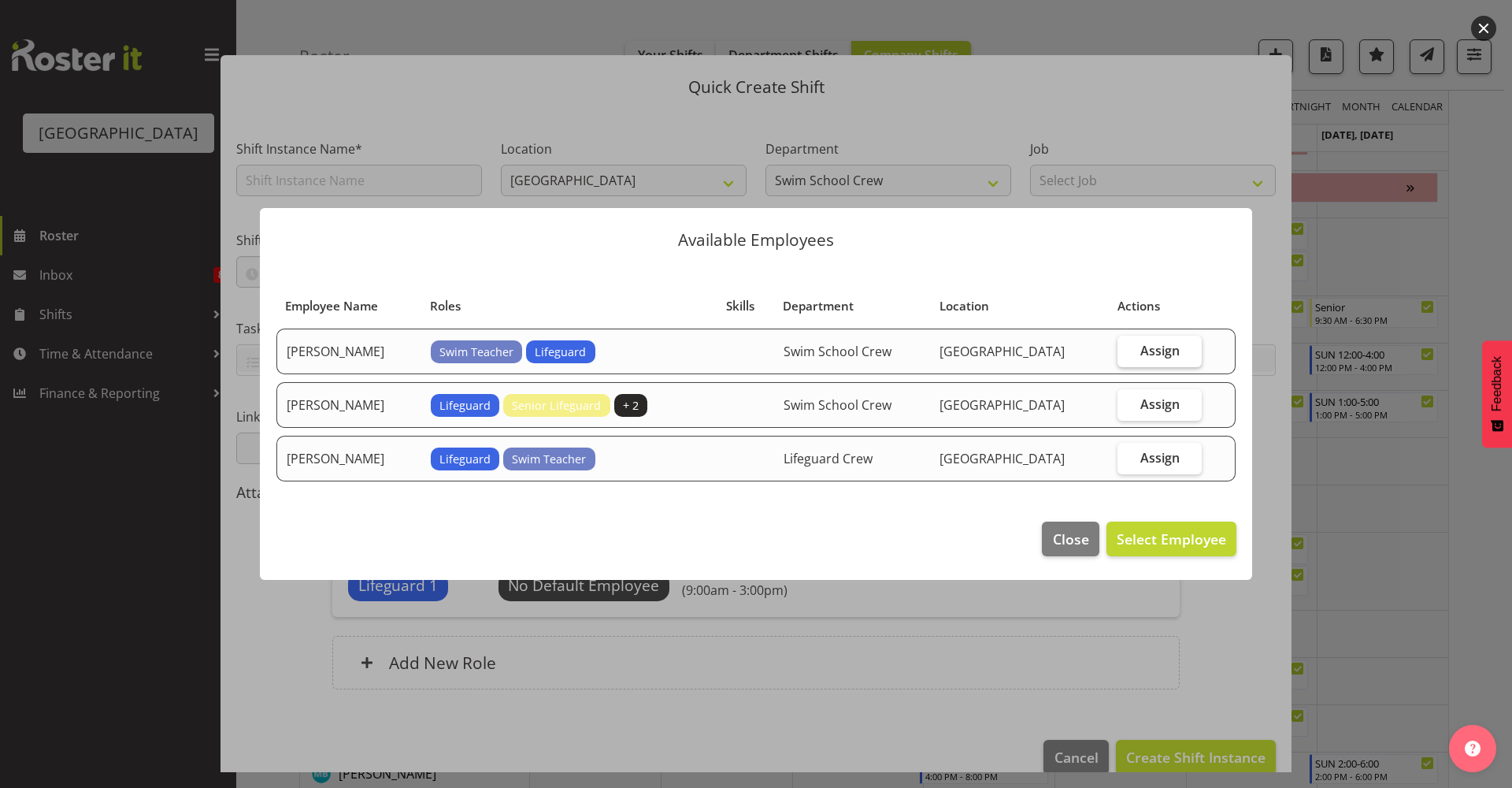
click at [1178, 365] on label "Assign" at bounding box center [1160, 351] width 84 height 31
click at [1128, 356] on input "Assign" at bounding box center [1123, 351] width 10 height 10
checkbox input "true"
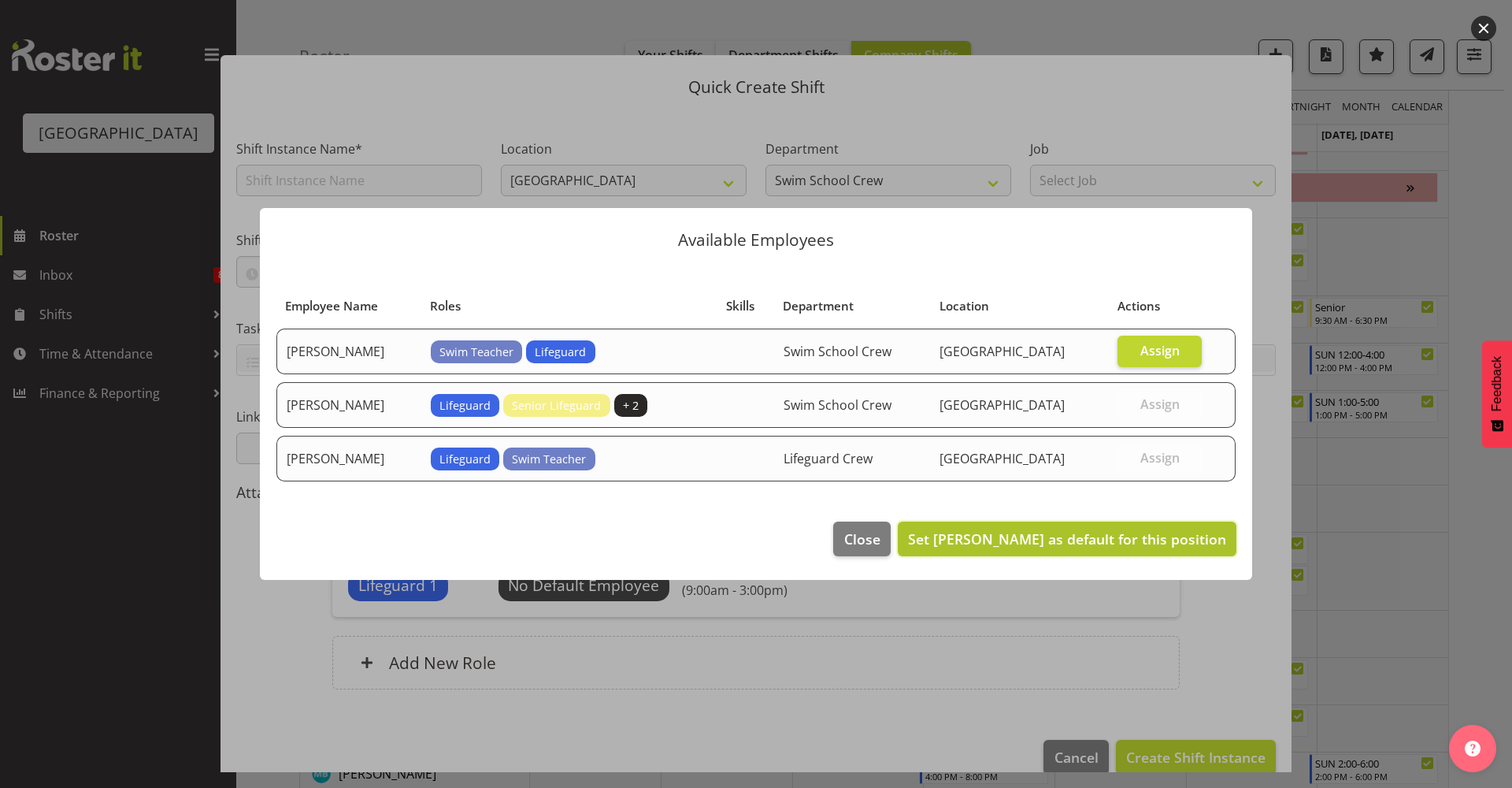
click at [1049, 541] on span "Set [PERSON_NAME] as default for this position" at bounding box center [1067, 539] width 318 height 19
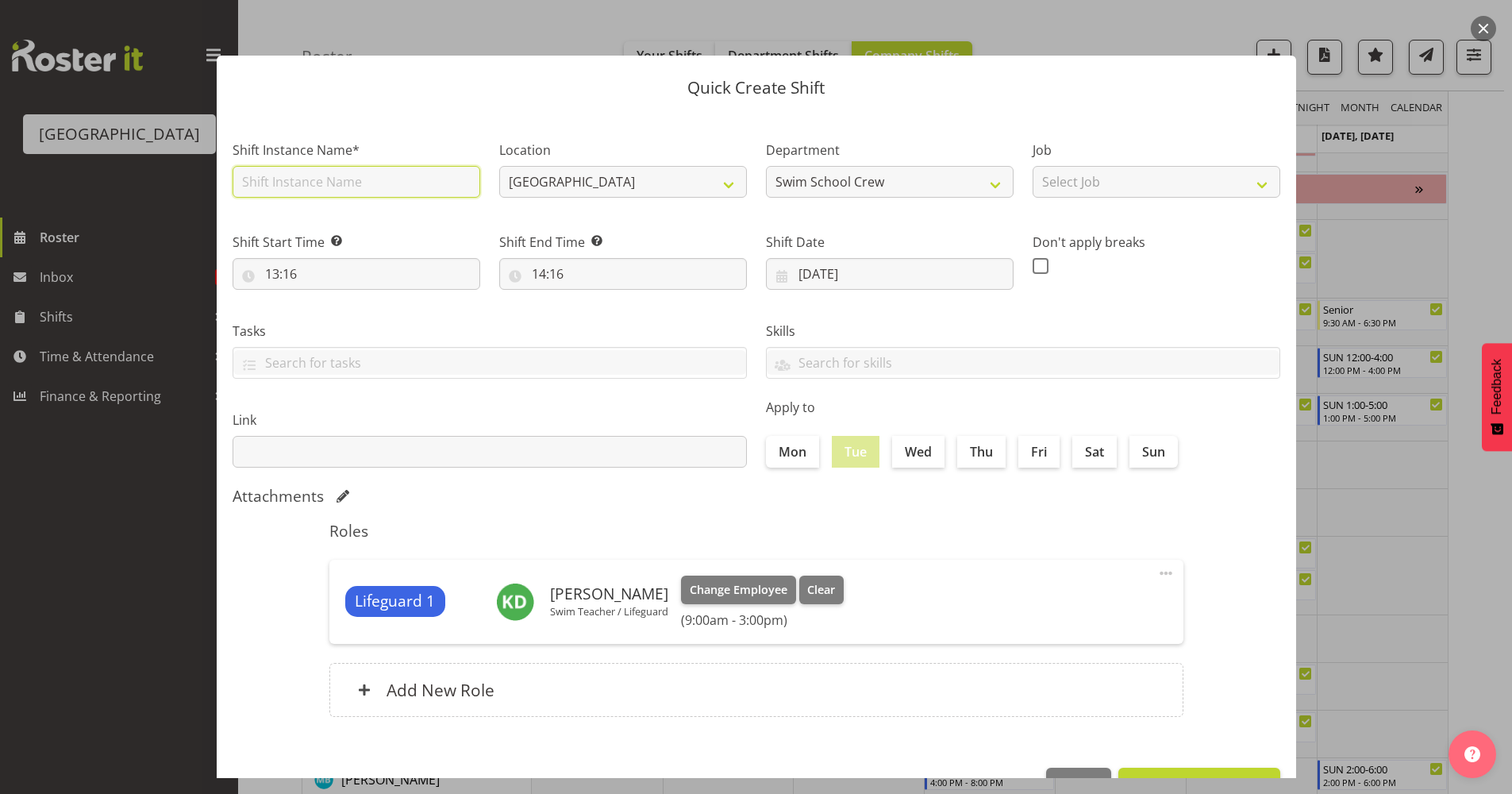
click at [372, 185] on input "text" at bounding box center [357, 181] width 248 height 31
click at [880, 177] on select "Swim School Crew Swim School Crew Lifeguard Crew" at bounding box center [890, 181] width 248 height 31
select select "114"
click at [766, 166] on select "Swim School Crew Swim School Crew Lifeguard Crew" at bounding box center [890, 181] width 248 height 31
click at [401, 186] on input "text" at bounding box center [357, 181] width 248 height 31
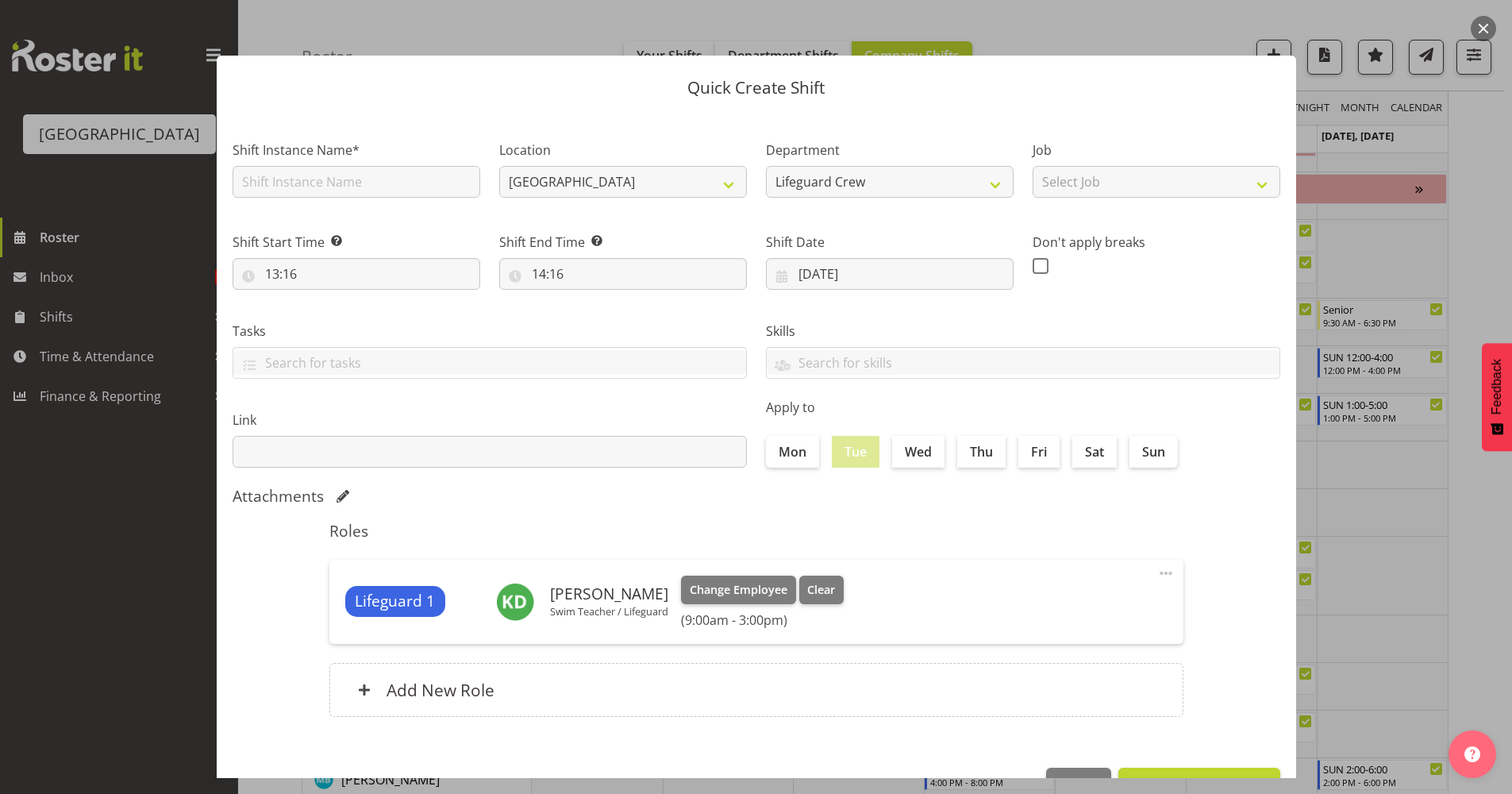
click at [406, 130] on div "Shift Instance Name*" at bounding box center [357, 164] width 267 height 92
click at [375, 196] on input "text" at bounding box center [357, 181] width 248 height 31
type input "Fill in shift"
click at [430, 229] on div "Shift Start Time Set the time of the day you wish this shift to start 13:16 00 …" at bounding box center [357, 255] width 267 height 89
click at [392, 277] on input "13:16" at bounding box center [357, 273] width 248 height 31
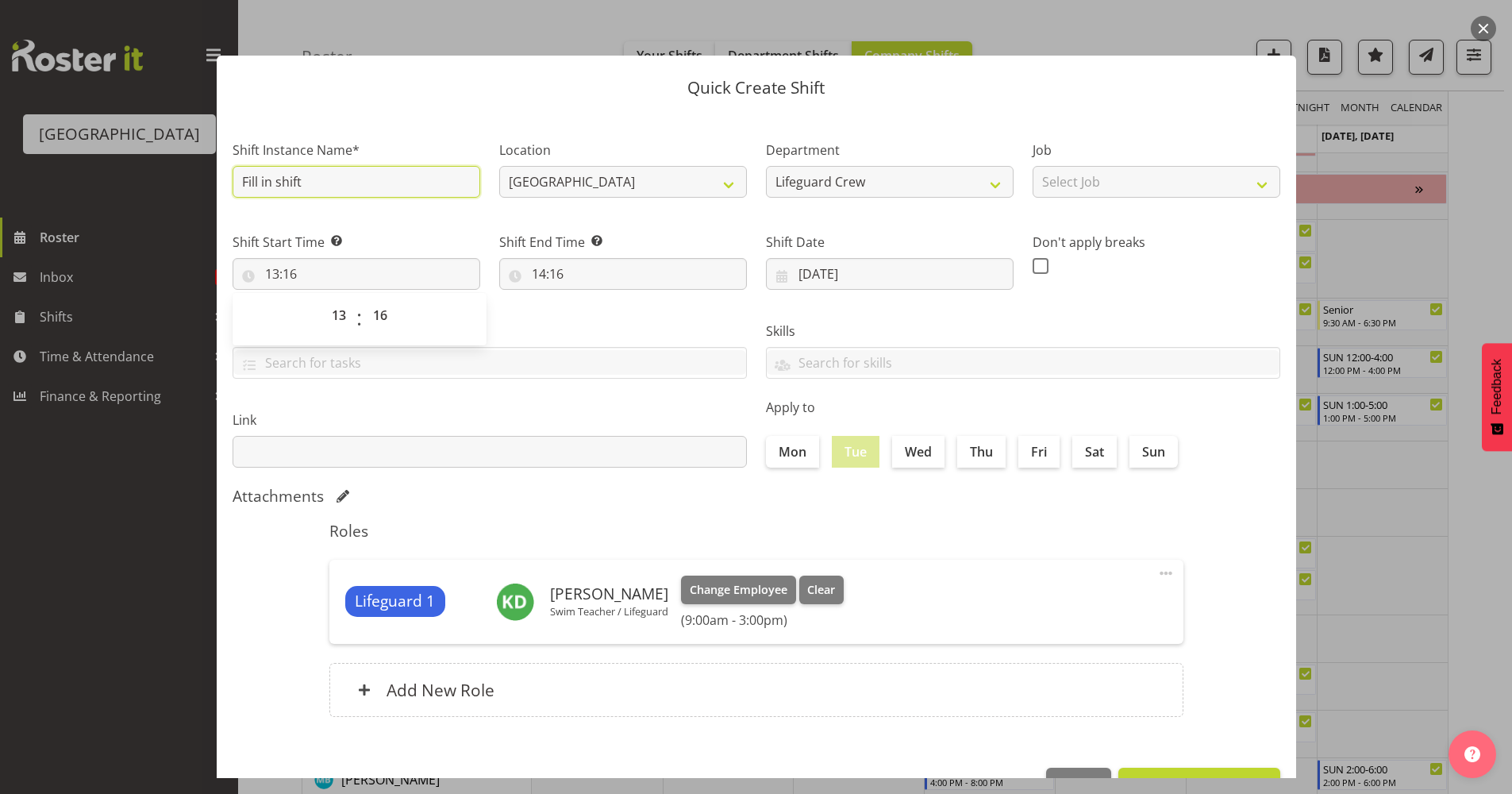
click at [424, 168] on input "Fill in shift" at bounding box center [357, 181] width 248 height 31
drag, startPoint x: 318, startPoint y: 176, endPoint x: 134, endPoint y: 160, distance: 184.7
click at [134, 160] on div "Quick Create Shift Shift Instance Name* Fill in shift Location [GEOGRAPHIC_DATA…" at bounding box center [756, 397] width 1512 height 794
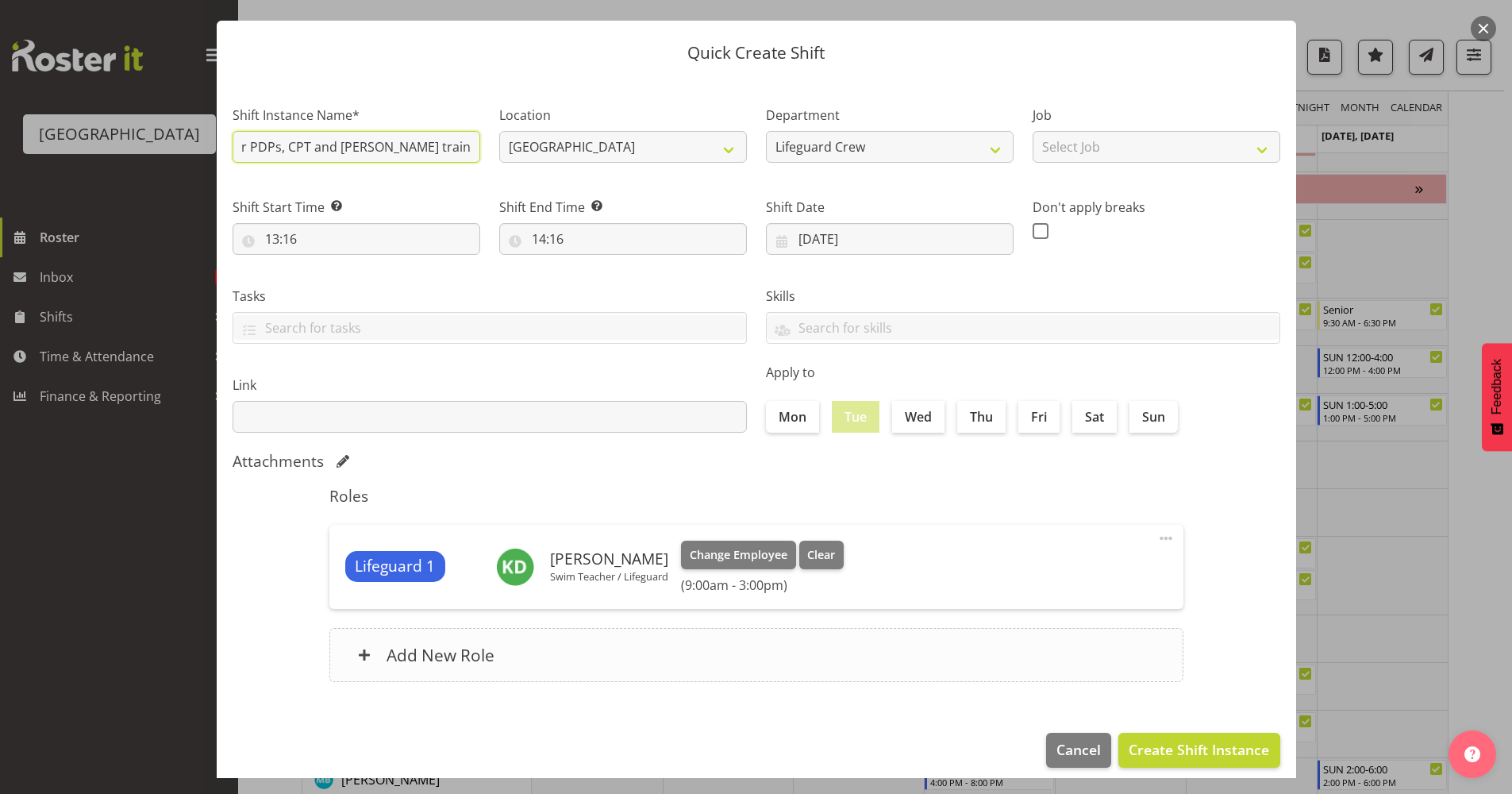
scroll to position [48, 0]
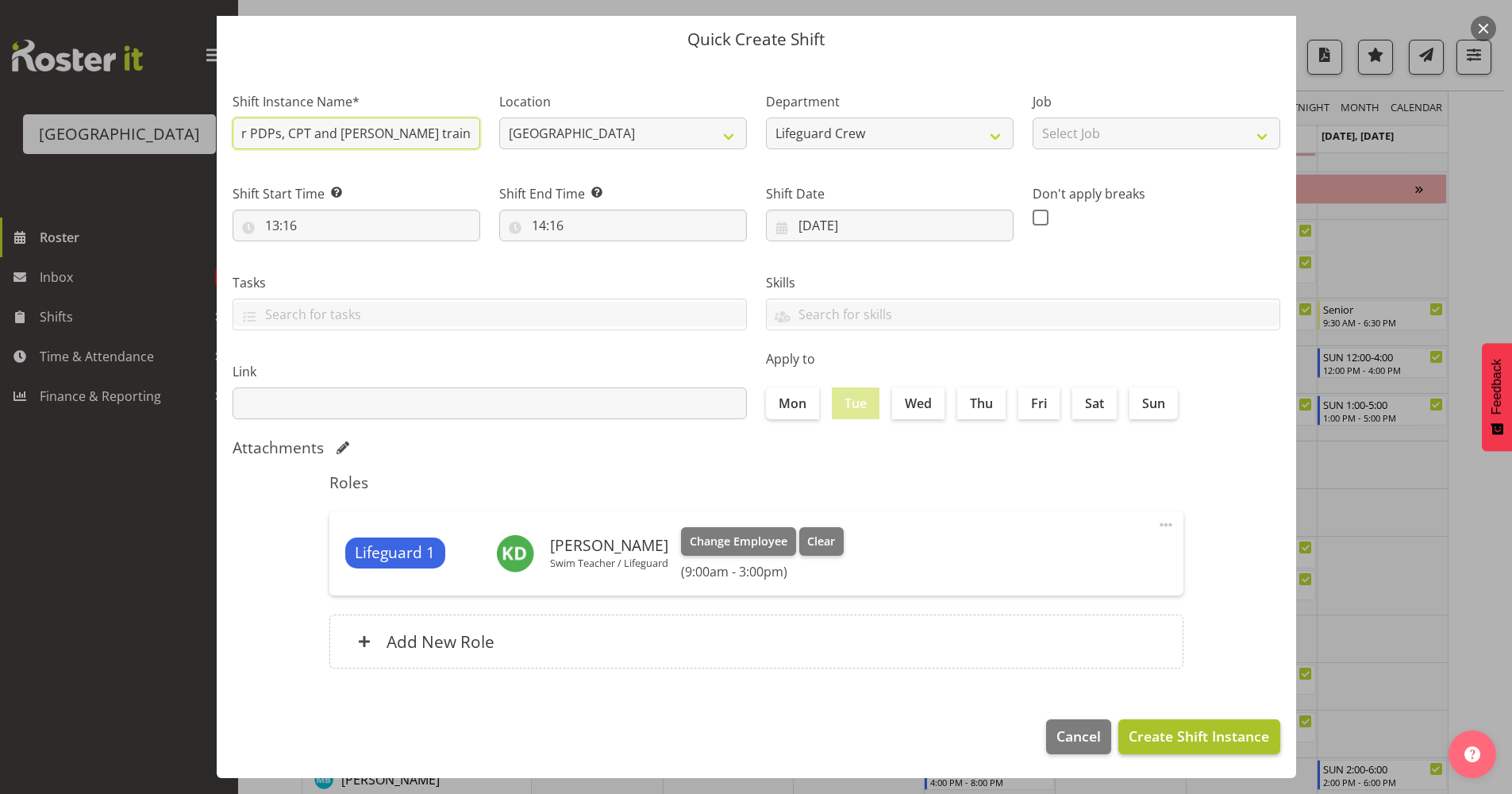
type input "Kaelah Extra - cover for PDPs, CPT and [PERSON_NAME] training planning"
click at [1189, 745] on span "Create Shift Instance" at bounding box center [1199, 736] width 140 height 20
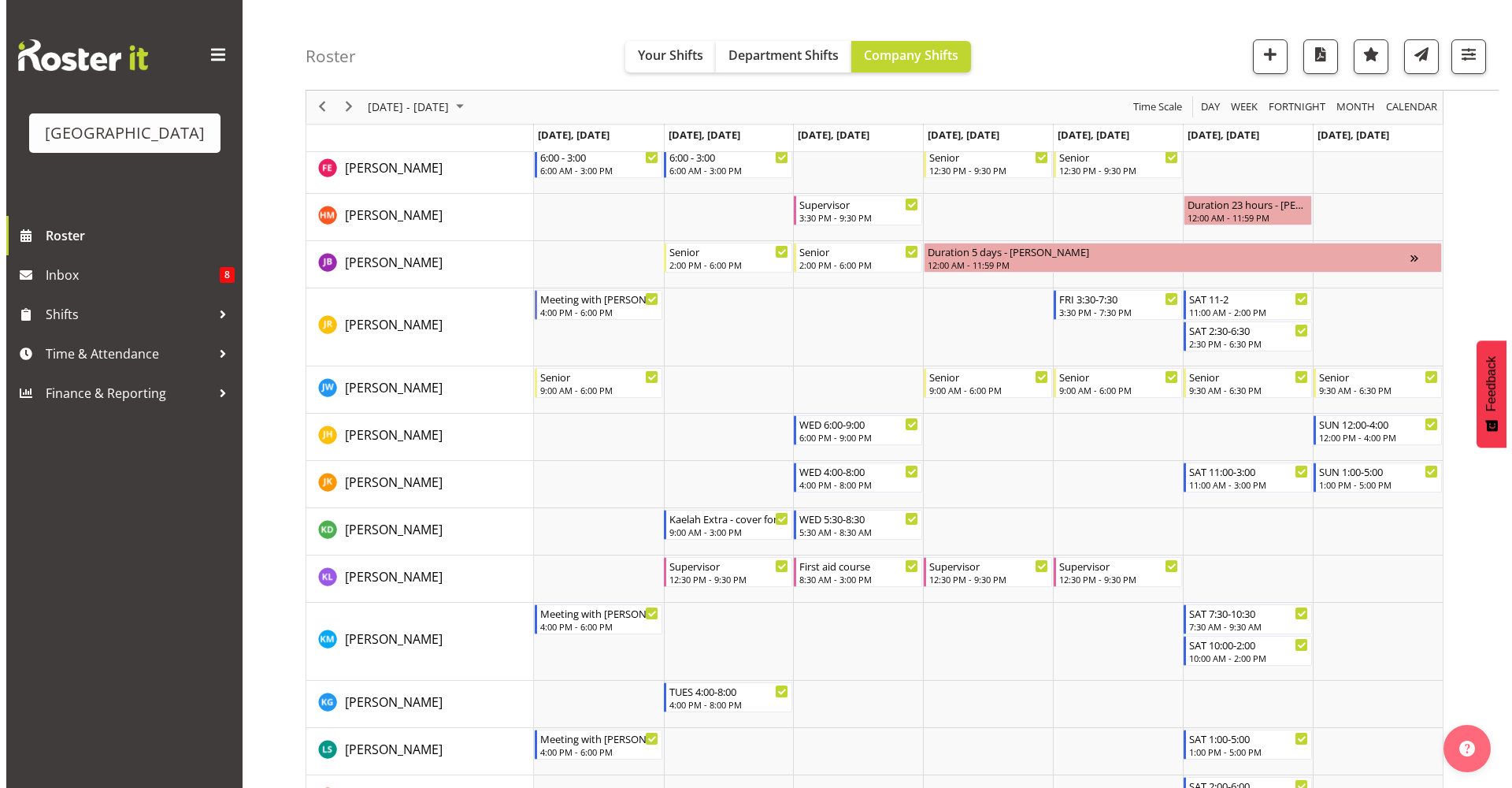
scroll to position [753, 0]
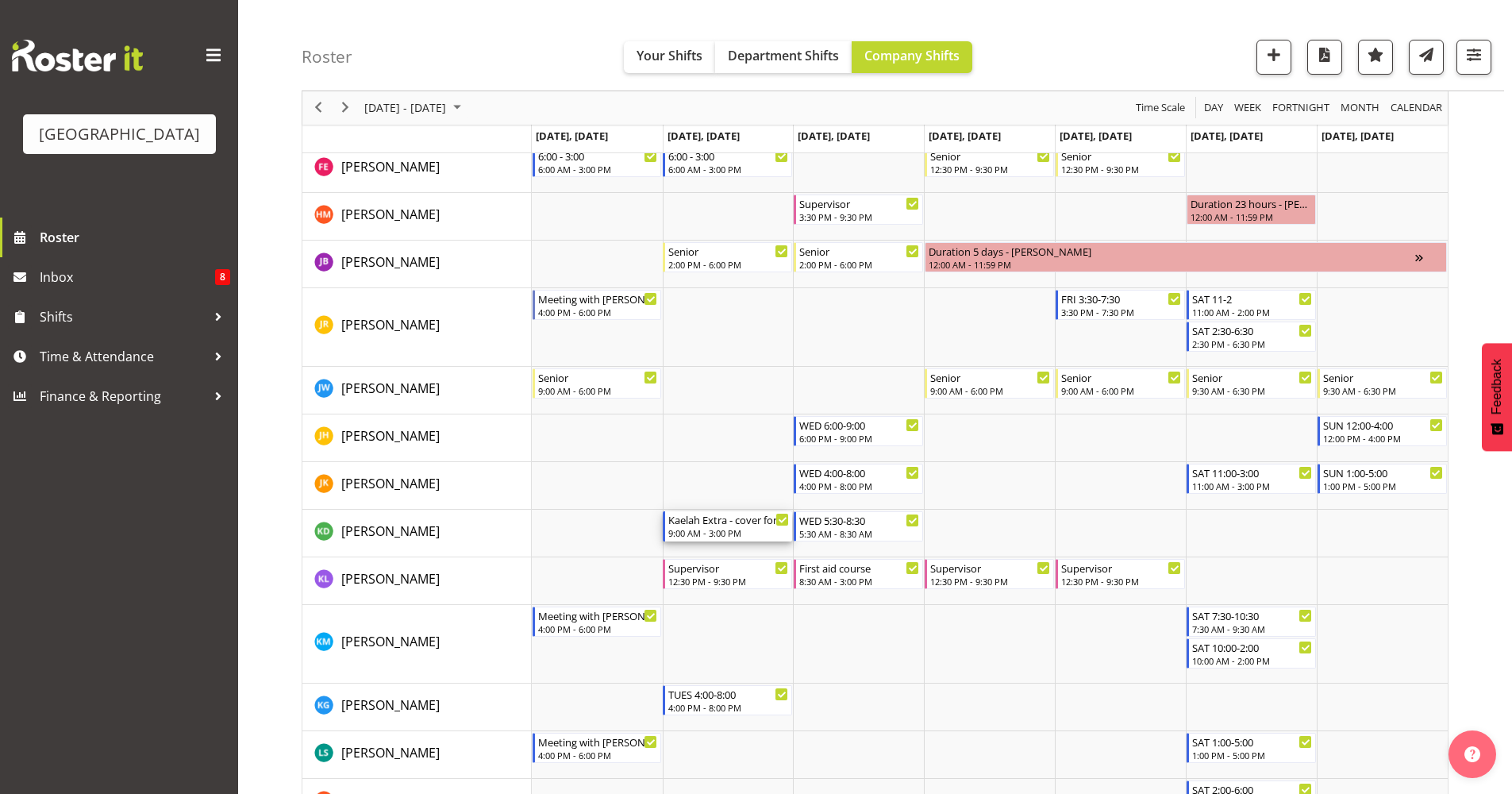
click at [722, 522] on div "Kaelah Extra - cover for PDPs, CPT and [PERSON_NAME] training planning" at bounding box center [728, 519] width 121 height 16
click at [0, 0] on div at bounding box center [0, 0] width 0 height 0
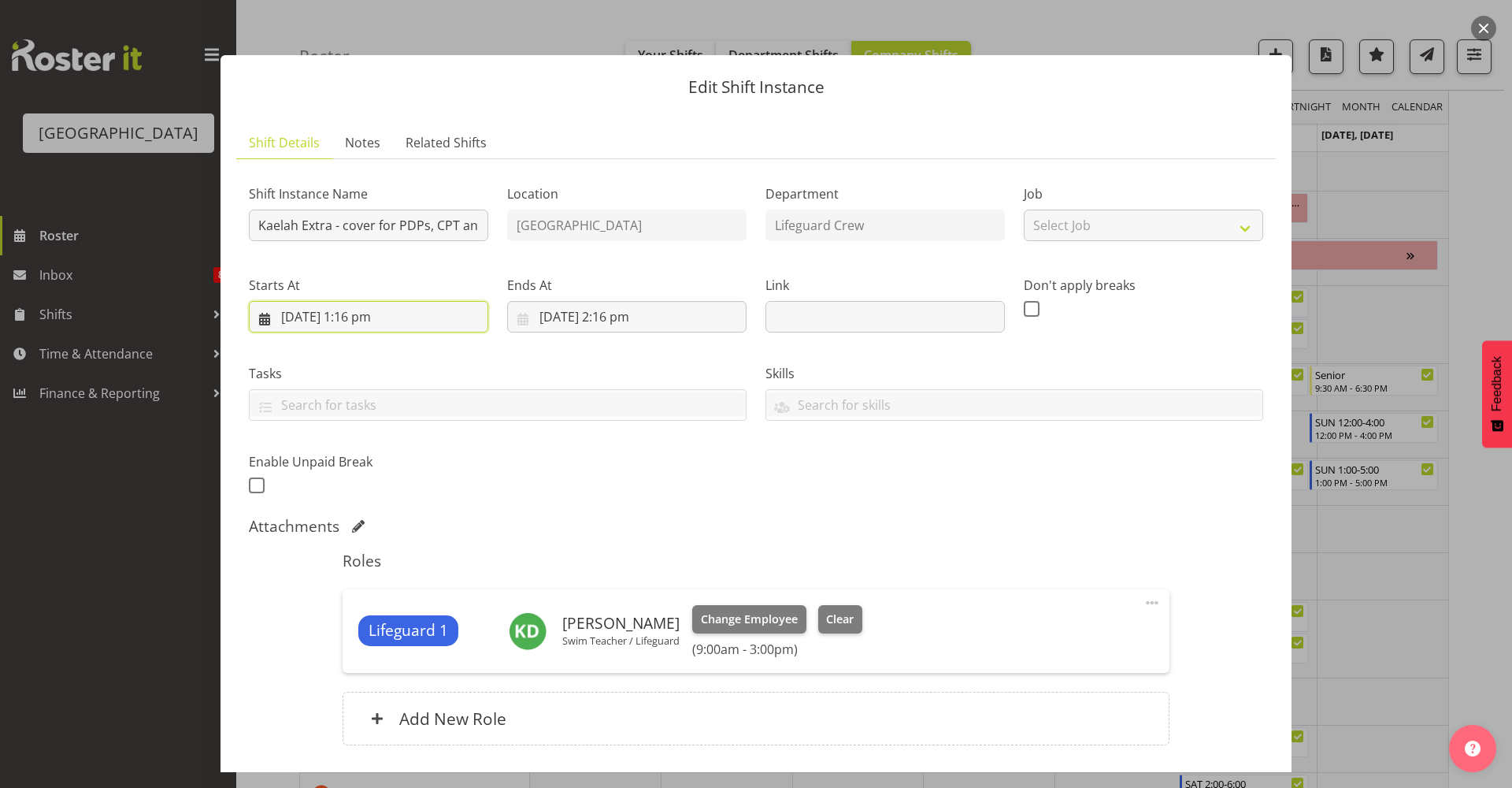
click at [428, 320] on input "[DATE] 1:16 pm" at bounding box center [368, 316] width 239 height 31
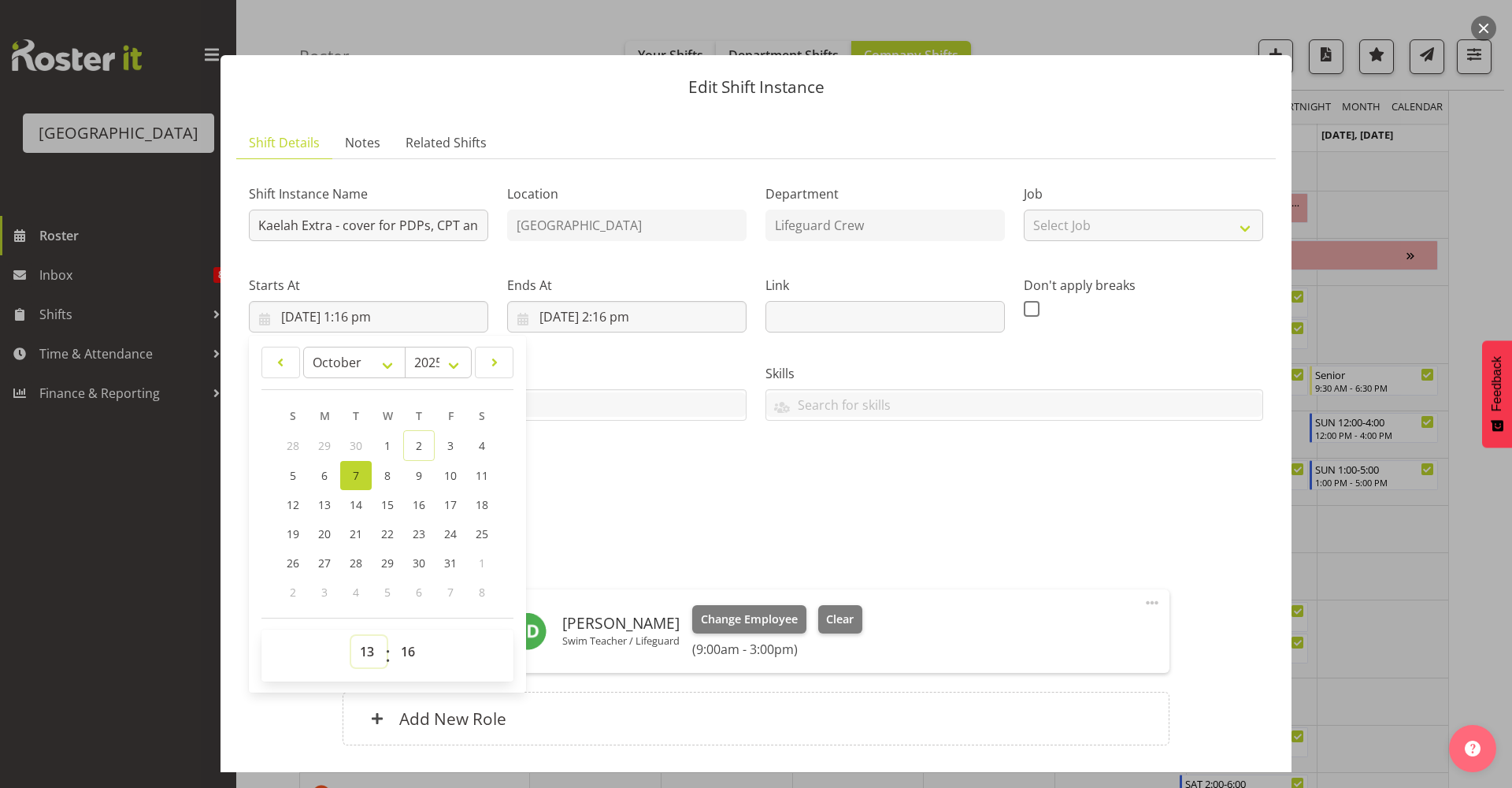
click at [361, 654] on select "00 01 02 03 04 05 06 07 08 09 10 11 12 13 14 15 16 17 18 19 20 21 22 23" at bounding box center [369, 651] width 35 height 31
select select "9"
click at [351, 636] on select "00 01 02 03 04 05 06 07 08 09 10 11 12 13 14 15 16 17 18 19 20 21 22 23" at bounding box center [369, 651] width 35 height 31
type input "[DATE] 9:16 am"
click at [398, 658] on select "00 01 02 03 04 05 06 07 08 09 10 11 12 13 14 15 16 17 18 19 20 21 22 23 24 25 2…" at bounding box center [410, 651] width 35 height 31
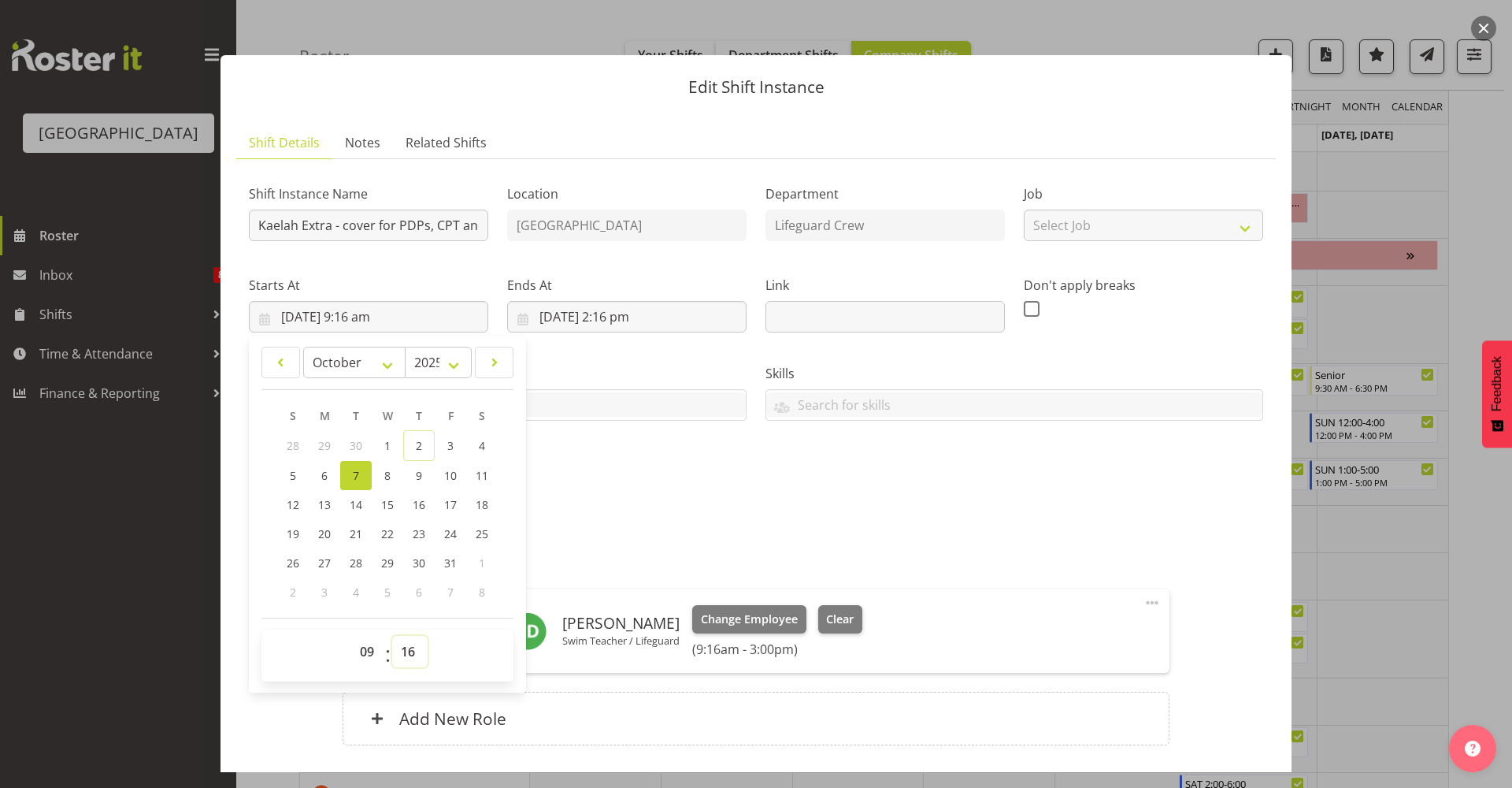
select select "0"
click at [393, 636] on select "00 01 02 03 04 05 06 07 08 09 10 11 12 13 14 15 16 17 18 19 20 21 22 23 24 25 2…" at bounding box center [410, 651] width 35 height 31
type input "[DATE] 9:00 am"
click at [601, 309] on input "[DATE] 2:16 pm" at bounding box center [627, 316] width 239 height 31
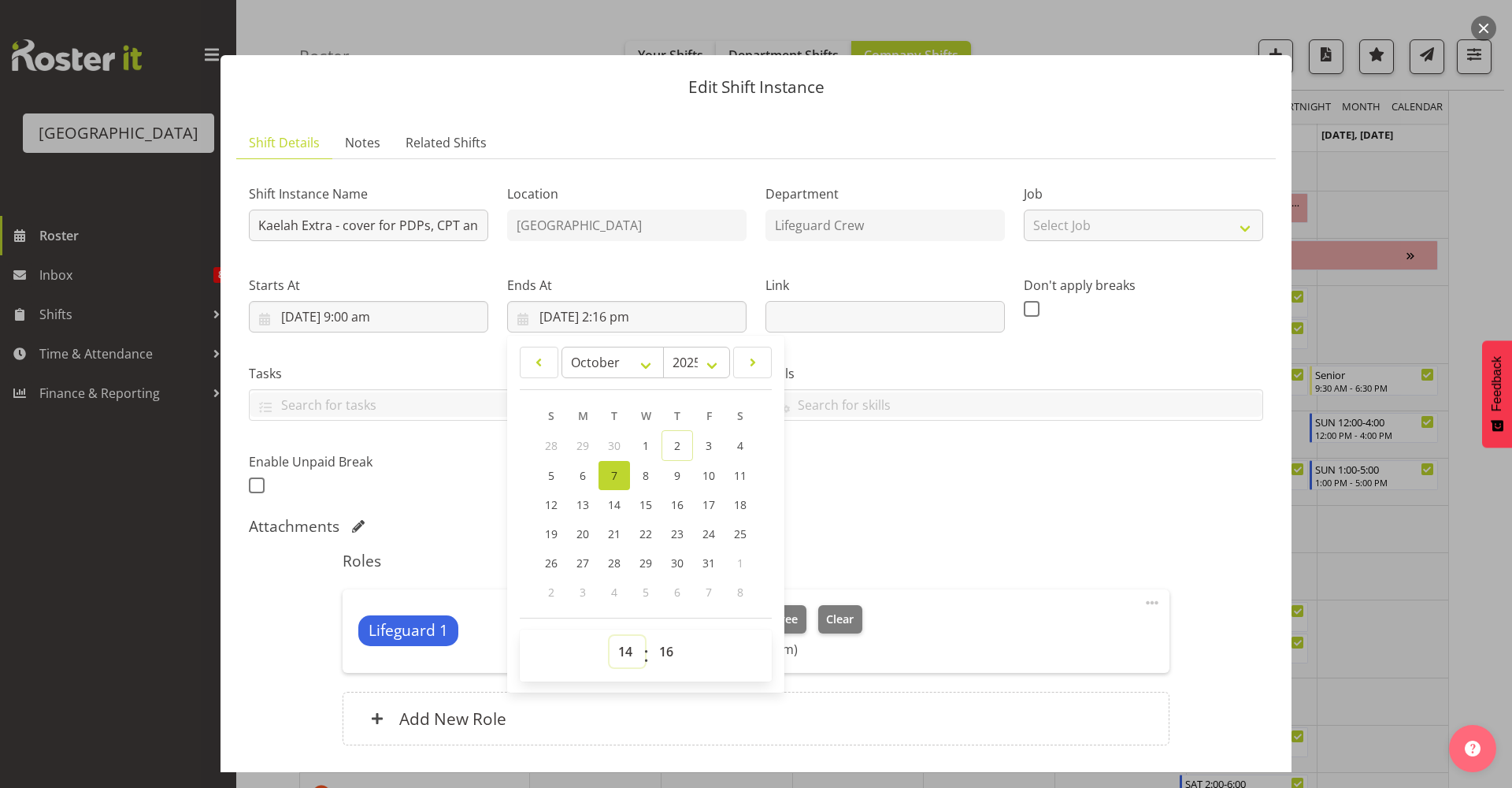
click at [624, 657] on select "00 01 02 03 04 05 06 07 08 09 10 11 12 13 14 15 16 17 18 19 20 21 22 23" at bounding box center [628, 651] width 35 height 31
select select "15"
click at [610, 636] on select "00 01 02 03 04 05 06 07 08 09 10 11 12 13 14 15 16 17 18 19 20 21 22 23" at bounding box center [628, 651] width 35 height 31
type input "[DATE] 3:16 pm"
drag, startPoint x: 662, startPoint y: 649, endPoint x: 666, endPoint y: 635, distance: 14.6
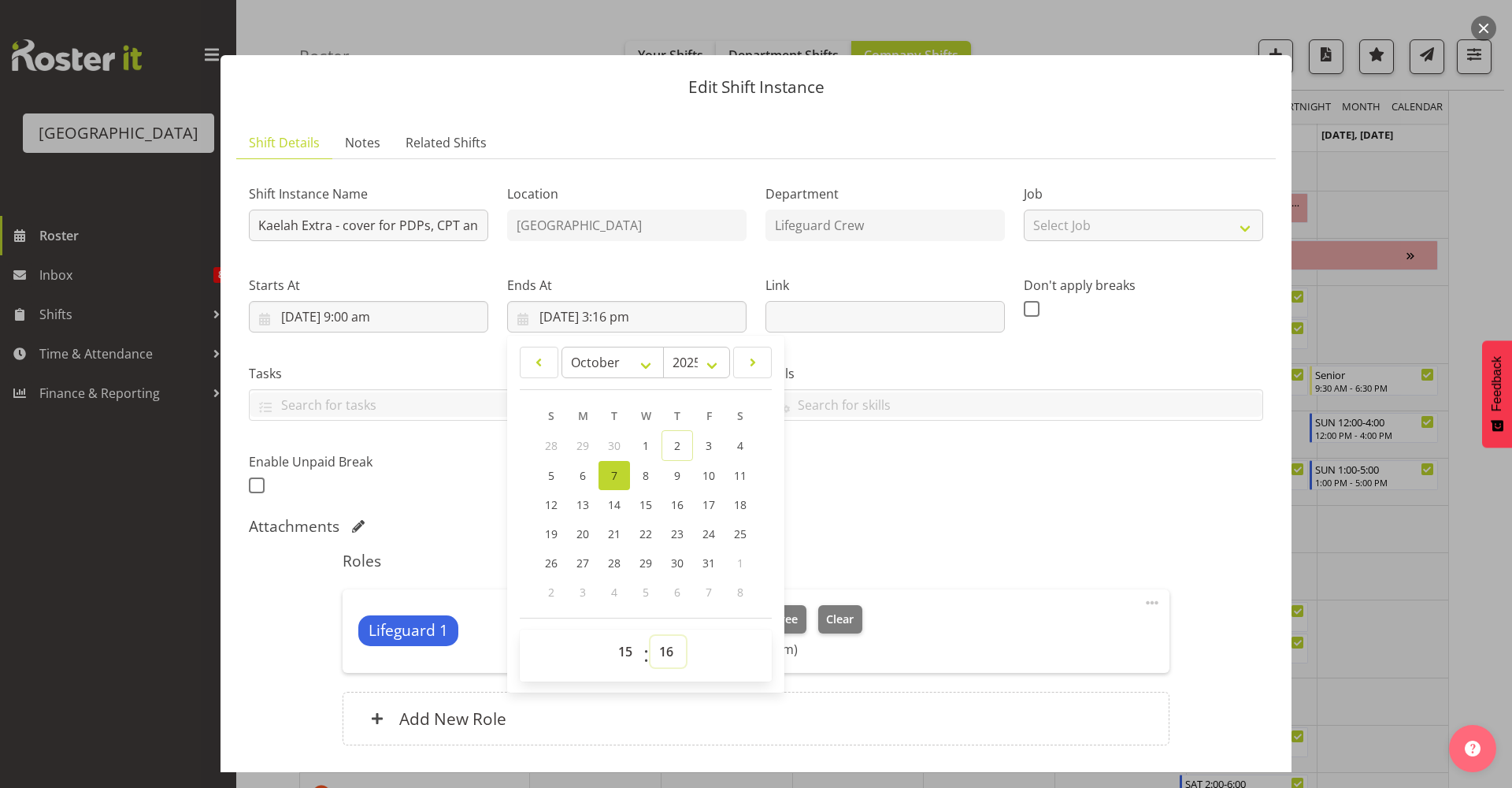
click at [662, 649] on select "00 01 02 03 04 05 06 07 08 09 10 11 12 13 14 15 16 17 18 19 20 21 22 23 24 25 2…" at bounding box center [668, 651] width 35 height 31
select select "0"
click at [650, 636] on select "00 01 02 03 04 05 06 07 08 09 10 11 12 13 14 15 16 17 18 19 20 21 22 23 24 25 2…" at bounding box center [668, 651] width 35 height 31
type input "[DATE] 3:00 pm"
click at [1049, 510] on div "Shift Instance Name Kaelah Extra - cover for PDPs, CPT and [PERSON_NAME] traini…" at bounding box center [756, 468] width 1014 height 592
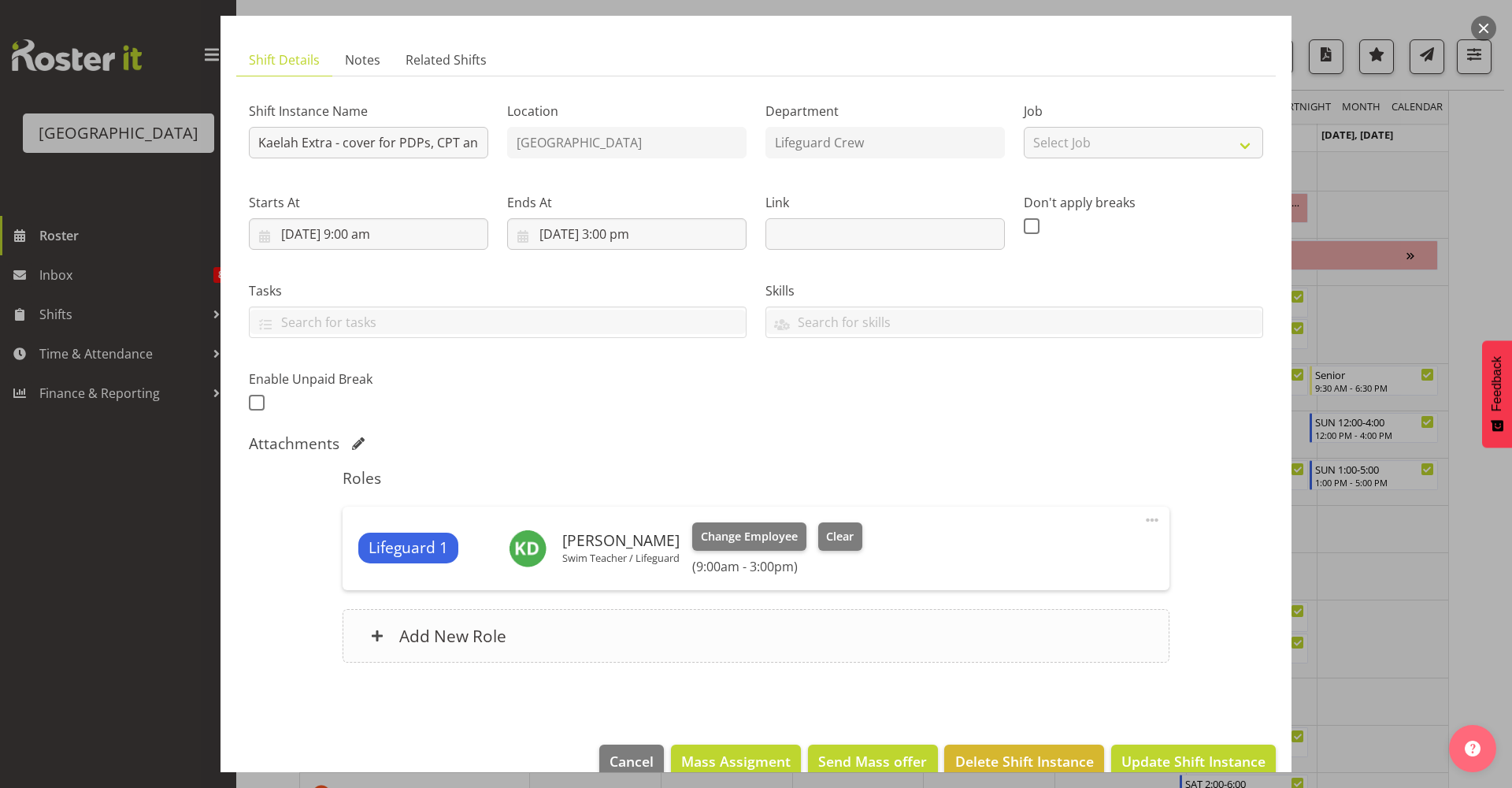
scroll to position [114, 0]
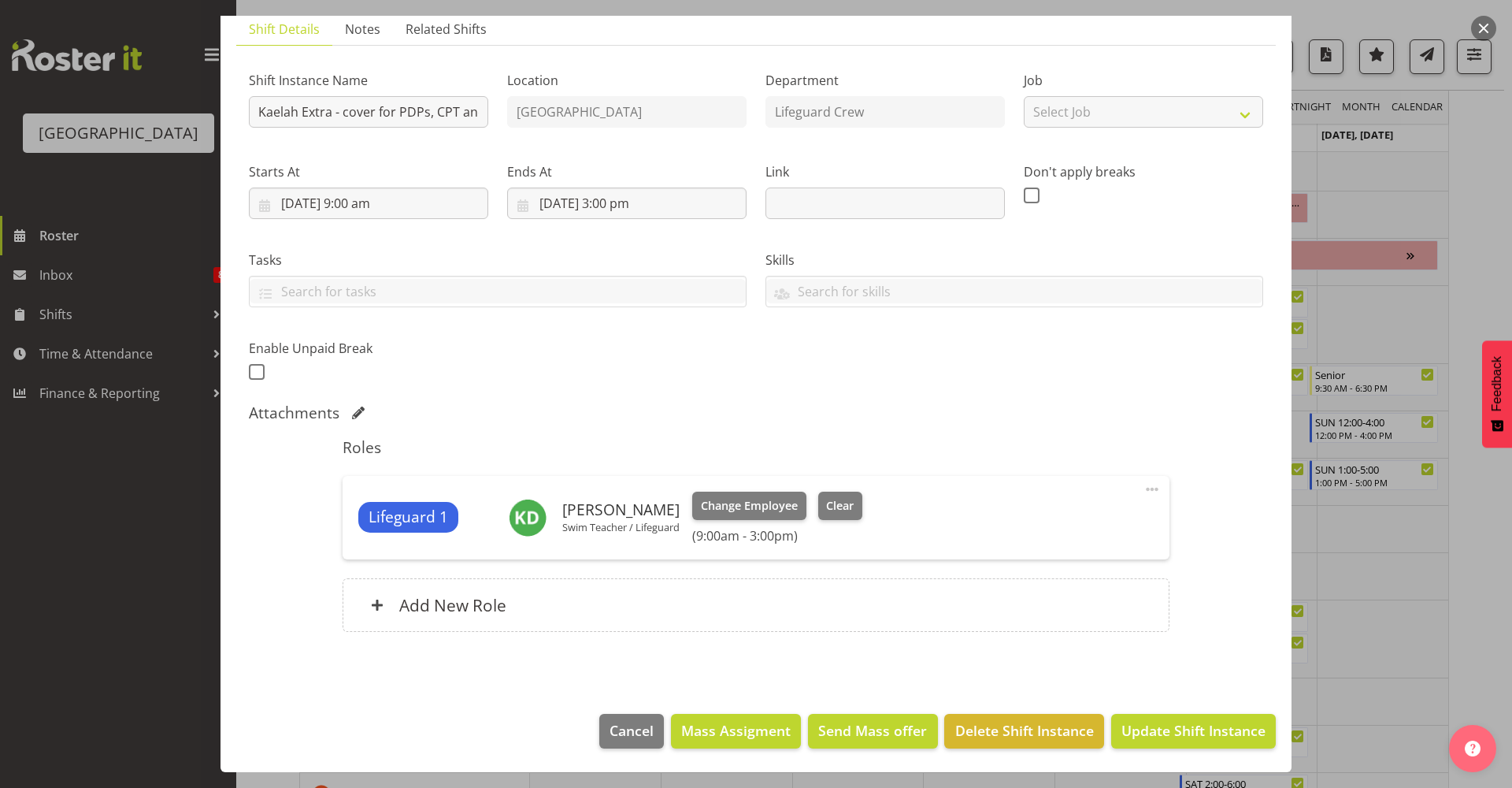
click at [1198, 750] on footer "Cancel Mass Assigment Send Mass offer Delete Shift Instance Update Shift Instan…" at bounding box center [756, 735] width 1071 height 74
click at [1200, 737] on span "Update Shift Instance" at bounding box center [1193, 731] width 144 height 20
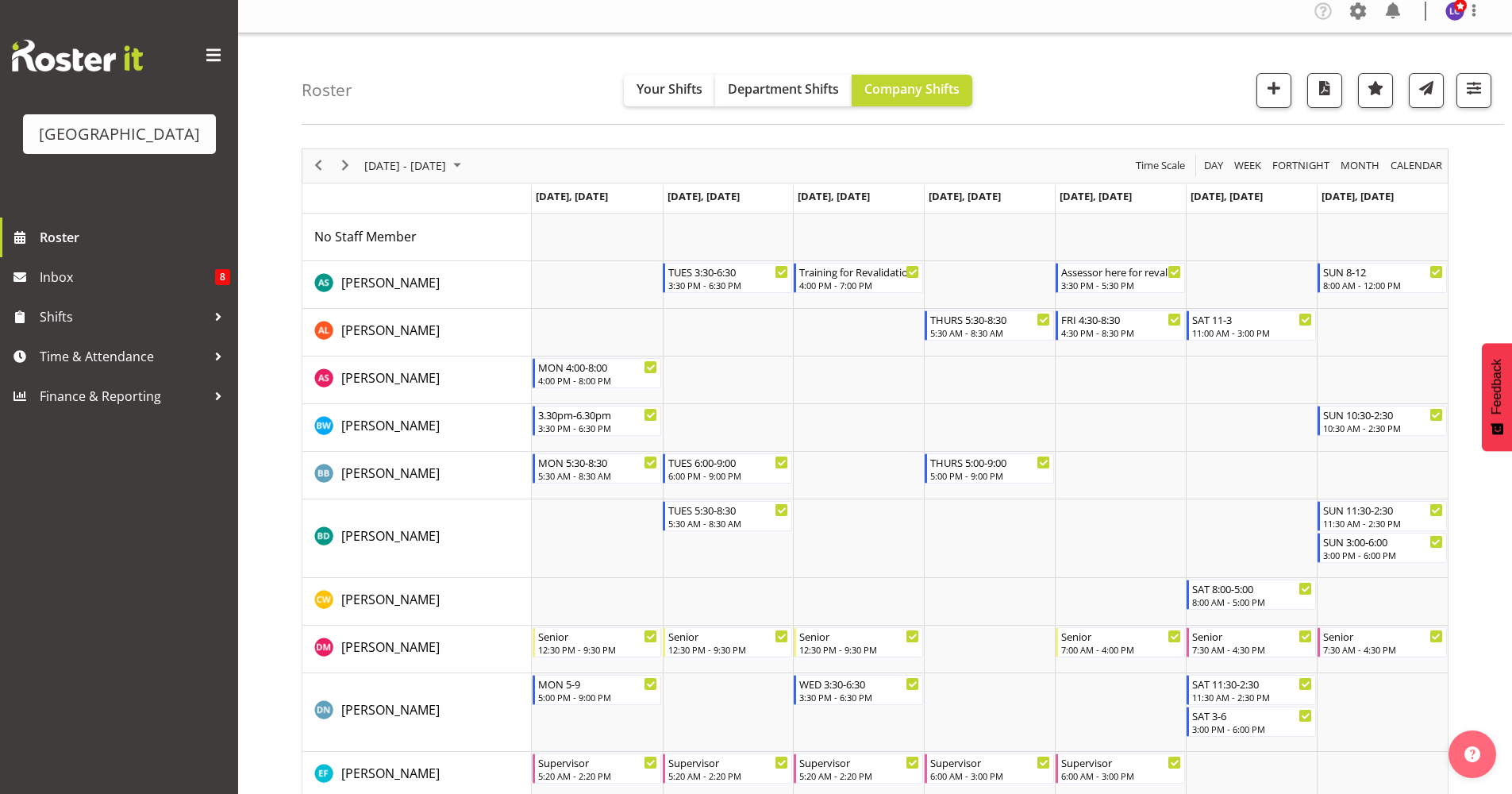
scroll to position [0, 0]
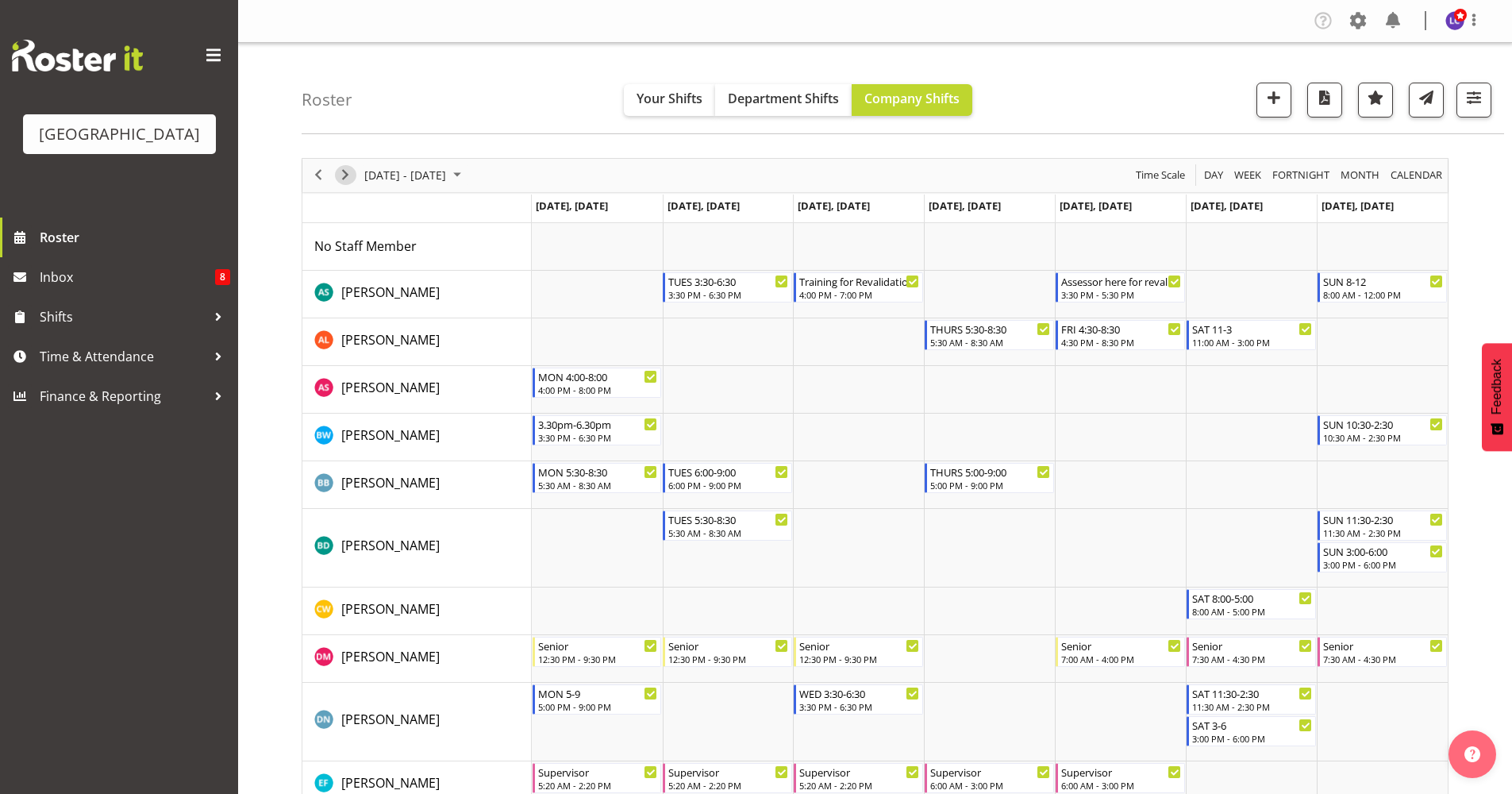
click at [346, 183] on span "Next" at bounding box center [346, 174] width 19 height 20
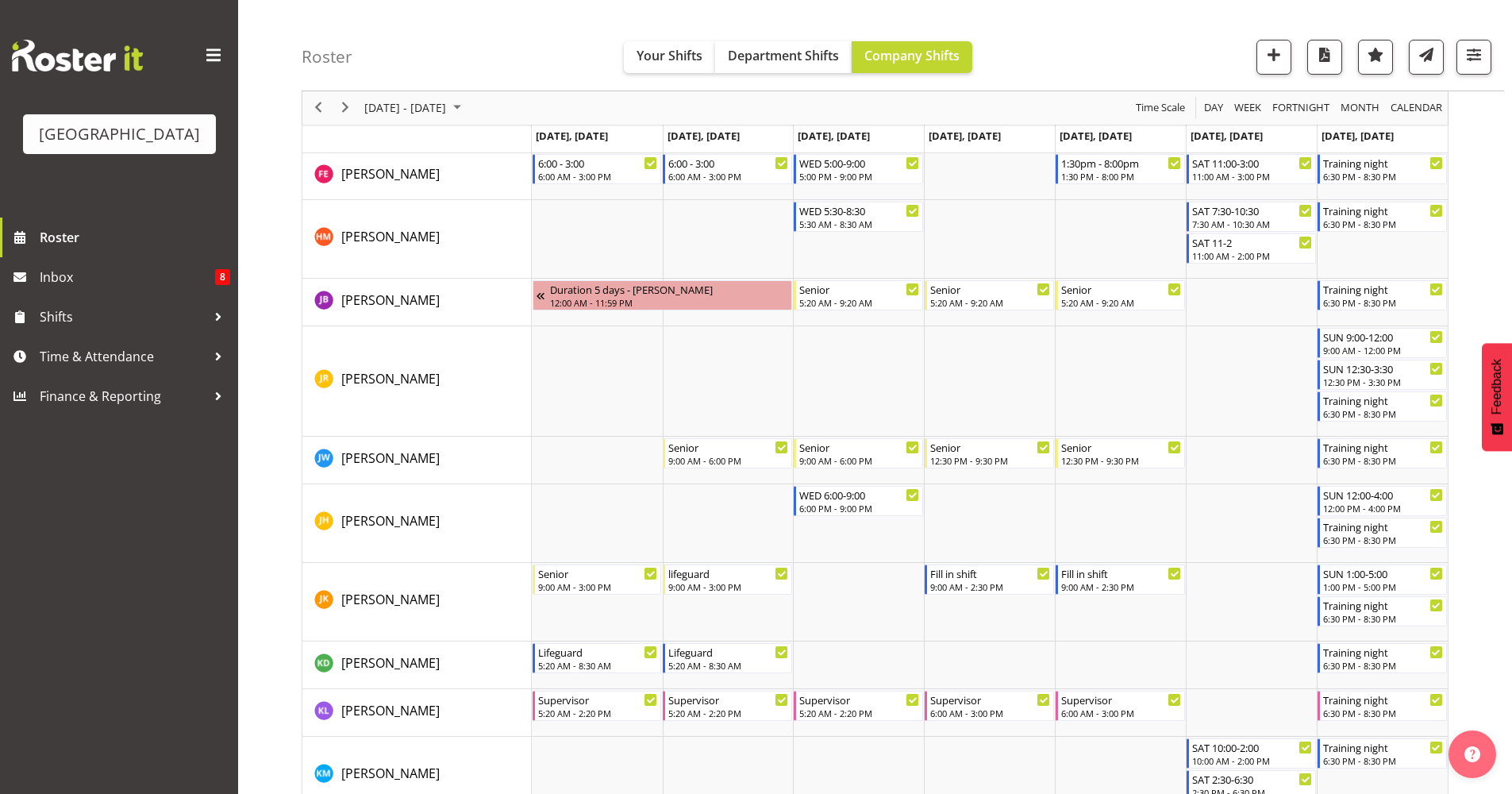
scroll to position [1037, 0]
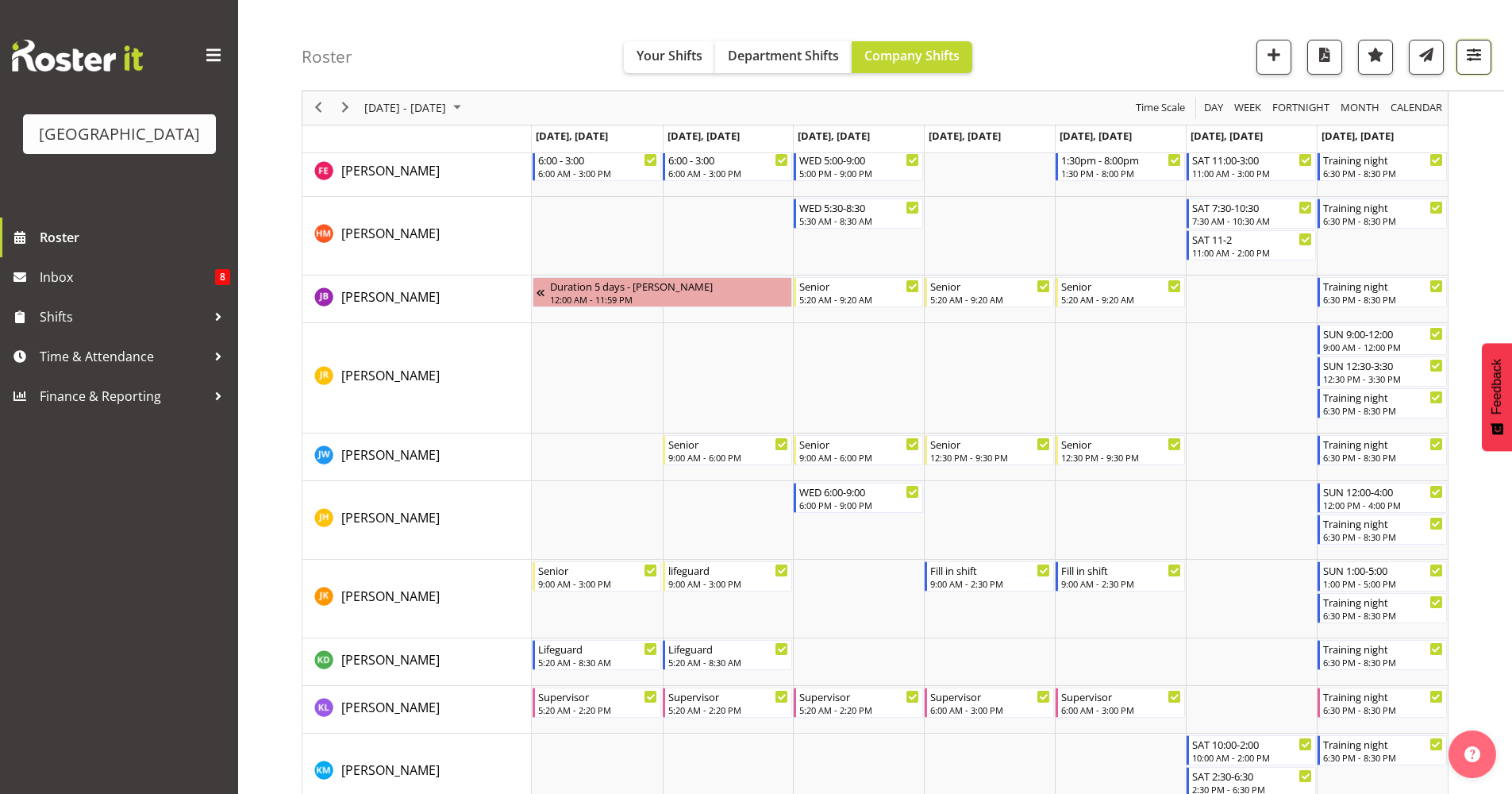
click at [1474, 66] on button "button" at bounding box center [1474, 57] width 35 height 35
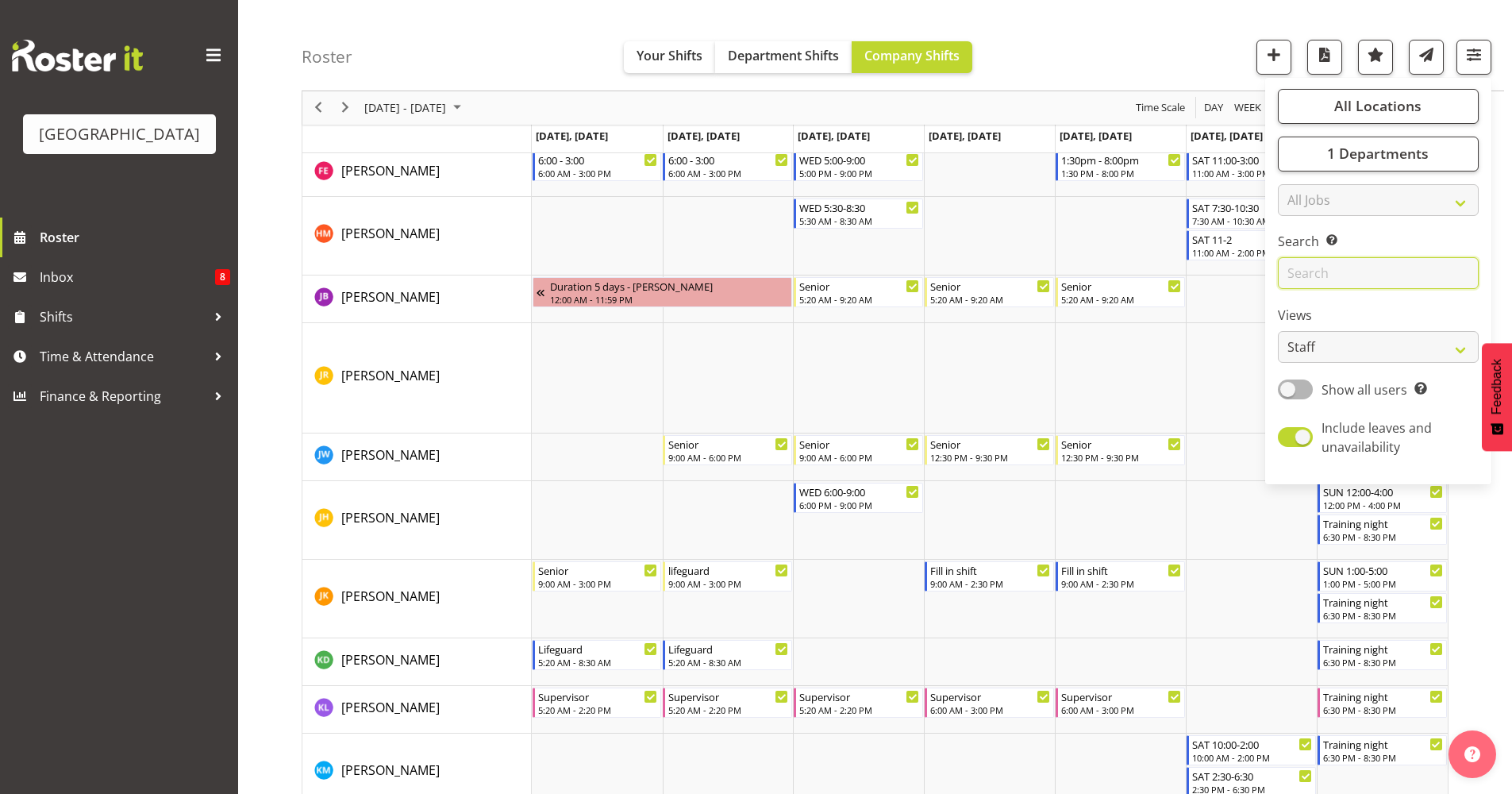
click at [1383, 269] on input "text" at bounding box center [1378, 273] width 201 height 31
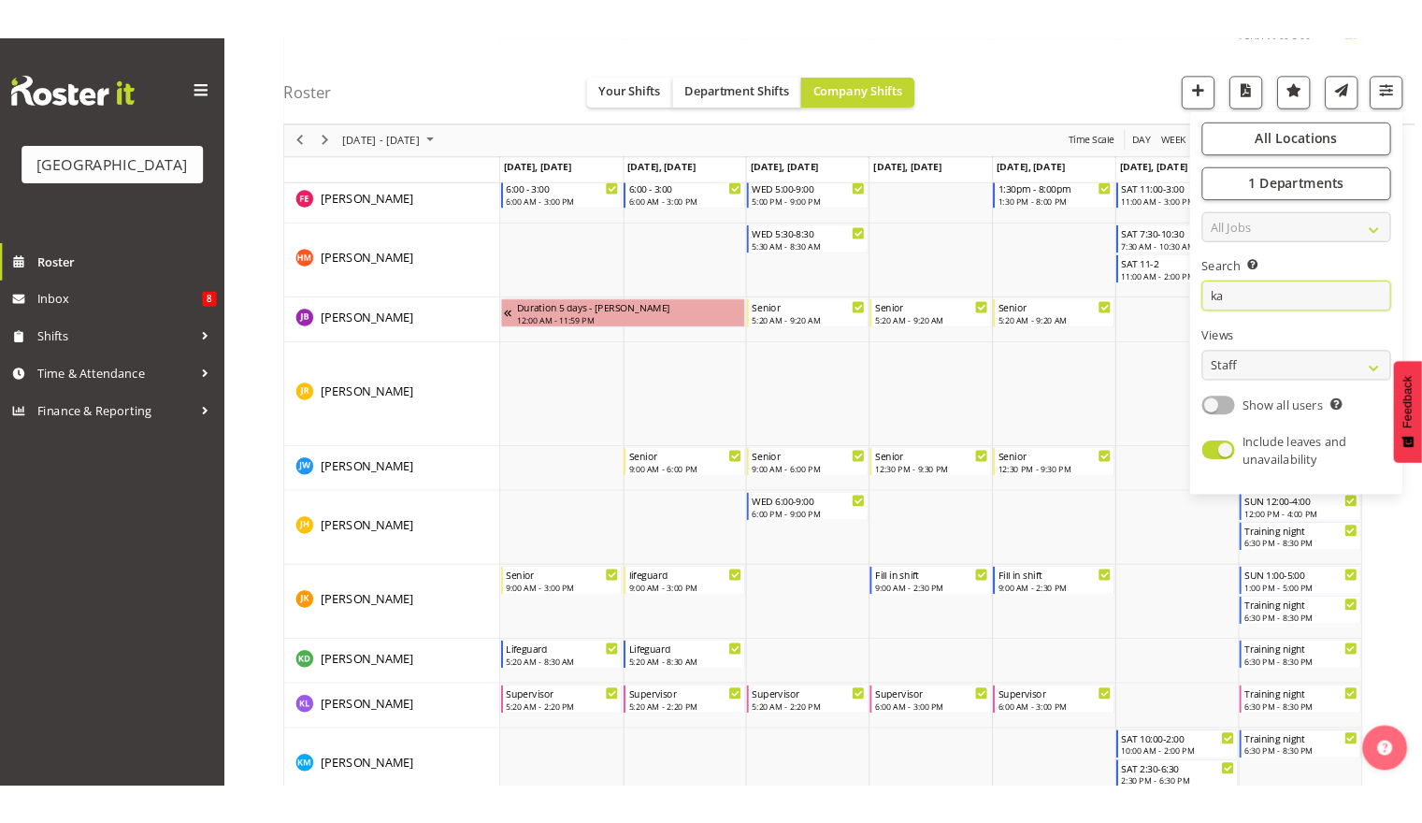
scroll to position [0, 0]
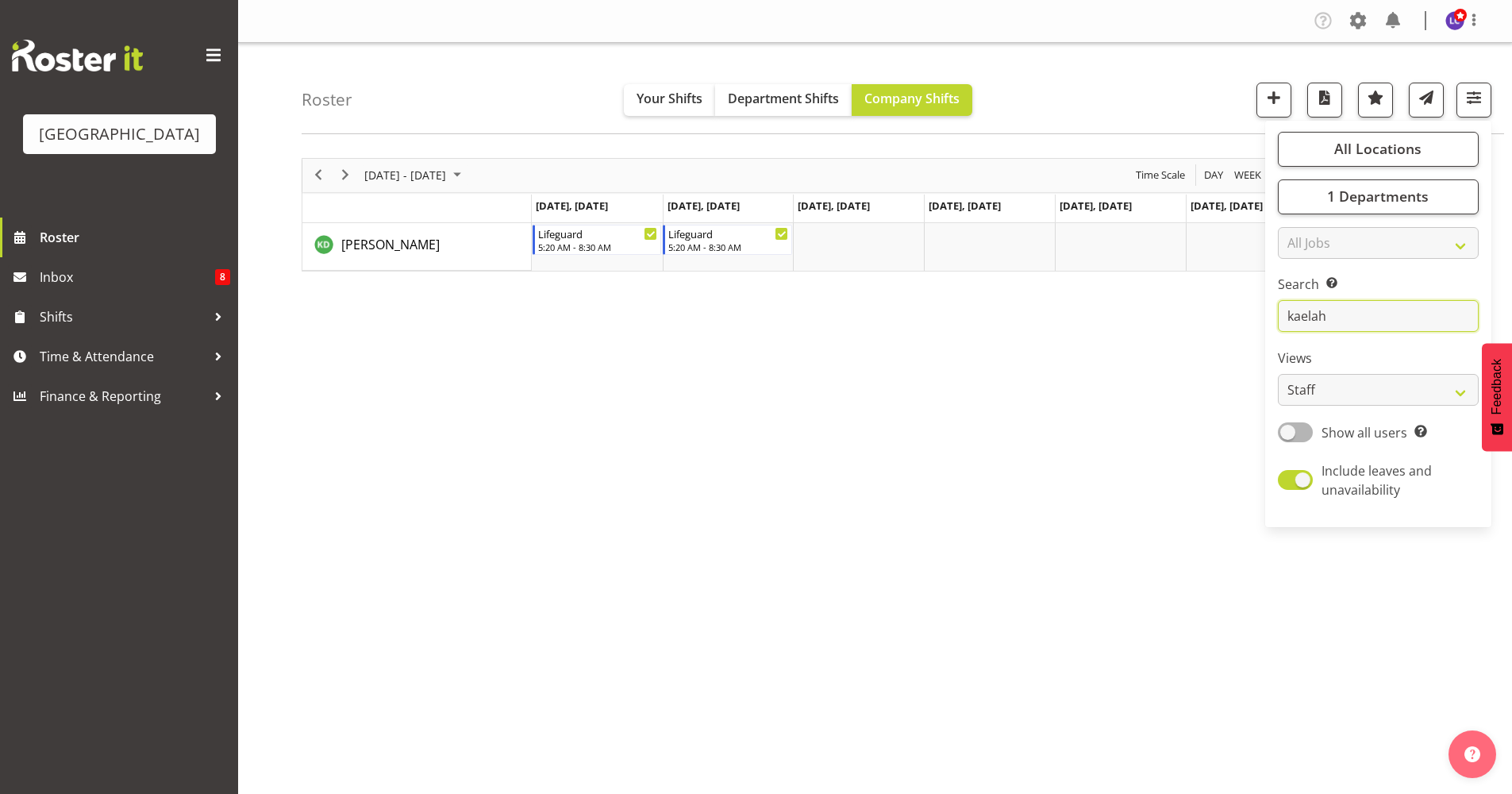
type input "kaelah"
click at [969, 495] on div "[DATE] - [DATE] [DATE] Day Week Fortnight Month calendar Month Agenda Time Scal…" at bounding box center [907, 464] width 1211 height 635
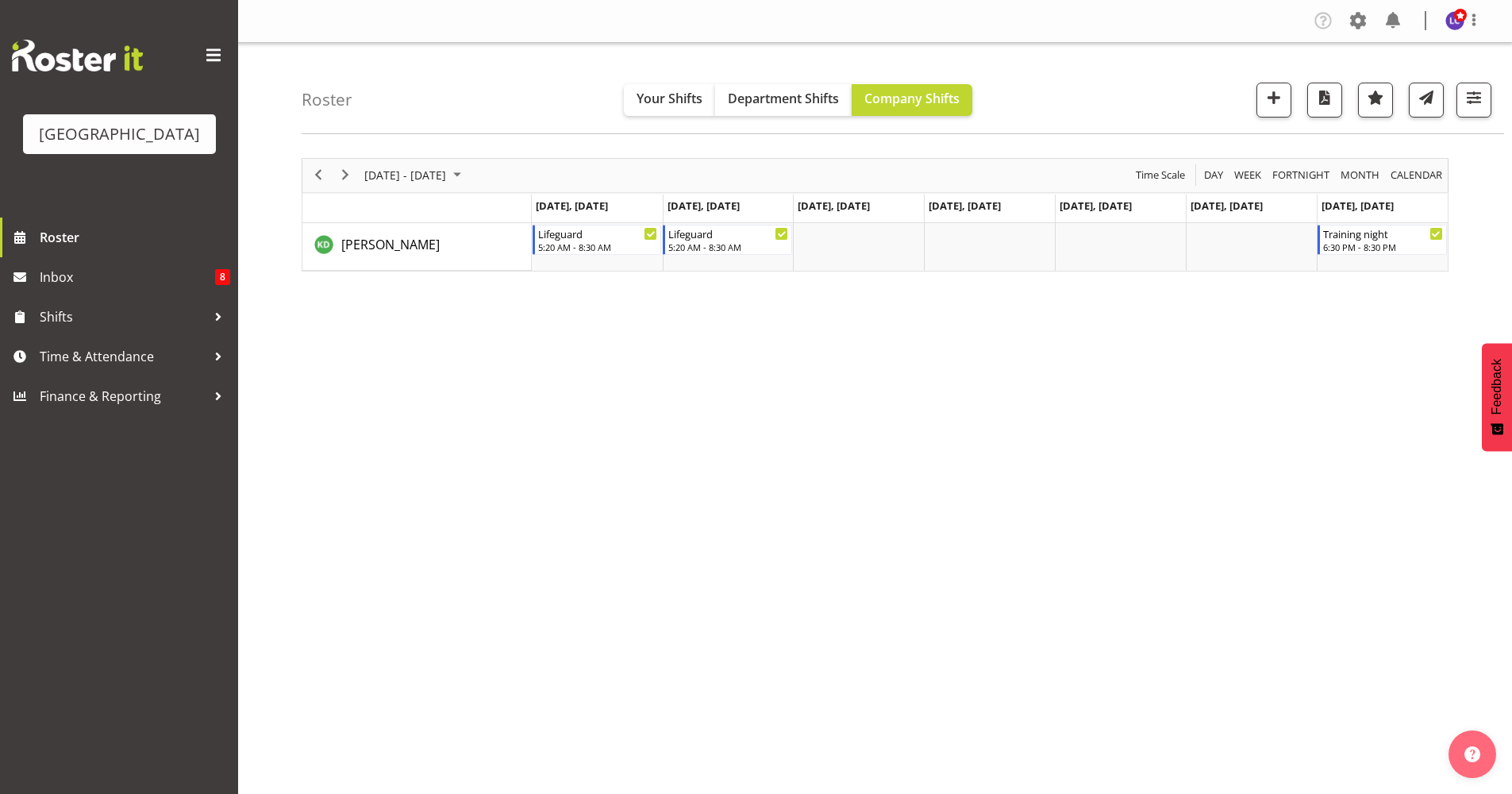
click at [422, 498] on div "[DATE] - [DATE] [DATE] Day Week Fortnight Month calendar Month Agenda Time Scal…" at bounding box center [907, 464] width 1211 height 635
click at [309, 172] on span "Previous" at bounding box center [318, 174] width 19 height 20
click at [348, 172] on span "Next" at bounding box center [346, 174] width 19 height 20
click at [340, 176] on span "Next" at bounding box center [346, 174] width 19 height 20
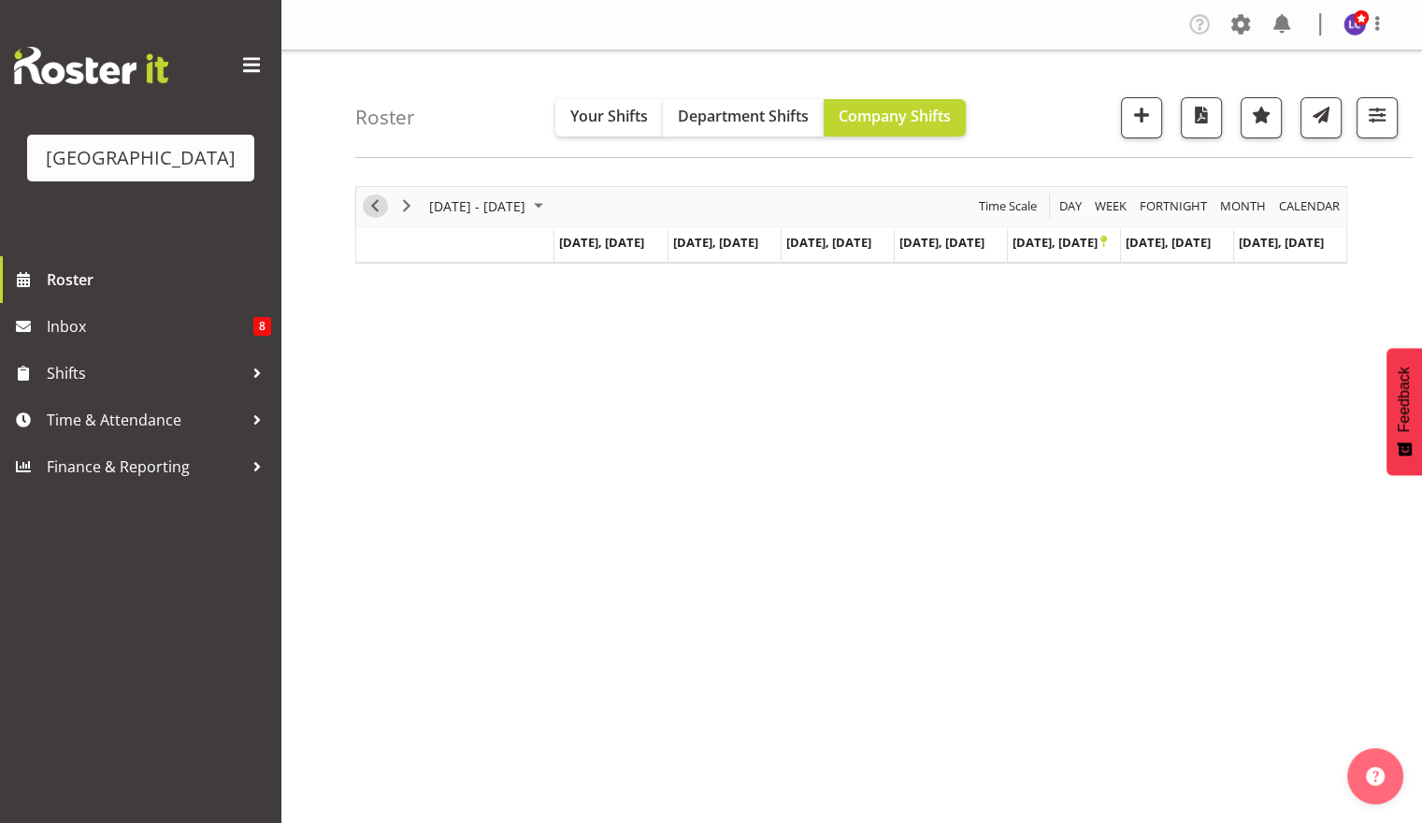
click at [378, 208] on span "Previous" at bounding box center [375, 205] width 22 height 23
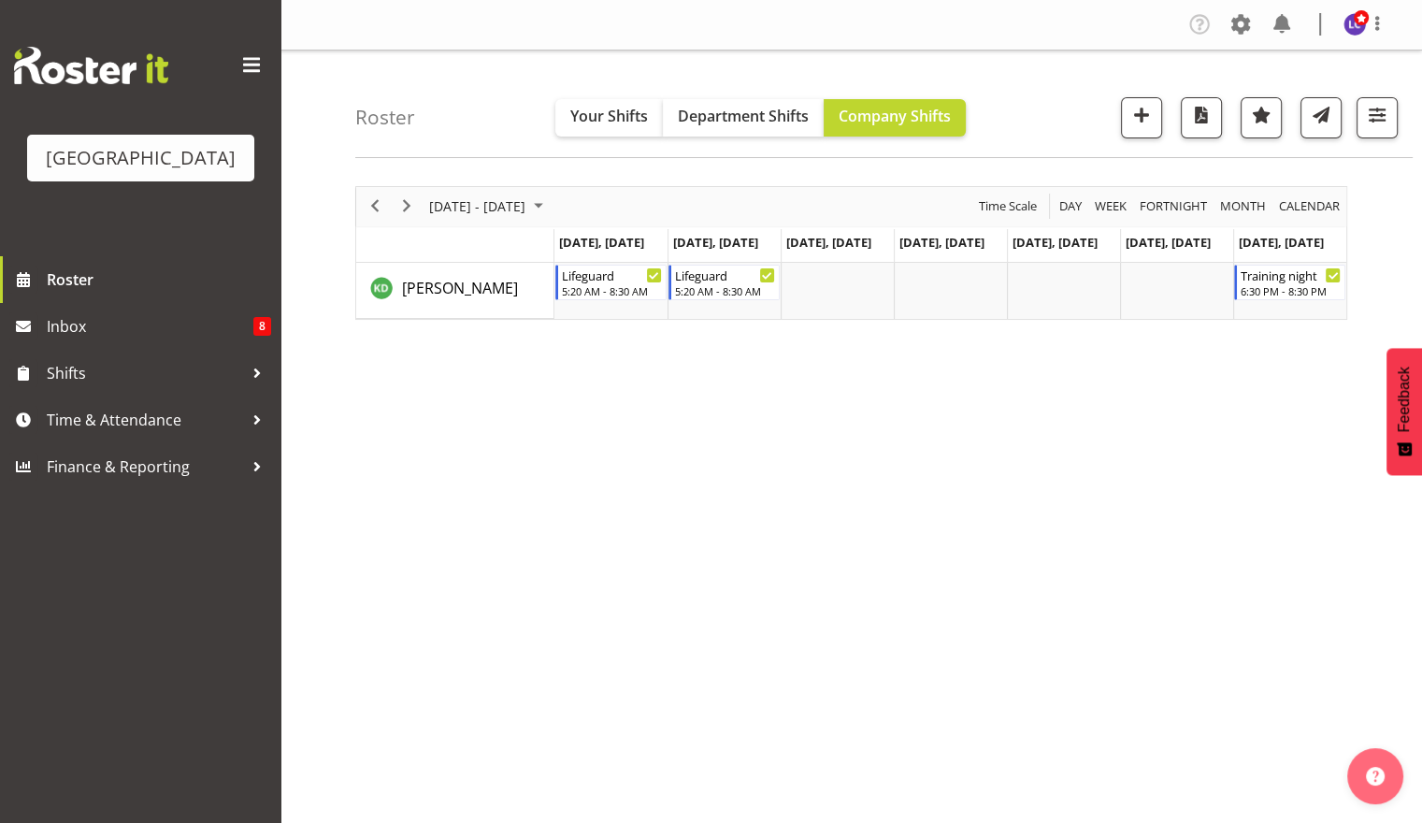
click at [1022, 597] on div "[DATE] - [DATE] [DATE] Day Week Fortnight Month calendar Month Agenda Time Scal…" at bounding box center [888, 546] width 1067 height 748
click at [678, 698] on div "[DATE] - [DATE] [DATE] Day Week Fortnight Month calendar Month Agenda Time Scal…" at bounding box center [888, 546] width 1067 height 748
click at [1354, 107] on div at bounding box center [1370, 117] width 56 height 41
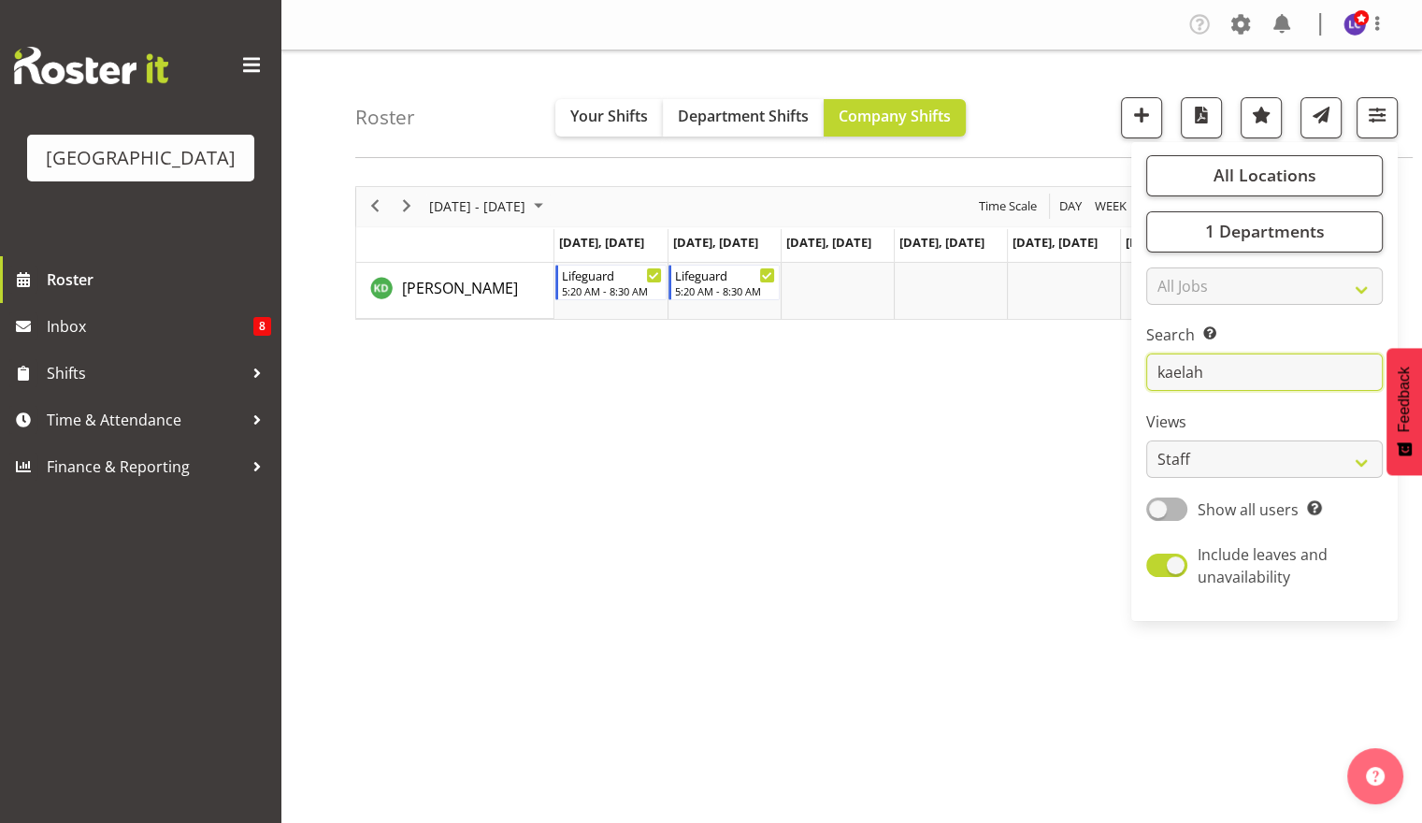
drag, startPoint x: 1264, startPoint y: 359, endPoint x: 1055, endPoint y: 366, distance: 209.5
click at [1069, 369] on div "Roster Your Shifts Department Shifts Company Shifts All Locations [GEOGRAPHIC_D…" at bounding box center [852, 485] width 1142 height 870
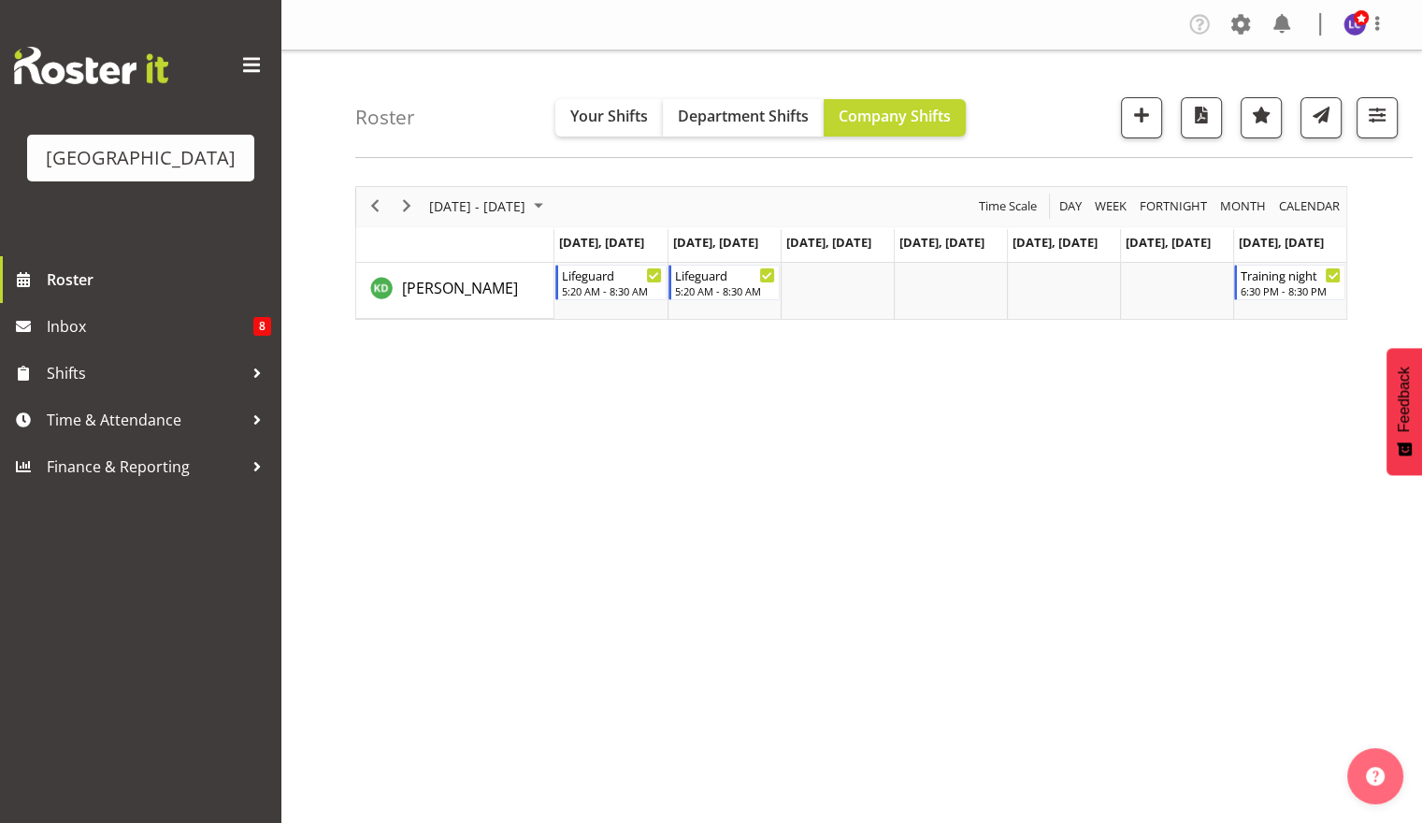
click at [1062, 408] on div "[DATE] - [DATE] [DATE] Day Week Fortnight Month calendar Month Agenda Time Scal…" at bounding box center [888, 546] width 1067 height 748
click at [190, 285] on span "Roster" at bounding box center [159, 280] width 224 height 28
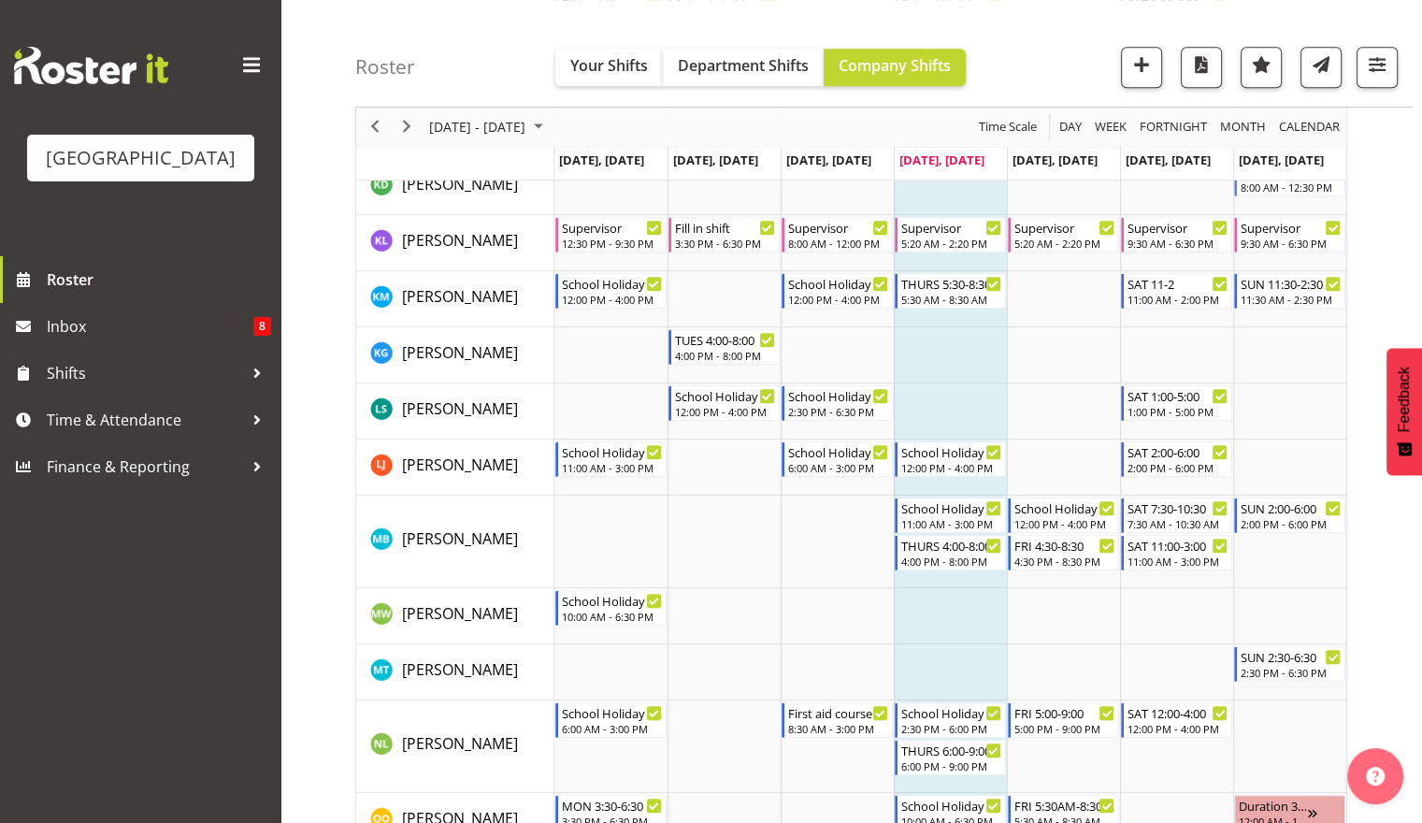
scroll to position [1295, 0]
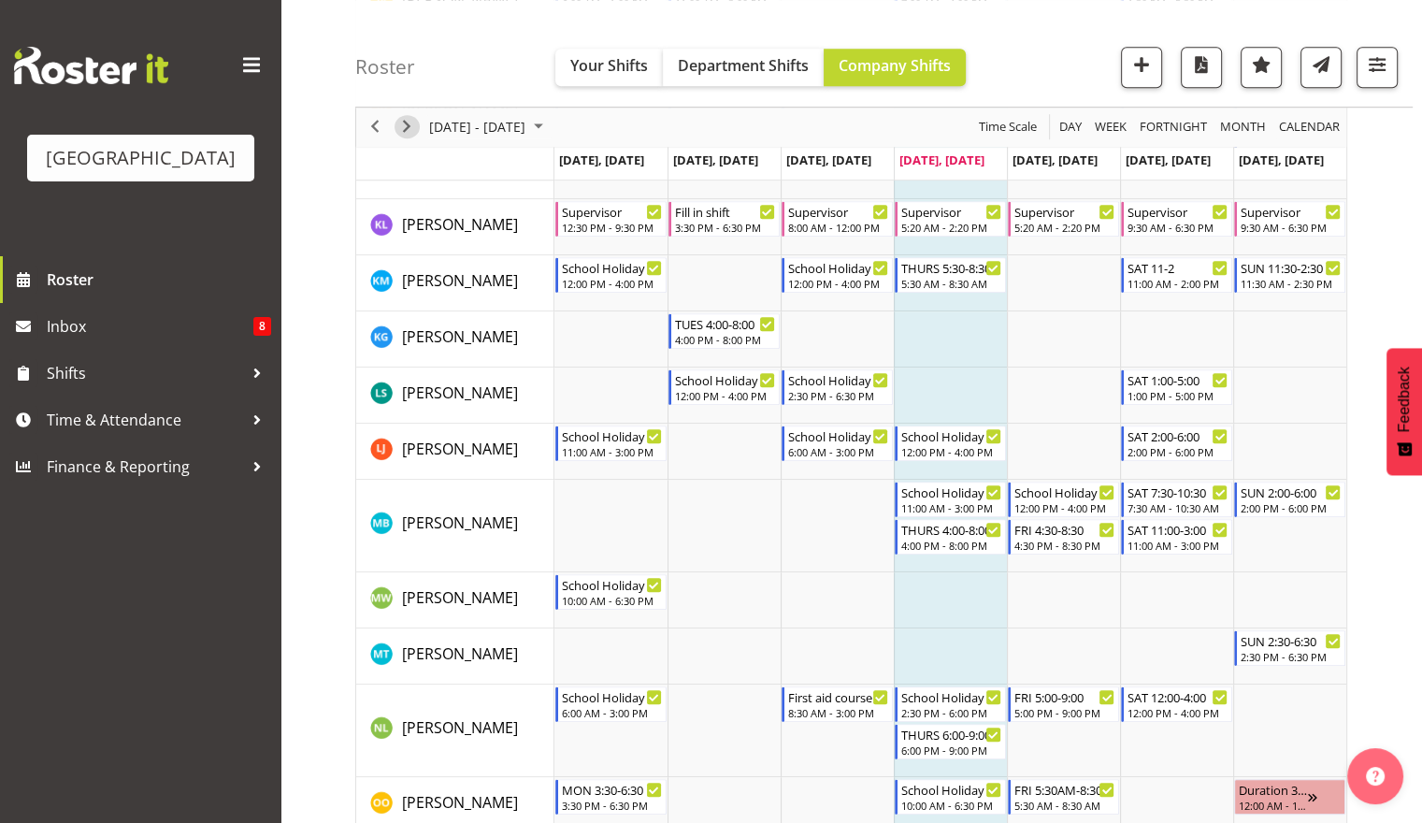
click at [410, 135] on span "Next" at bounding box center [407, 127] width 22 height 23
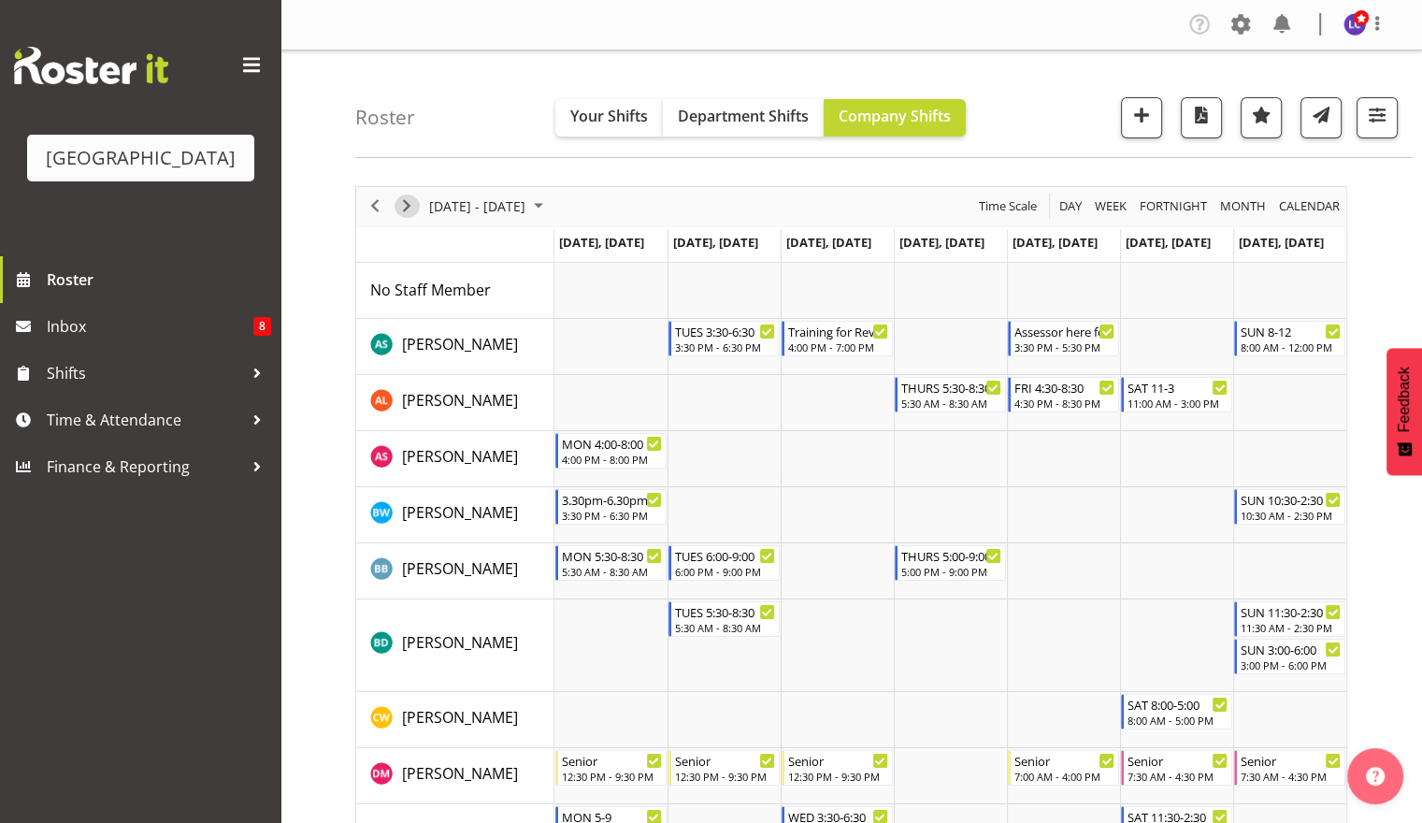
click at [412, 213] on span "Next" at bounding box center [407, 205] width 22 height 23
